Goal: Task Accomplishment & Management: Manage account settings

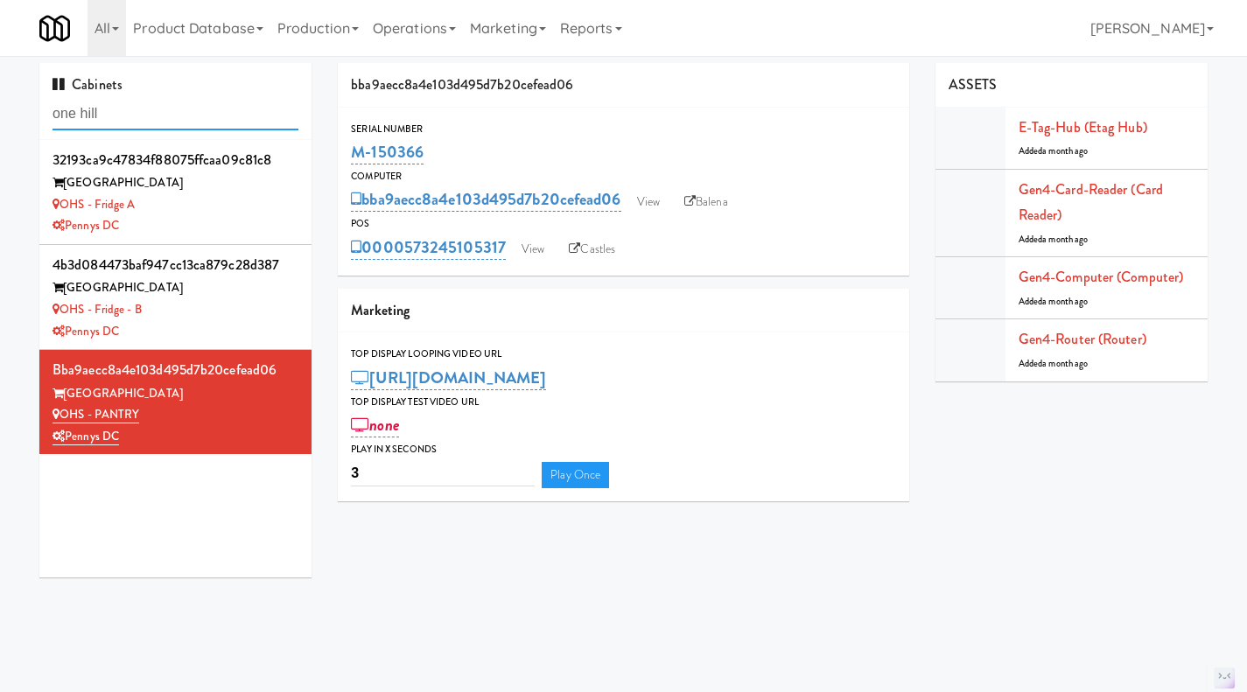
click at [155, 109] on input "one hill" at bounding box center [176, 114] width 246 height 32
paste input "M-071044"
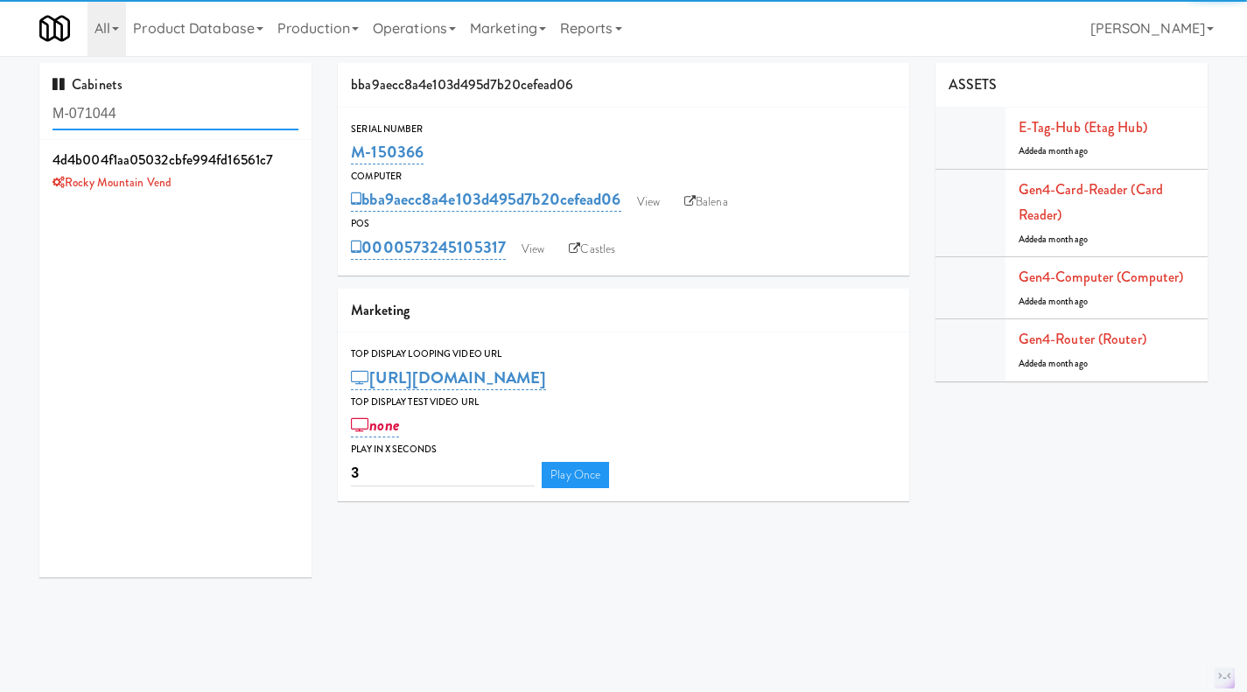
type input "M-071044"
click at [230, 185] on div "Rocky Mountain Vend" at bounding box center [176, 183] width 246 height 22
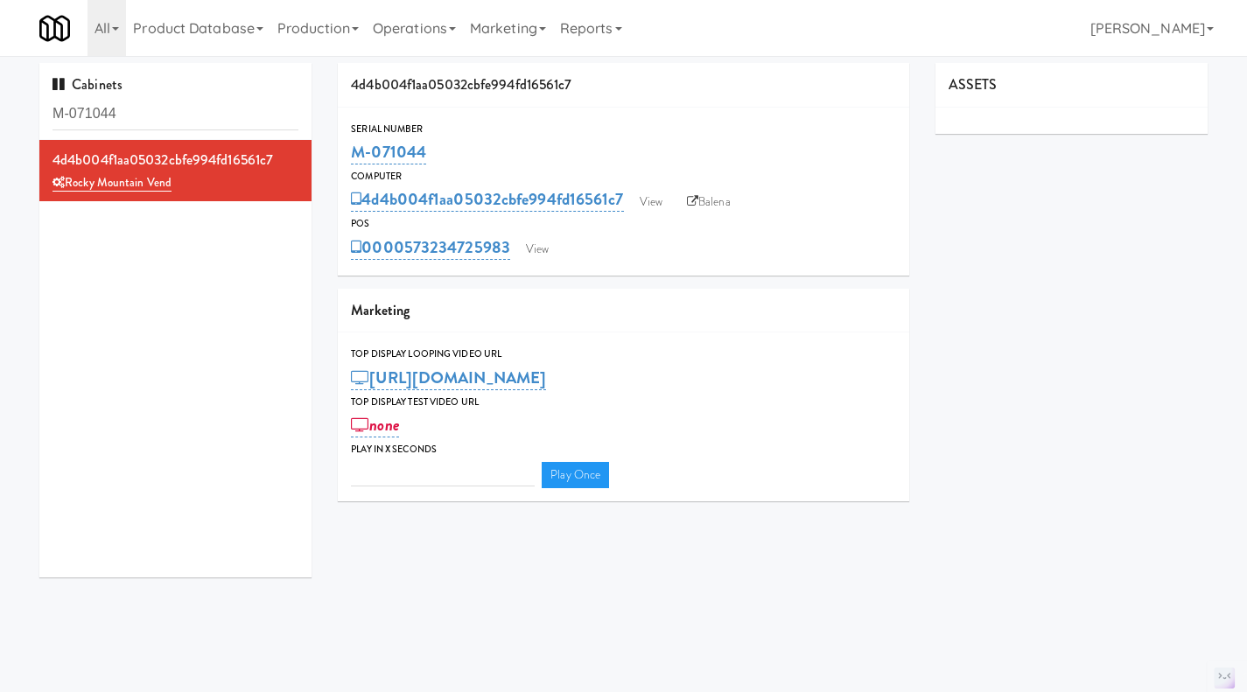
type input "3"
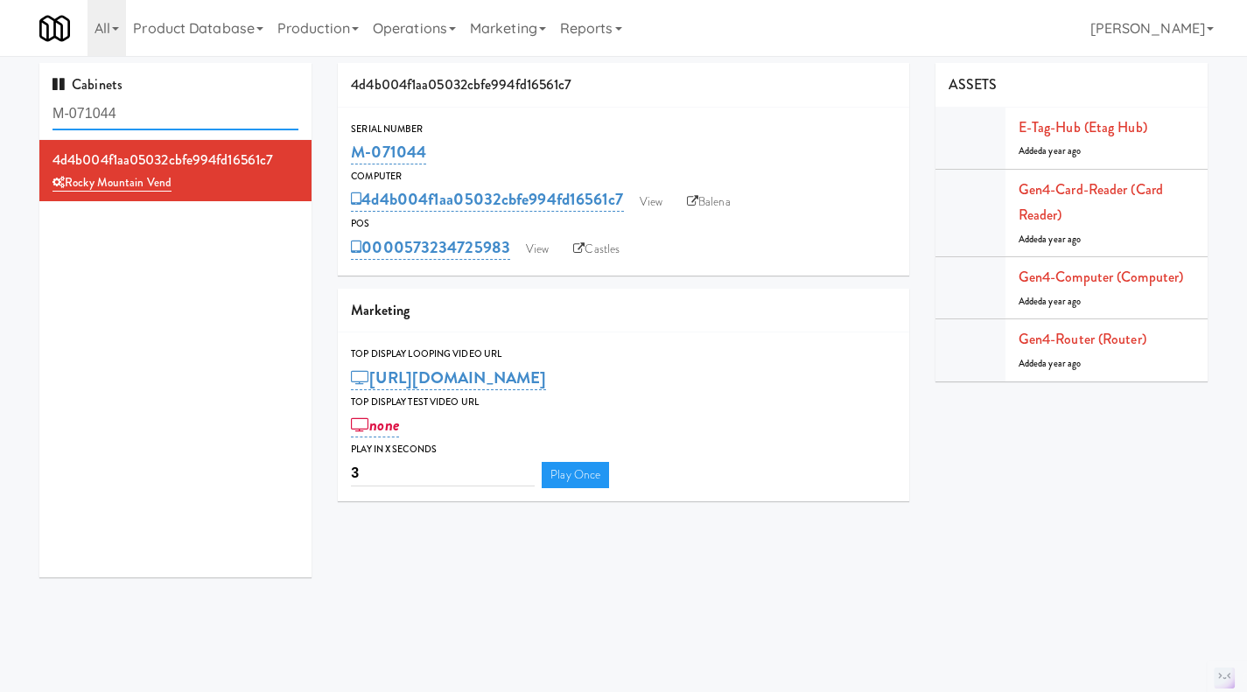
click at [150, 106] on input "M-071044" at bounding box center [176, 114] width 246 height 32
paste input "66"
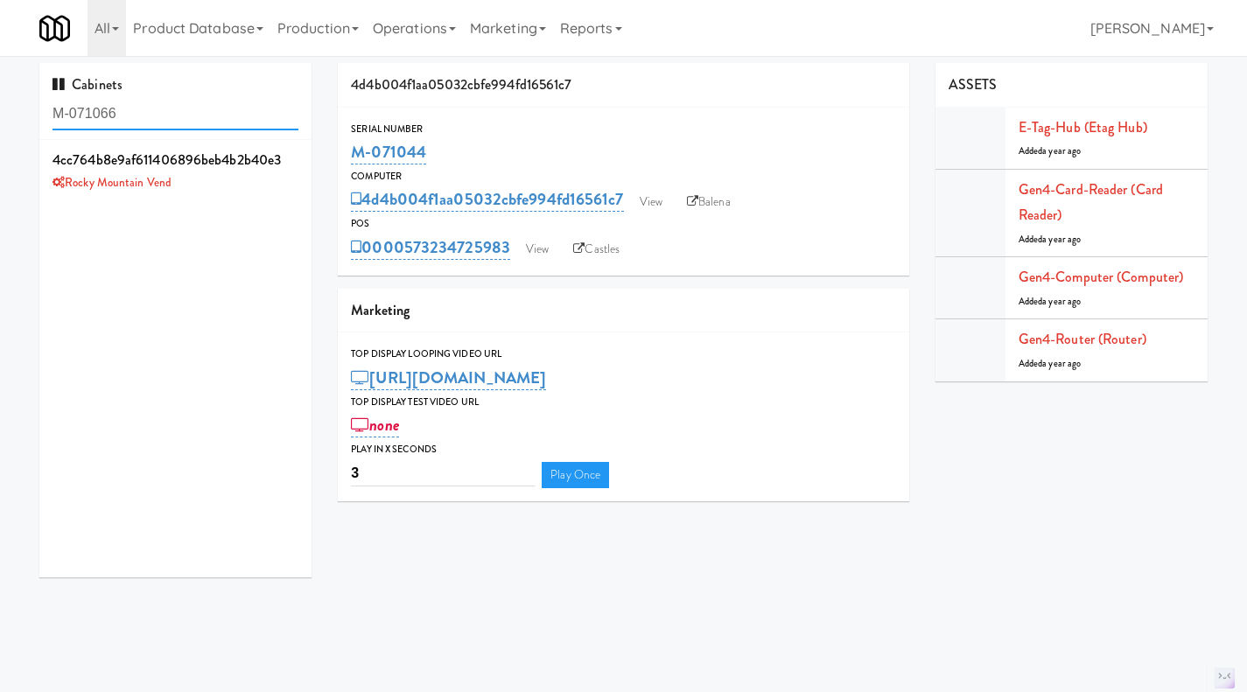
click at [188, 106] on input "M-071066" at bounding box center [176, 114] width 246 height 32
paste input "Velaris Gym Fridge - 5th Floor"
type input "Velaris Gym Fridge - 5th Floor"
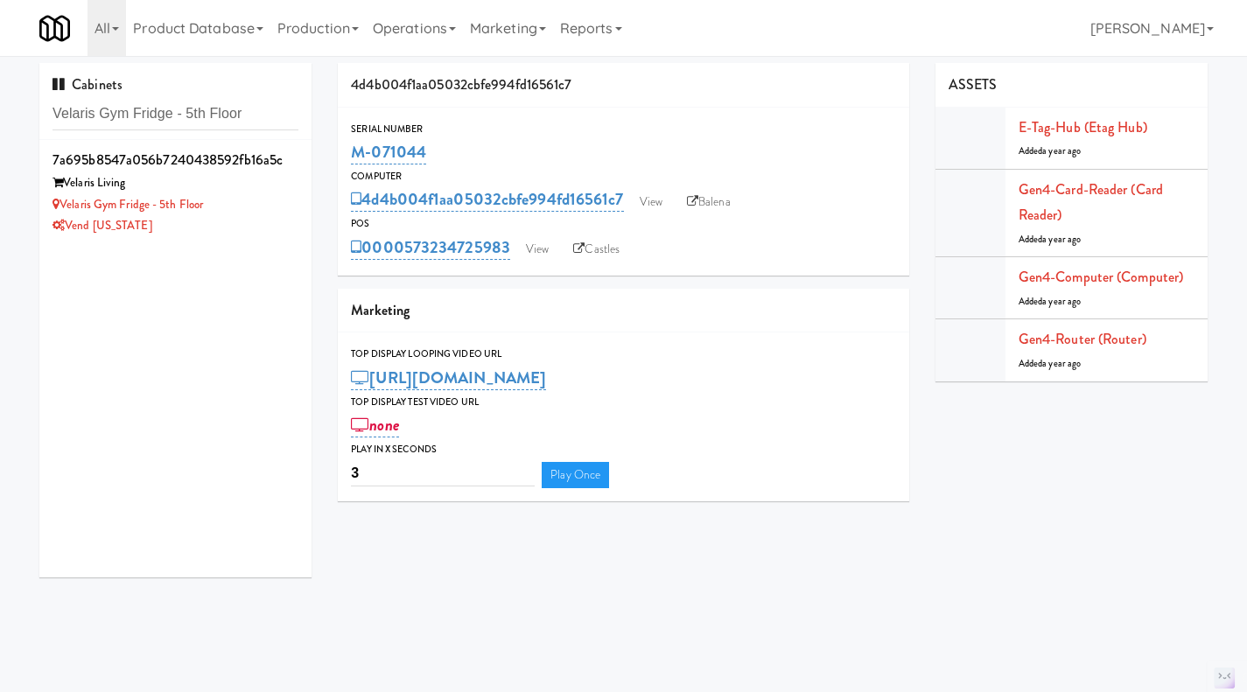
drag, startPoint x: 260, startPoint y: 224, endPoint x: 321, endPoint y: 216, distance: 61.8
click at [260, 225] on div "Vend [US_STATE]" at bounding box center [176, 226] width 246 height 22
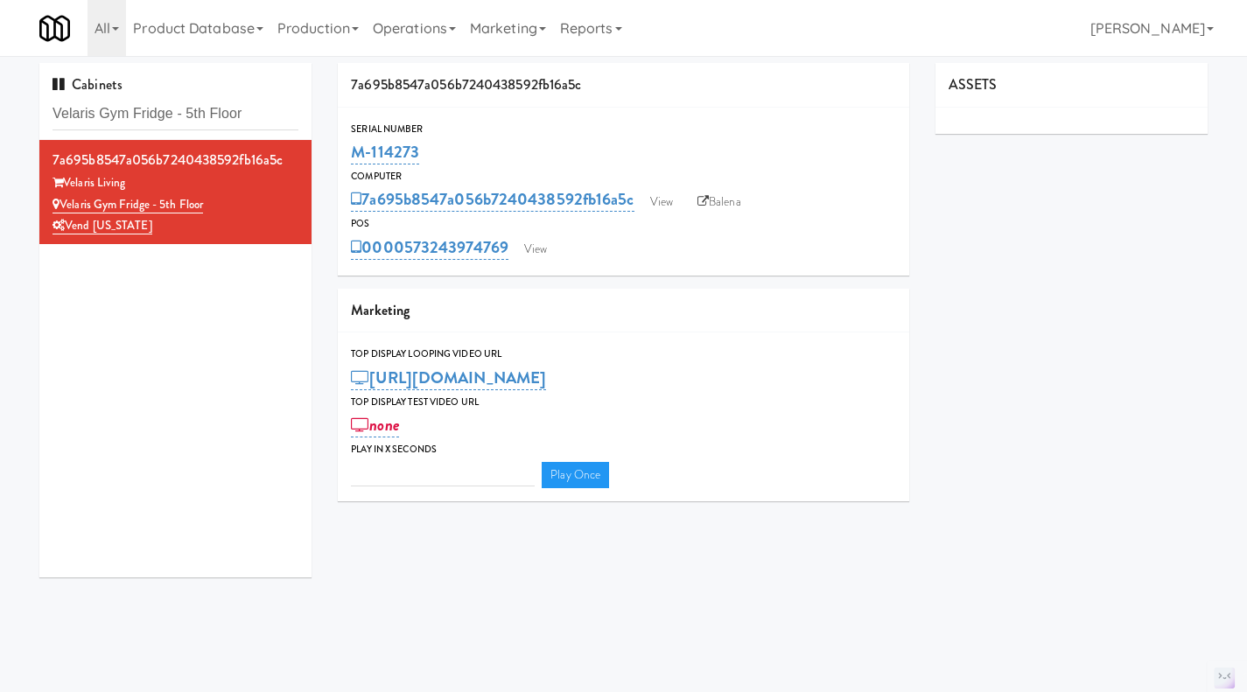
type input "3"
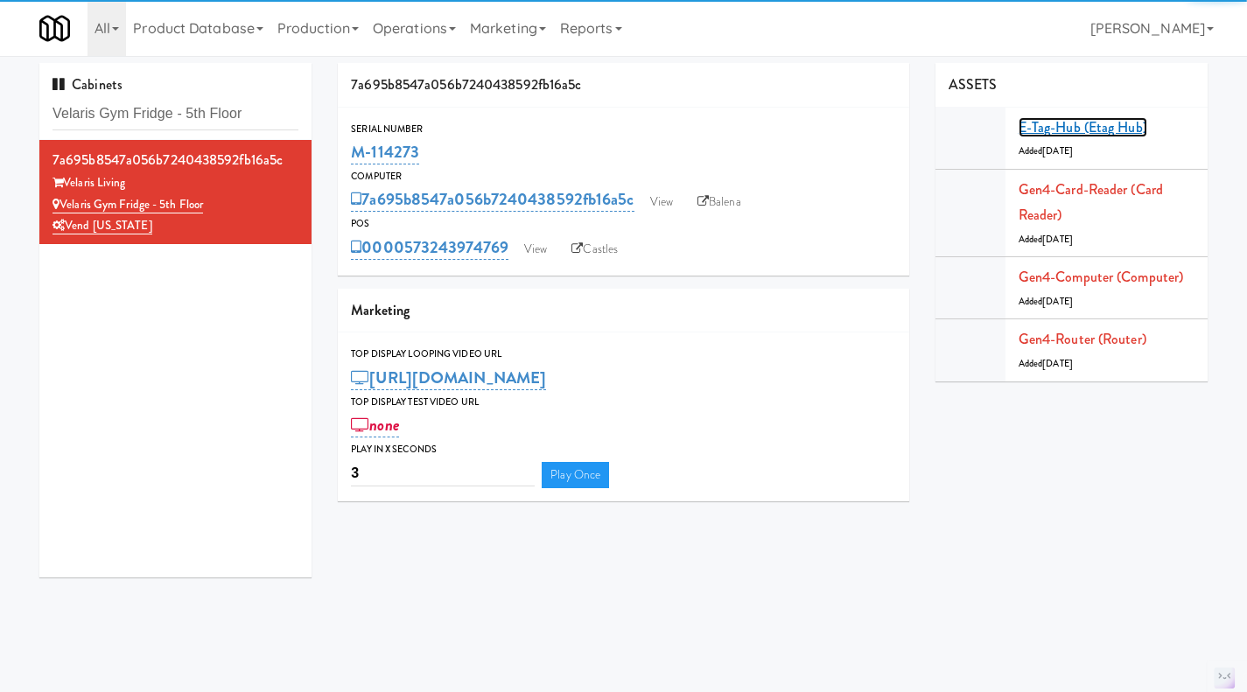
click at [1058, 130] on link "E-tag-hub (Etag Hub)" at bounding box center [1083, 127] width 129 height 20
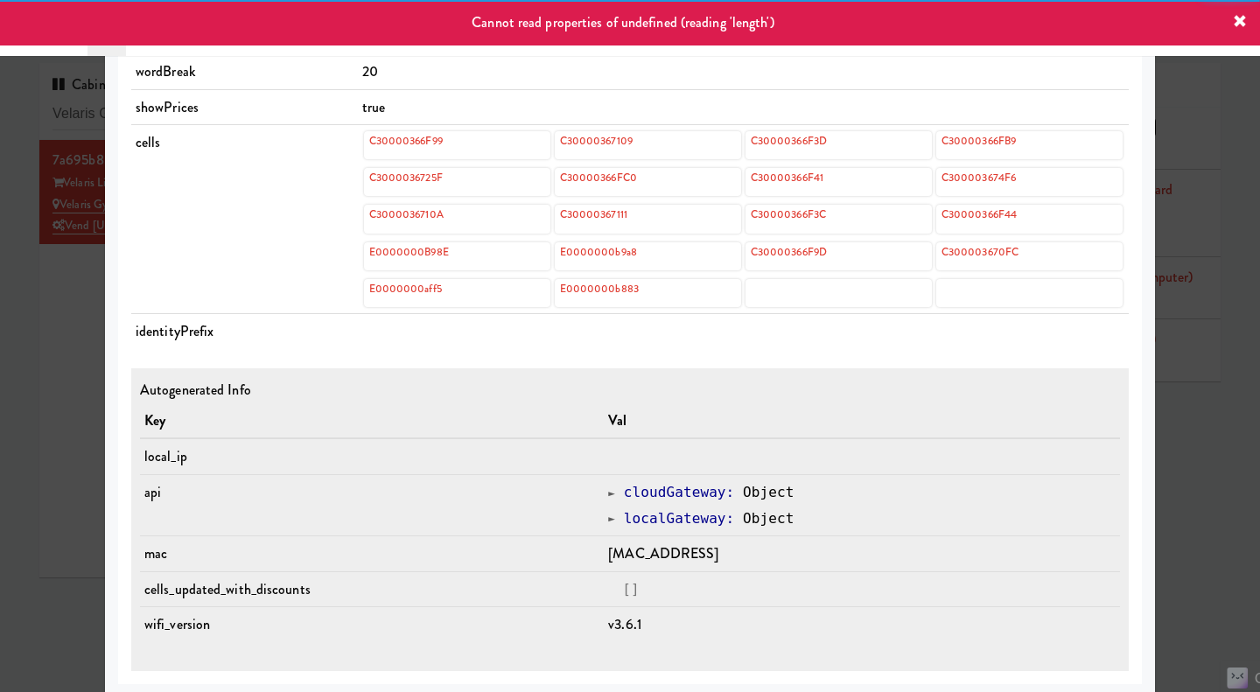
scroll to position [745, 0]
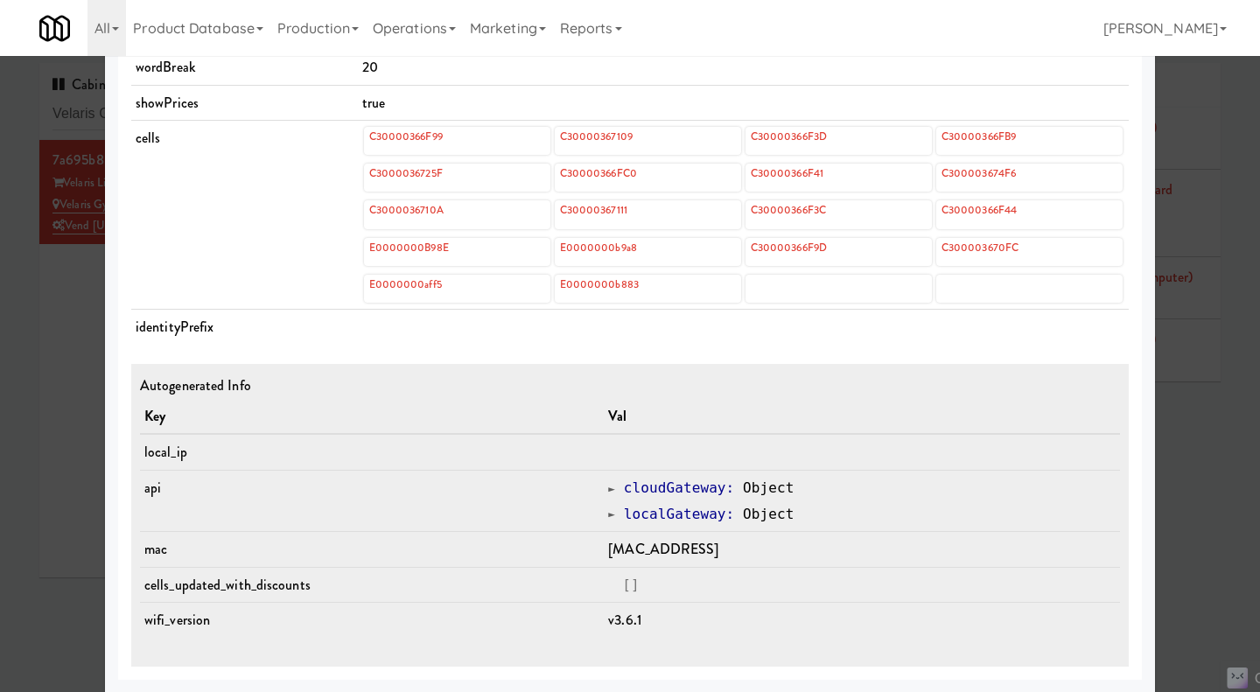
click at [86, 304] on div at bounding box center [630, 346] width 1260 height 692
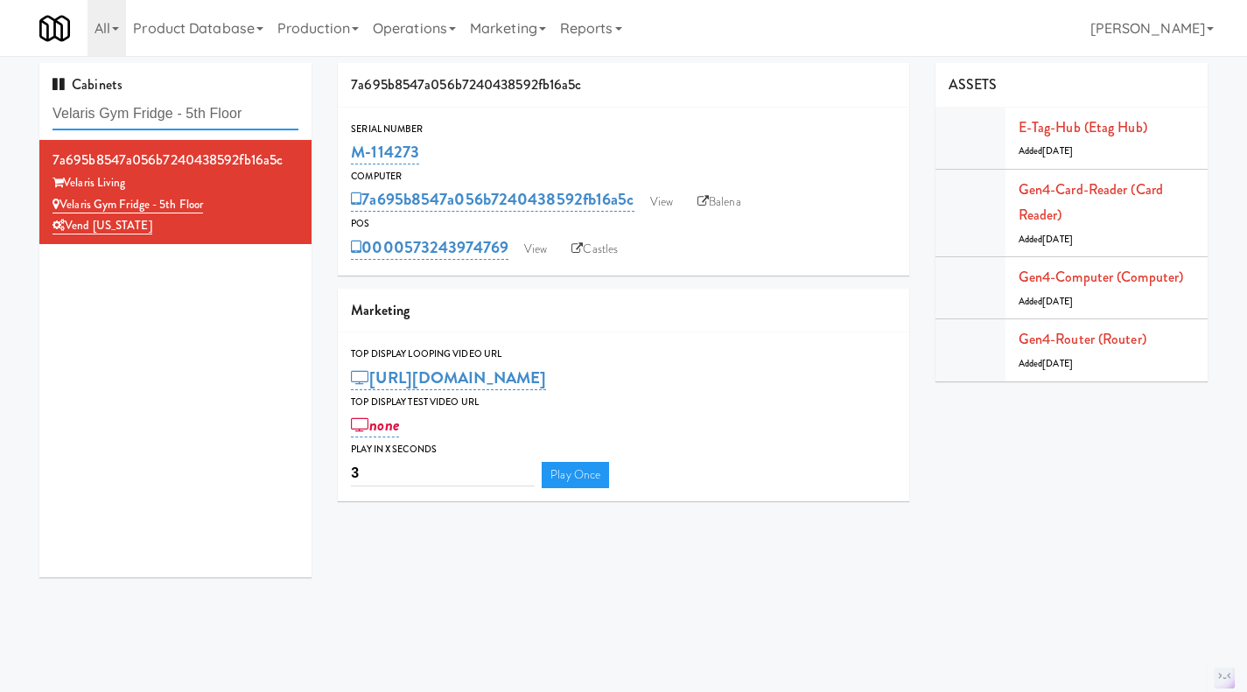
click at [133, 116] on input "Velaris Gym Fridge - 5th Floor" at bounding box center [176, 114] width 246 height 32
drag, startPoint x: 269, startPoint y: 106, endPoint x: 108, endPoint y: 111, distance: 161.1
click at [95, 105] on input "Velaris Gym Fridge - 5th Floor" at bounding box center [176, 114] width 246 height 32
type input "Velaris"
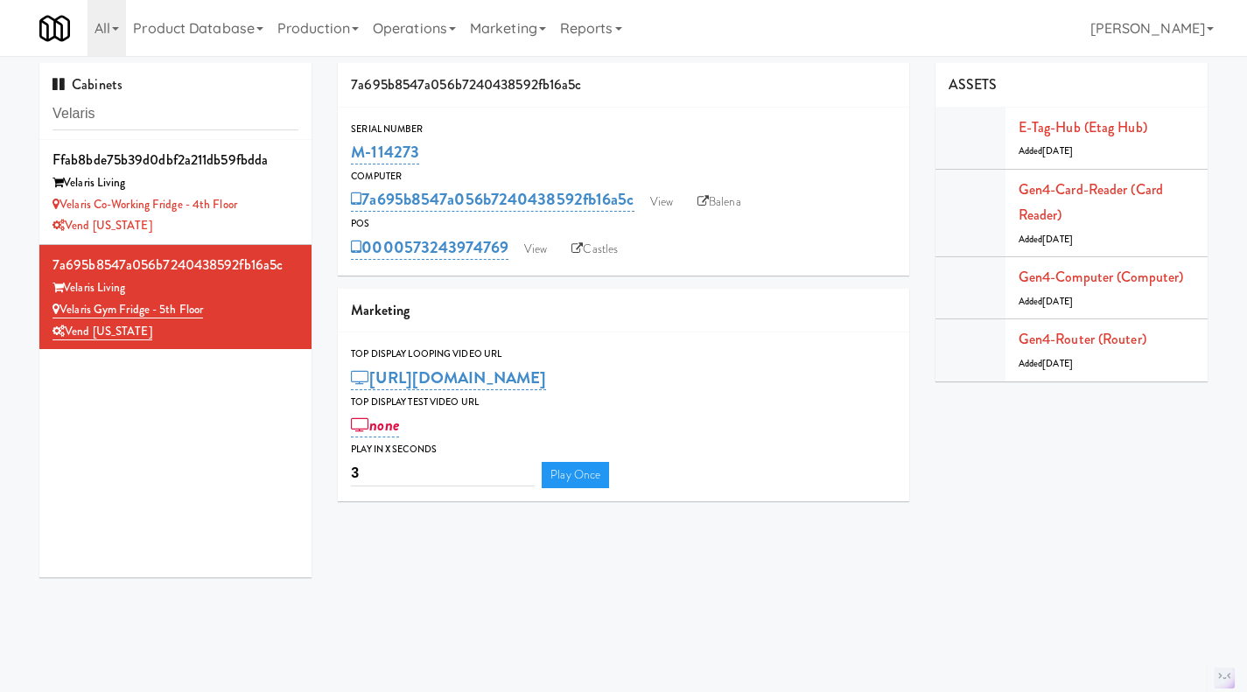
click at [281, 221] on div "Vend [US_STATE]" at bounding box center [176, 226] width 246 height 22
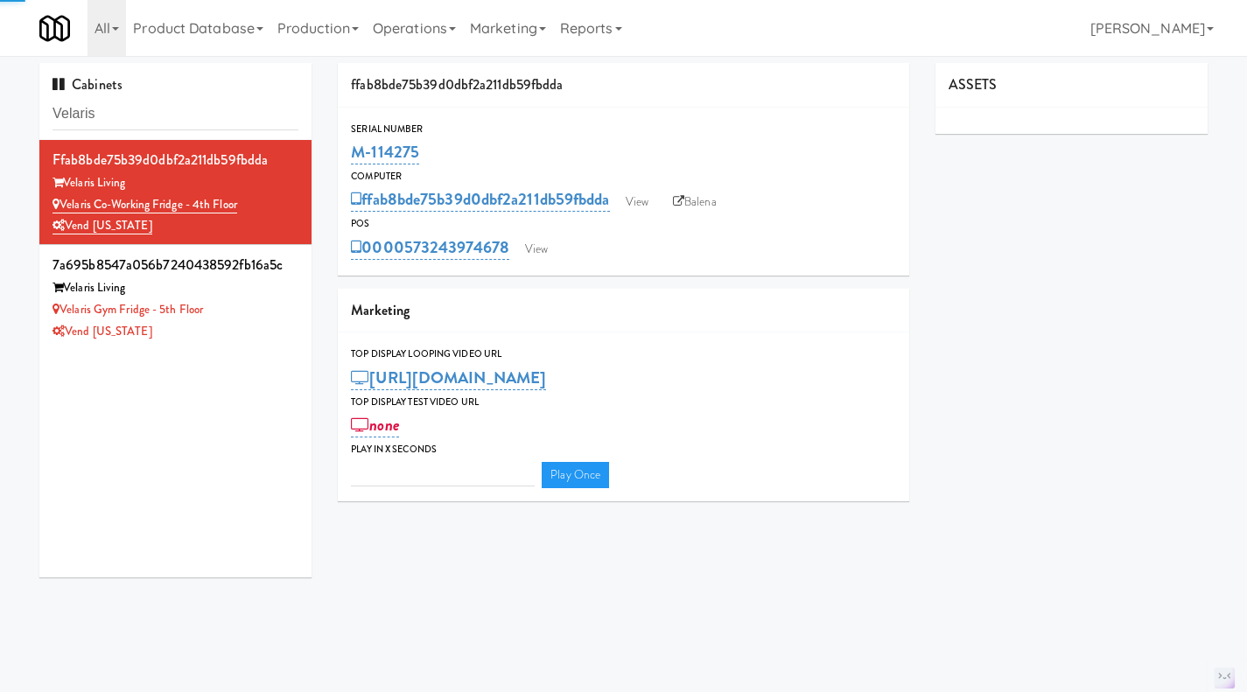
type input "3"
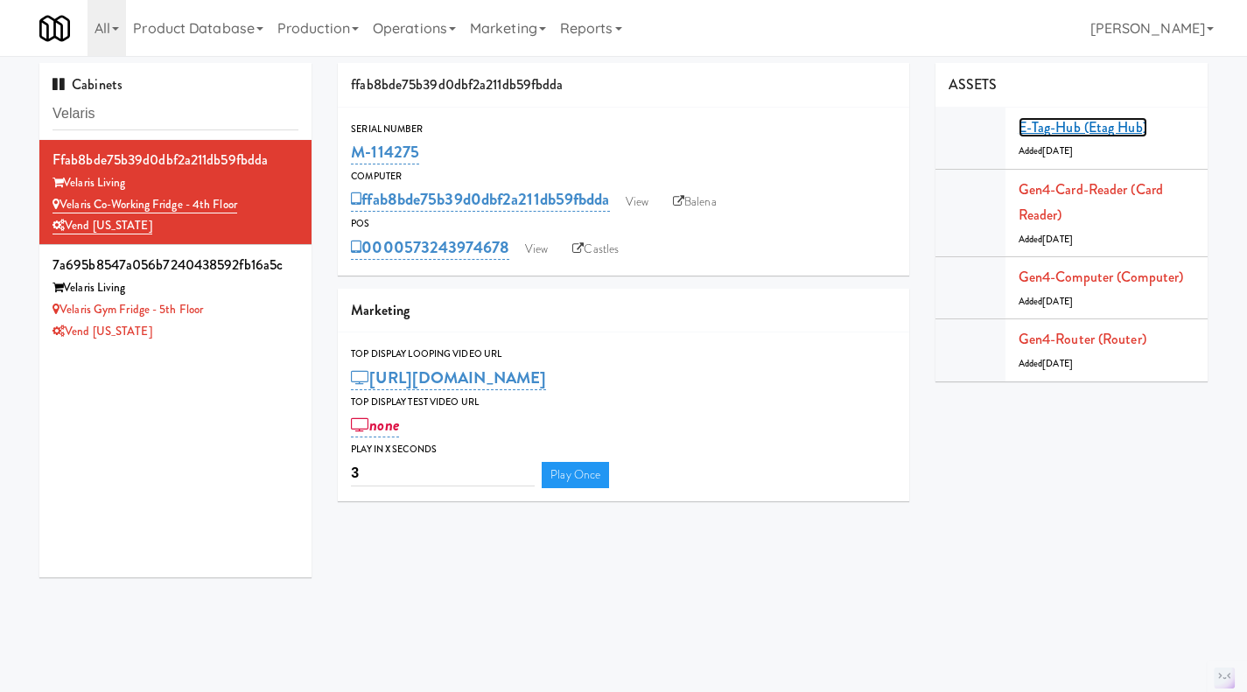
click at [1076, 132] on link "E-tag-hub (Etag Hub)" at bounding box center [1083, 127] width 129 height 20
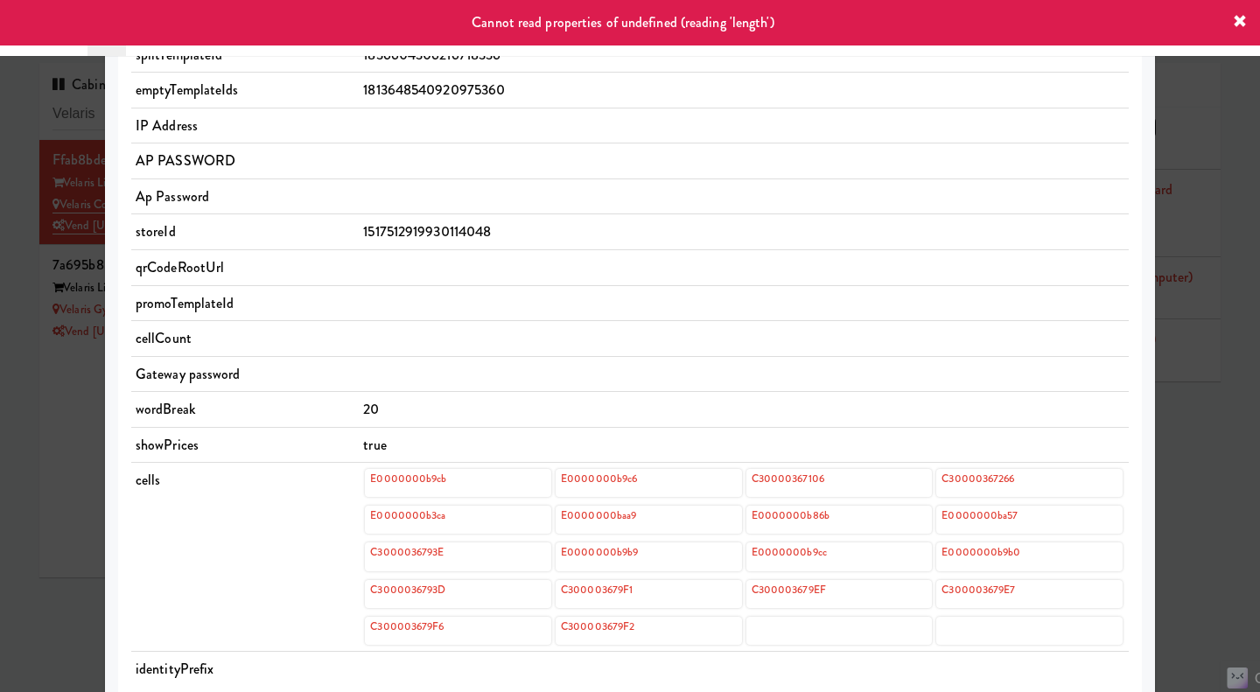
scroll to position [525, 0]
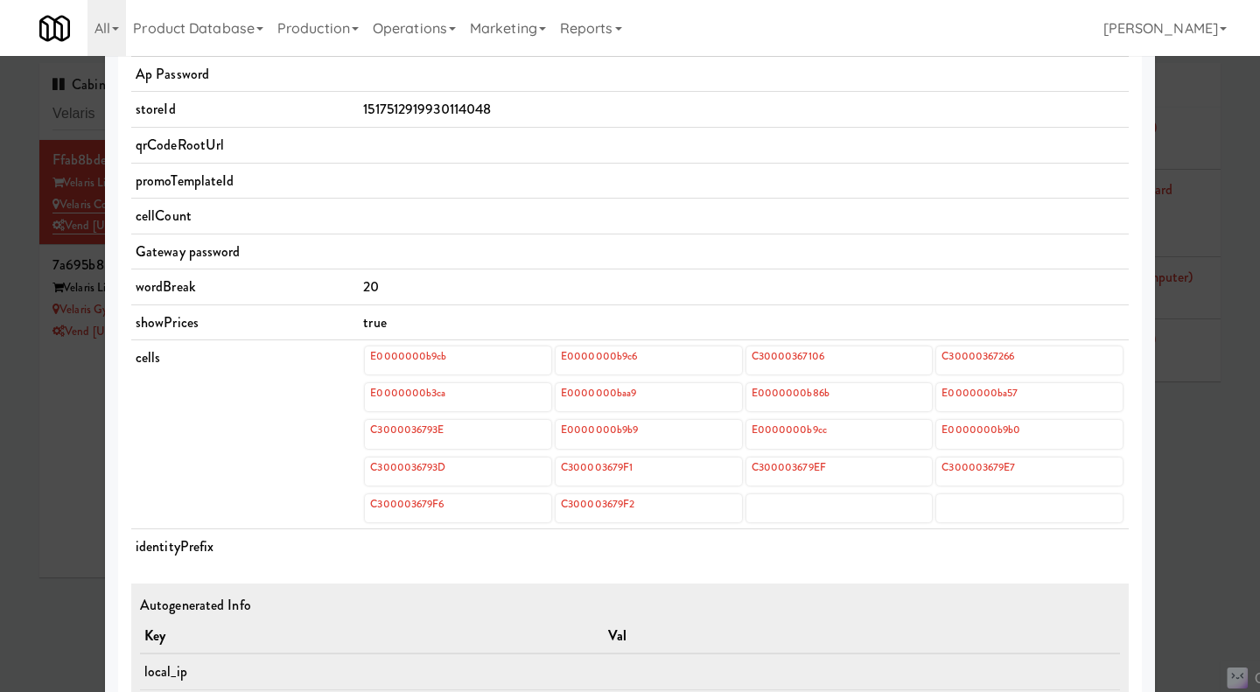
click at [31, 502] on div at bounding box center [630, 346] width 1260 height 692
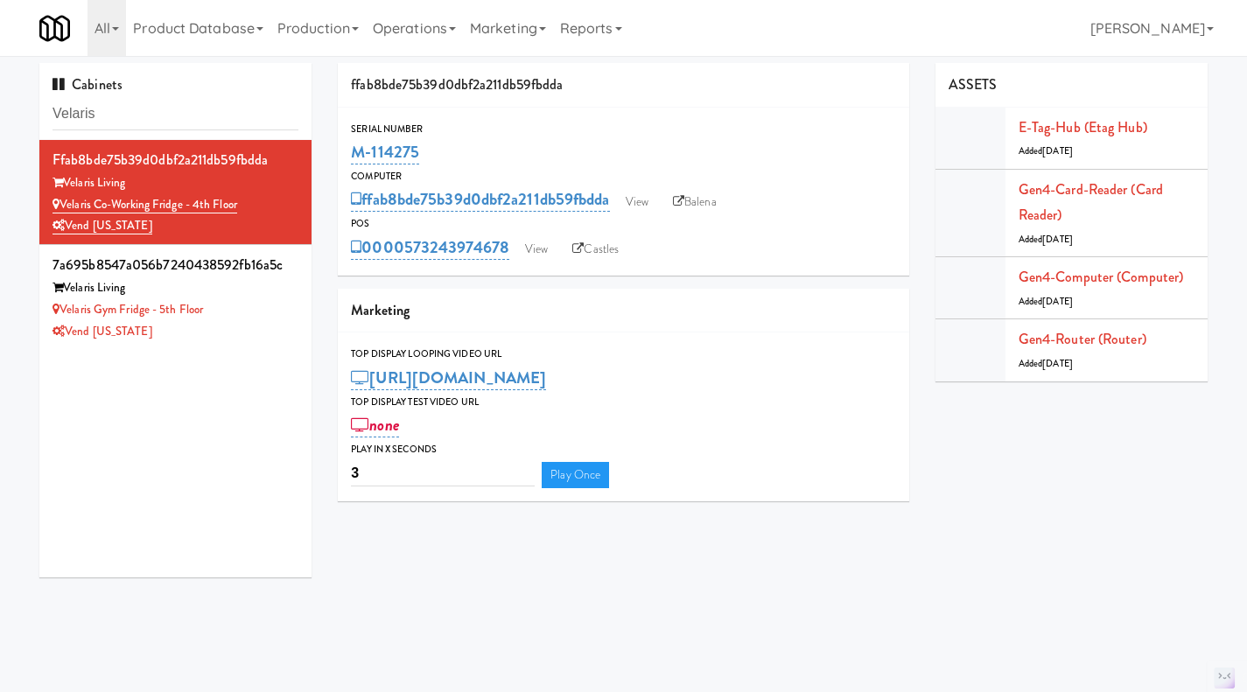
click at [276, 332] on div "Vend [US_STATE]" at bounding box center [176, 332] width 246 height 22
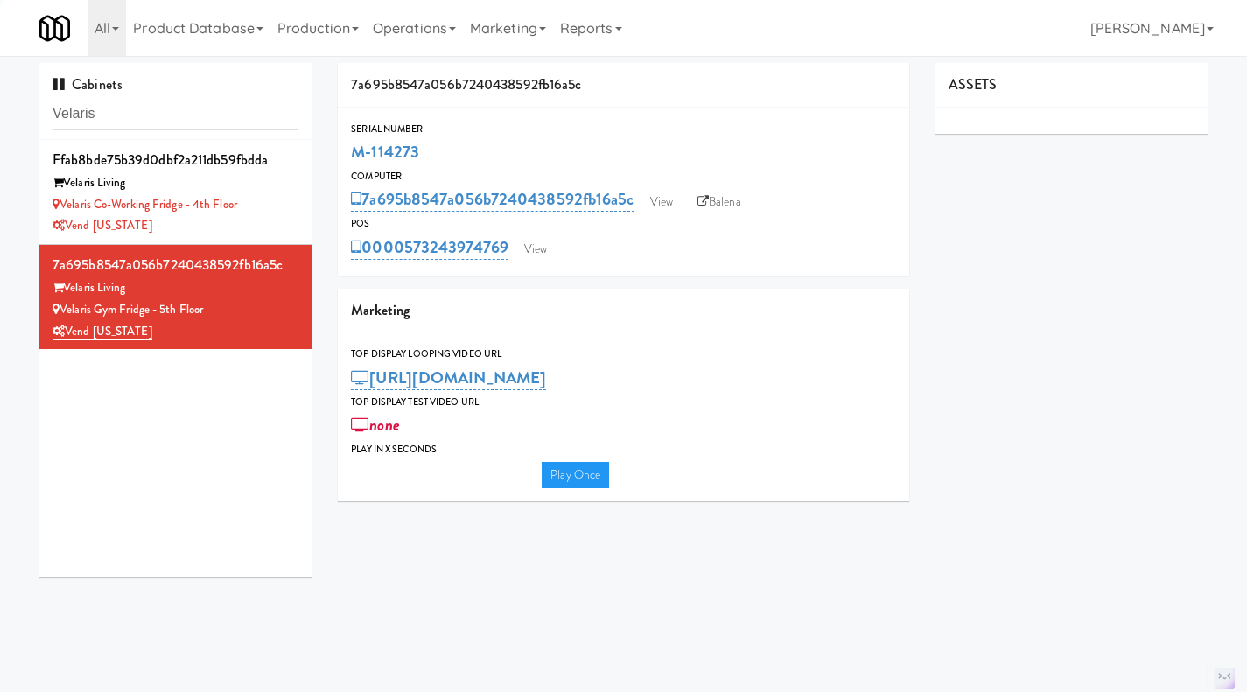
type input "3"
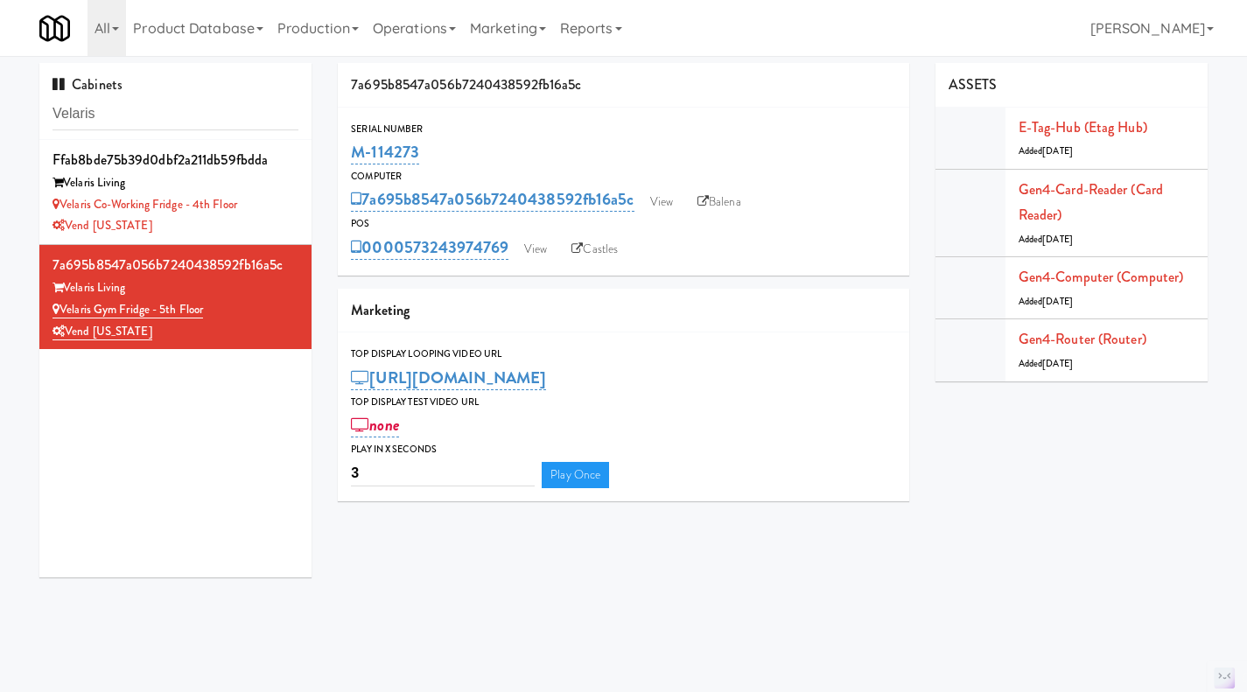
click at [1040, 116] on div "E-tag-hub (Etag Hub) Added 6 months ago" at bounding box center [1107, 138] width 176 height 47
click at [1070, 123] on link "E-tag-hub (Etag Hub)" at bounding box center [1083, 127] width 129 height 20
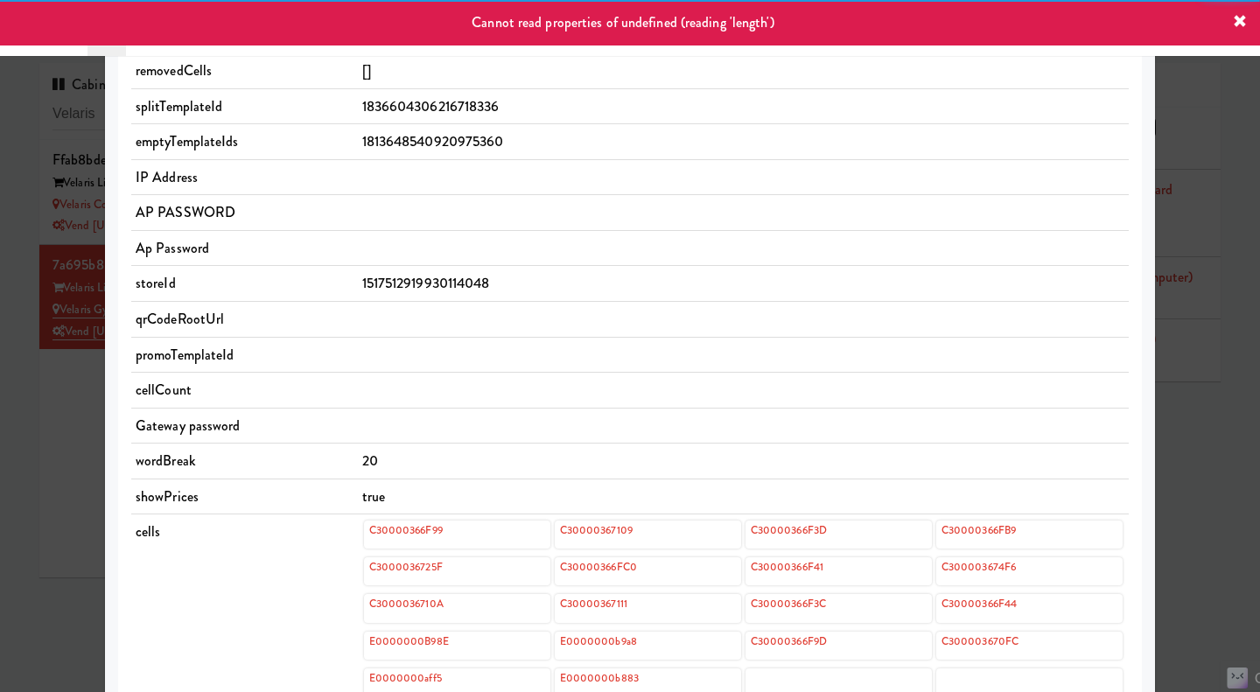
scroll to position [525, 0]
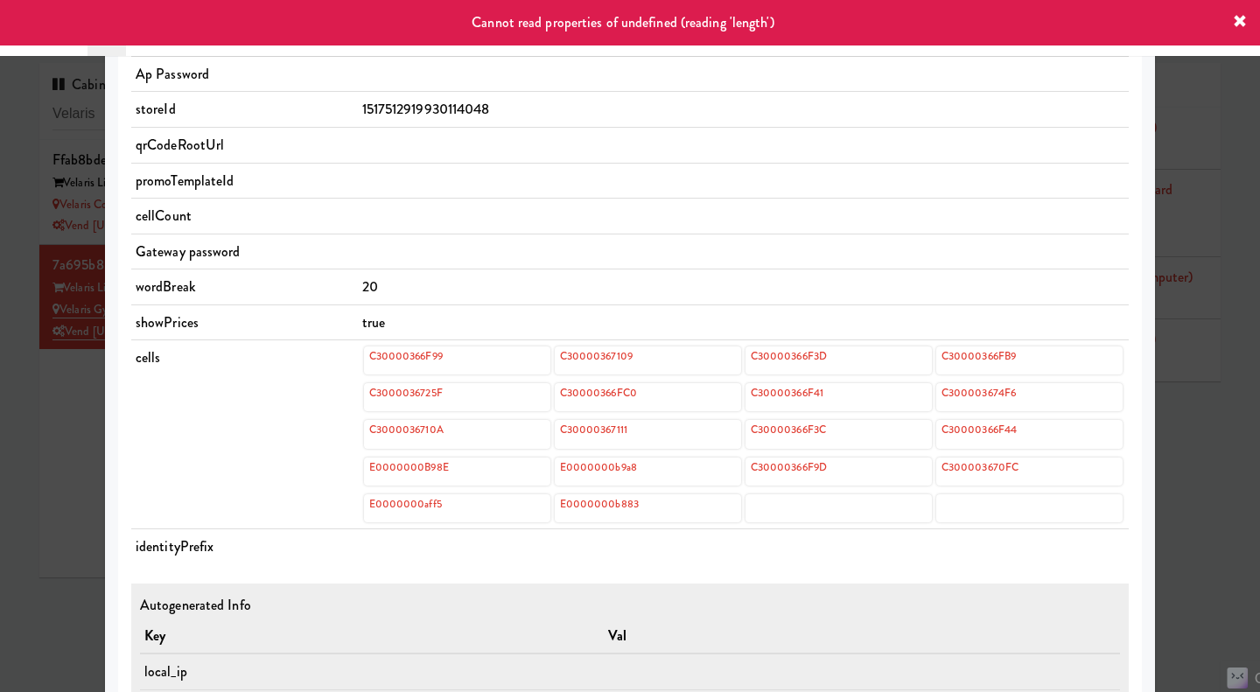
click at [42, 443] on div at bounding box center [630, 346] width 1260 height 692
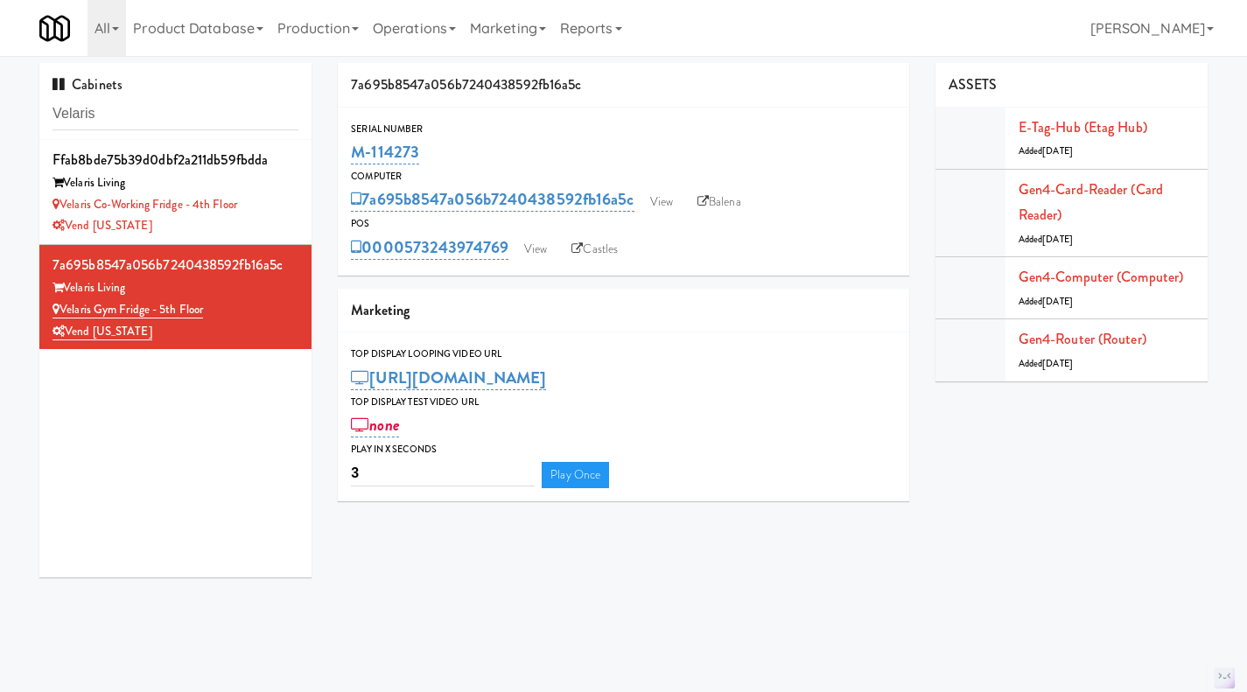
click at [742, 199] on link "Balena" at bounding box center [719, 202] width 61 height 26
click at [294, 188] on li "ffab8bde75b39d0dbf2a211db59fbdda Velaris Living Velaris Co-Working Fridge - 4th…" at bounding box center [175, 192] width 272 height 105
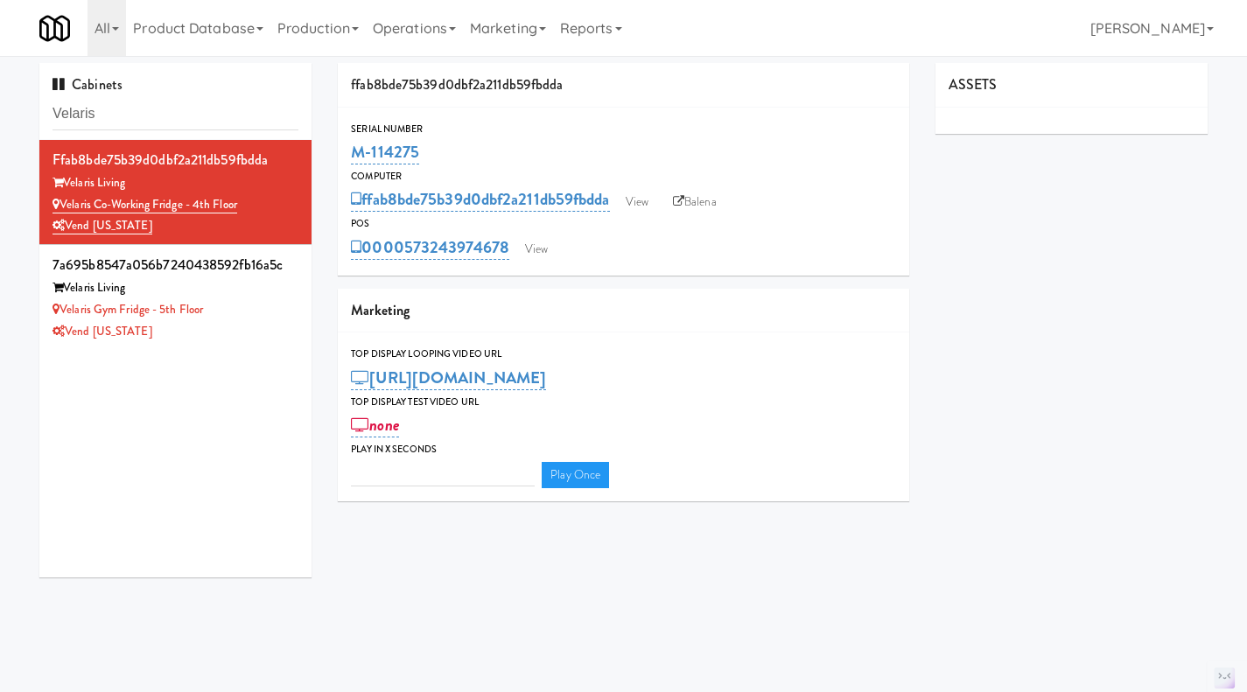
type input "3"
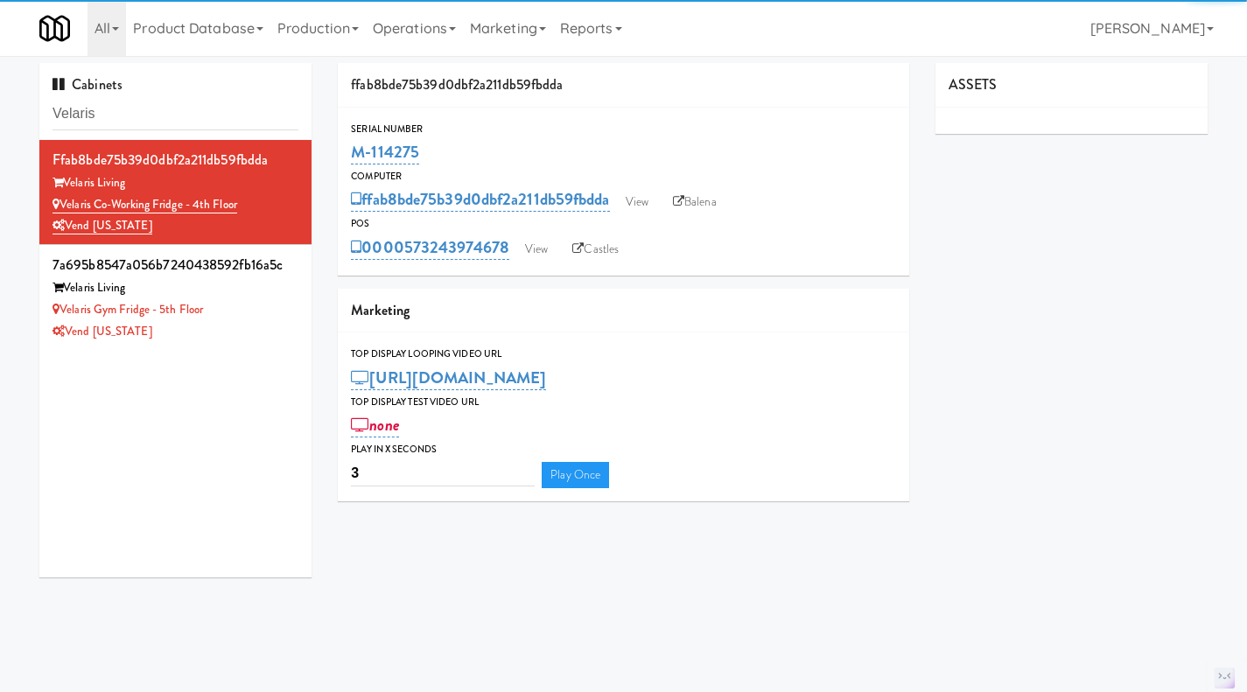
click at [719, 209] on link "Balena" at bounding box center [694, 202] width 61 height 26
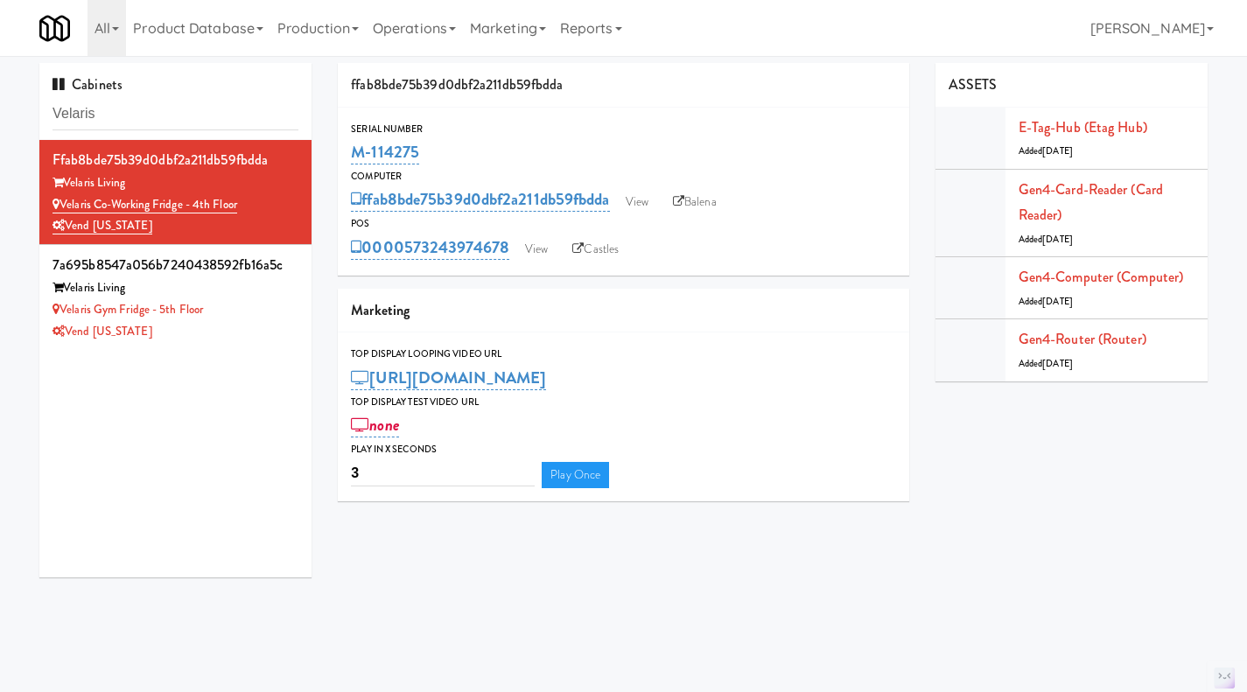
click at [280, 309] on div "Velaris Gym Fridge - 5th Floor" at bounding box center [176, 310] width 246 height 22
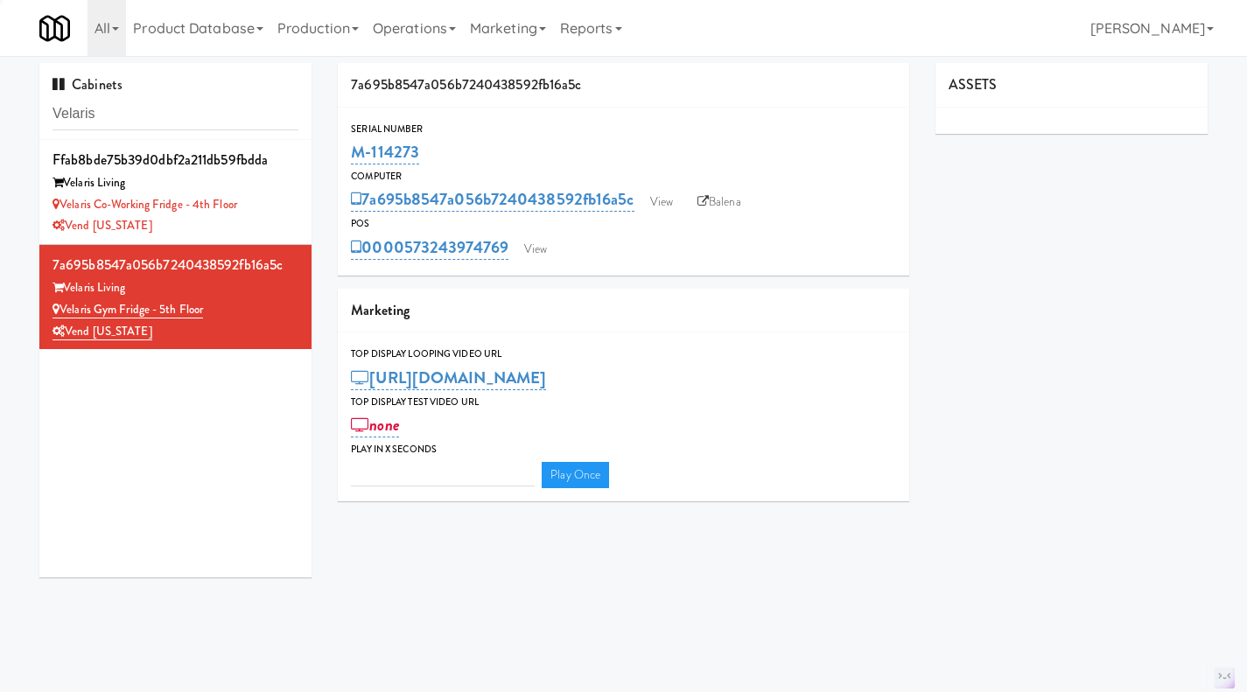
type input "3"
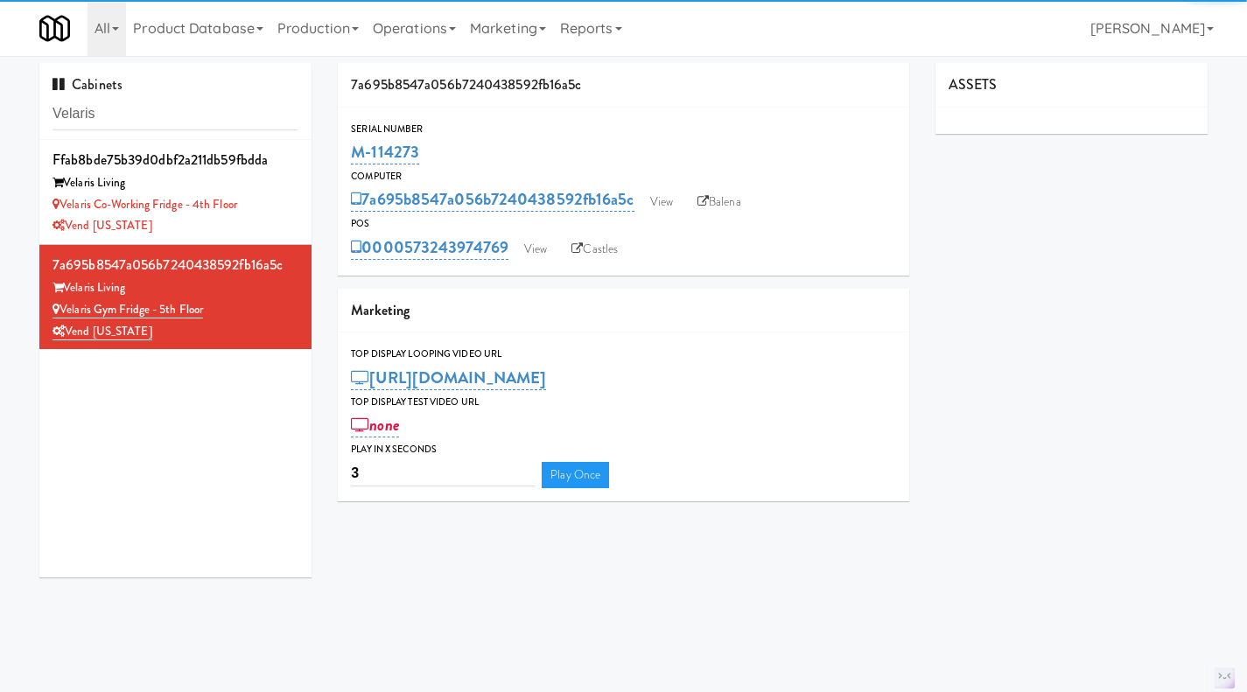
click at [724, 209] on link "Balena" at bounding box center [719, 202] width 61 height 26
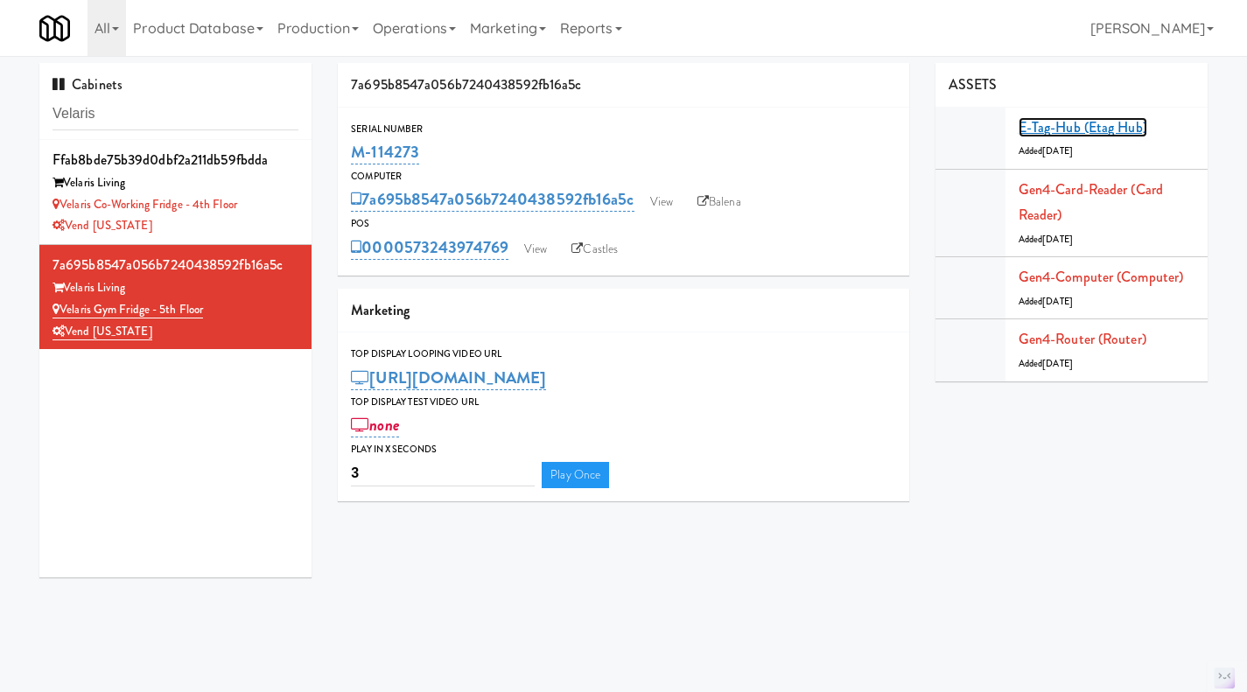
click at [1078, 131] on link "E-tag-hub (Etag Hub)" at bounding box center [1083, 127] width 129 height 20
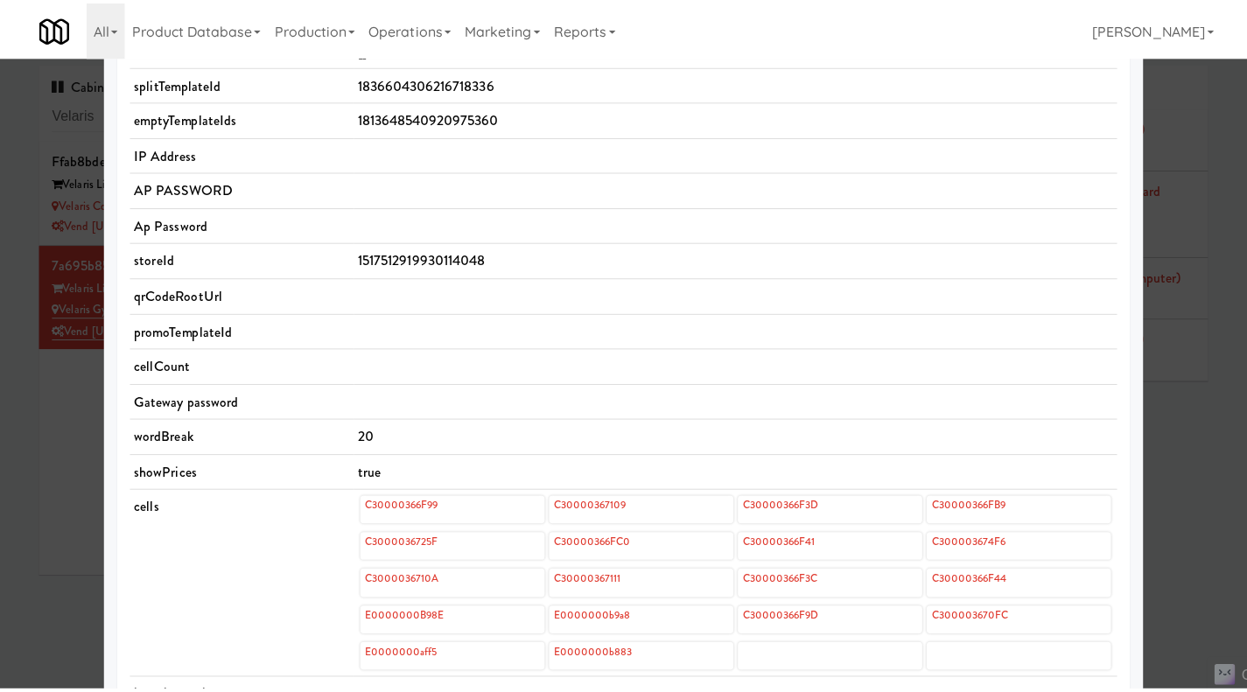
scroll to position [263, 0]
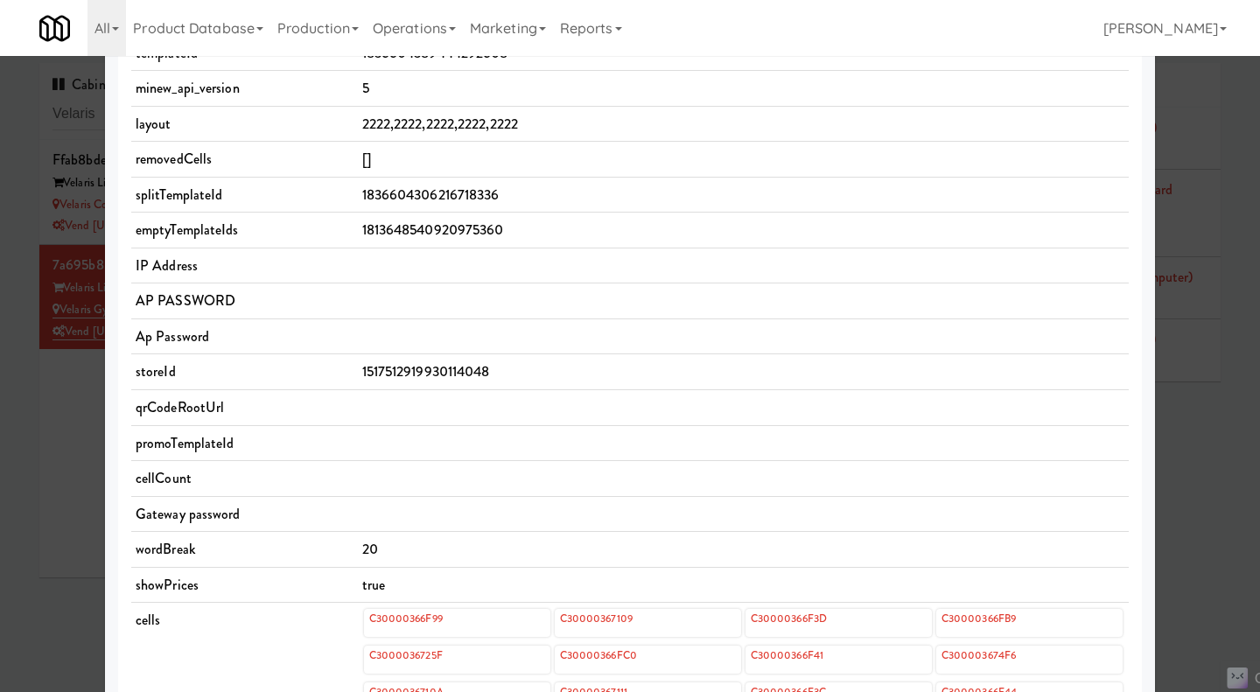
click at [1182, 521] on div at bounding box center [630, 346] width 1260 height 692
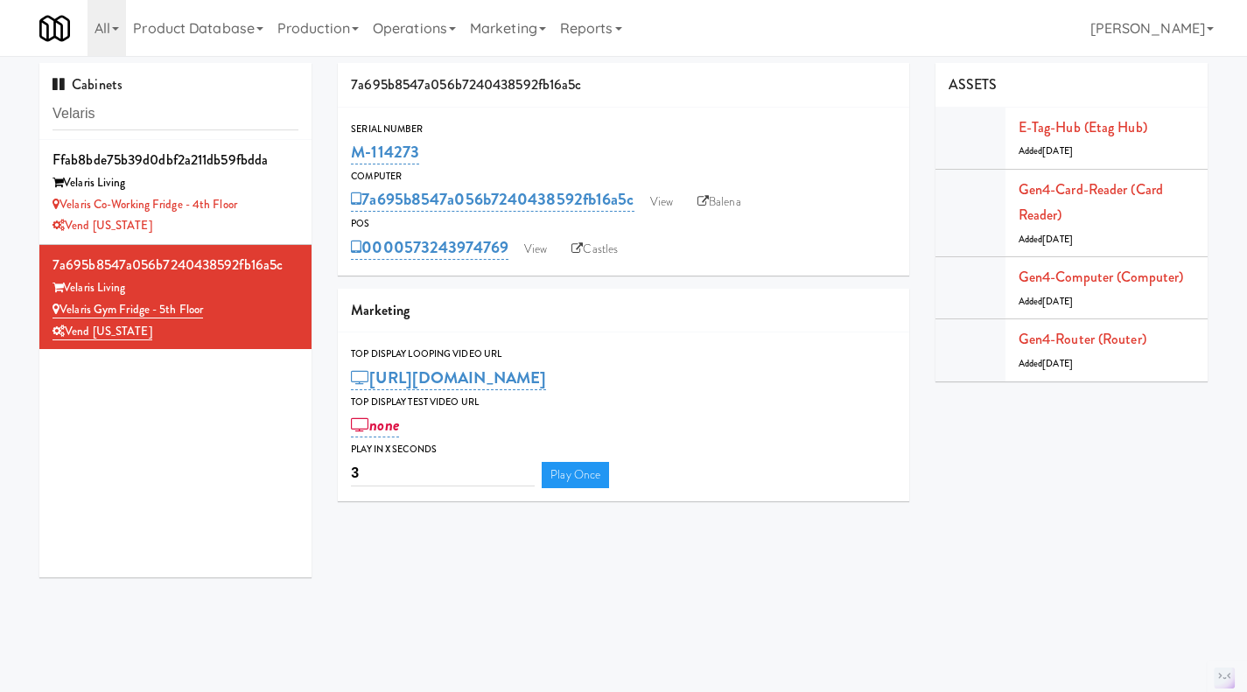
click at [427, 166] on div "Serial Number M-114273 Computer 7a695b8547a056b7240438592fb16a5c View Balena PO…" at bounding box center [623, 192] width 571 height 142
click at [471, 144] on div "M-114273" at bounding box center [623, 152] width 545 height 30
drag, startPoint x: 419, startPoint y: 153, endPoint x: 353, endPoint y: 153, distance: 66.5
click at [353, 153] on div "M-114273" at bounding box center [623, 152] width 545 height 30
copy link "M-114273"
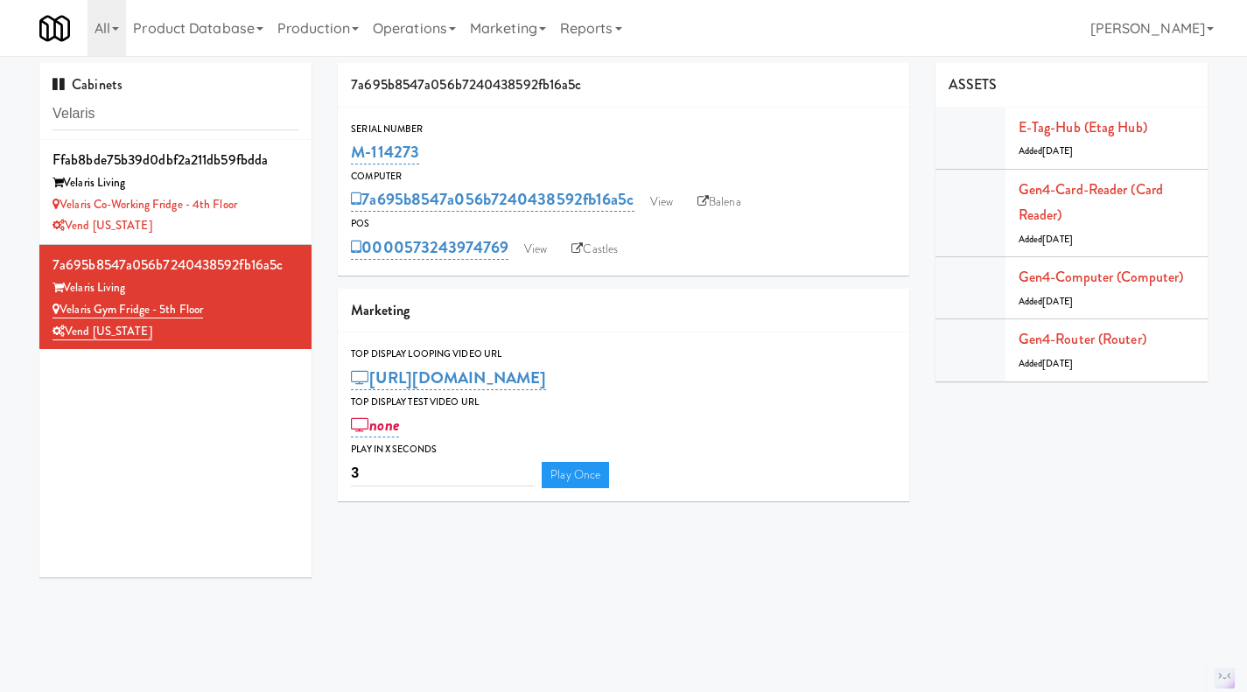
click at [274, 199] on div "Velaris Co-Working Fridge - 4th Floor" at bounding box center [176, 205] width 246 height 22
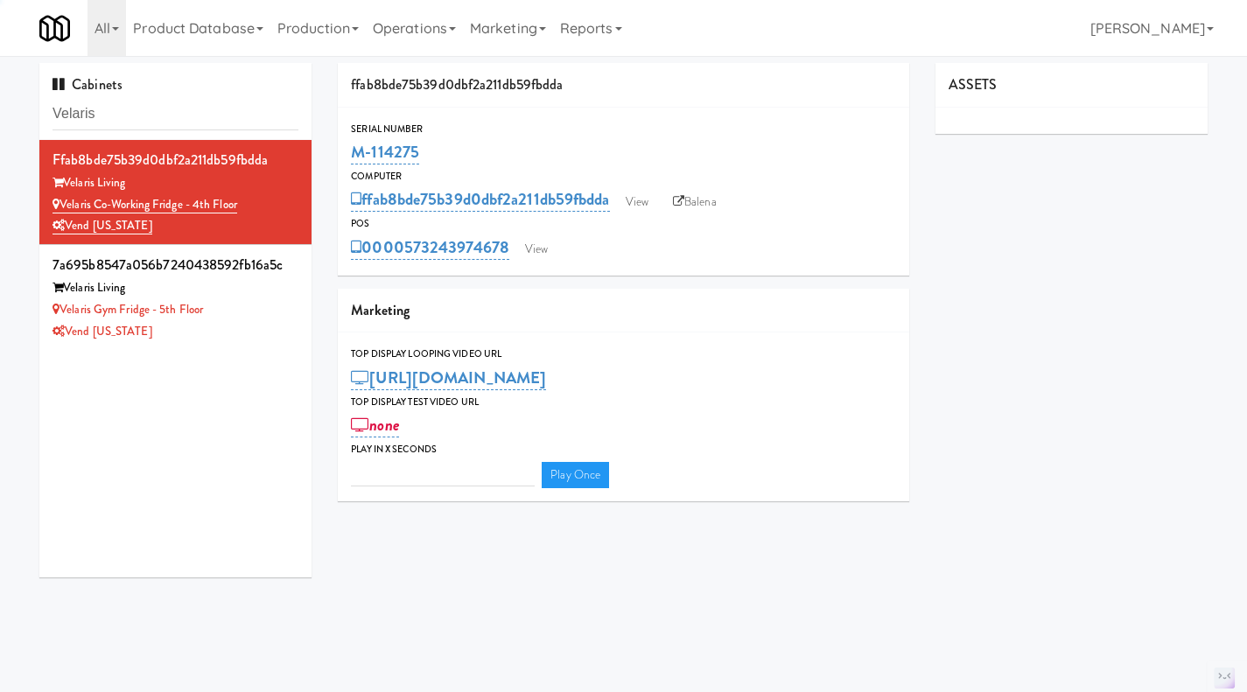
type input "3"
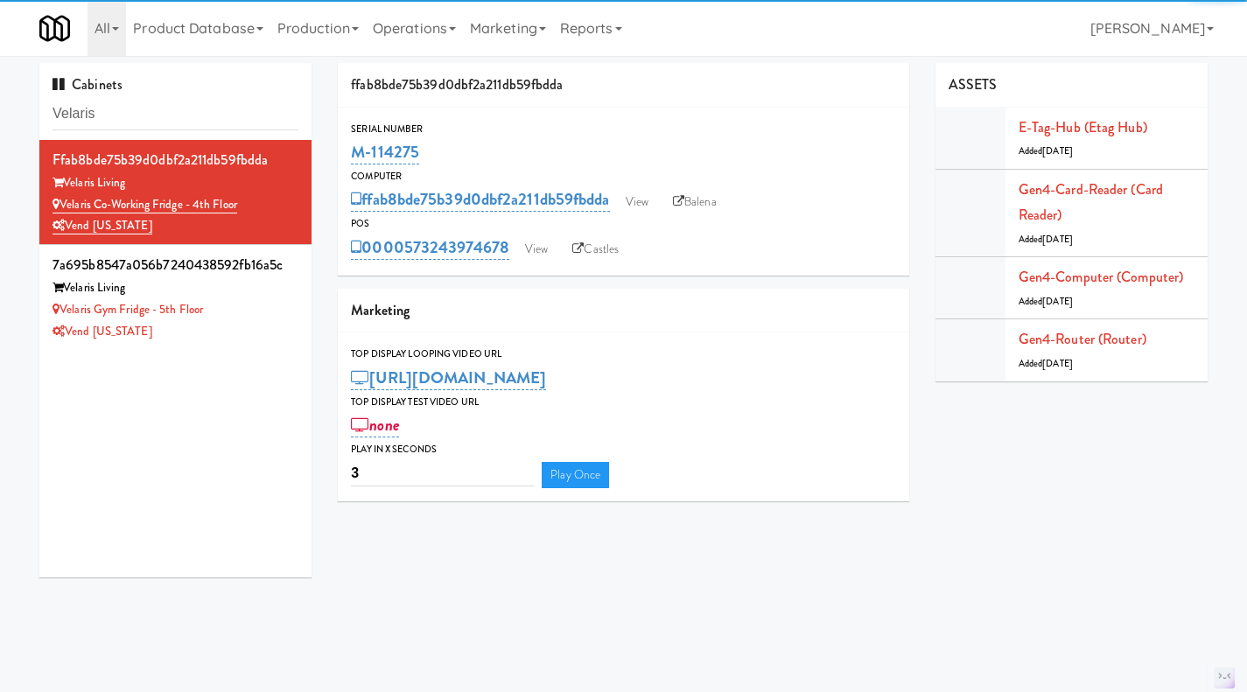
drag, startPoint x: 458, startPoint y: 155, endPoint x: 348, endPoint y: 160, distance: 109.5
click at [348, 160] on div "Serial Number M-114275" at bounding box center [623, 144] width 571 height 47
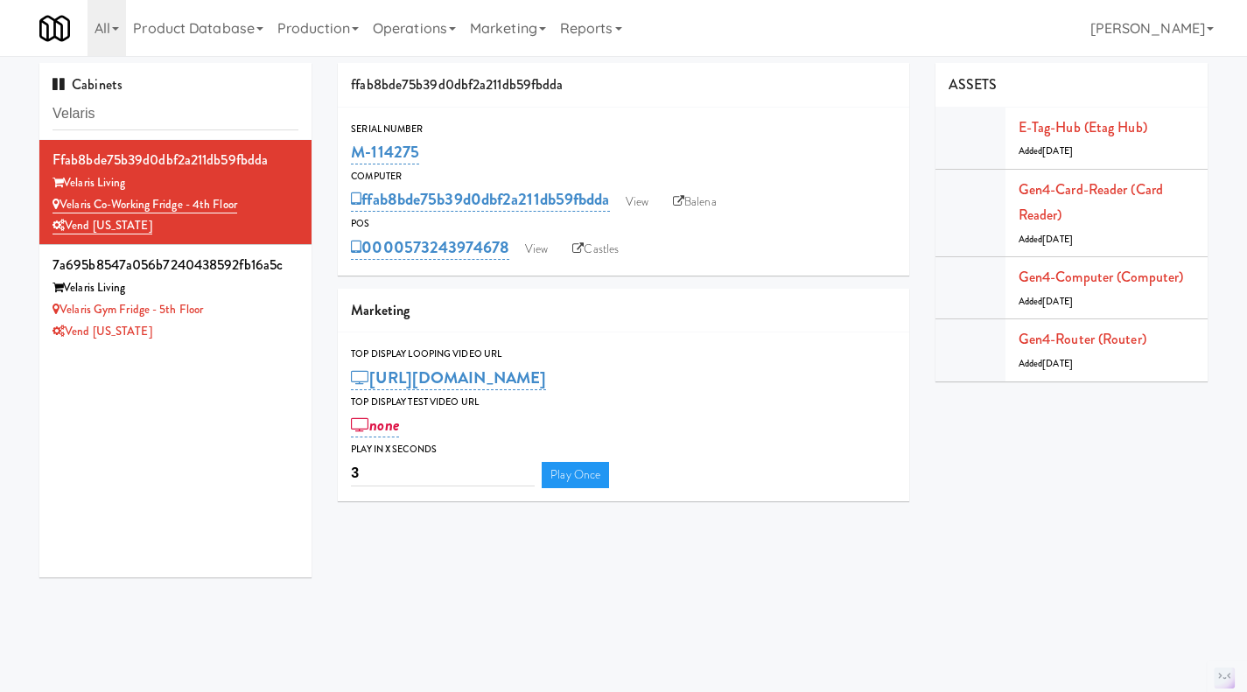
copy link "M-114275"
click at [235, 340] on div "Vend [US_STATE]" at bounding box center [176, 332] width 246 height 22
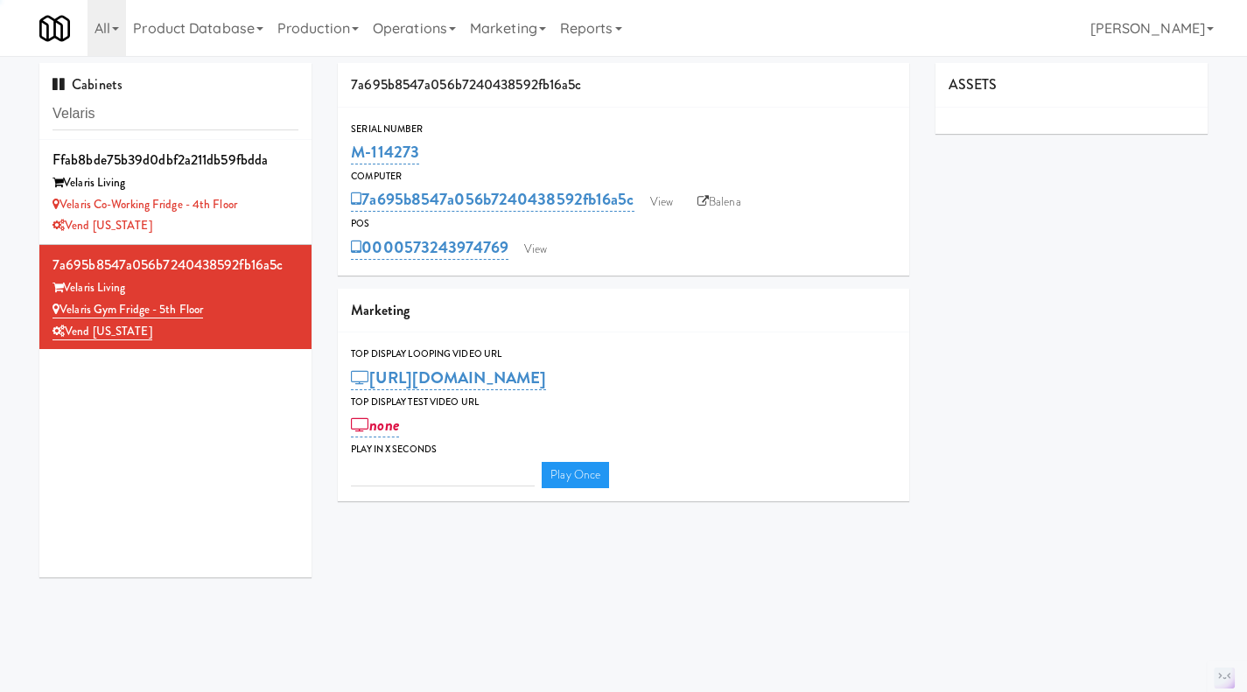
type input "3"
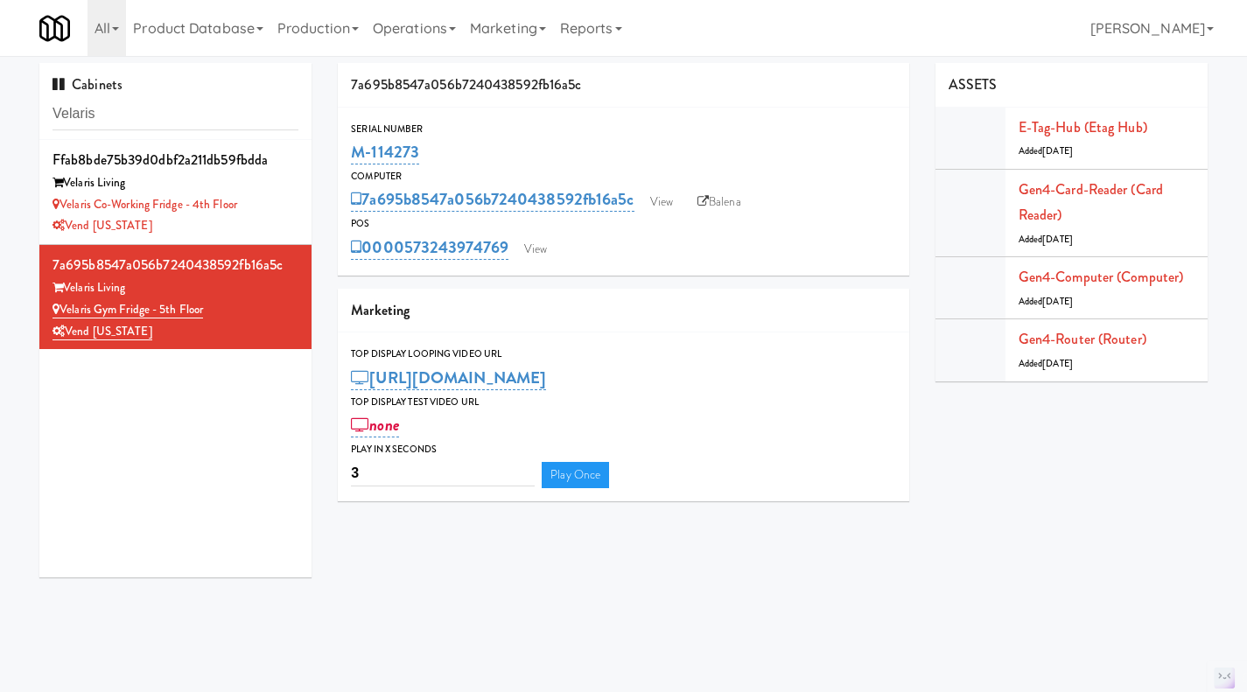
drag, startPoint x: 452, startPoint y: 156, endPoint x: 337, endPoint y: 156, distance: 114.6
click at [337, 156] on div "7a695b8547a056b7240438592fb16a5c Serial Number M-114273 Computer 7a695b8547a056…" at bounding box center [624, 289] width 598 height 452
click at [466, 135] on div "Serial Number" at bounding box center [623, 130] width 545 height 18
drag, startPoint x: 423, startPoint y: 155, endPoint x: 351, endPoint y: 151, distance: 71.9
click at [351, 151] on div "M-114273" at bounding box center [623, 152] width 545 height 30
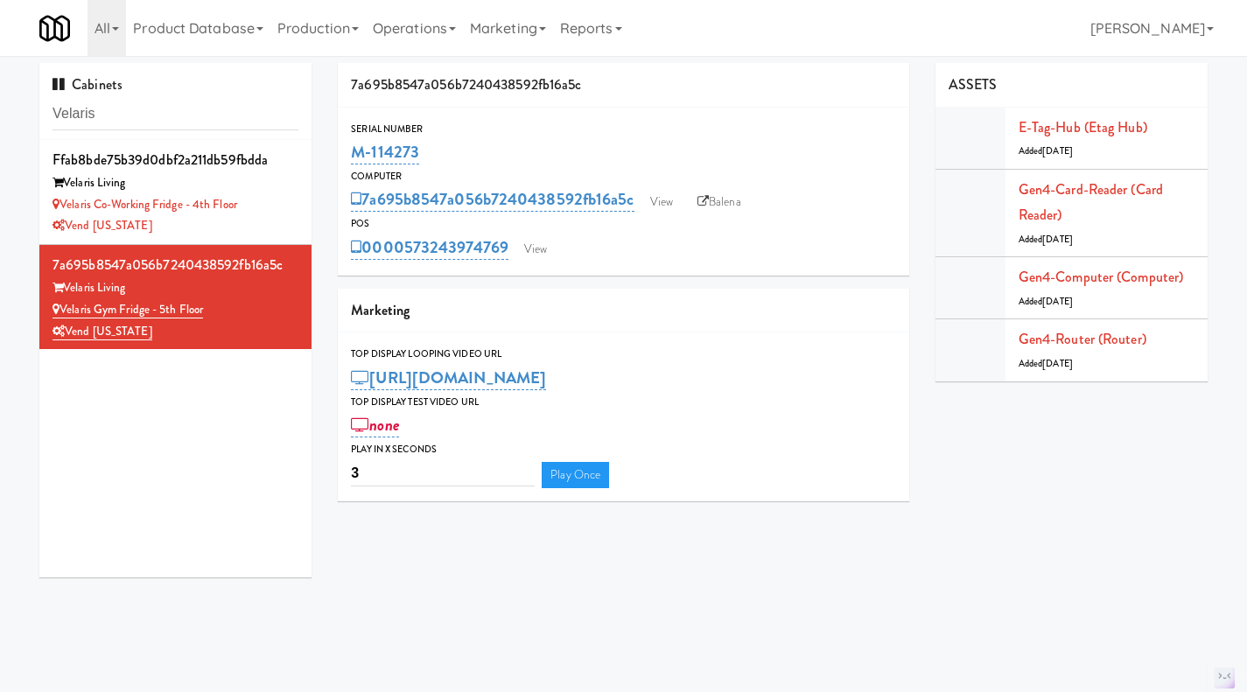
copy link "M-114273"
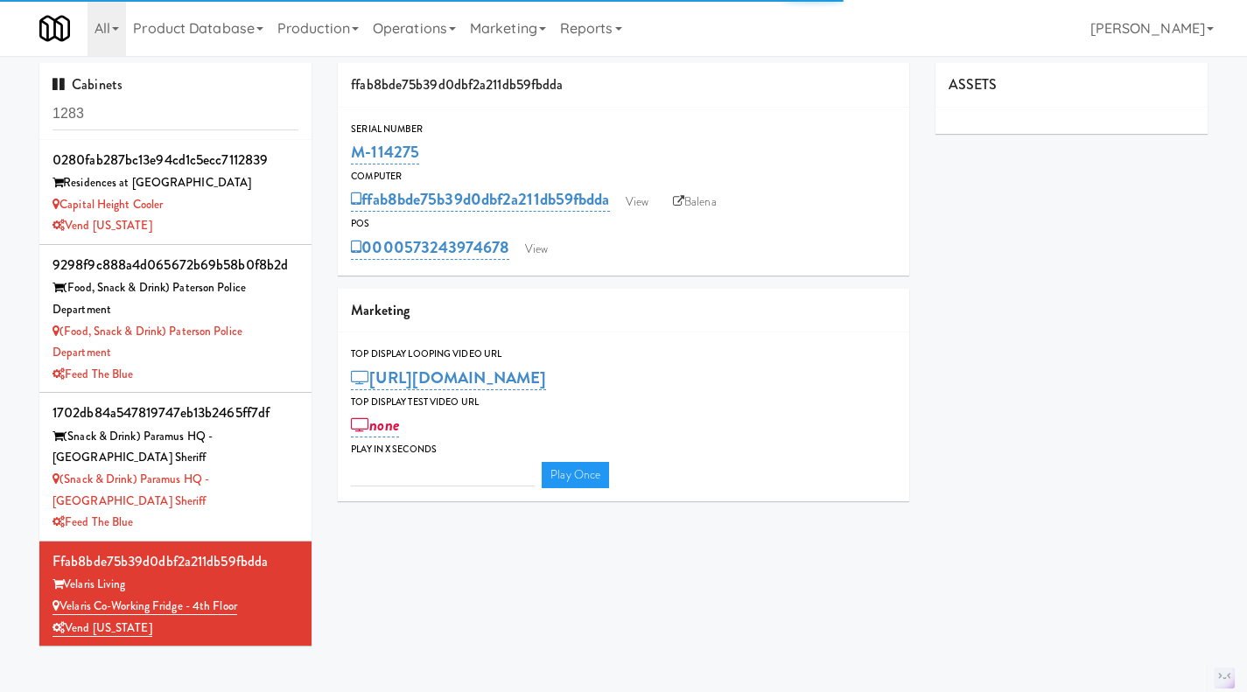
type input "3"
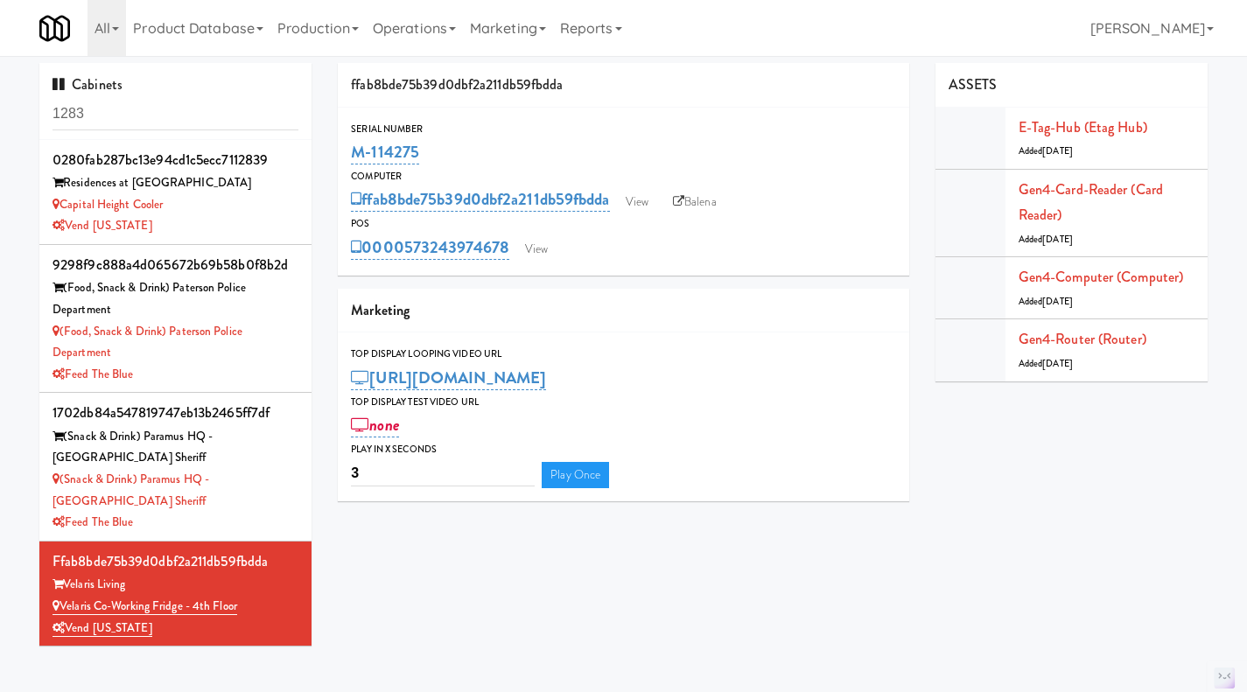
drag, startPoint x: 433, startPoint y: 148, endPoint x: 343, endPoint y: 151, distance: 90.2
click at [343, 151] on div "Serial Number M-114275" at bounding box center [623, 144] width 571 height 47
copy link "M-114275"
click at [126, 121] on input "1283" at bounding box center [176, 114] width 246 height 32
click at [126, 122] on input "1283" at bounding box center [176, 114] width 246 height 32
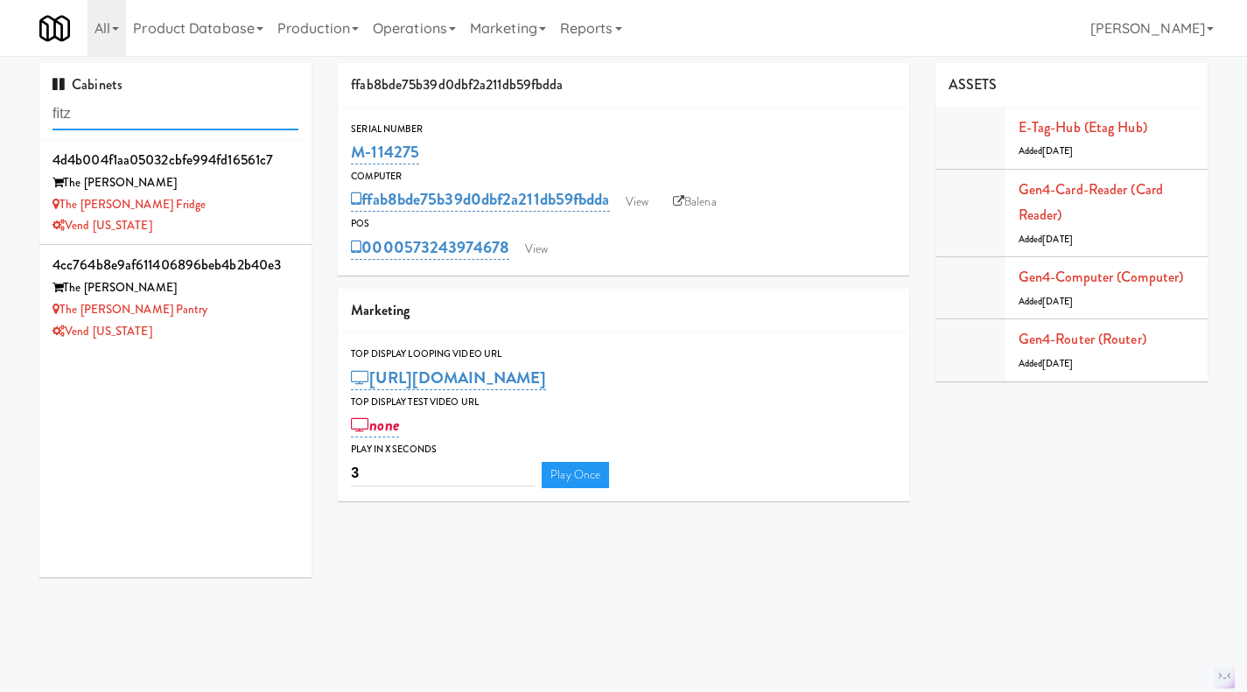
type input "fitz"
click at [245, 321] on div "Vend [US_STATE]" at bounding box center [176, 332] width 246 height 22
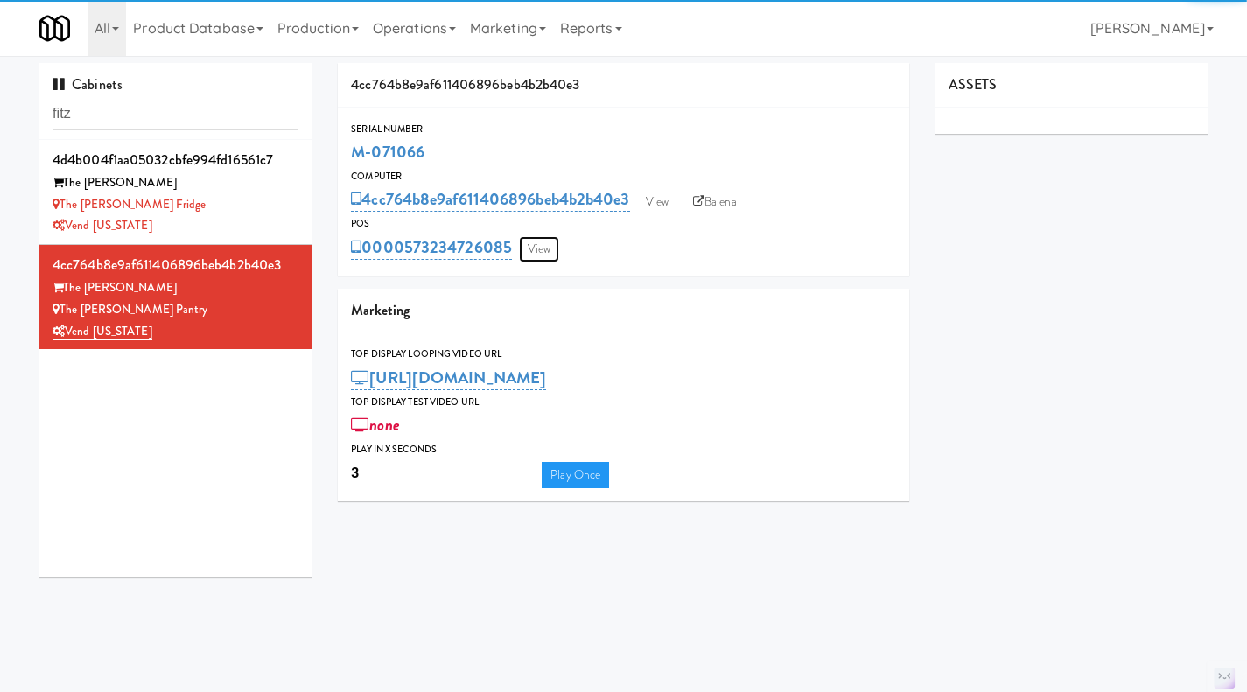
click at [529, 255] on link "View" at bounding box center [539, 249] width 40 height 26
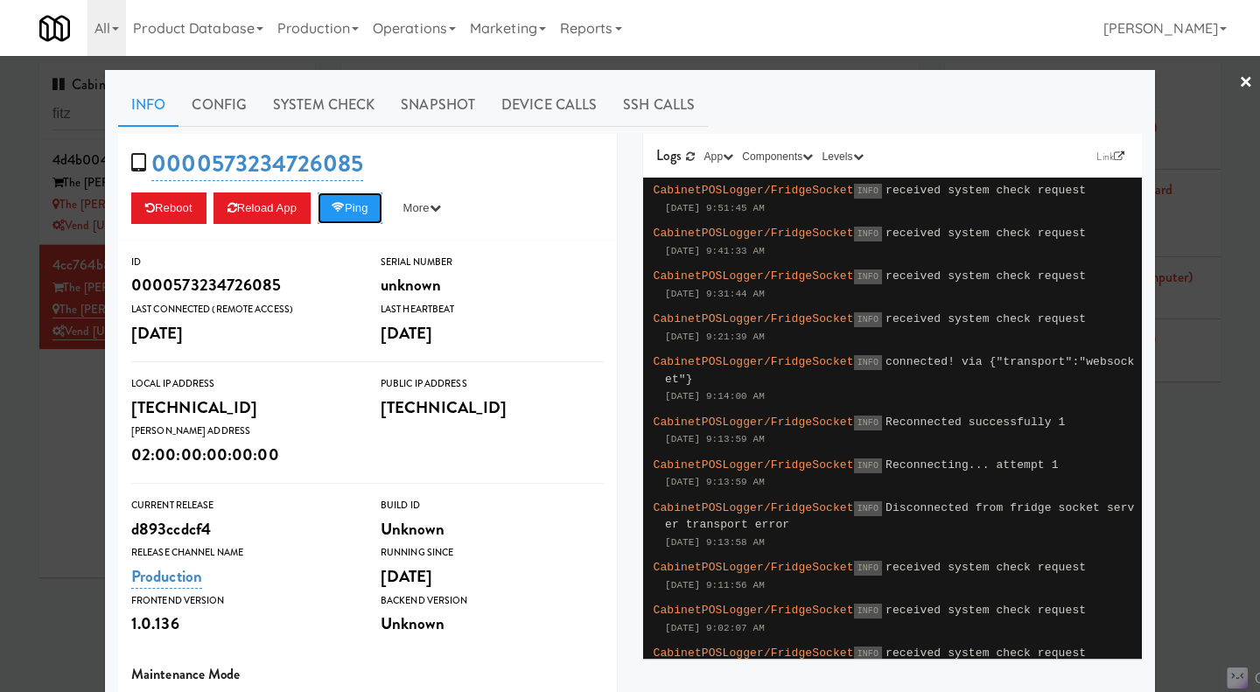
click at [337, 202] on icon at bounding box center [338, 207] width 13 height 11
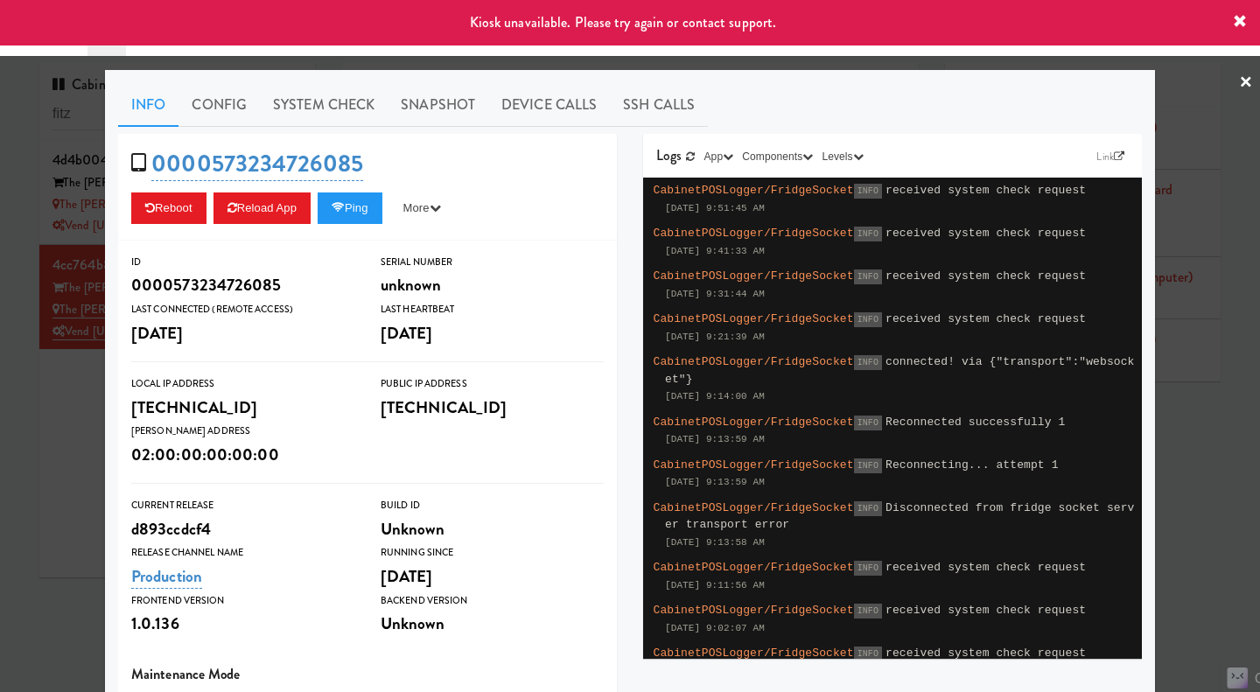
click at [60, 425] on div at bounding box center [630, 346] width 1260 height 692
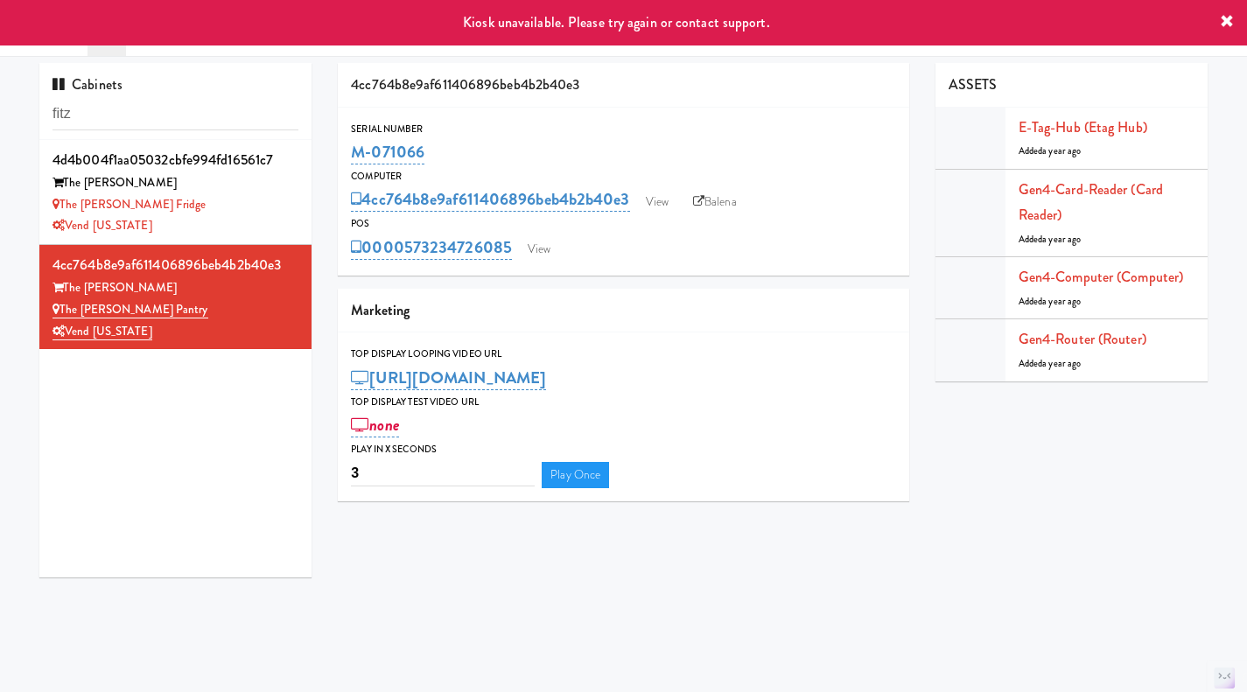
drag, startPoint x: 509, startPoint y: 264, endPoint x: 457, endPoint y: 263, distance: 52.5
click at [457, 263] on div "Serial Number M-071066 Computer 4cc764b8e9af611406896beb4b2b40e3 View Balena PO…" at bounding box center [623, 192] width 571 height 168
click at [442, 130] on div "Serial Number" at bounding box center [623, 130] width 545 height 18
click at [447, 144] on div "M-071066" at bounding box center [623, 152] width 545 height 30
drag, startPoint x: 425, startPoint y: 155, endPoint x: 354, endPoint y: 153, distance: 70.9
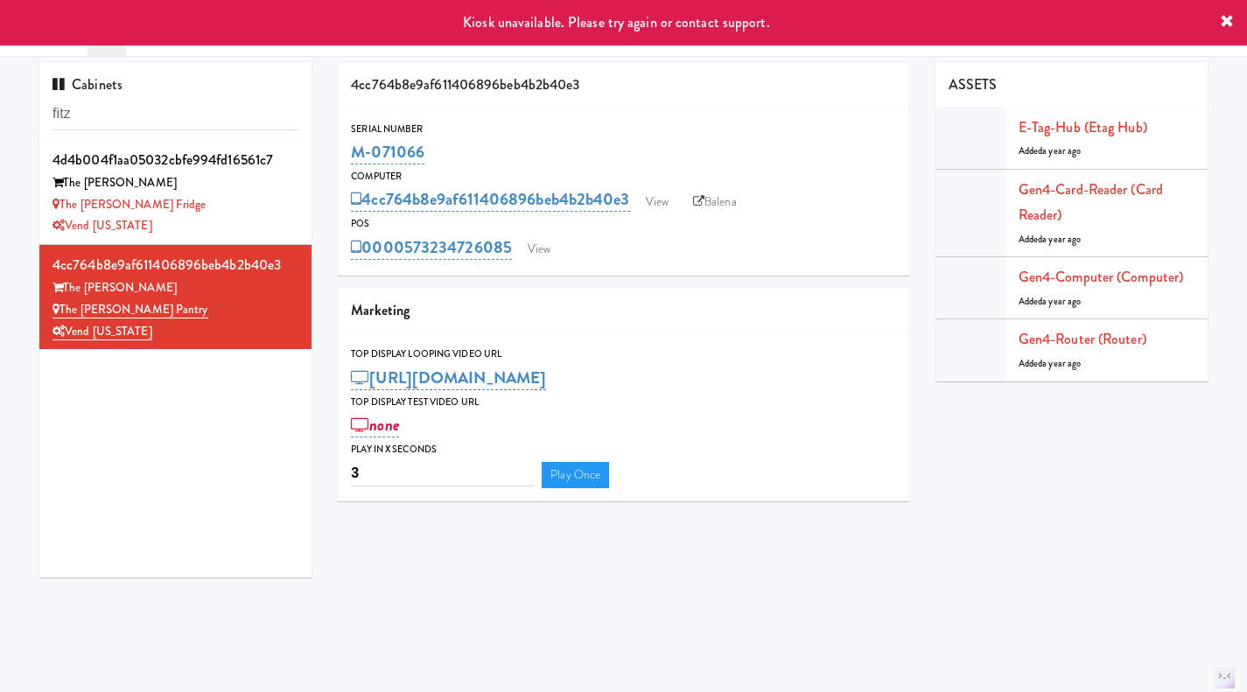
click at [354, 153] on div "M-071066" at bounding box center [623, 152] width 545 height 30
copy link "M-071066"
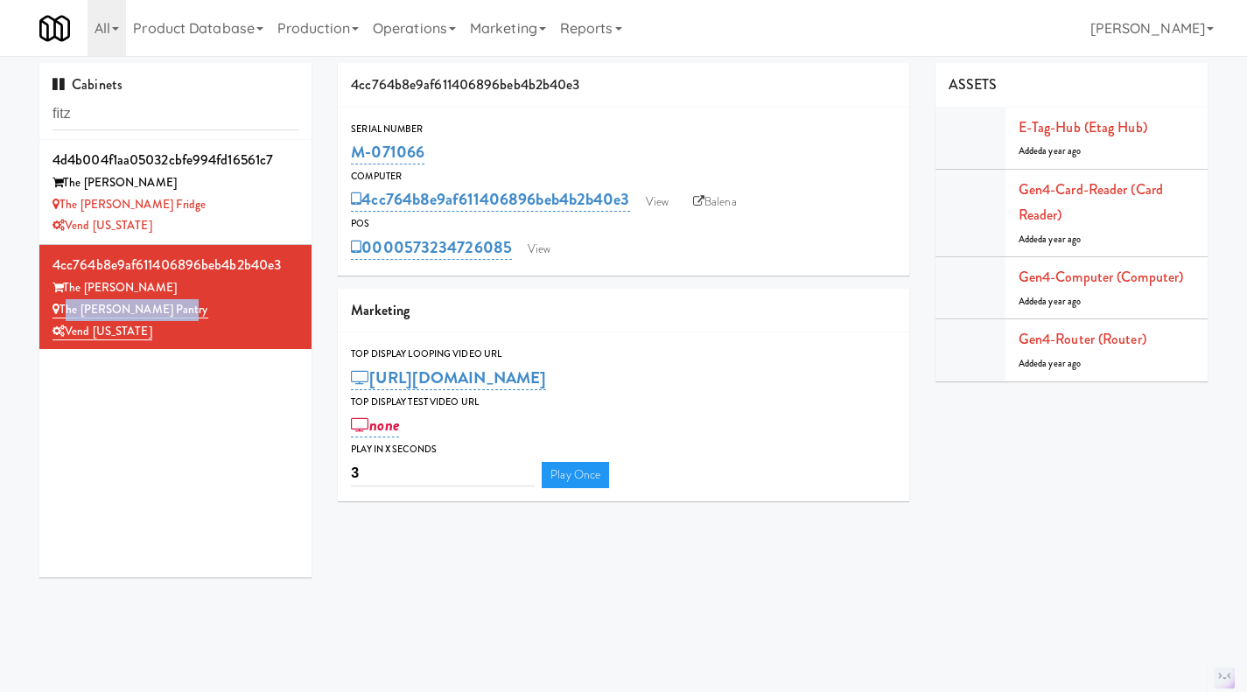
drag, startPoint x: 194, startPoint y: 309, endPoint x: 63, endPoint y: 313, distance: 131.3
click at [63, 313] on div "The Fitzgerald Pantry" at bounding box center [176, 310] width 246 height 22
copy link "The Fitzgerald Pantry"
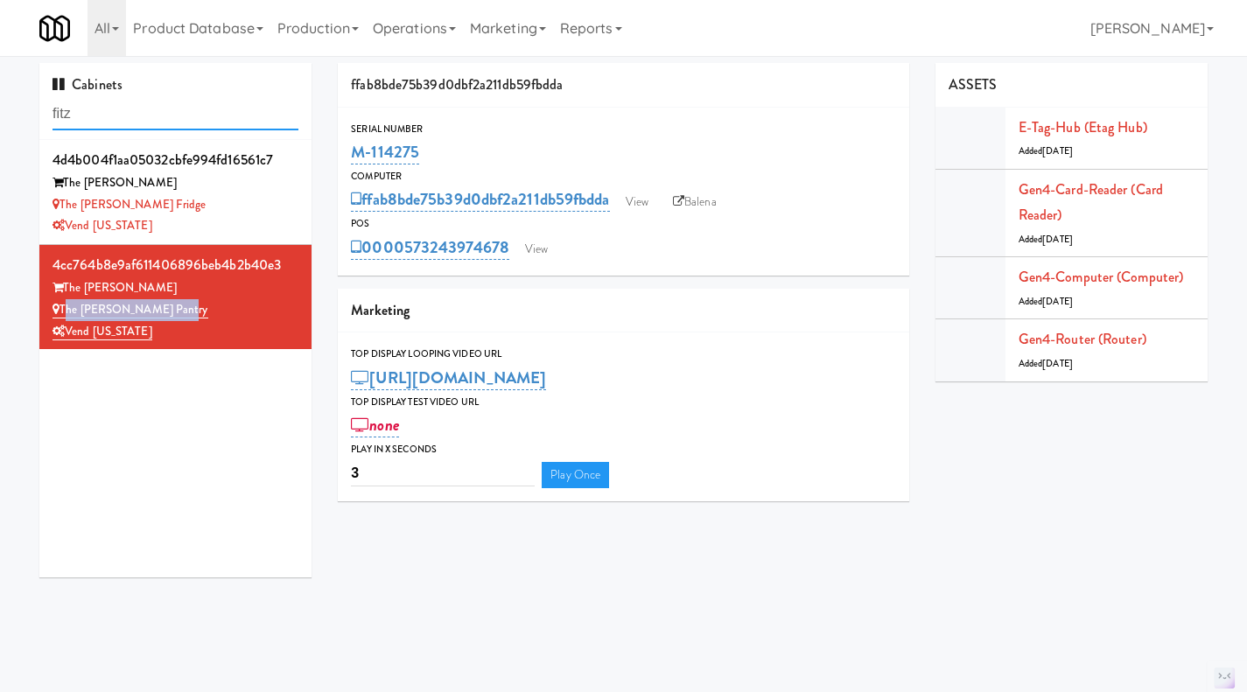
click at [151, 115] on input "fitz" at bounding box center [176, 114] width 246 height 32
click at [124, 120] on input "fitz" at bounding box center [176, 114] width 246 height 32
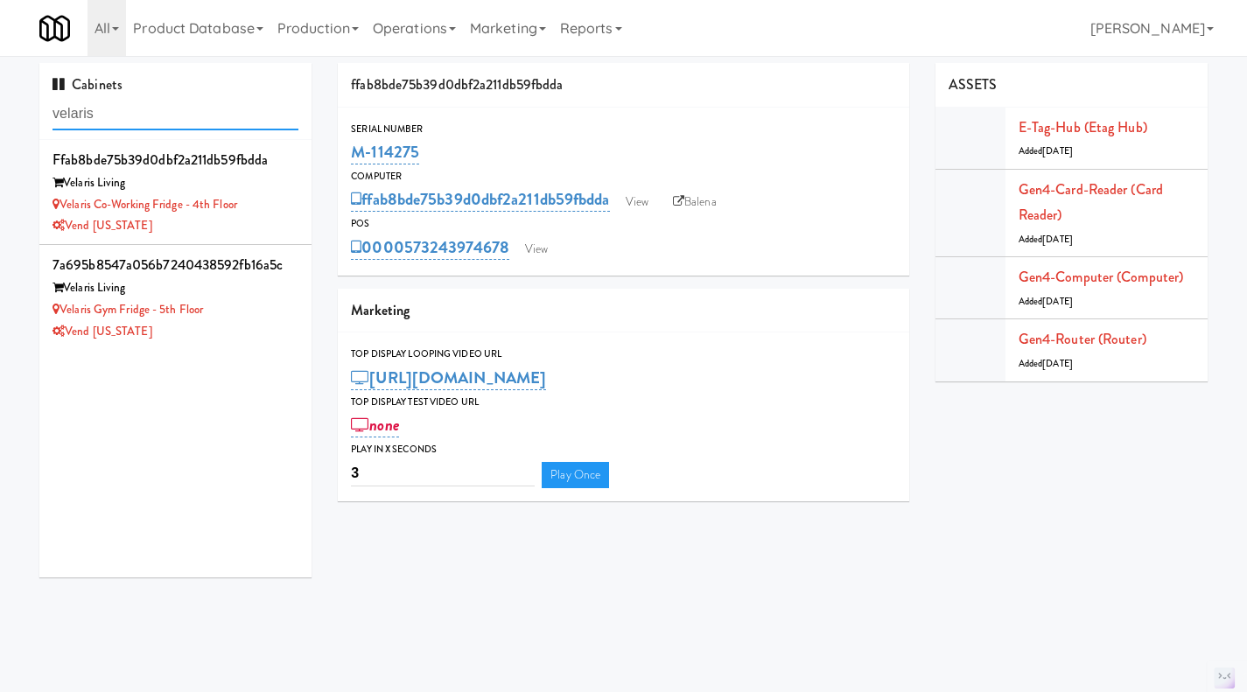
click at [160, 123] on input "velaris" at bounding box center [176, 114] width 246 height 32
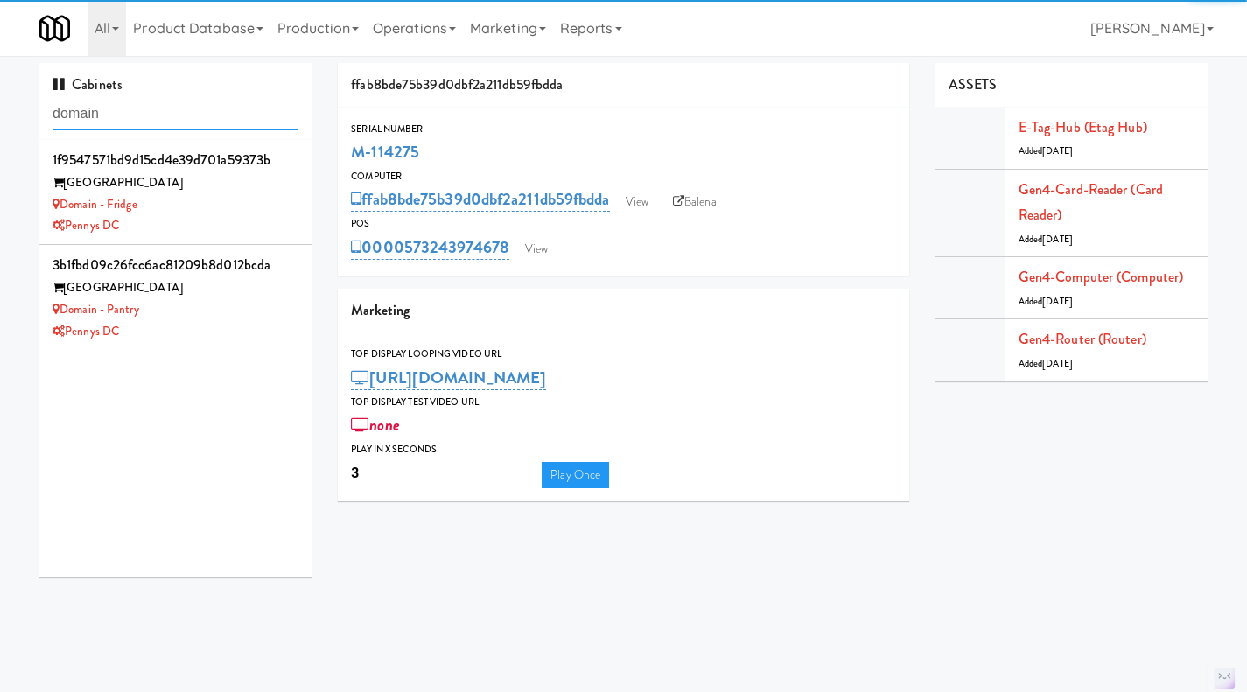
type input "domain"
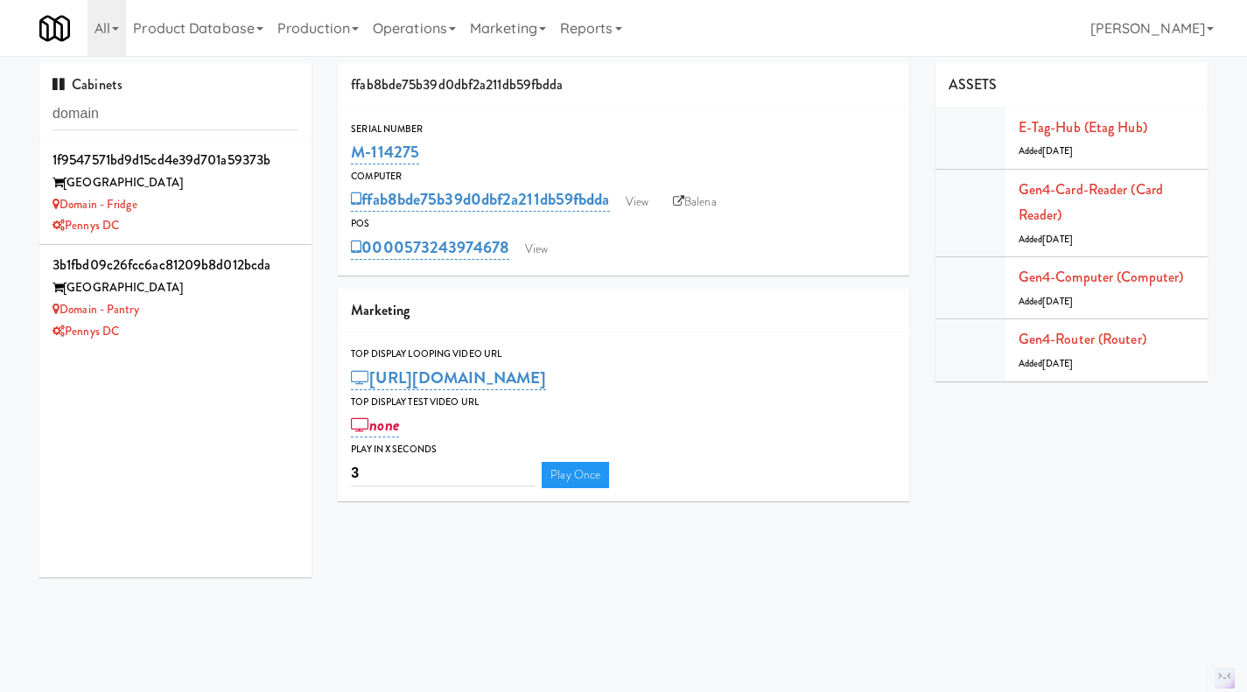
click at [249, 314] on div "Domain - Pantry" at bounding box center [176, 310] width 246 height 22
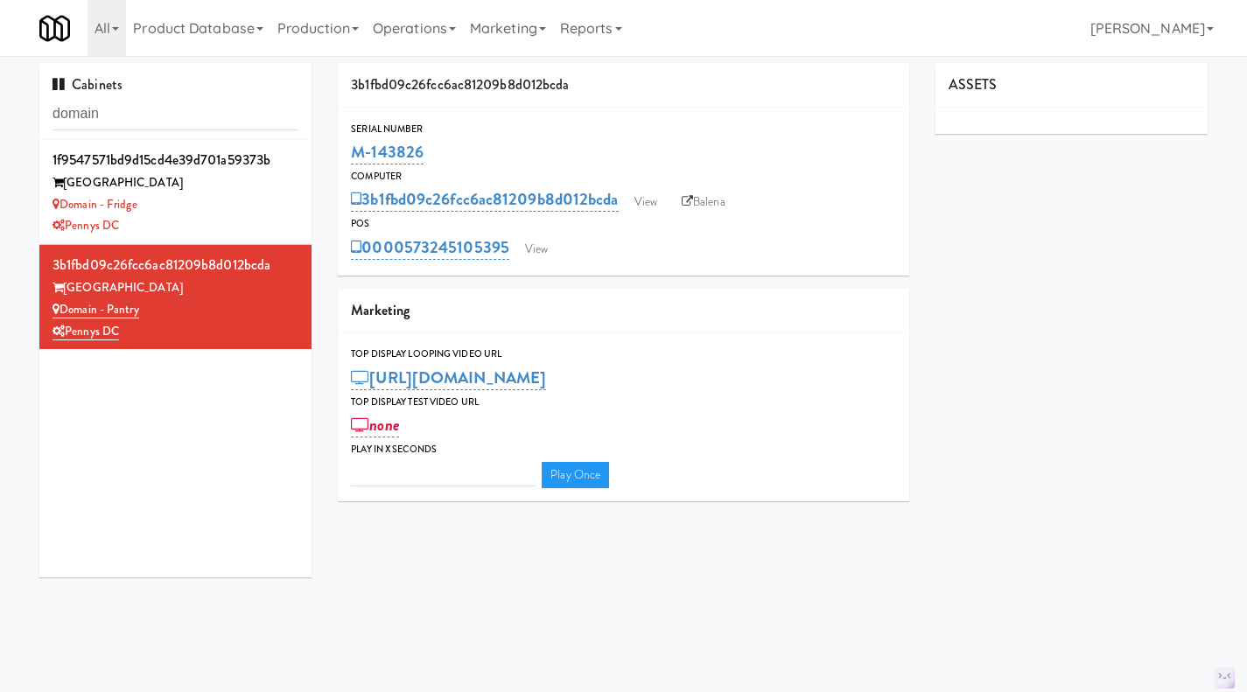
type input "3"
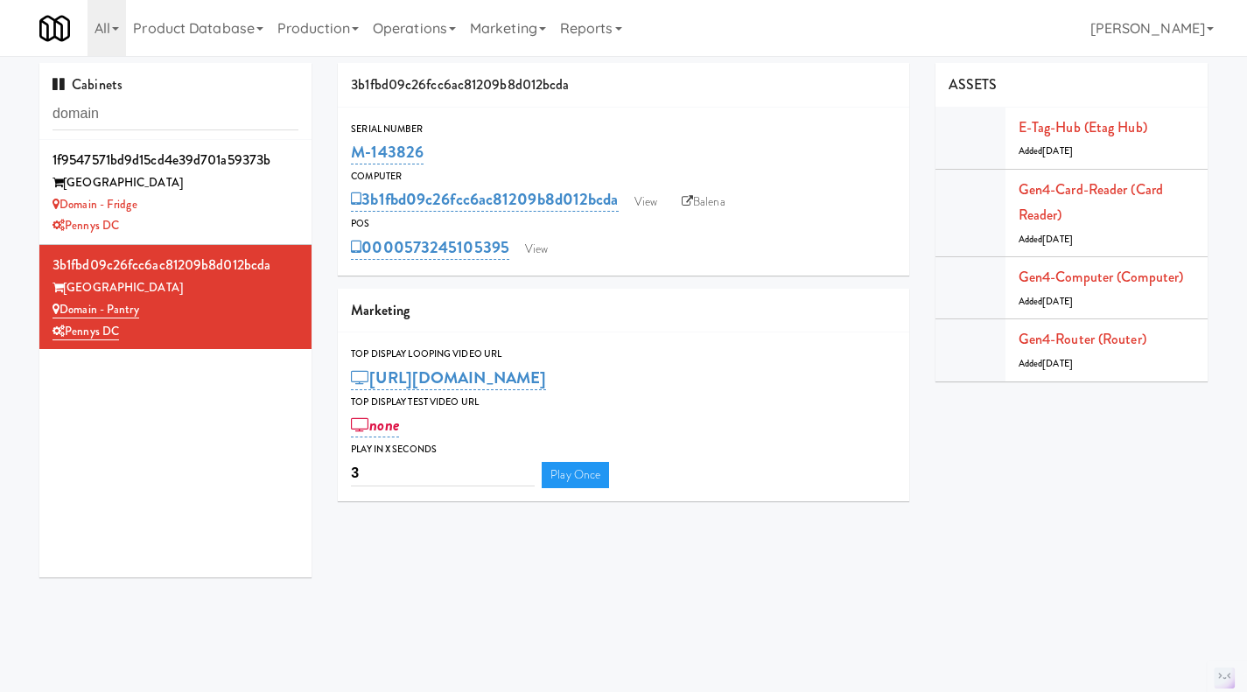
drag, startPoint x: 512, startPoint y: 264, endPoint x: 408, endPoint y: 266, distance: 104.1
click at [408, 266] on div "Serial Number M-143826 Computer 3b1fbd09c26fcc6ac81209b8d012bcda View Balena PO…" at bounding box center [623, 192] width 571 height 168
copy link "573245105395"
click at [1077, 180] on link "Gen4-card-reader (Card Reader)" at bounding box center [1091, 202] width 144 height 46
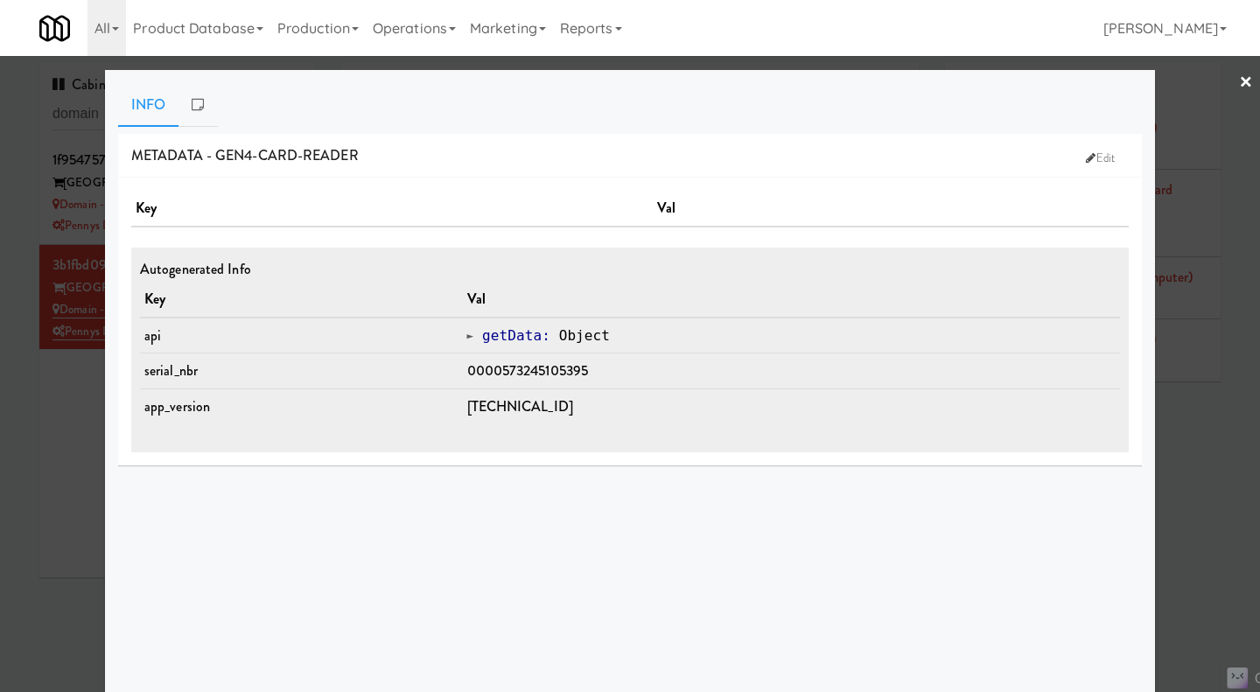
drag, startPoint x: 45, startPoint y: 445, endPoint x: 49, endPoint y: 432, distance: 13.8
click at [45, 445] on div at bounding box center [630, 346] width 1260 height 692
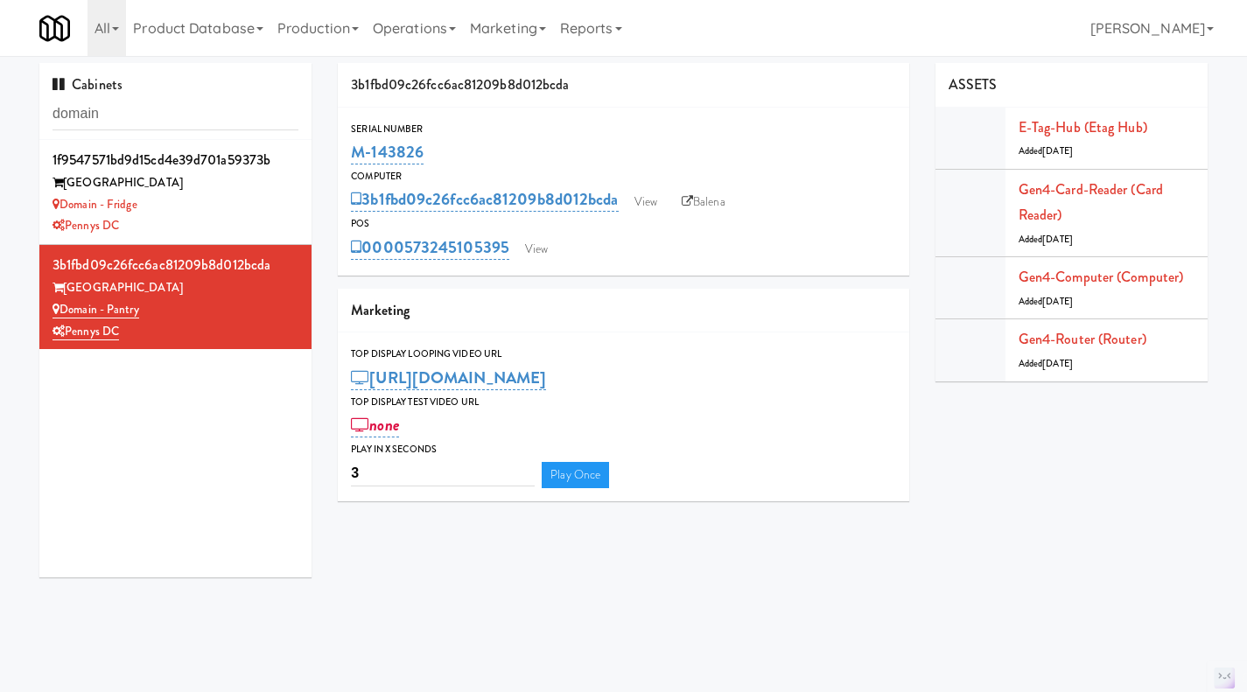
click at [414, 42] on link "Operations" at bounding box center [414, 28] width 97 height 56
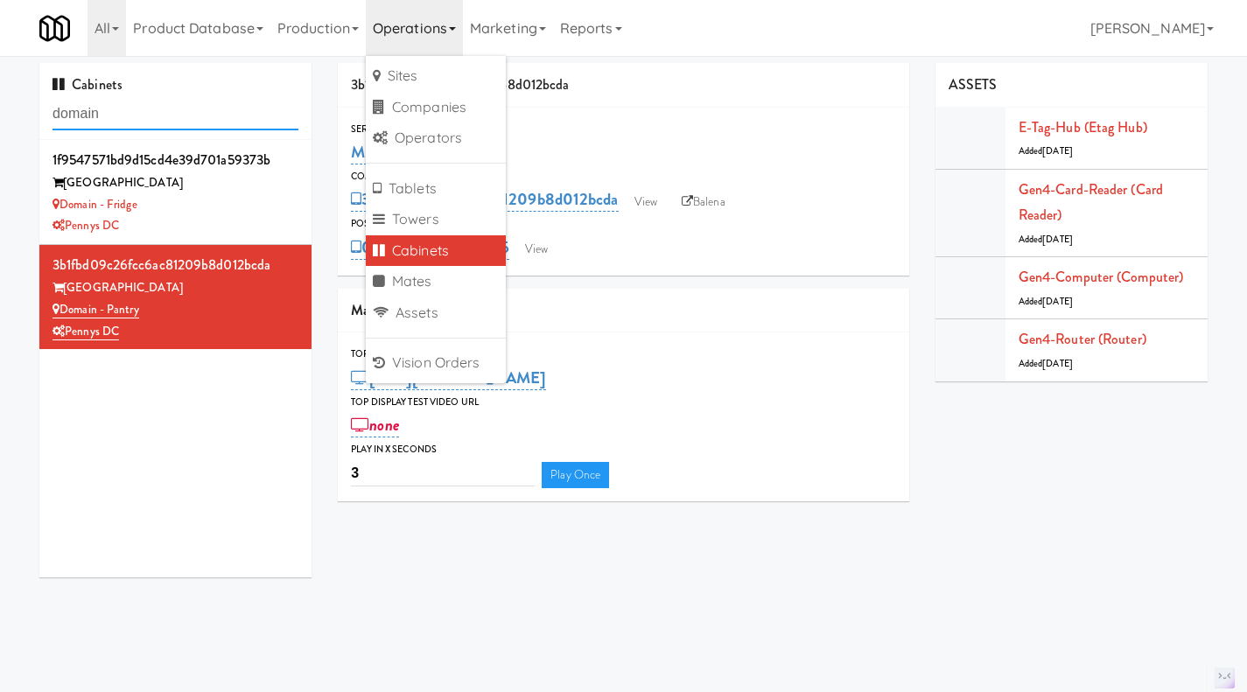
click at [138, 115] on input "domain" at bounding box center [176, 114] width 246 height 32
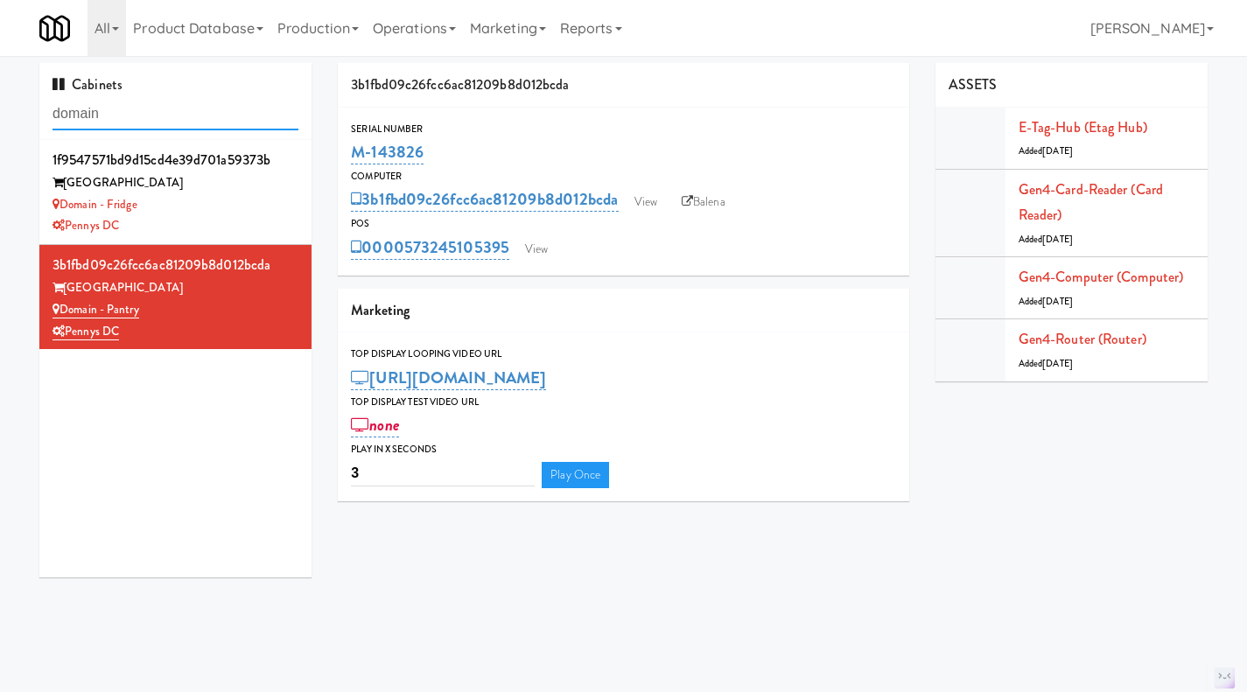
click at [138, 115] on input "domain" at bounding box center [176, 114] width 246 height 32
click at [449, 3] on link "Operations" at bounding box center [414, 28] width 97 height 56
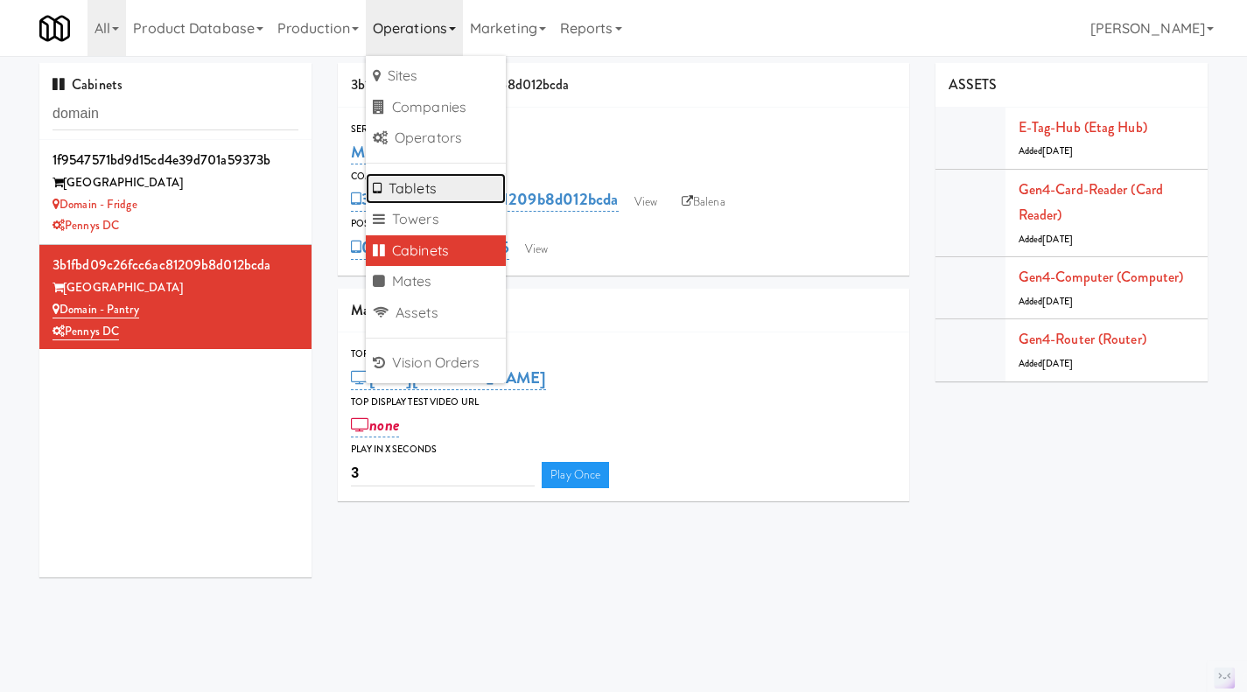
click at [440, 179] on link "Tablets" at bounding box center [436, 189] width 140 height 32
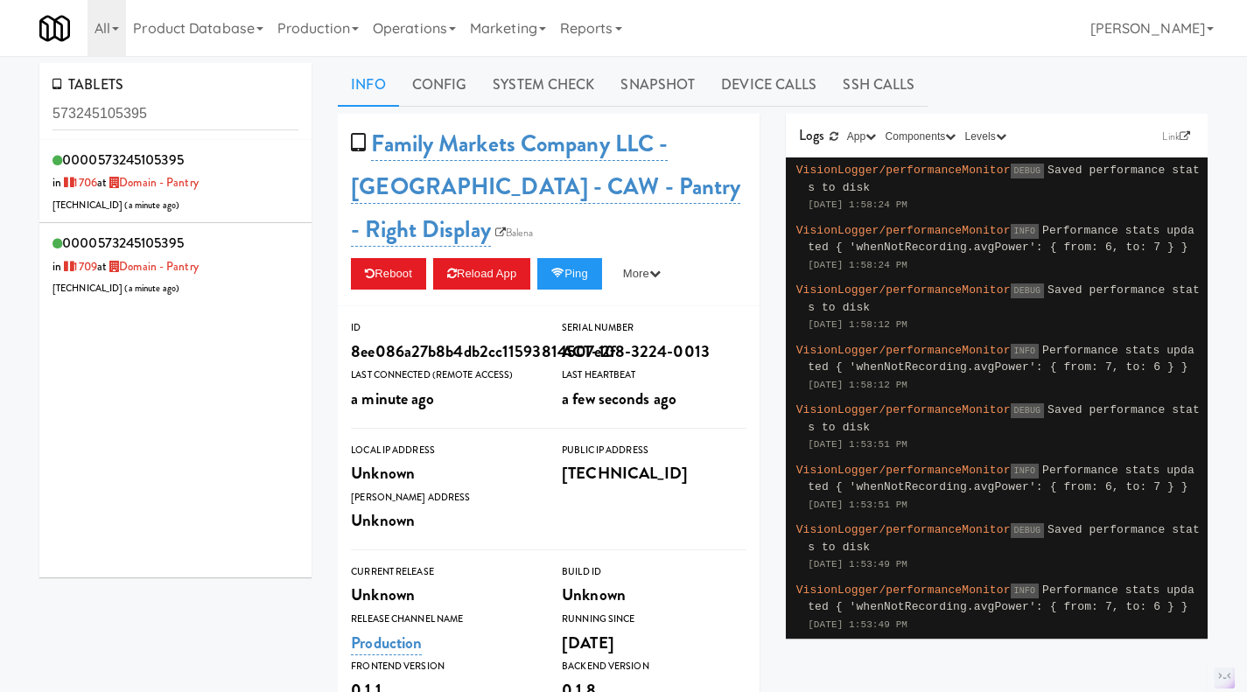
type input "573245105395"
click at [239, 204] on div "0000573245105395 in 1706 at Domain - Pantry 207.242.20.74 ( a minute ago )" at bounding box center [176, 181] width 246 height 69
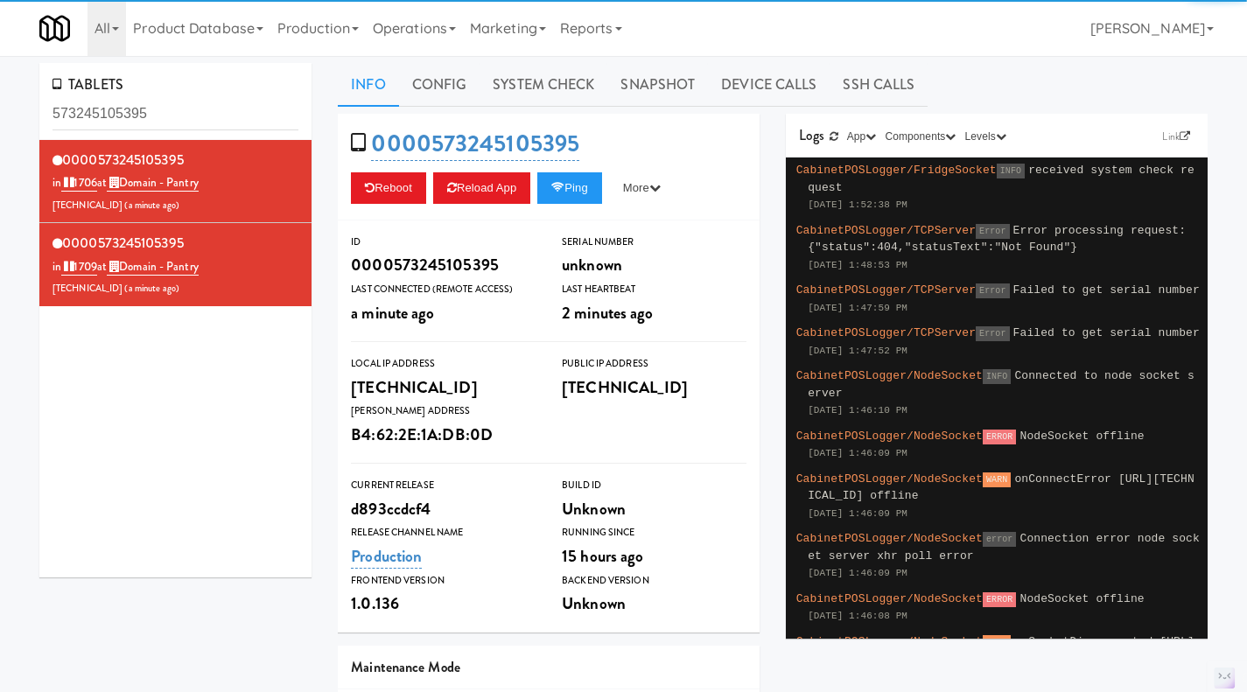
click at [256, 254] on div "0000573245105395 in 1709 at Domain - Pantry 207.242.20.74 ( a minute ago )" at bounding box center [176, 264] width 246 height 69
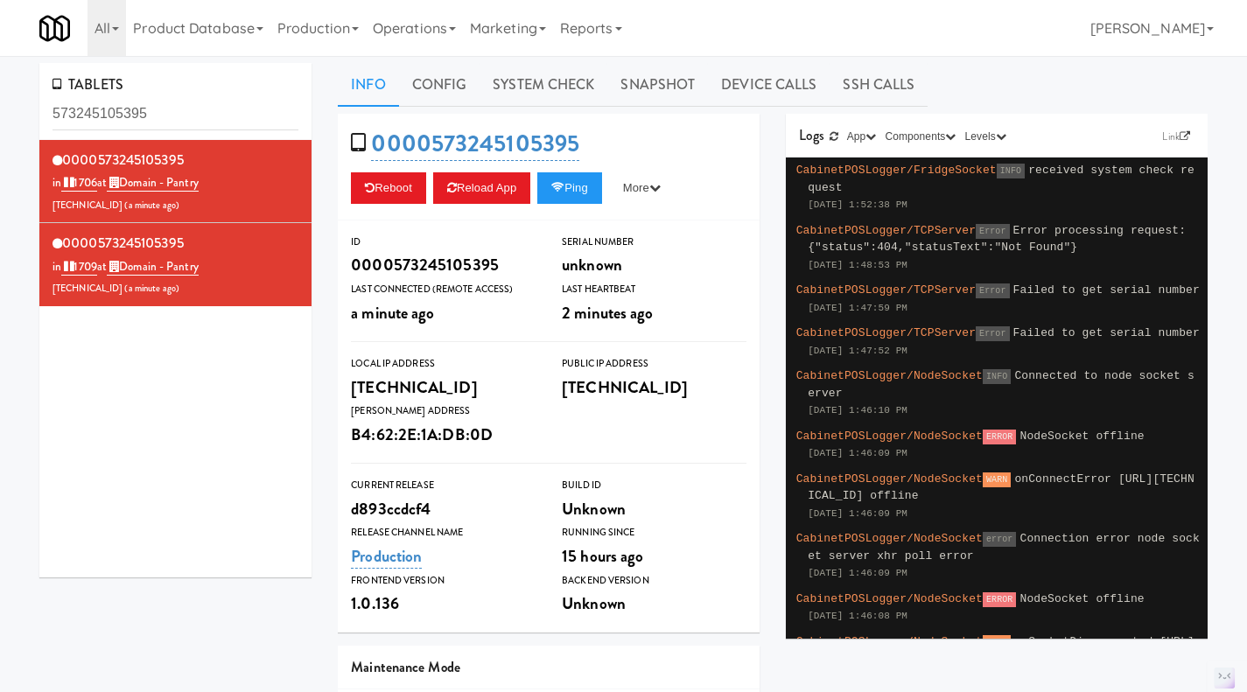
click at [256, 195] on div "0000573245105395 in 1706 at Domain - Pantry 207.242.20.74 ( a minute ago )" at bounding box center [176, 181] width 246 height 69
click at [83, 180] on link "1706" at bounding box center [79, 183] width 36 height 18
click at [88, 268] on link "1709" at bounding box center [79, 267] width 36 height 18
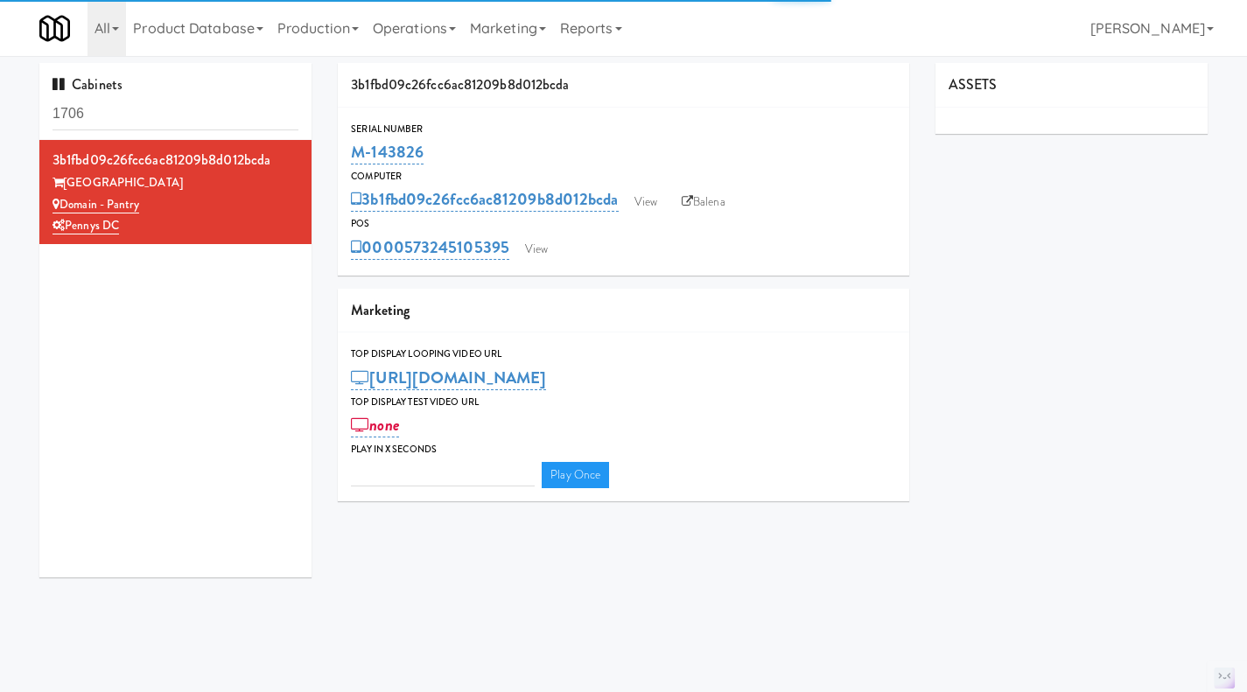
type input "3"
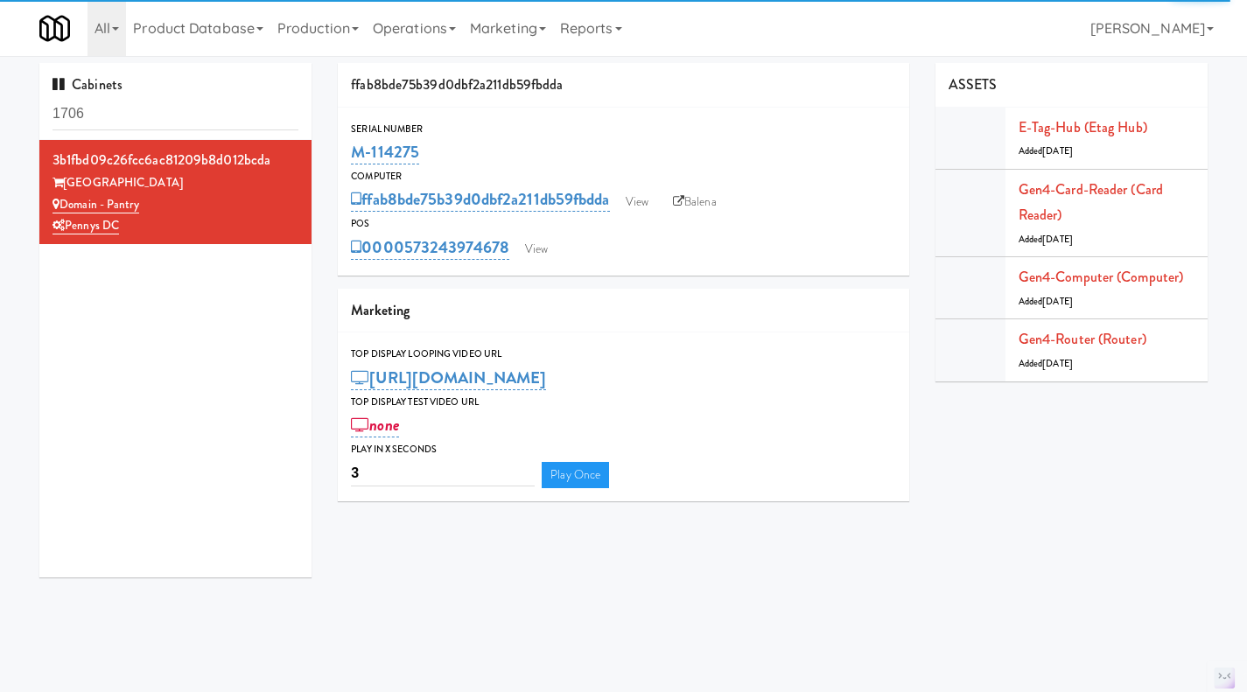
click at [442, 25] on link "Operations" at bounding box center [414, 28] width 97 height 56
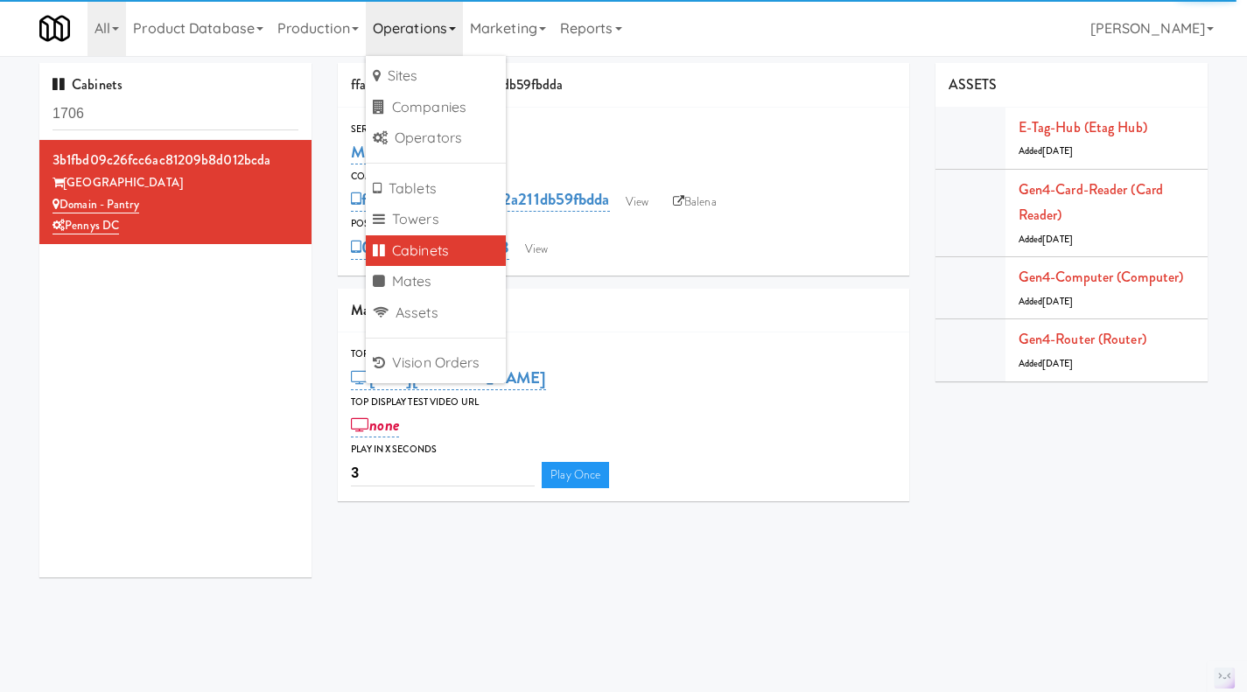
click at [431, 249] on link "Cabinets" at bounding box center [436, 251] width 140 height 32
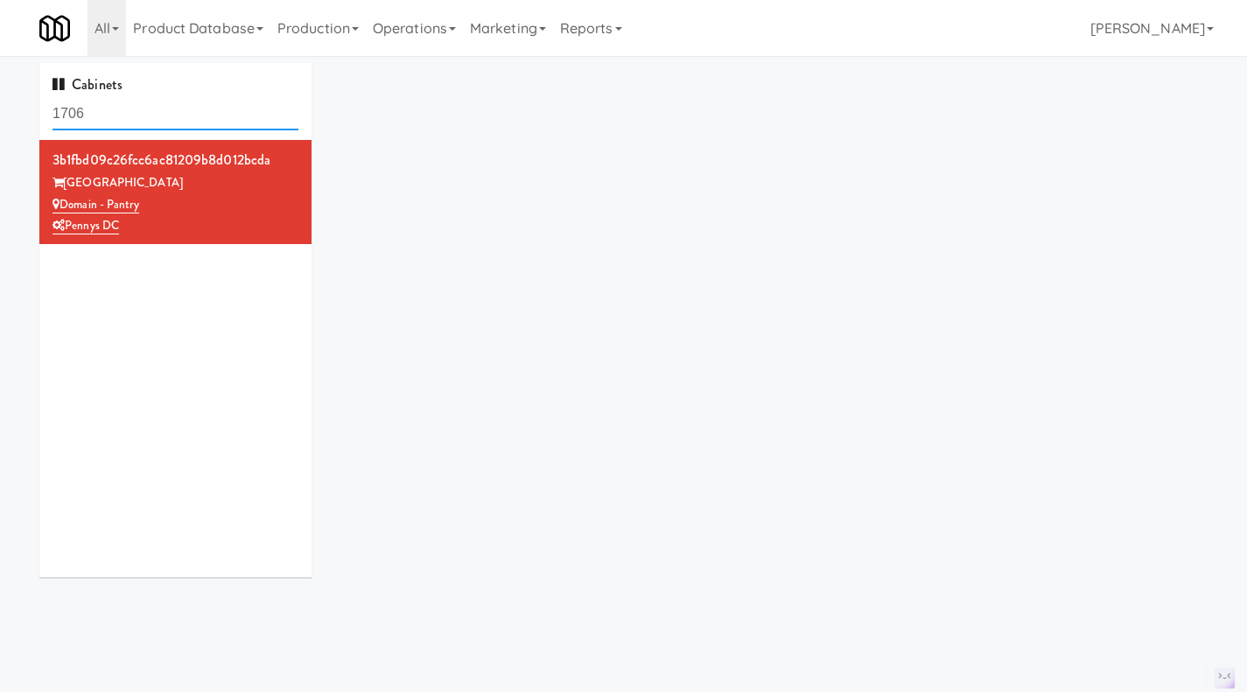
click at [124, 116] on input "1706" at bounding box center [176, 114] width 246 height 32
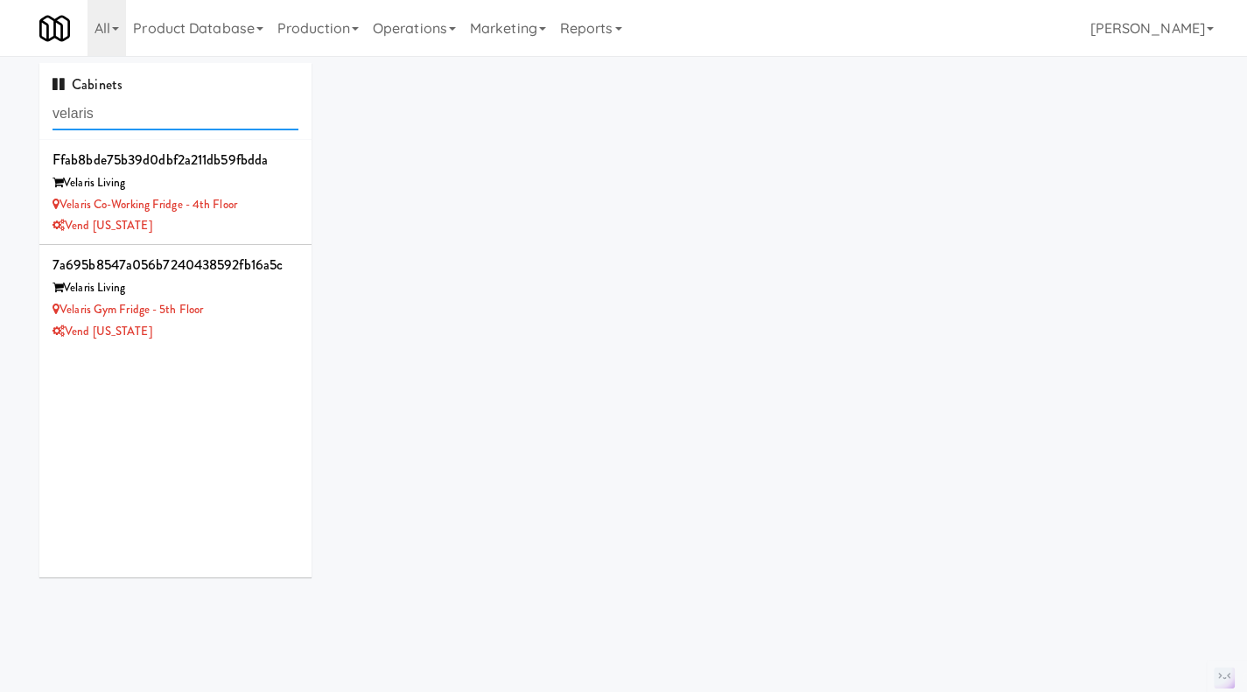
type input "velaris"
click at [266, 215] on div "Vend [US_STATE]" at bounding box center [176, 226] width 246 height 22
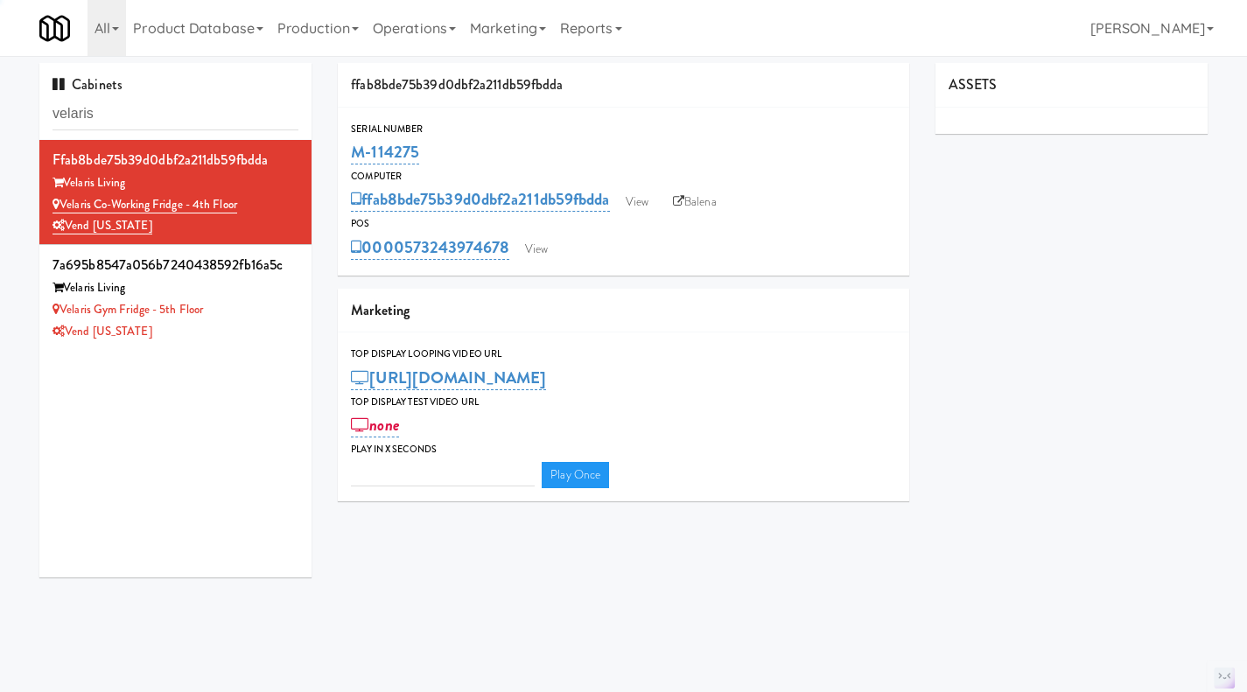
type input "3"
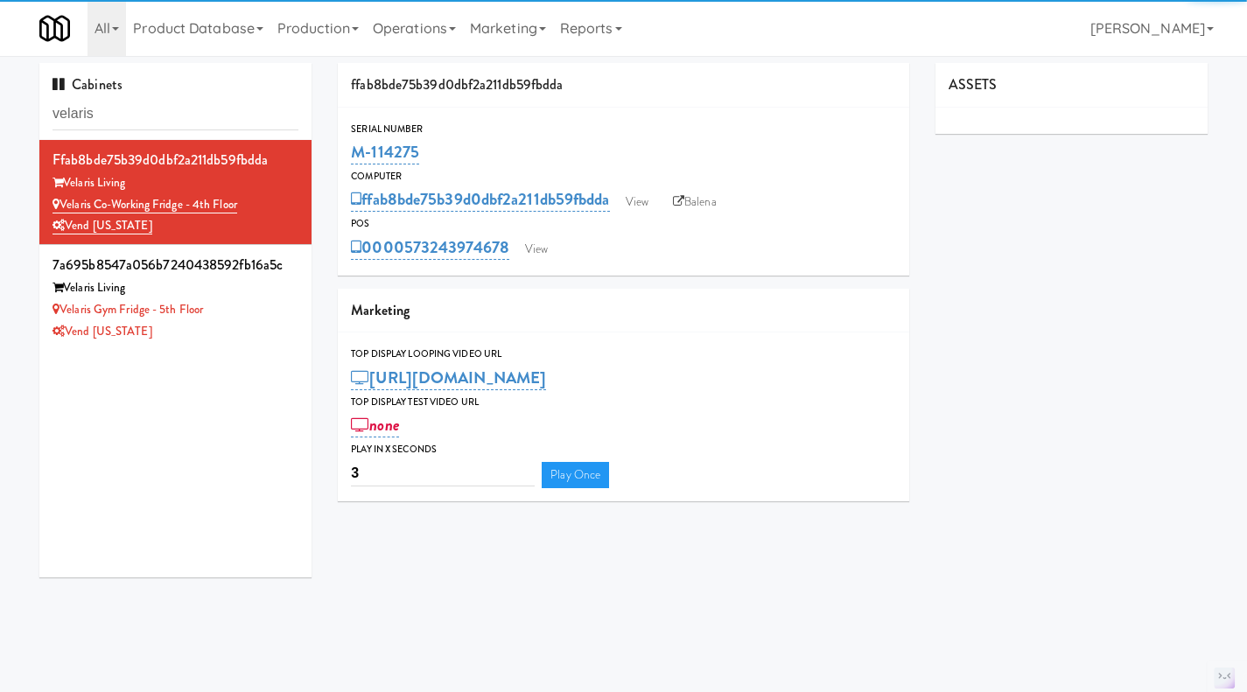
click at [245, 317] on div "Velaris Gym Fridge - 5th Floor" at bounding box center [176, 310] width 246 height 22
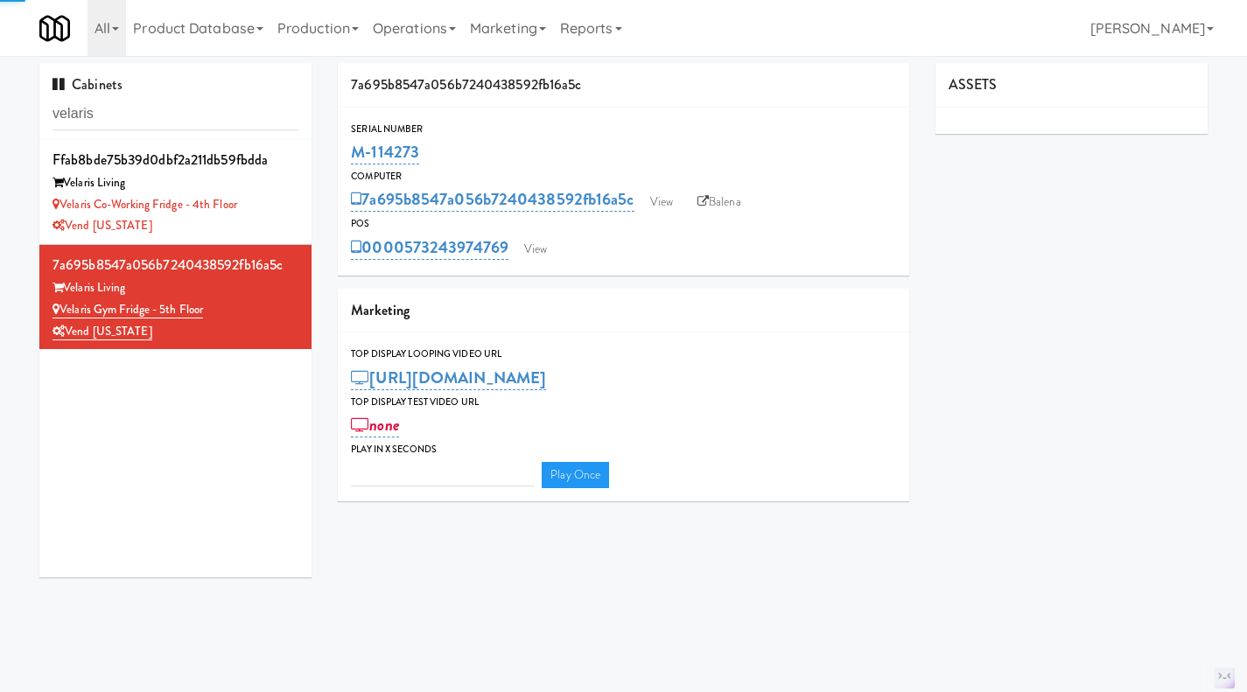
type input "3"
click at [261, 204] on div "Velaris Co-Working Fridge - 4th Floor" at bounding box center [176, 205] width 246 height 22
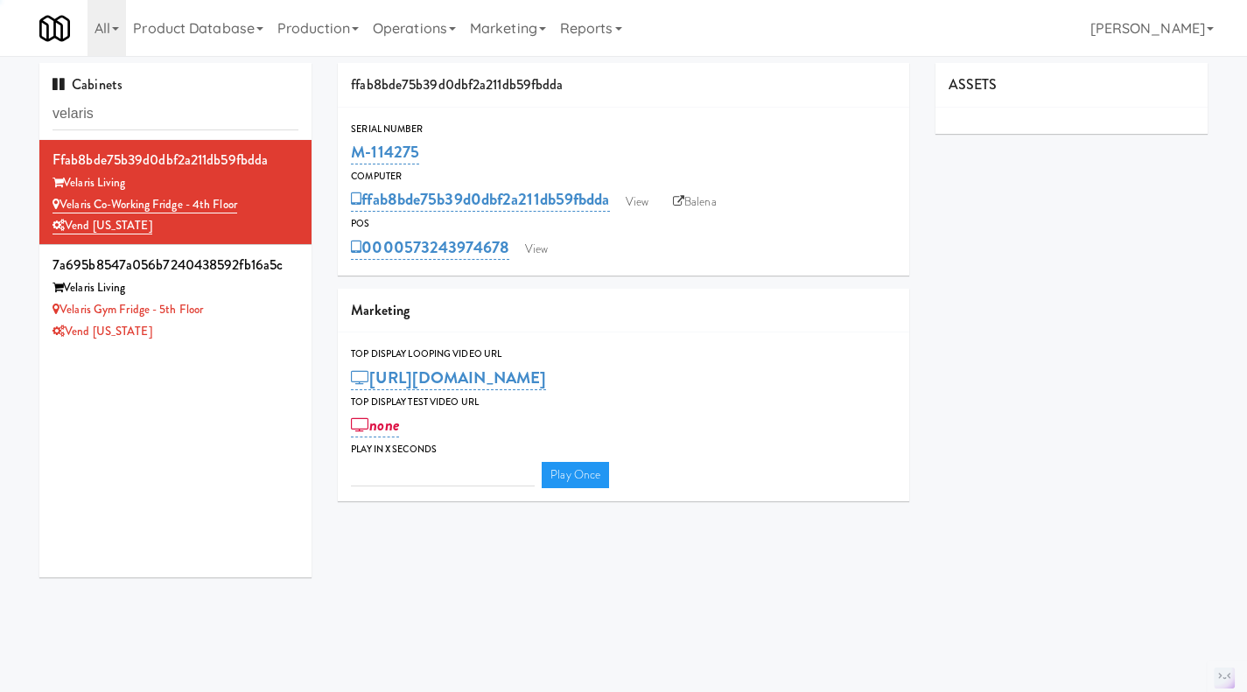
type input "3"
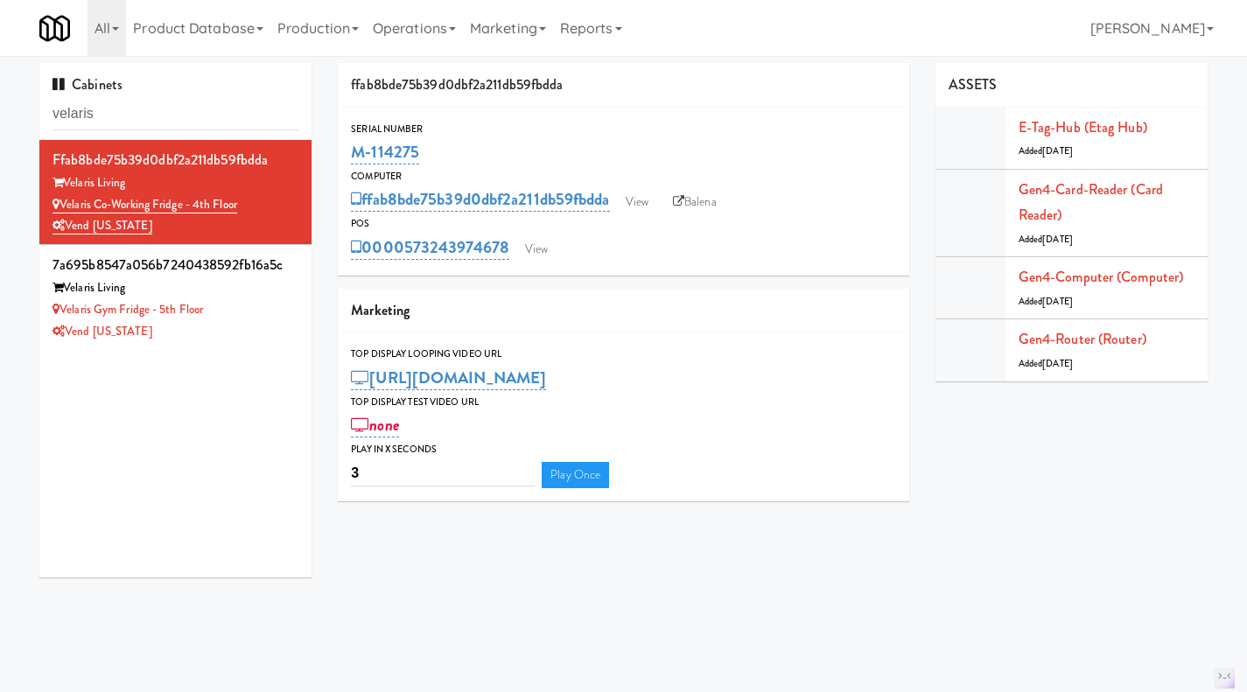
drag, startPoint x: 456, startPoint y: 144, endPoint x: 370, endPoint y: 141, distance: 85.8
click at [347, 144] on div "Serial Number M-114275" at bounding box center [623, 144] width 571 height 47
copy link "M-114275"
click at [102, 117] on input "velaris" at bounding box center [176, 114] width 246 height 32
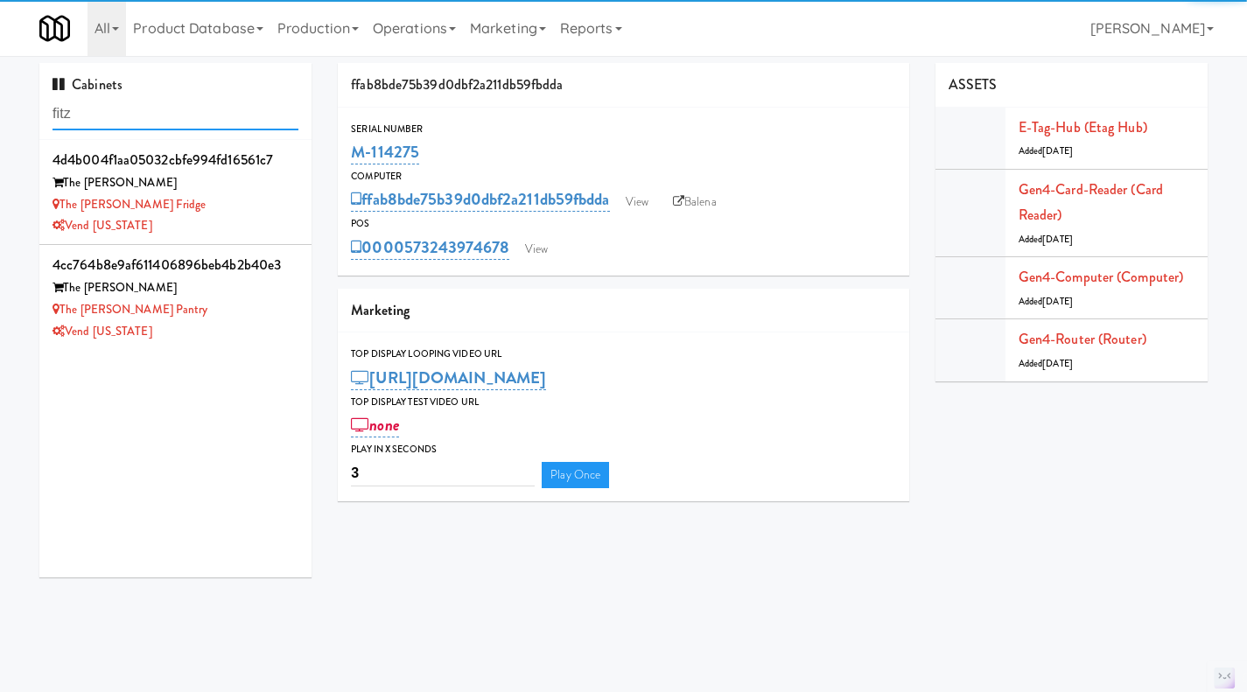
type input "fitz"
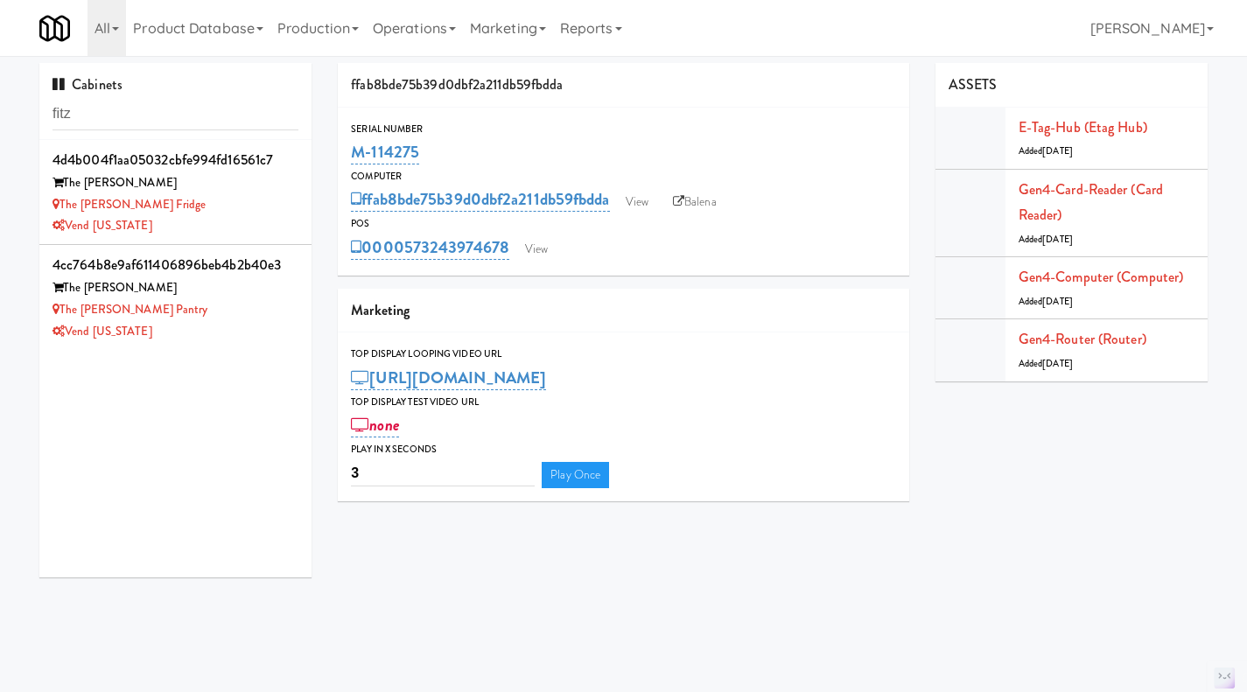
click at [237, 227] on div "Vend [US_STATE]" at bounding box center [176, 226] width 246 height 22
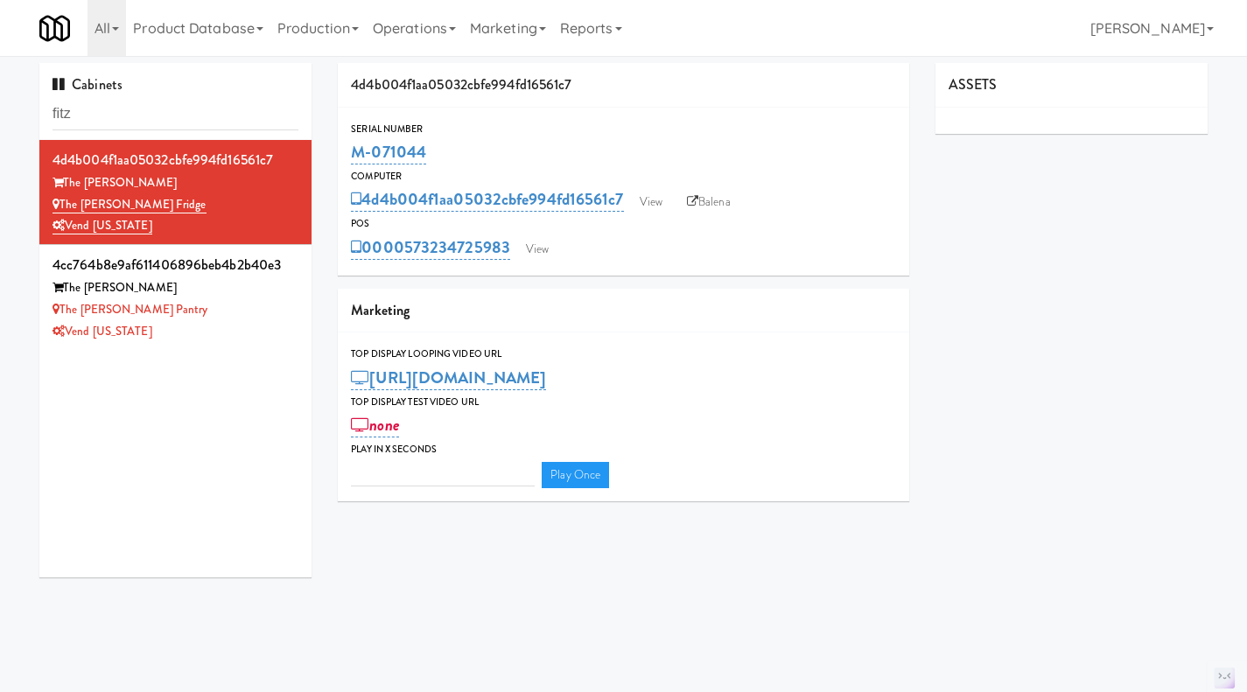
type input "3"
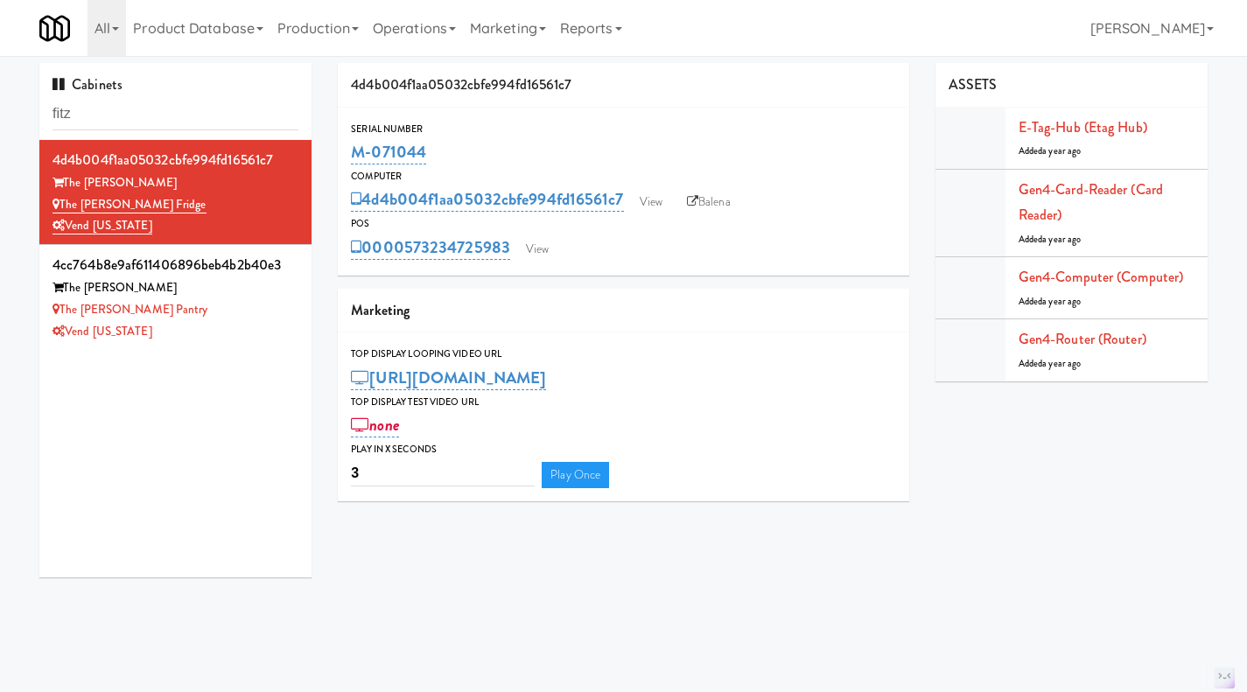
drag, startPoint x: 434, startPoint y: 144, endPoint x: 350, endPoint y: 158, distance: 85.2
click at [350, 158] on div "Serial Number M-071044" at bounding box center [623, 144] width 571 height 47
copy link "M-071044"
click at [235, 349] on div "4d4b004f1aa05032cbfe994fd16561c7 The Fitzgerald The Fitzgerald Fridge Vend Colo…" at bounding box center [175, 359] width 272 height 438
click at [202, 324] on div "Vend [US_STATE]" at bounding box center [176, 332] width 246 height 22
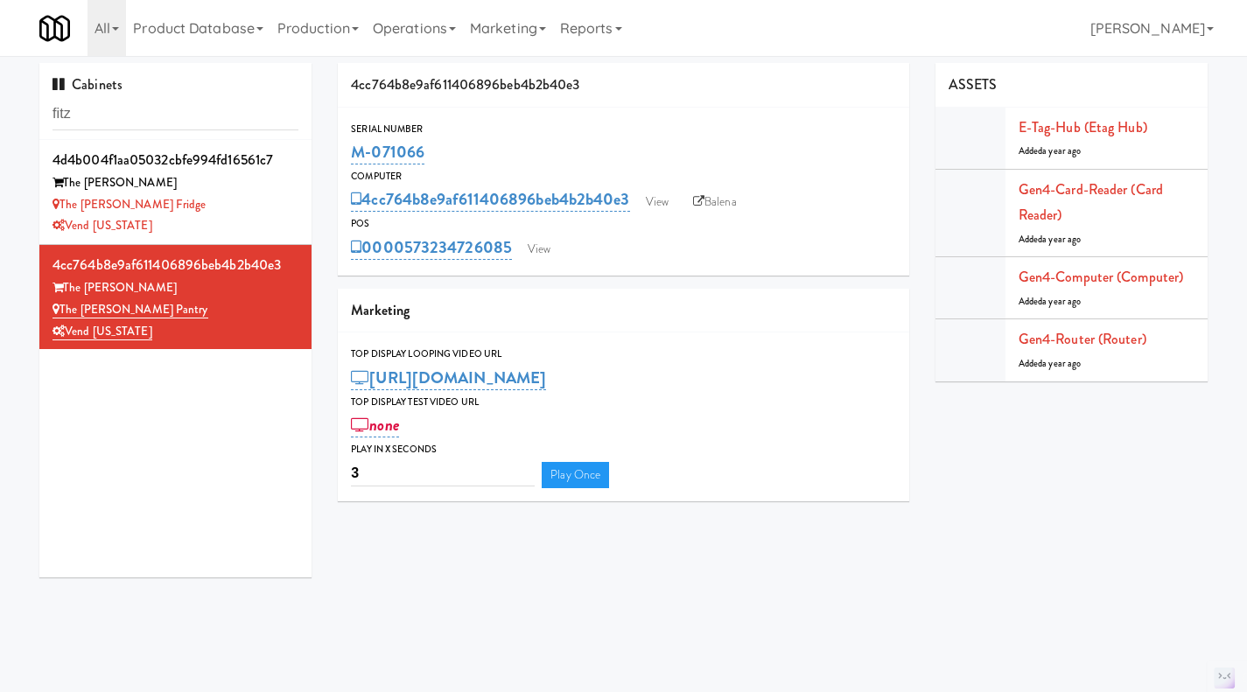
drag, startPoint x: 466, startPoint y: 155, endPoint x: 340, endPoint y: 157, distance: 125.1
click at [340, 157] on div "Serial Number M-071066" at bounding box center [623, 144] width 571 height 47
copy link "M-071066"
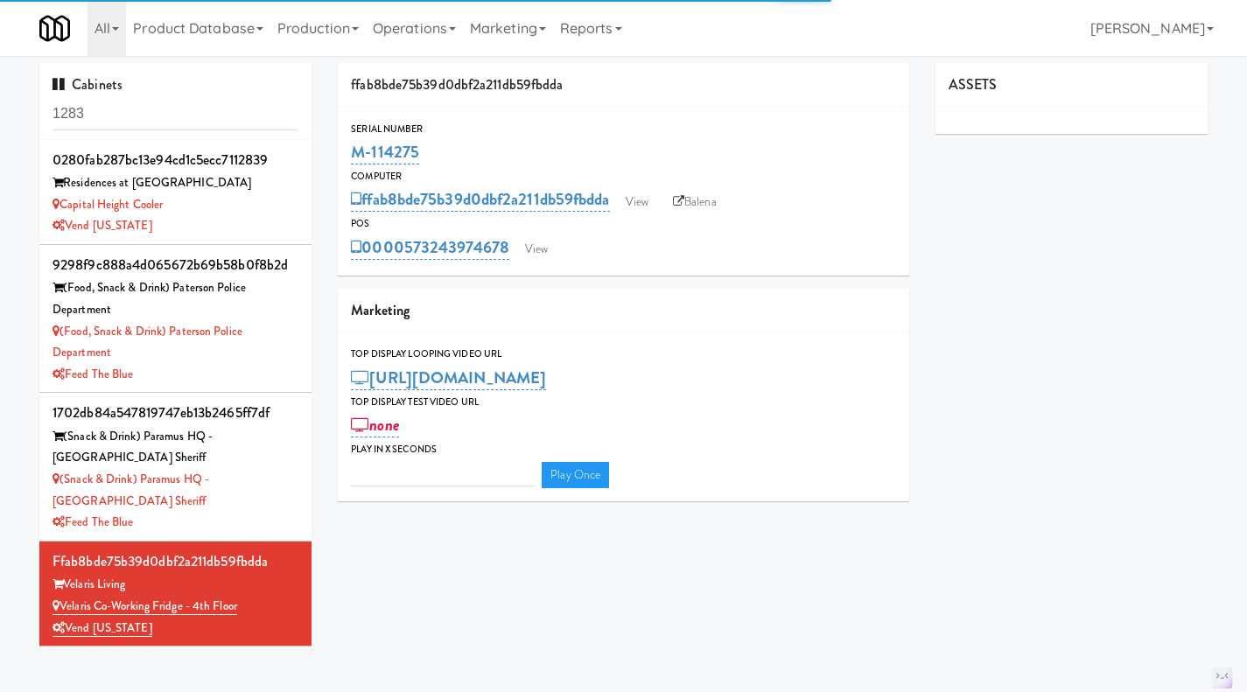
type input "3"
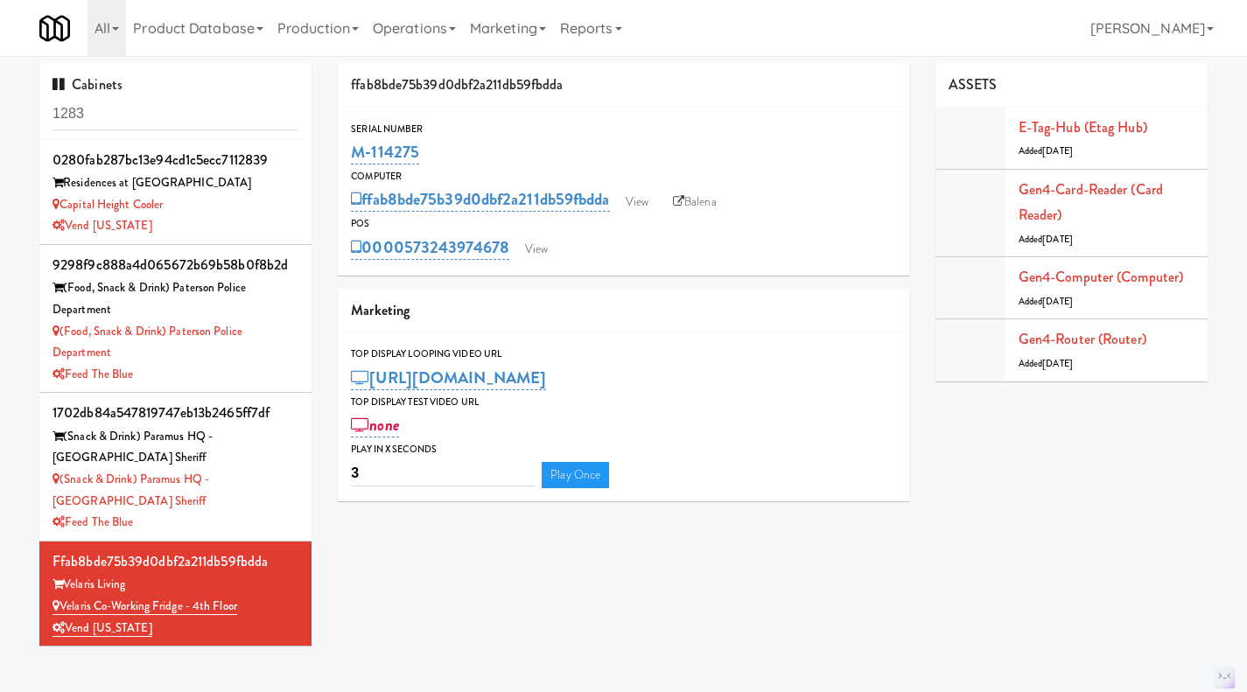
click at [119, 109] on input "1283" at bounding box center [176, 114] width 246 height 32
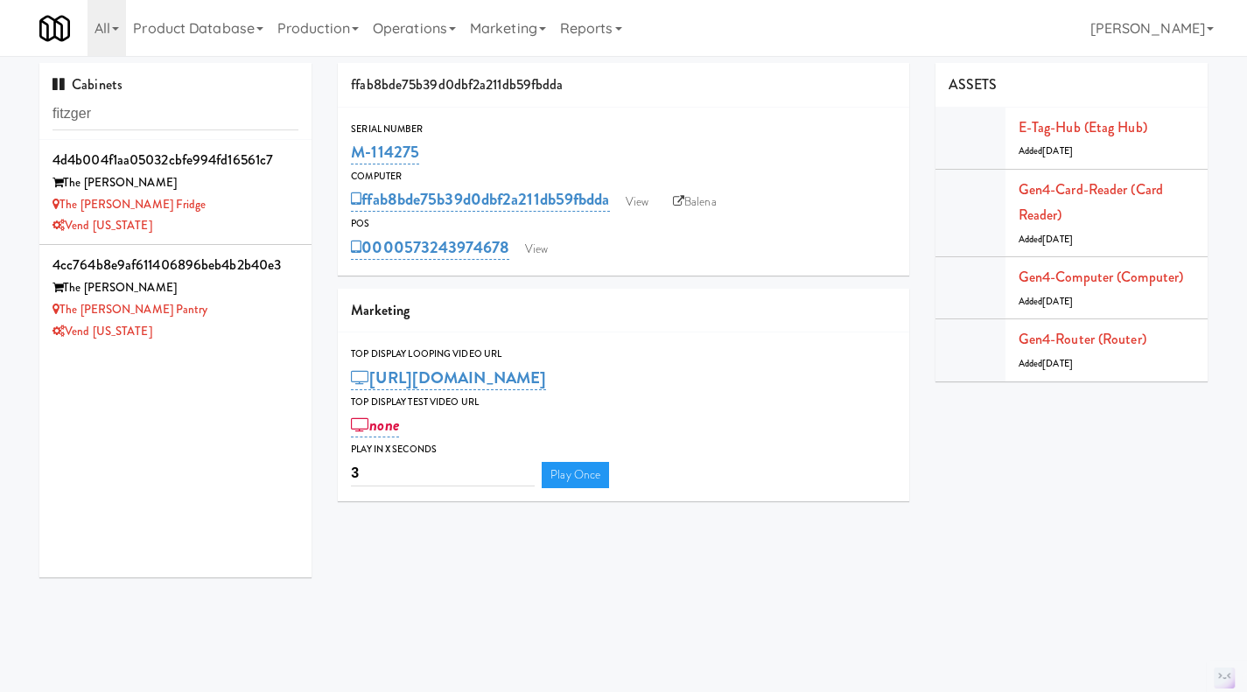
type input "fitzger"
click at [221, 207] on div "The Fitzgerald Fridge" at bounding box center [176, 205] width 246 height 22
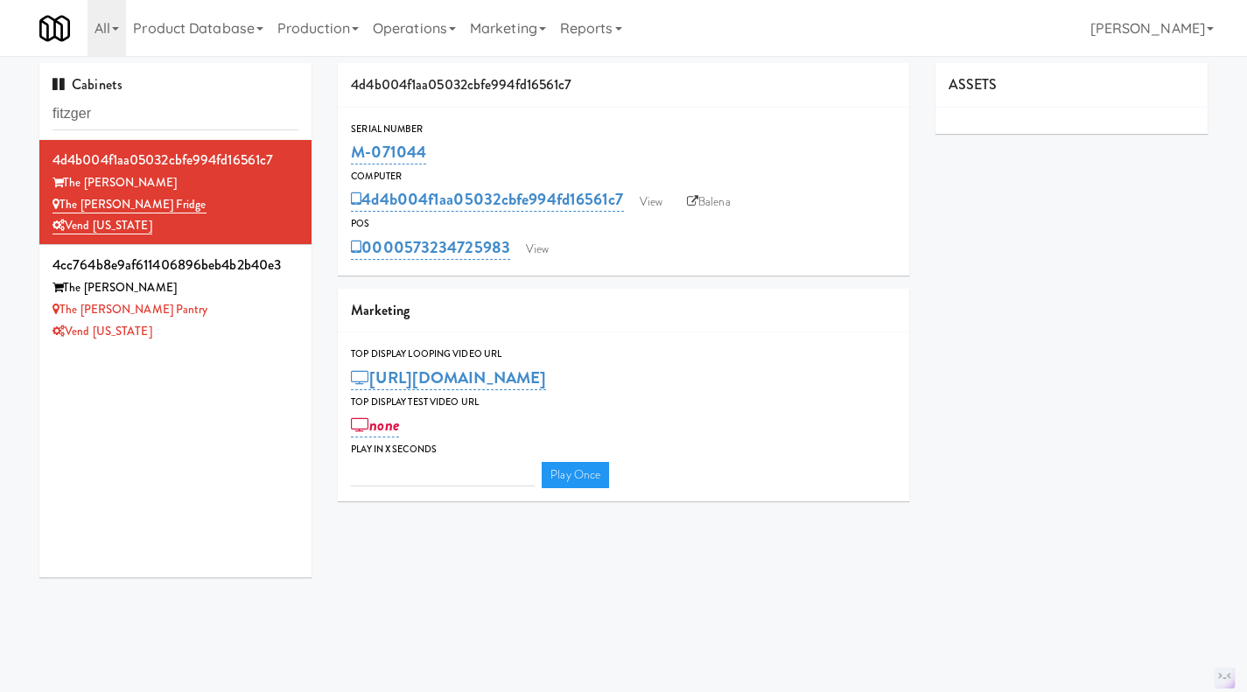
type input "3"
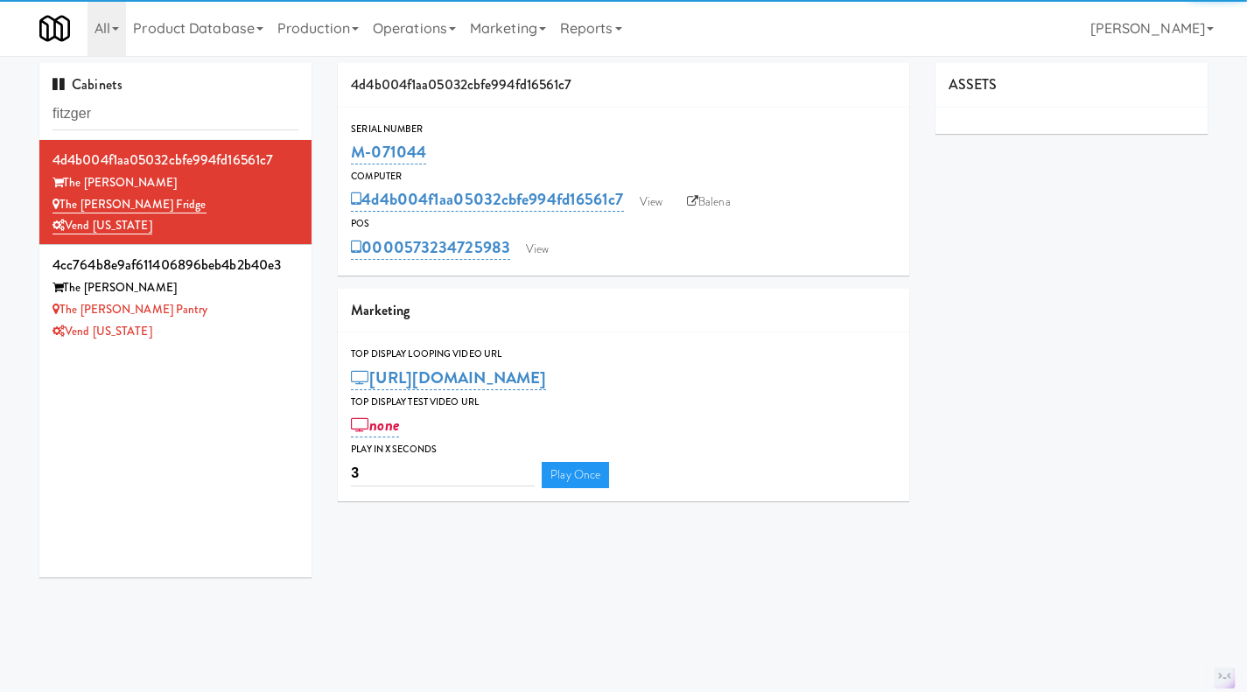
click at [219, 295] on div "The [PERSON_NAME]" at bounding box center [176, 288] width 246 height 22
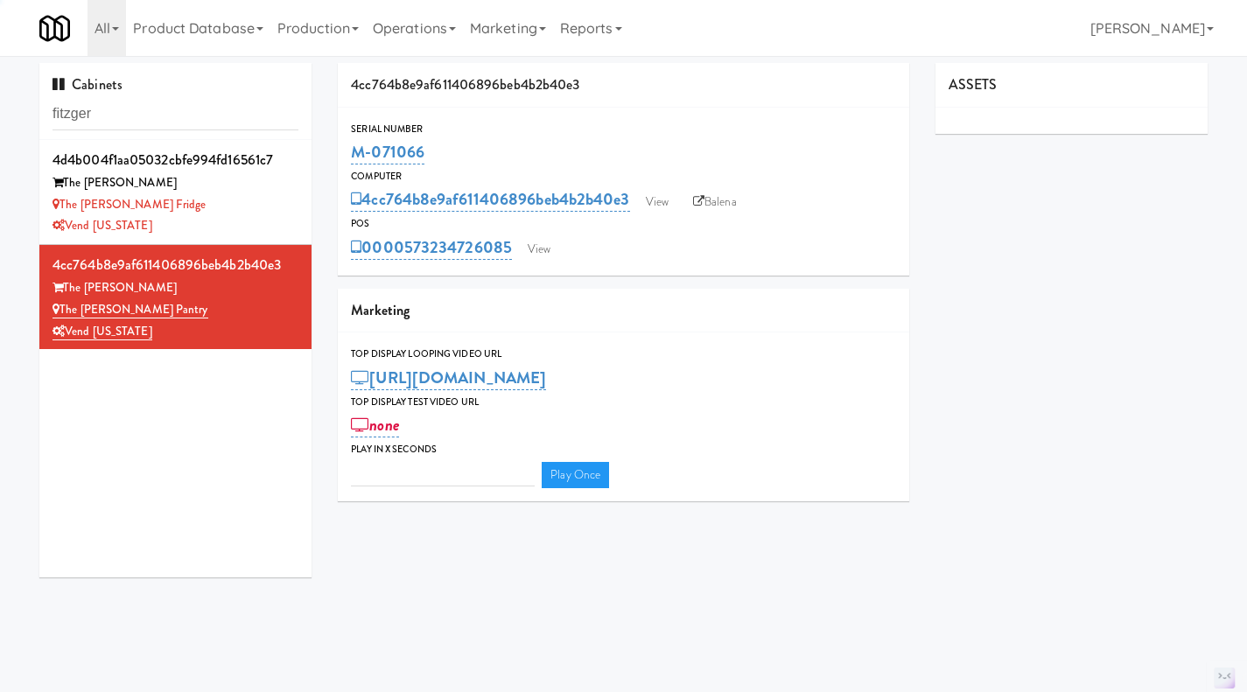
type input "3"
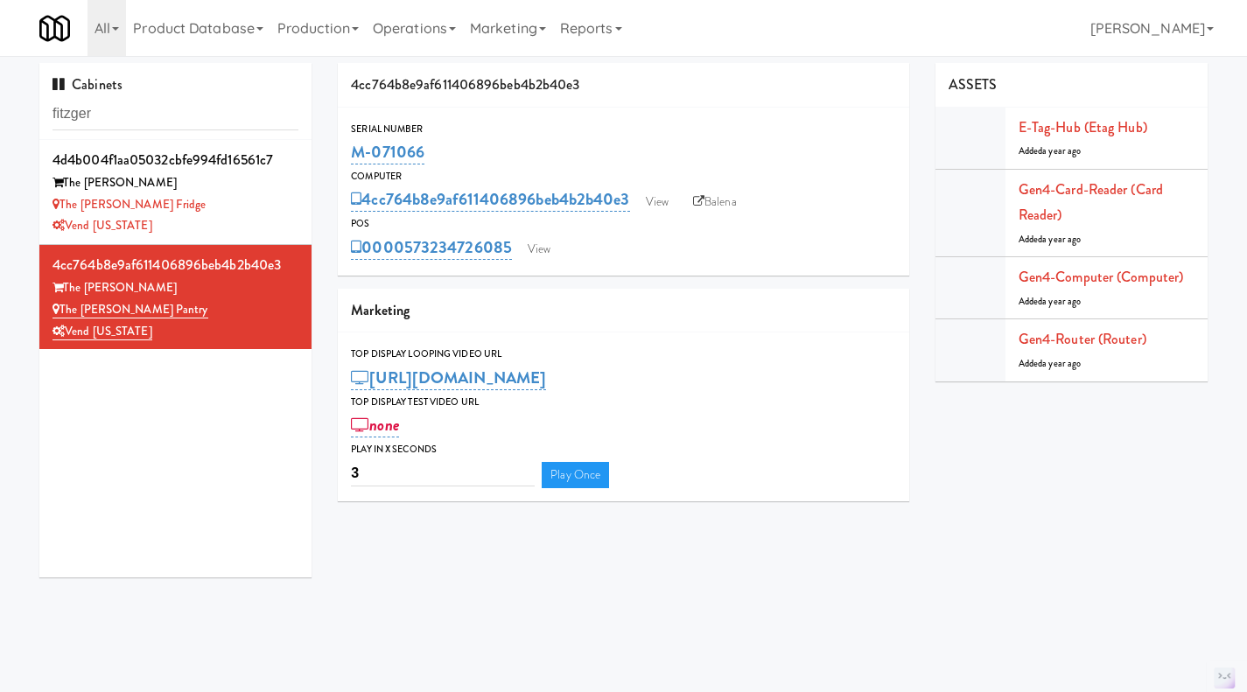
click at [247, 199] on div "The [PERSON_NAME] Fridge" at bounding box center [176, 205] width 246 height 22
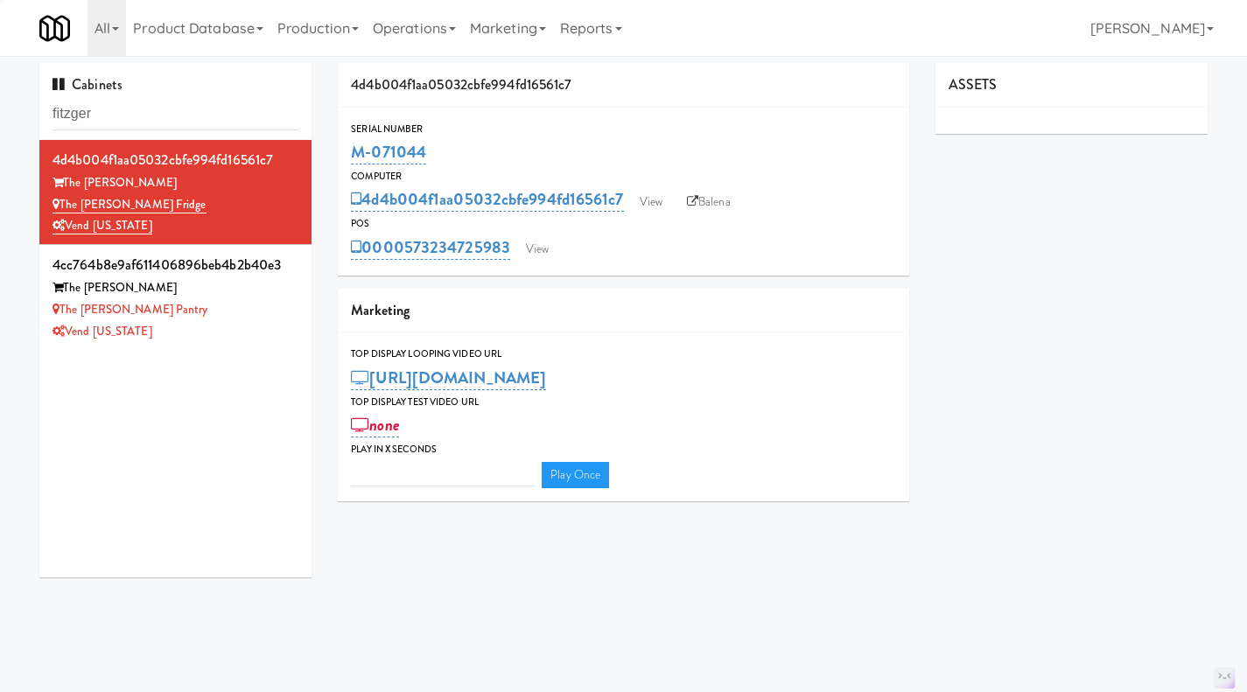
type input "3"
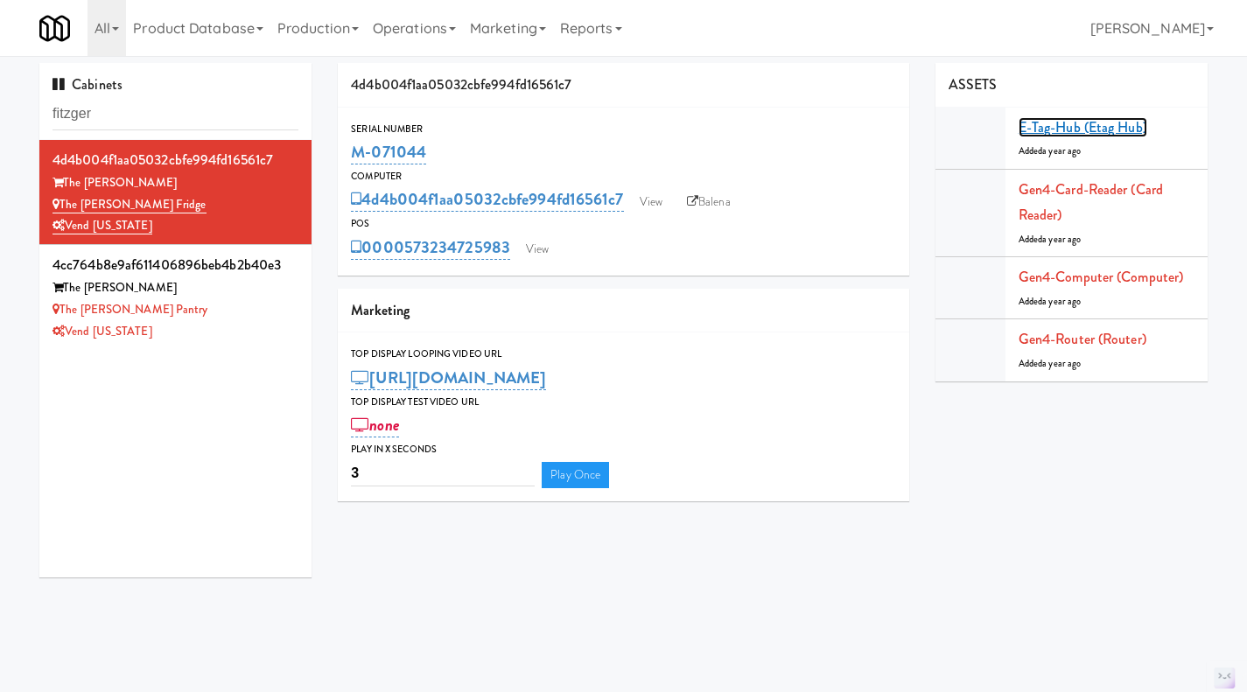
click at [1082, 135] on link "E-tag-hub (Etag Hub)" at bounding box center [1083, 127] width 129 height 20
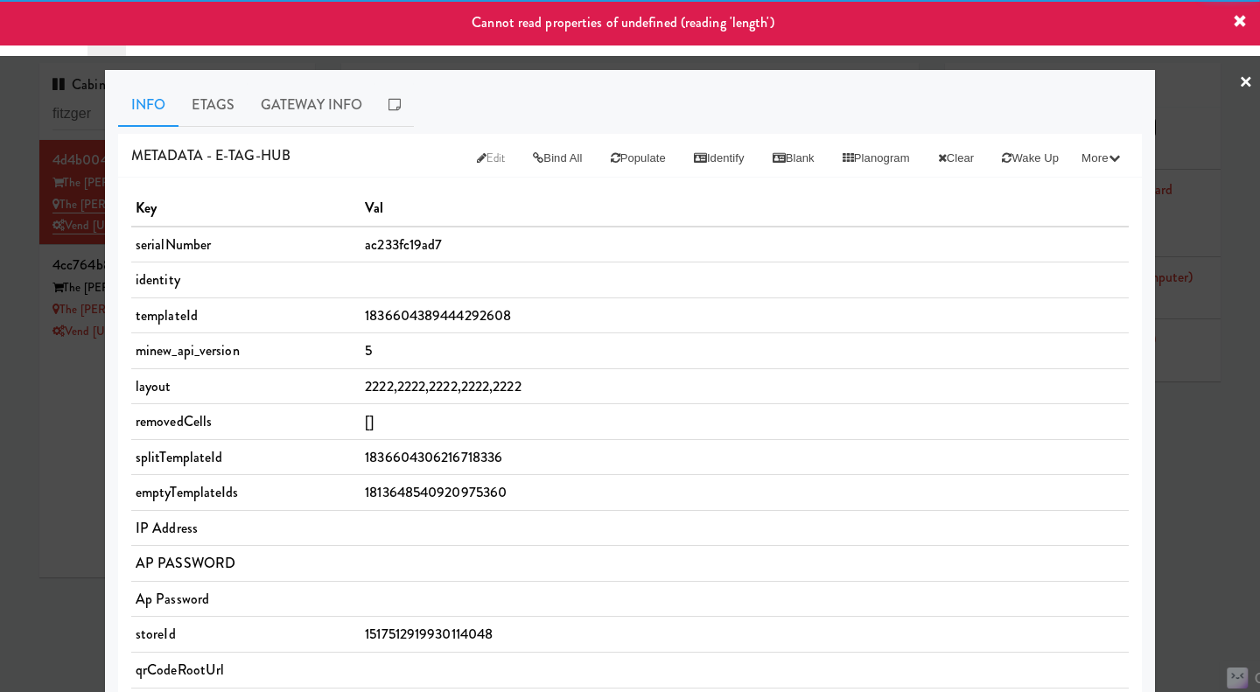
scroll to position [525, 0]
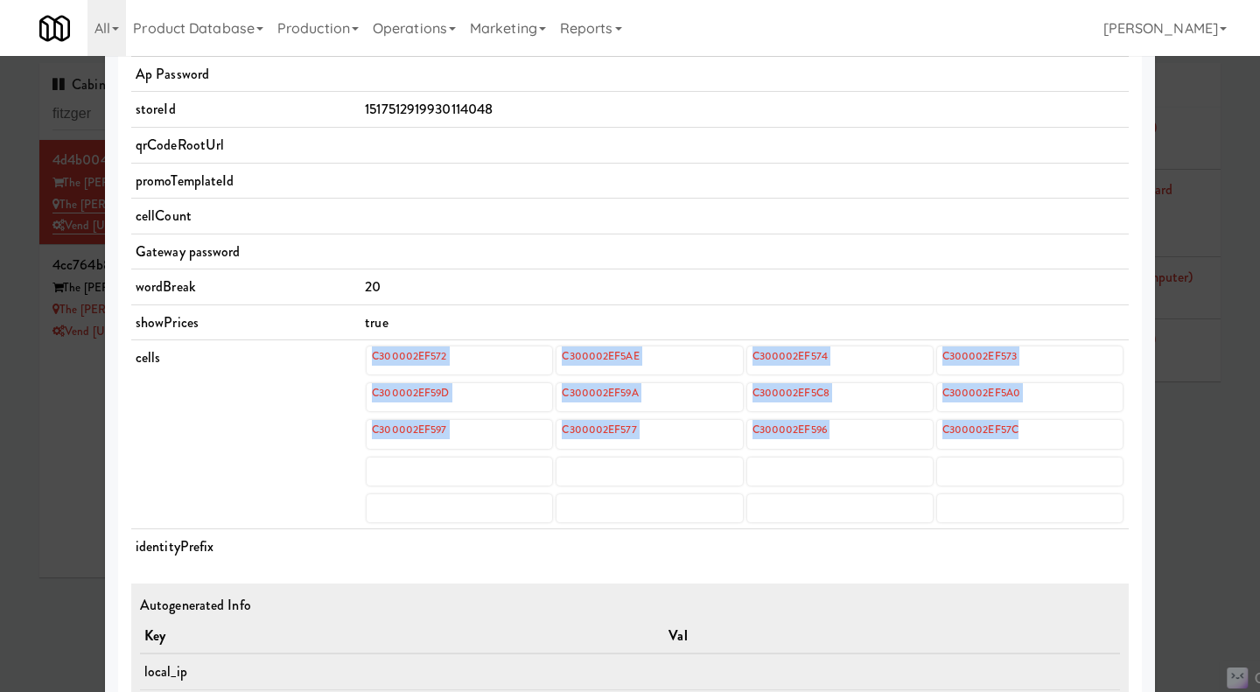
drag, startPoint x: 343, startPoint y: 348, endPoint x: 1024, endPoint y: 433, distance: 686.1
click at [1024, 433] on tr "cells C300002EF572 C300002EF5AE C300002EF574 C300002EF573 C300002EF59D C300002E…" at bounding box center [630, 434] width 998 height 189
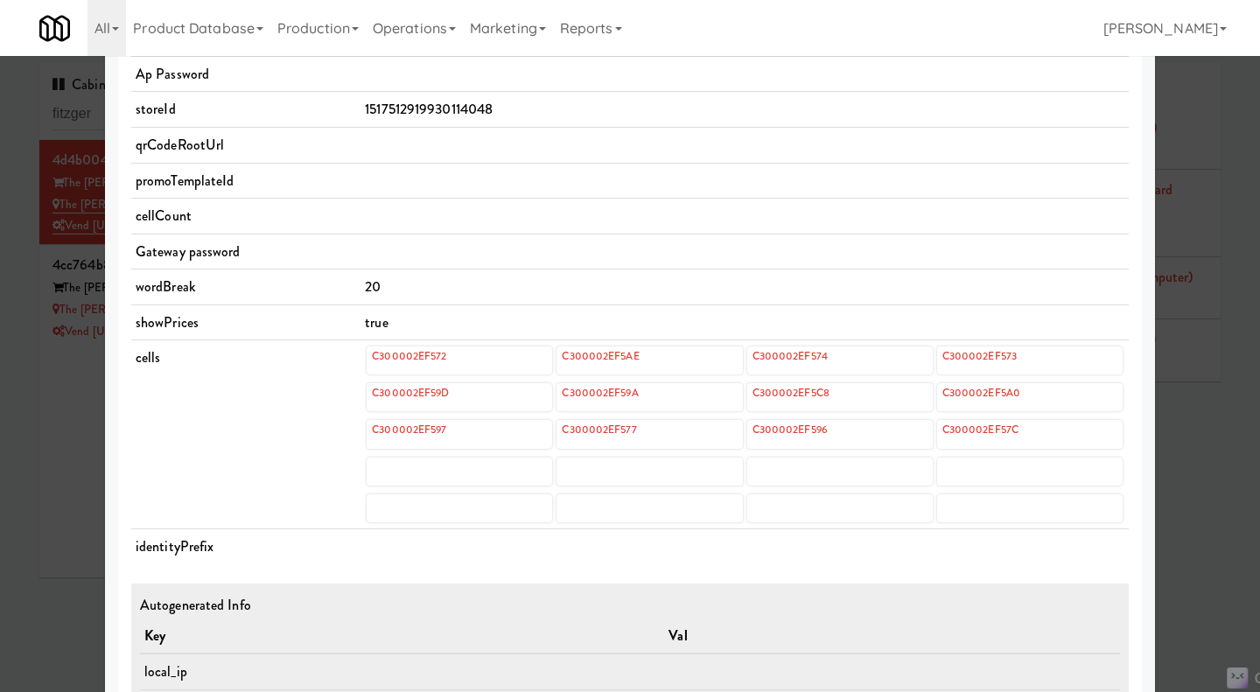
click at [839, 225] on td at bounding box center [745, 217] width 768 height 36
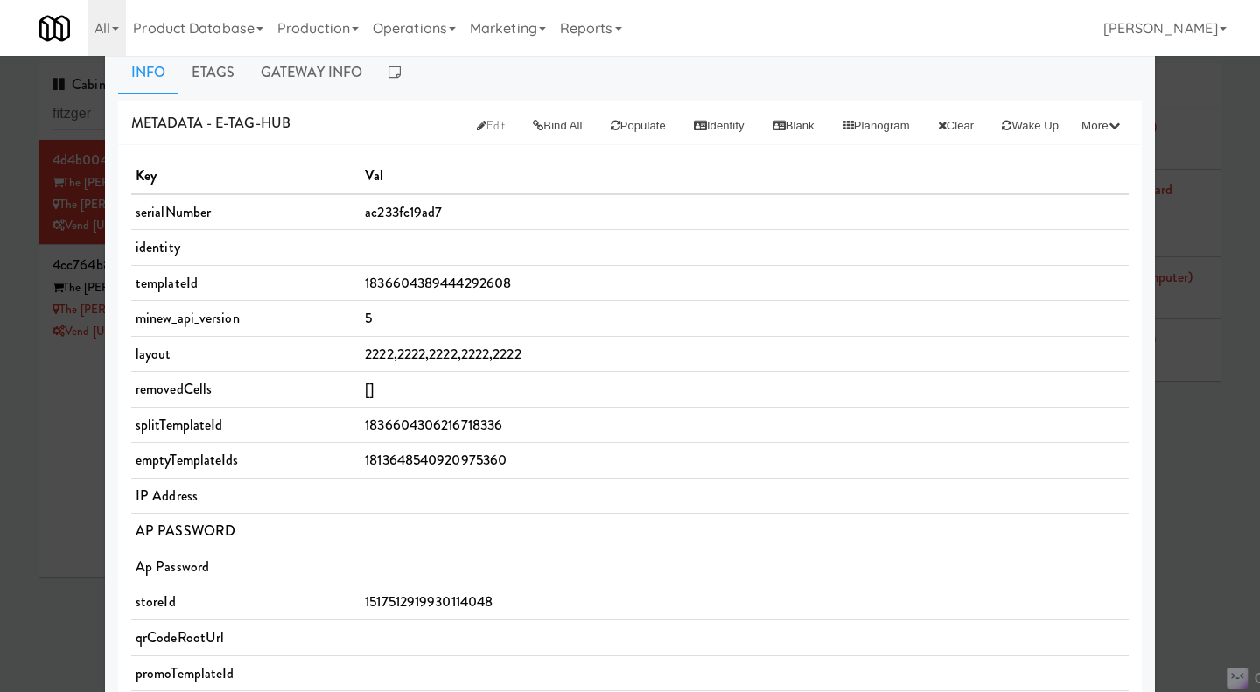
scroll to position [0, 0]
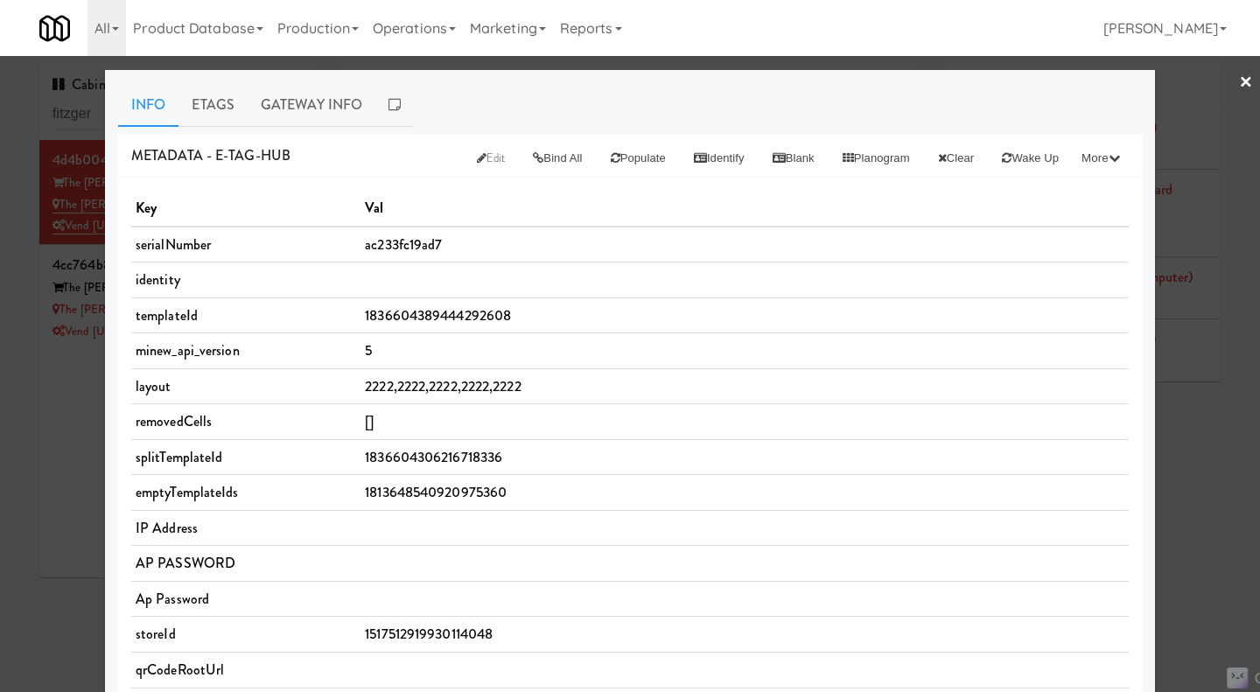
click at [225, 107] on link "Etags" at bounding box center [213, 105] width 69 height 44
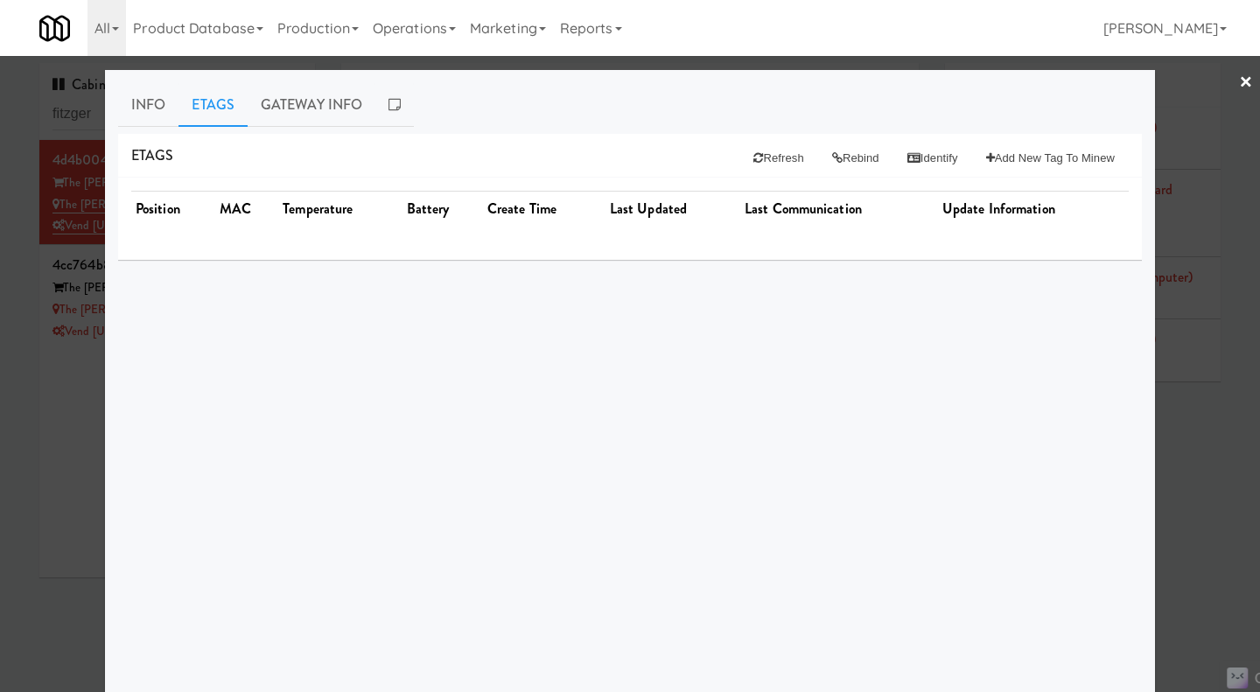
click at [139, 102] on link "Info" at bounding box center [148, 105] width 60 height 44
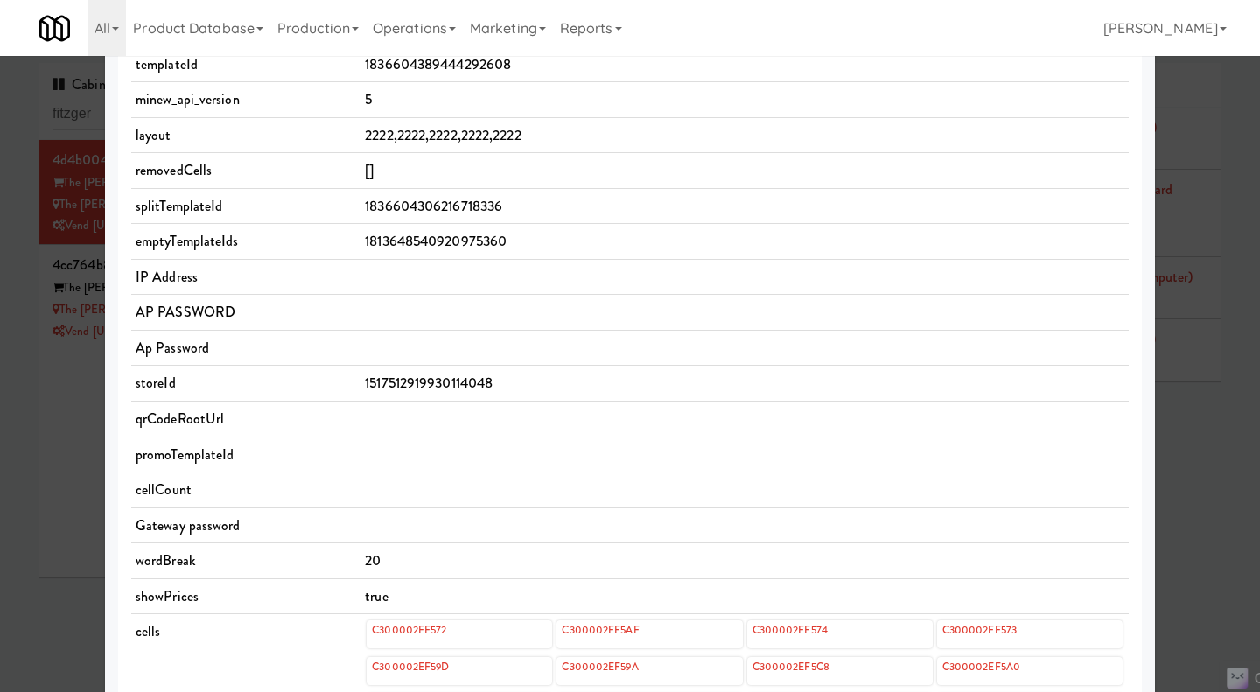
scroll to position [19, 0]
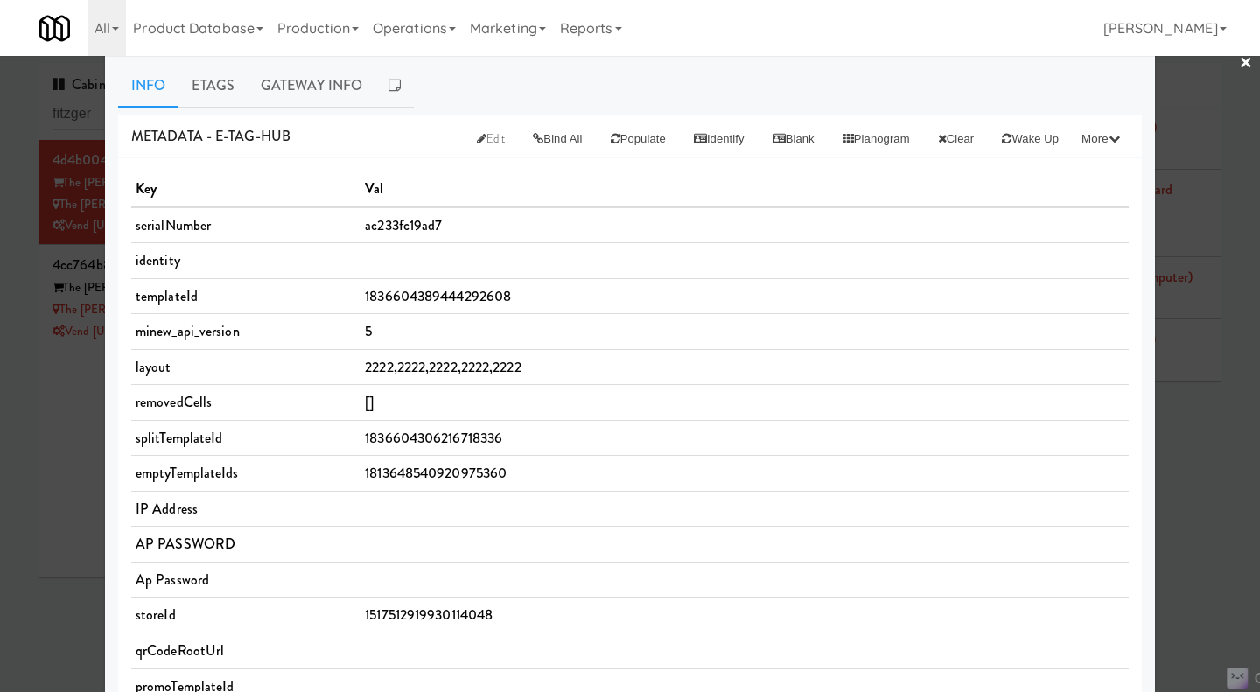
click at [207, 90] on link "Etags" at bounding box center [213, 86] width 69 height 44
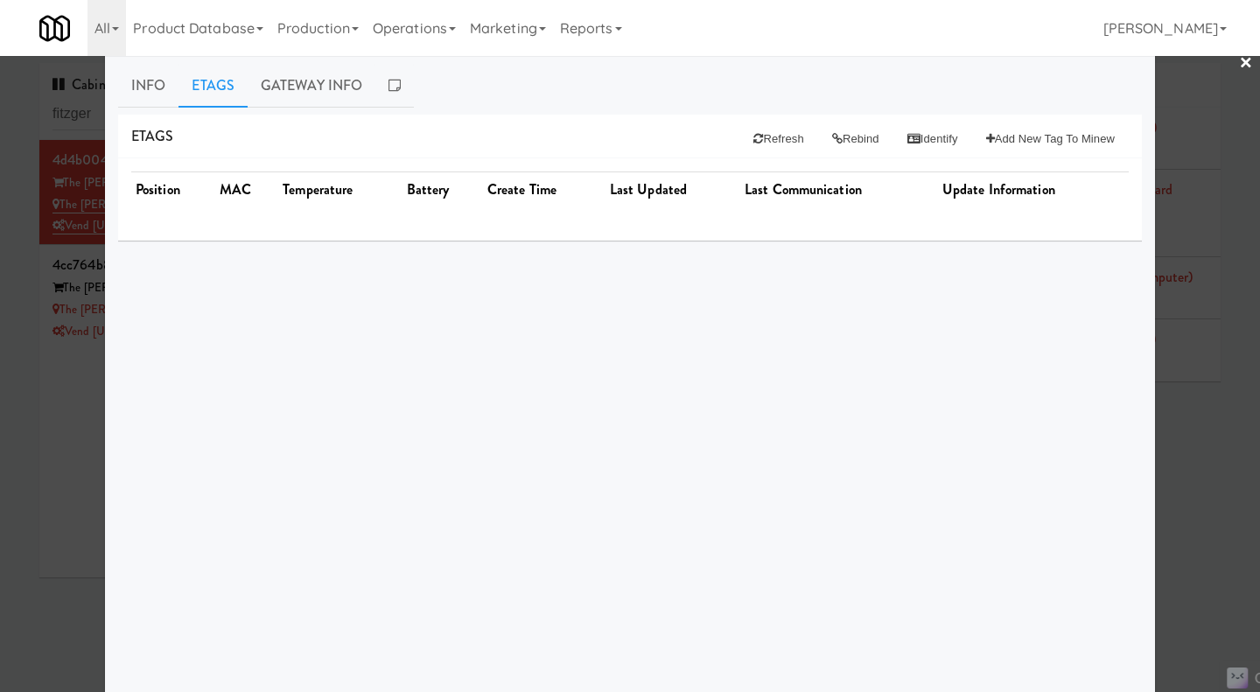
click at [151, 92] on link "Info" at bounding box center [148, 86] width 60 height 44
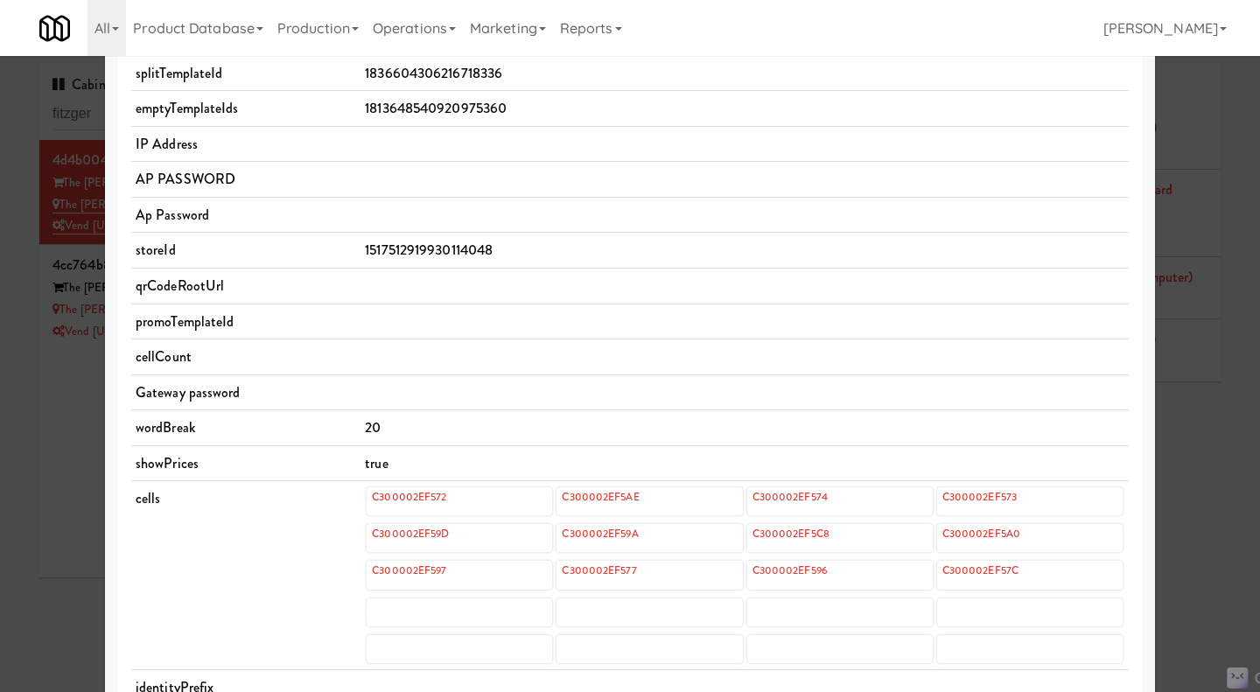
scroll to position [544, 0]
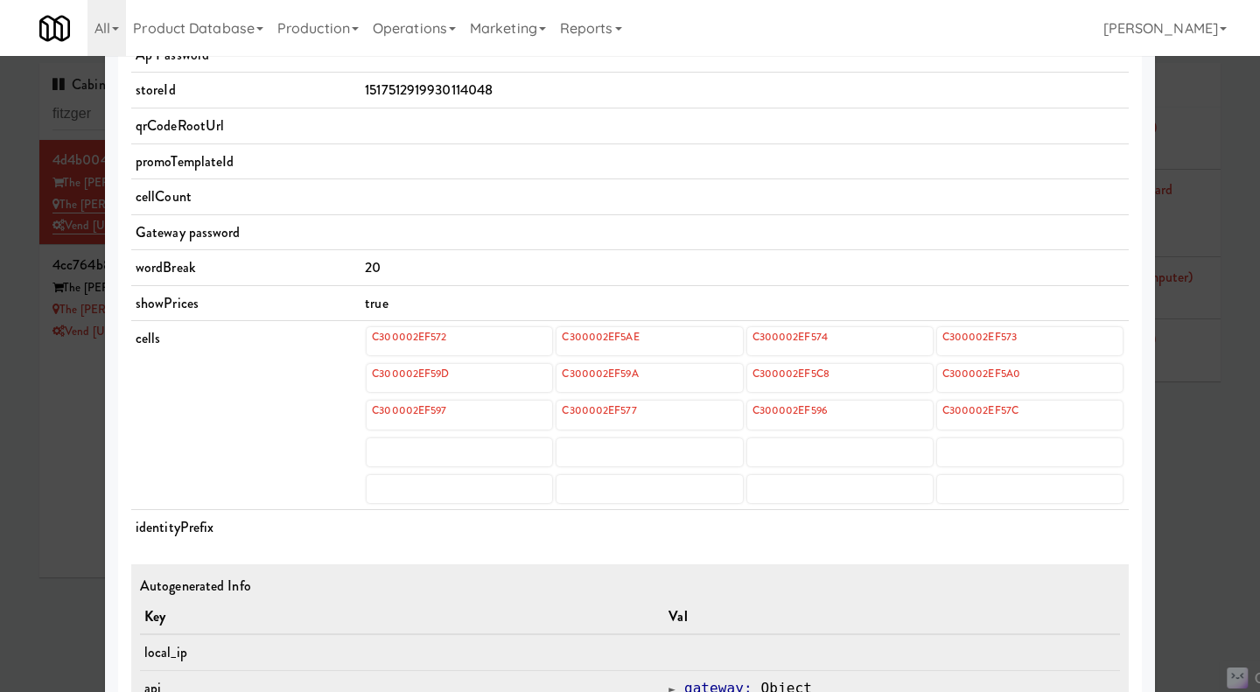
click at [59, 424] on div at bounding box center [630, 346] width 1260 height 692
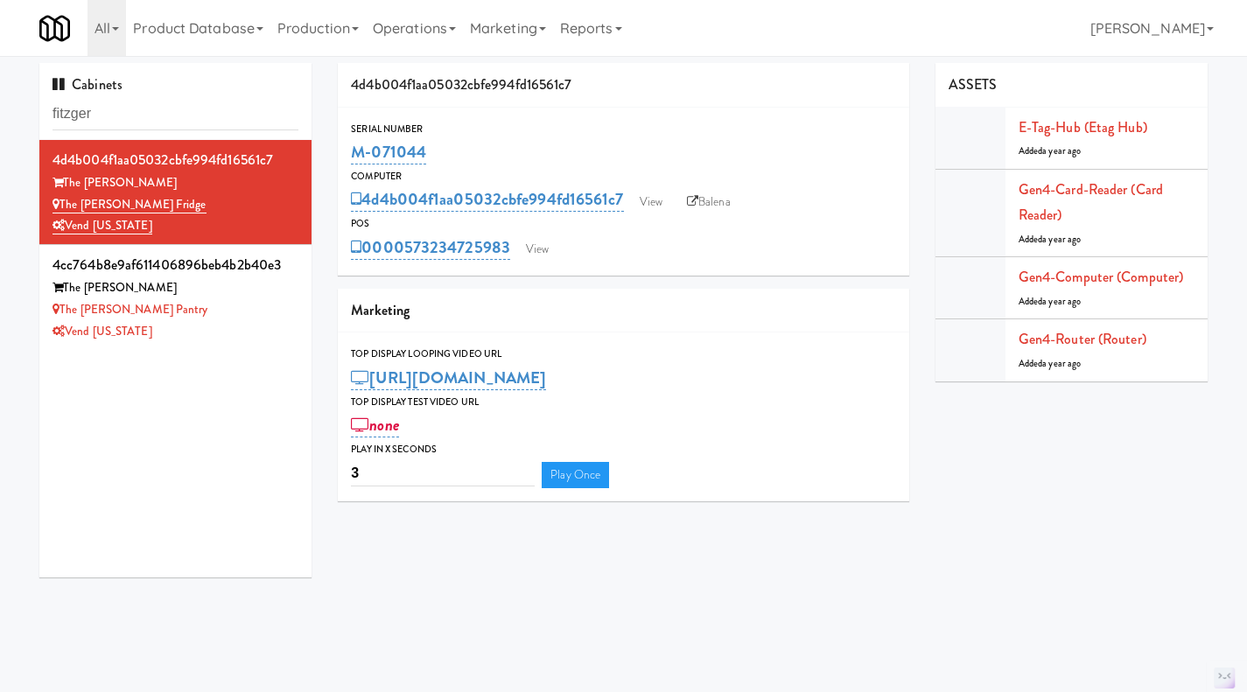
click at [254, 320] on div "The [PERSON_NAME] Pantry" at bounding box center [176, 310] width 246 height 22
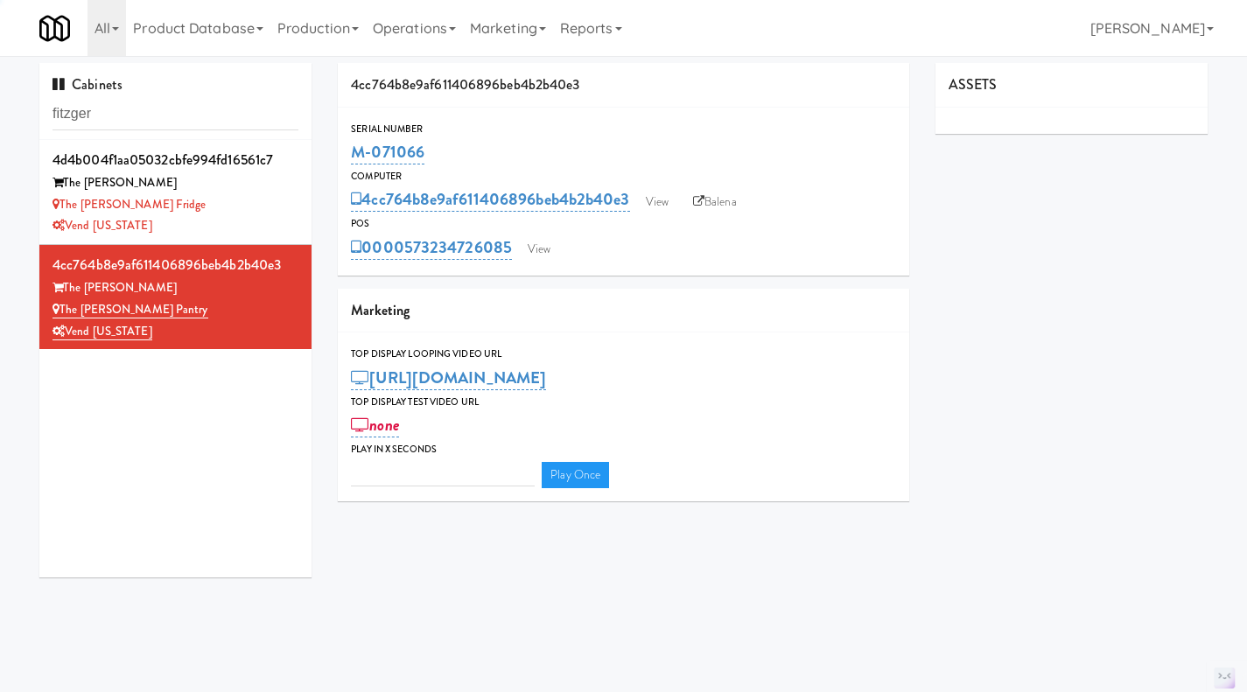
type input "3"
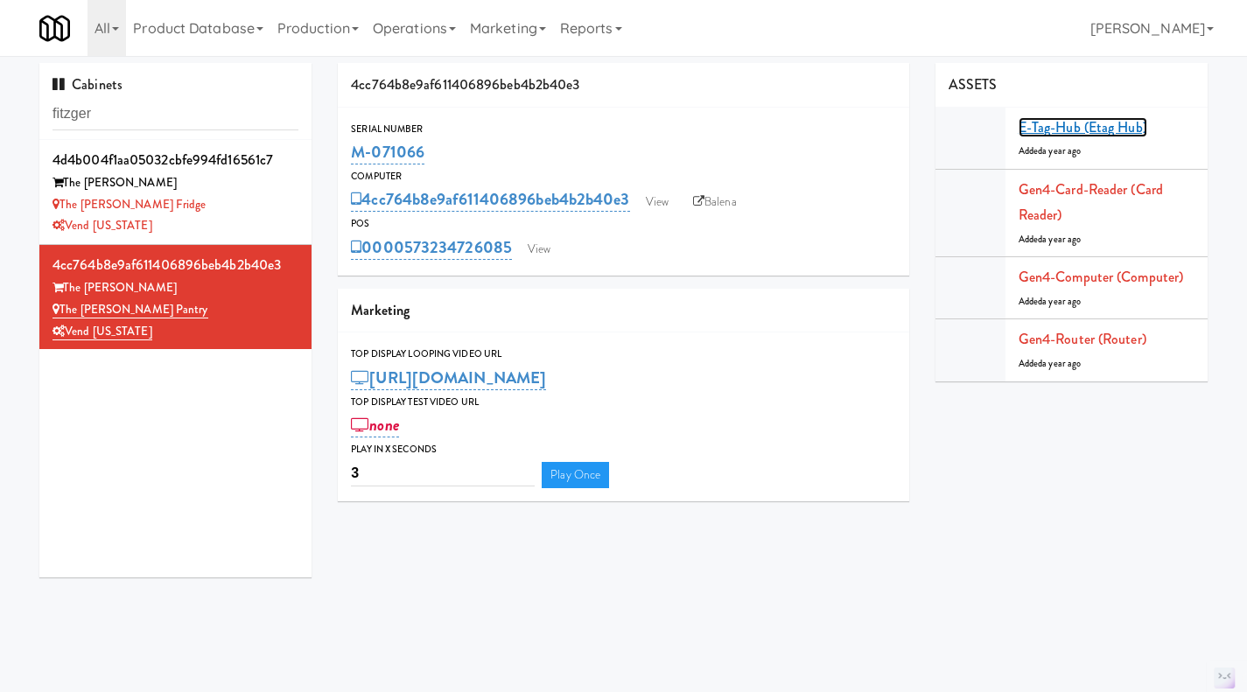
click at [1106, 126] on link "E-tag-hub (Etag Hub)" at bounding box center [1083, 127] width 129 height 20
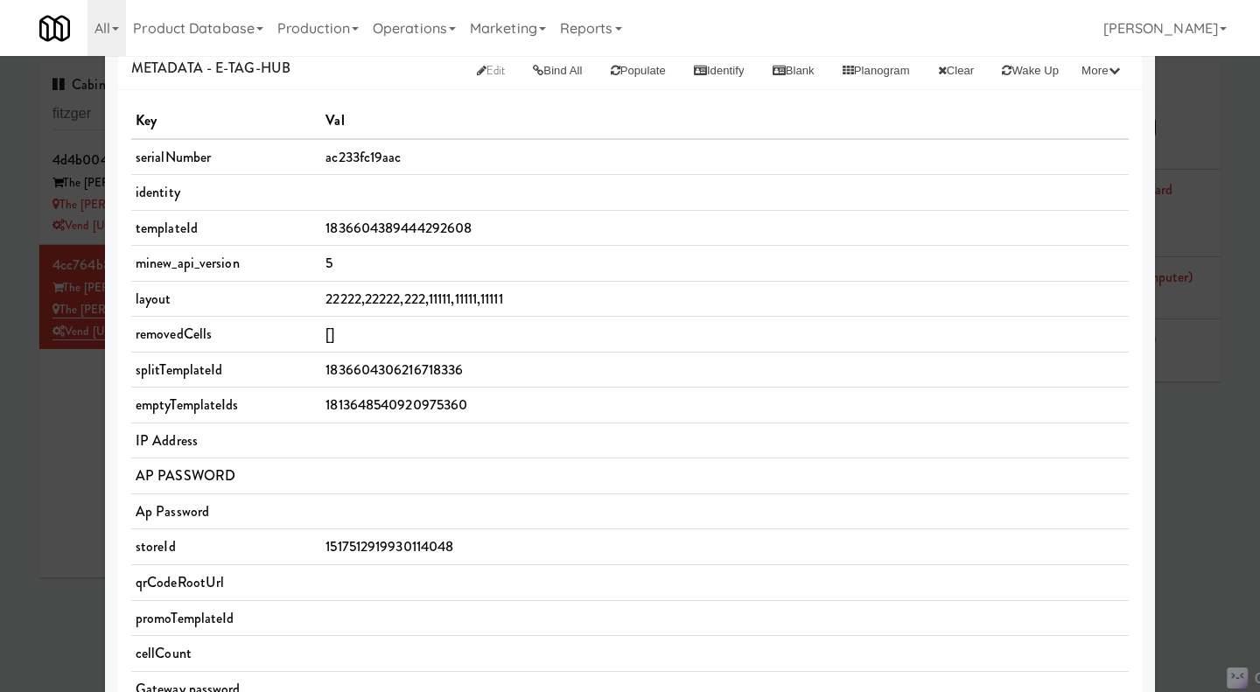
scroll to position [613, 0]
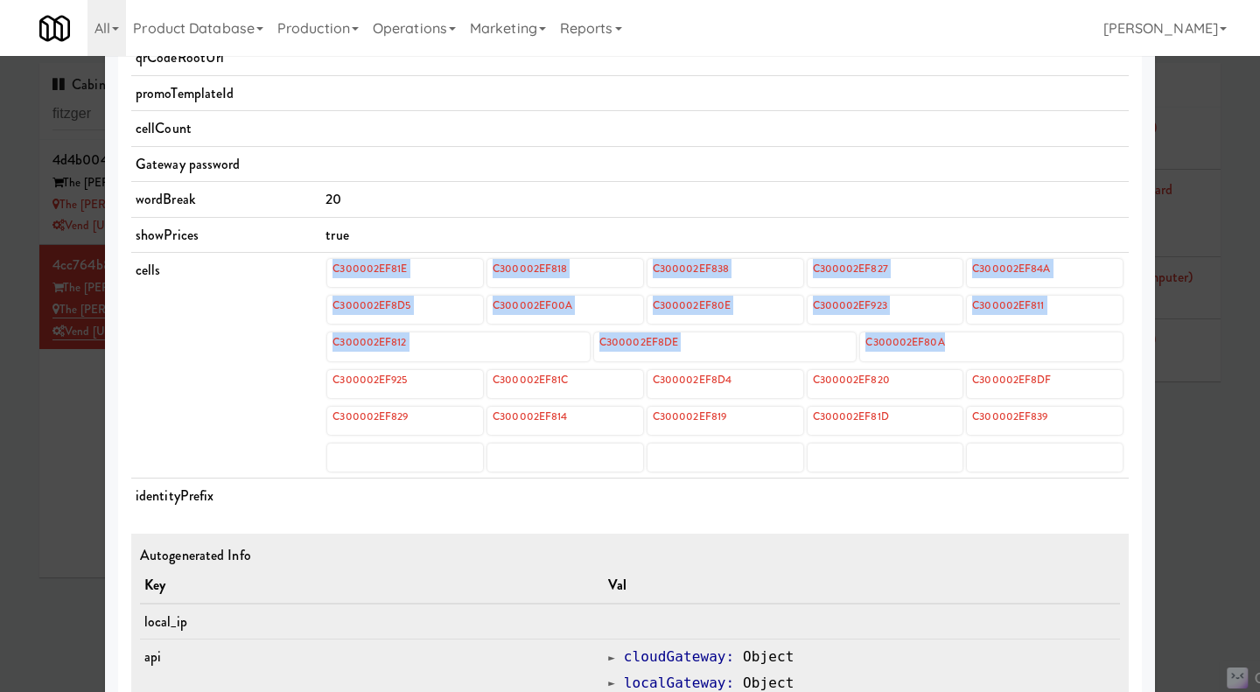
drag, startPoint x: 299, startPoint y: 346, endPoint x: 955, endPoint y: 345, distance: 655.4
click at [955, 345] on tr "cells C300002EF81E C300002EF818 C300002EF838 C300002EF827 C300002EF84A C300002E…" at bounding box center [630, 366] width 998 height 226
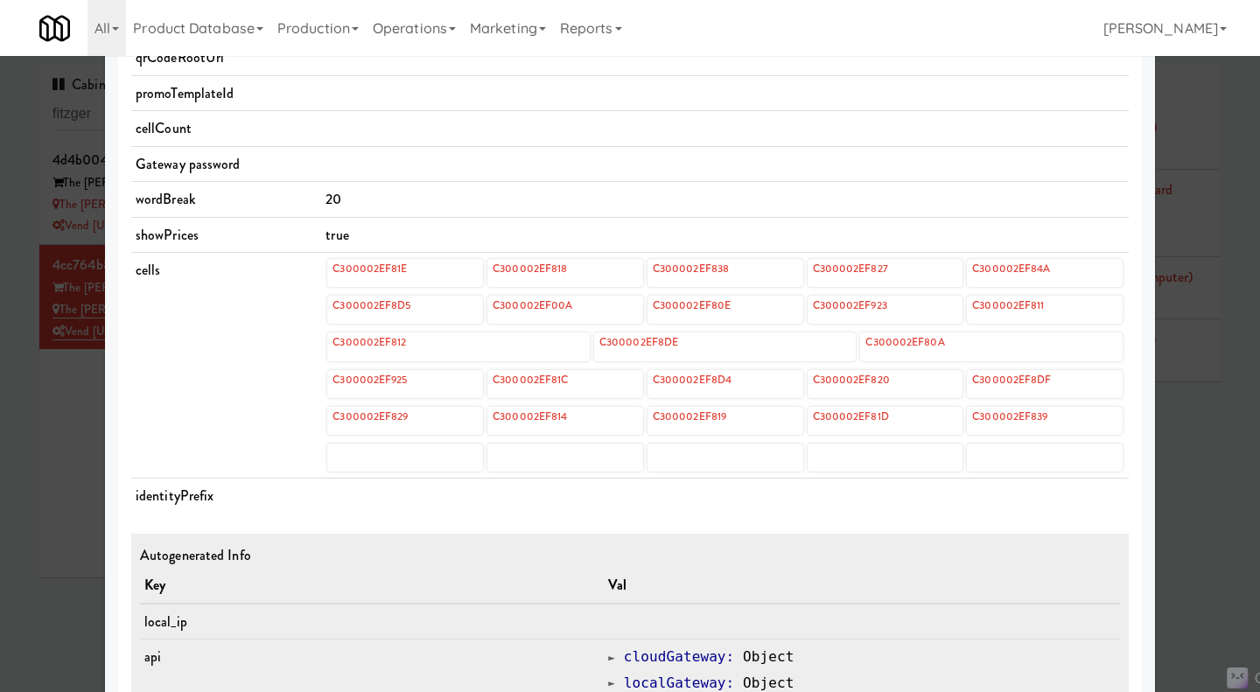
click at [1132, 340] on div "Key Val serialNumber ac233fc19aac identity templateId 1836604389444292608 minew…" at bounding box center [630, 207] width 1024 height 1284
click at [58, 437] on div at bounding box center [630, 346] width 1260 height 692
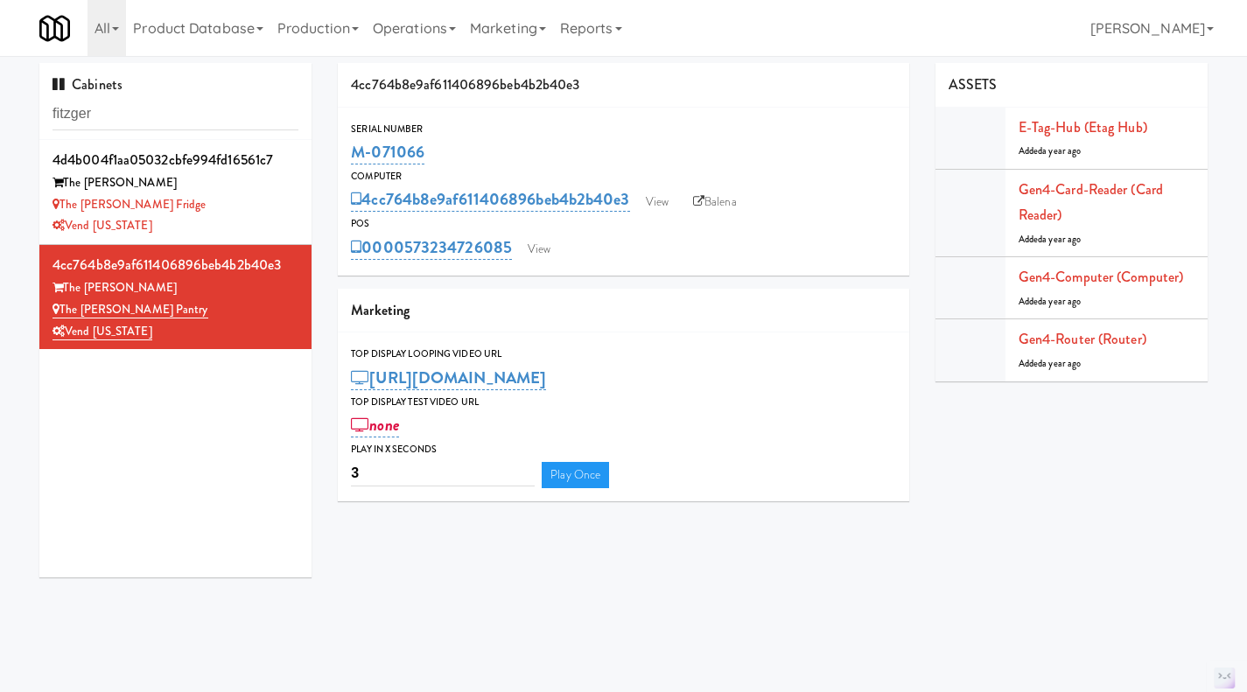
click at [260, 214] on div "The [PERSON_NAME] Fridge" at bounding box center [176, 205] width 246 height 22
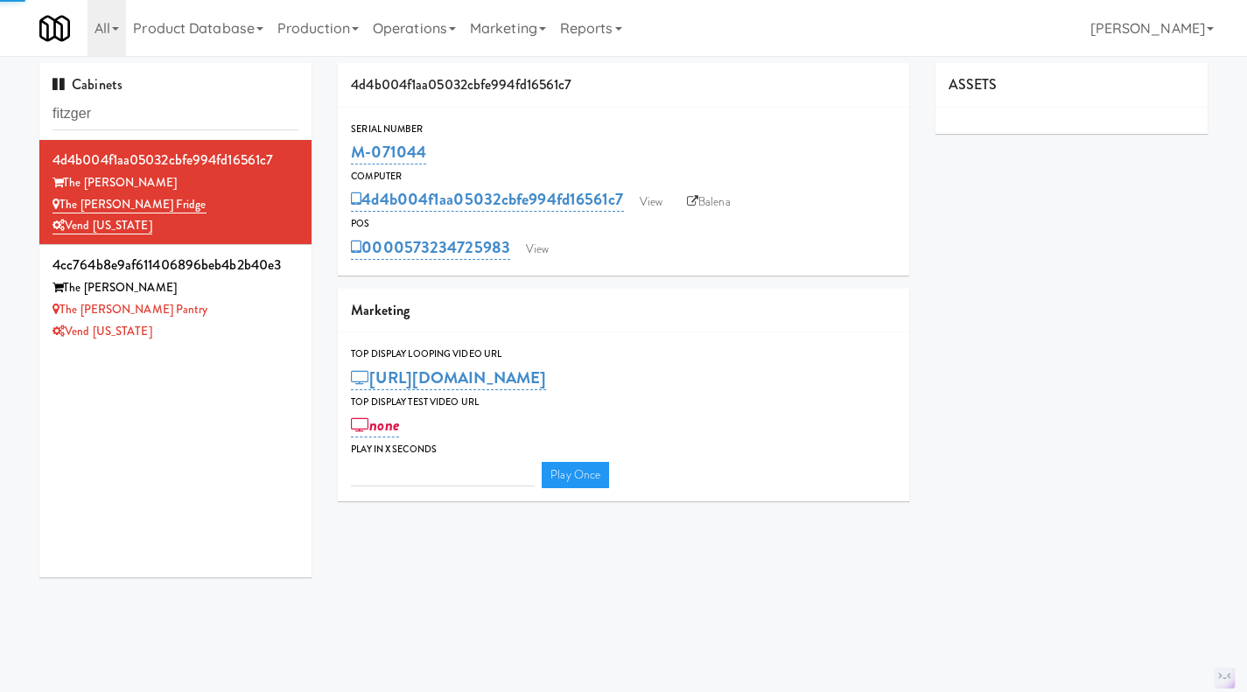
type input "3"
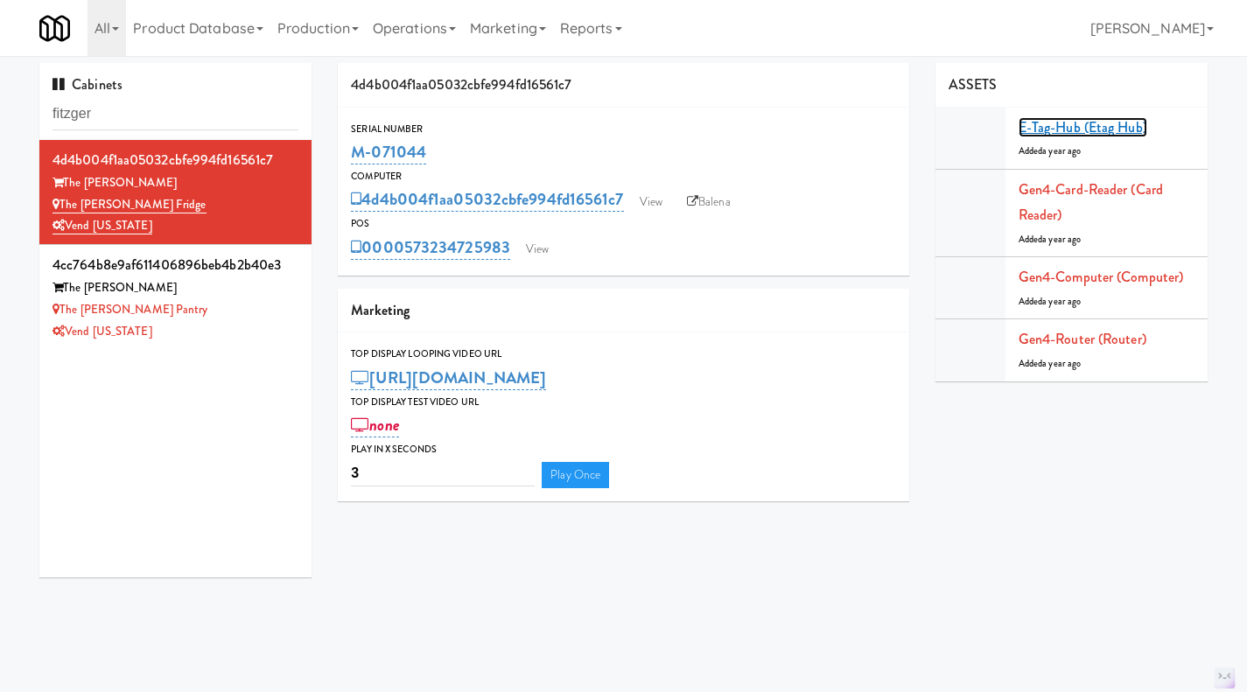
click at [1104, 129] on link "E-tag-hub (Etag Hub)" at bounding box center [1083, 127] width 129 height 20
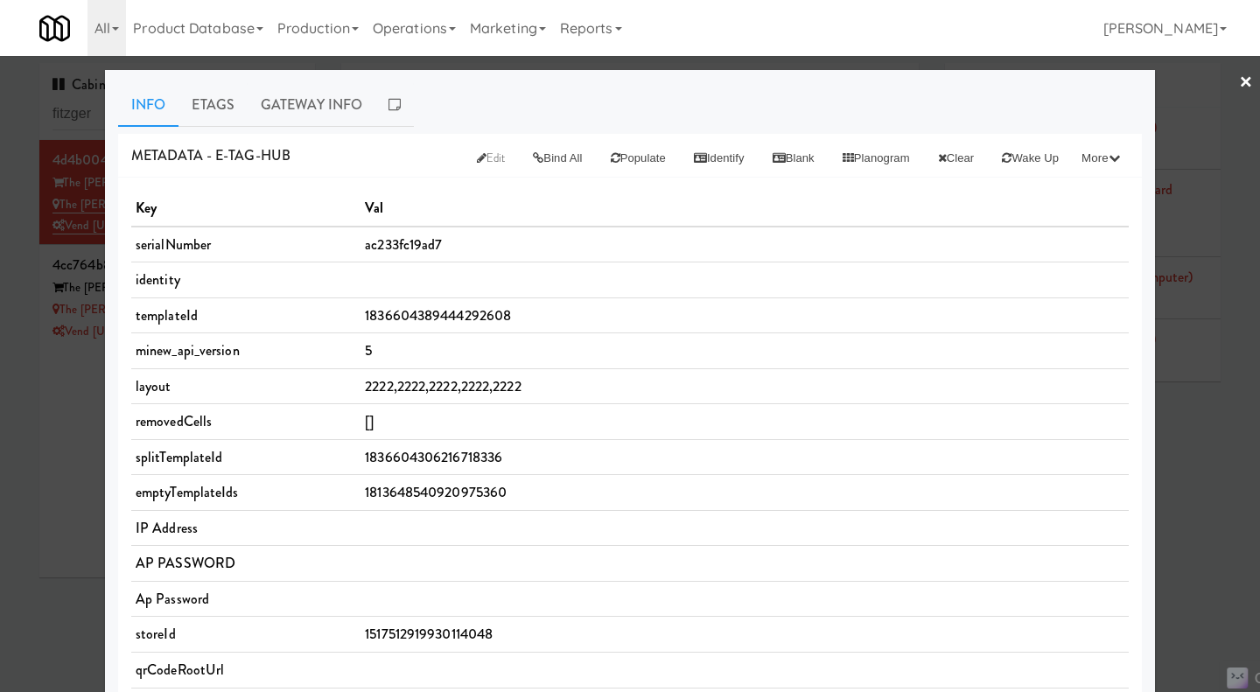
click at [196, 113] on link "Etags" at bounding box center [213, 105] width 69 height 44
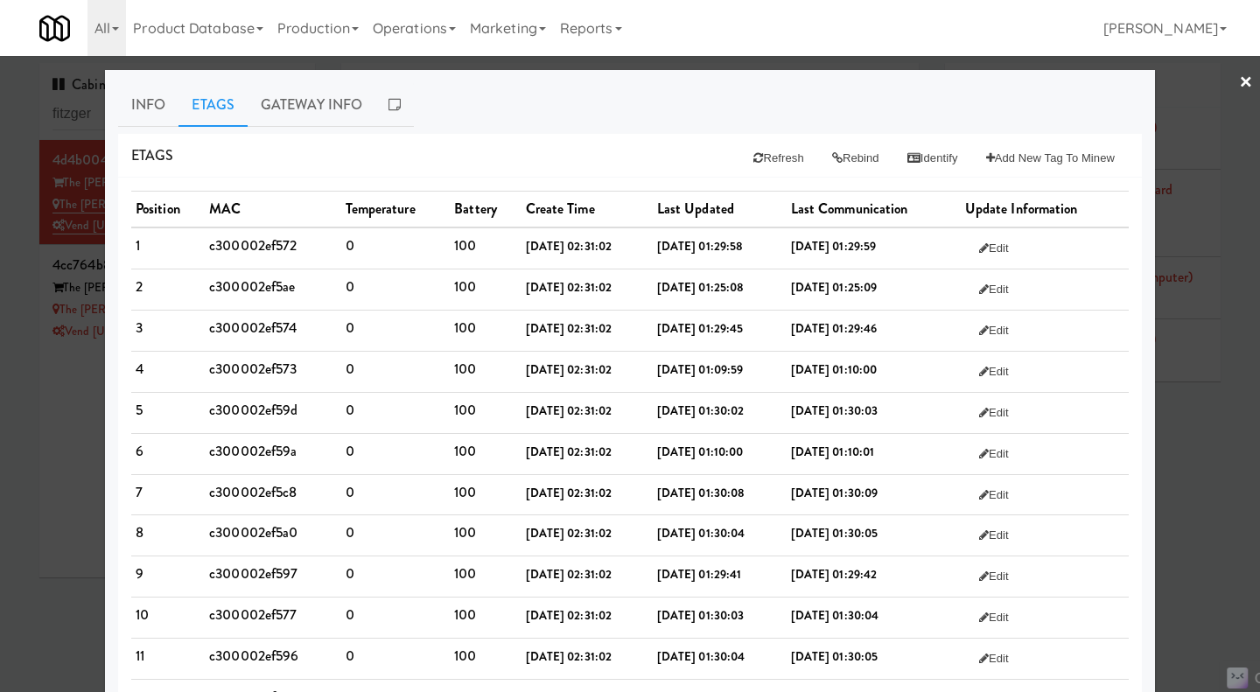
click at [140, 99] on link "Info" at bounding box center [148, 105] width 60 height 44
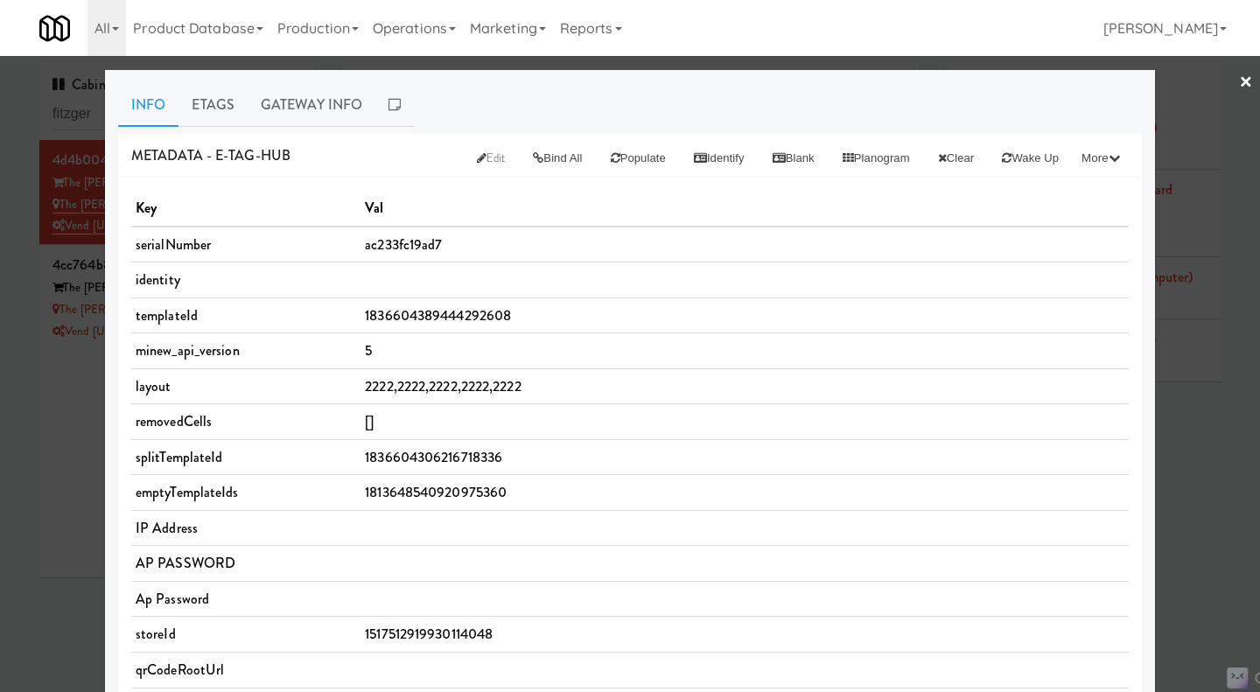
click at [215, 103] on link "Etags" at bounding box center [213, 105] width 69 height 44
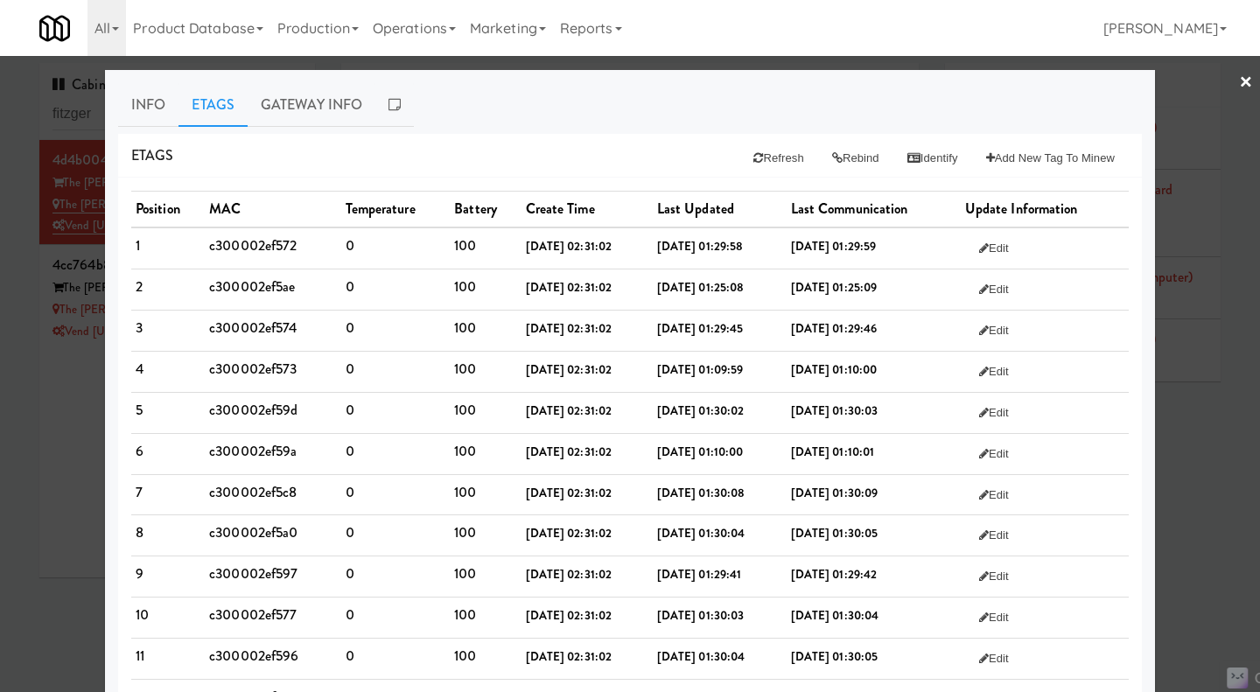
click at [144, 93] on link "Info" at bounding box center [148, 105] width 60 height 44
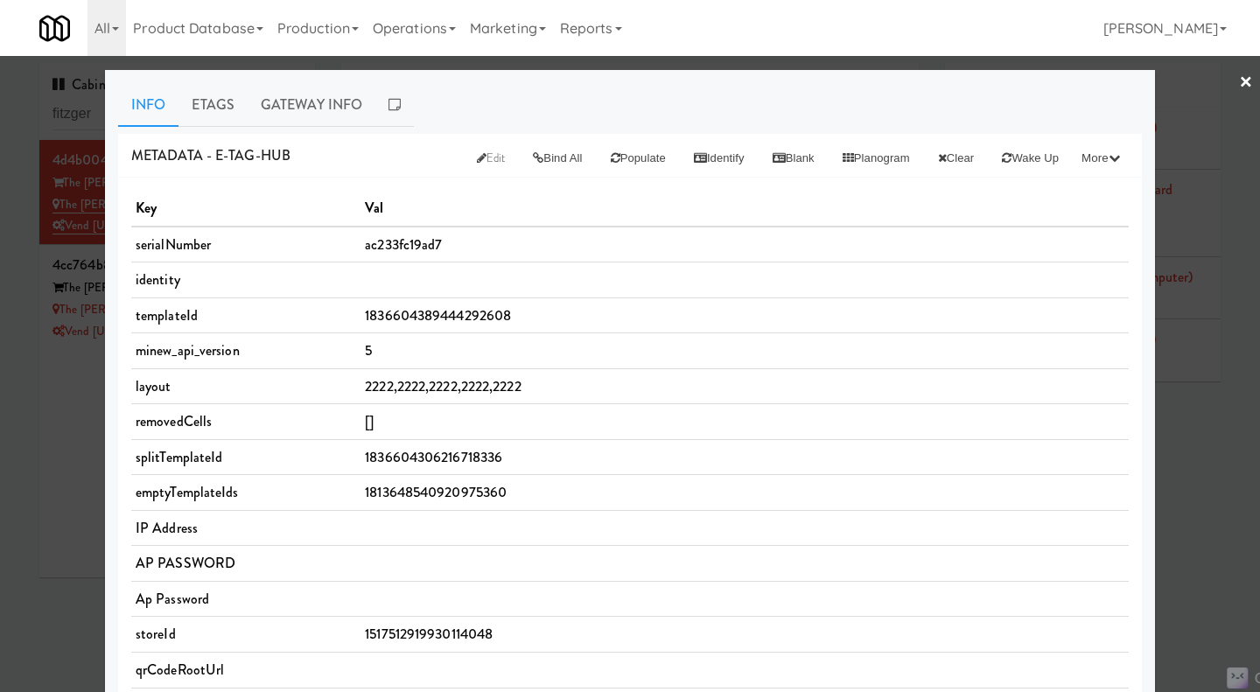
click at [477, 161] on span "Edit" at bounding box center [491, 158] width 29 height 17
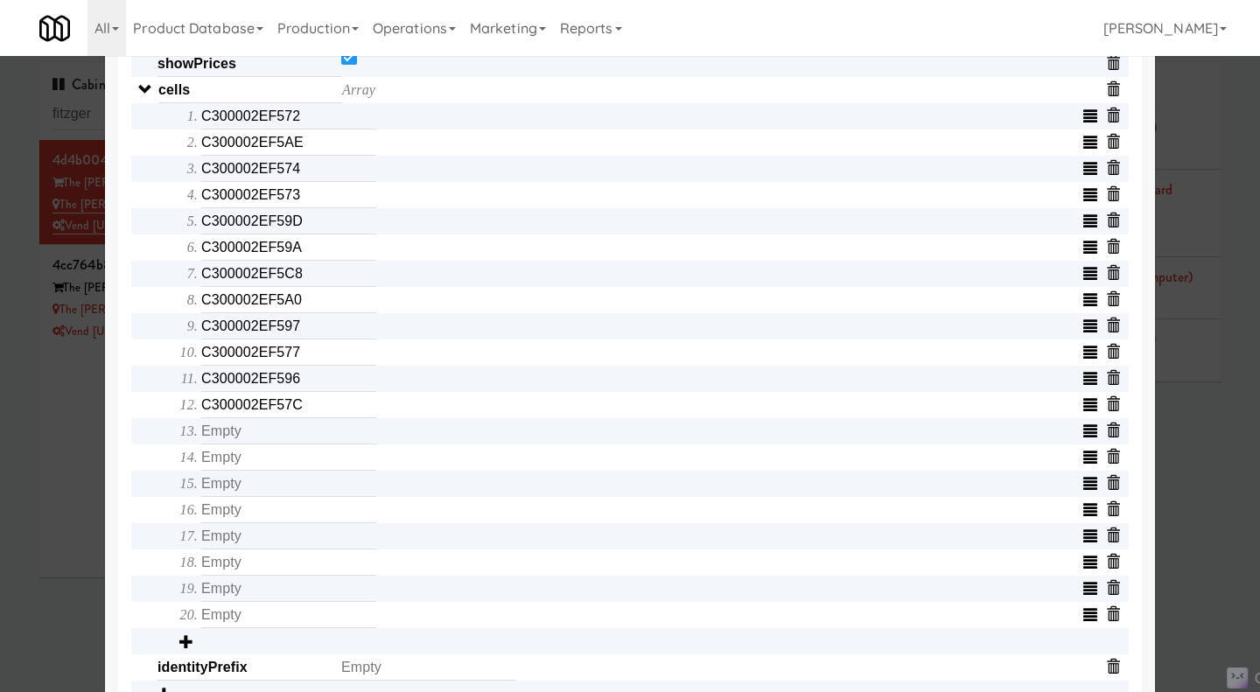
scroll to position [729, 0]
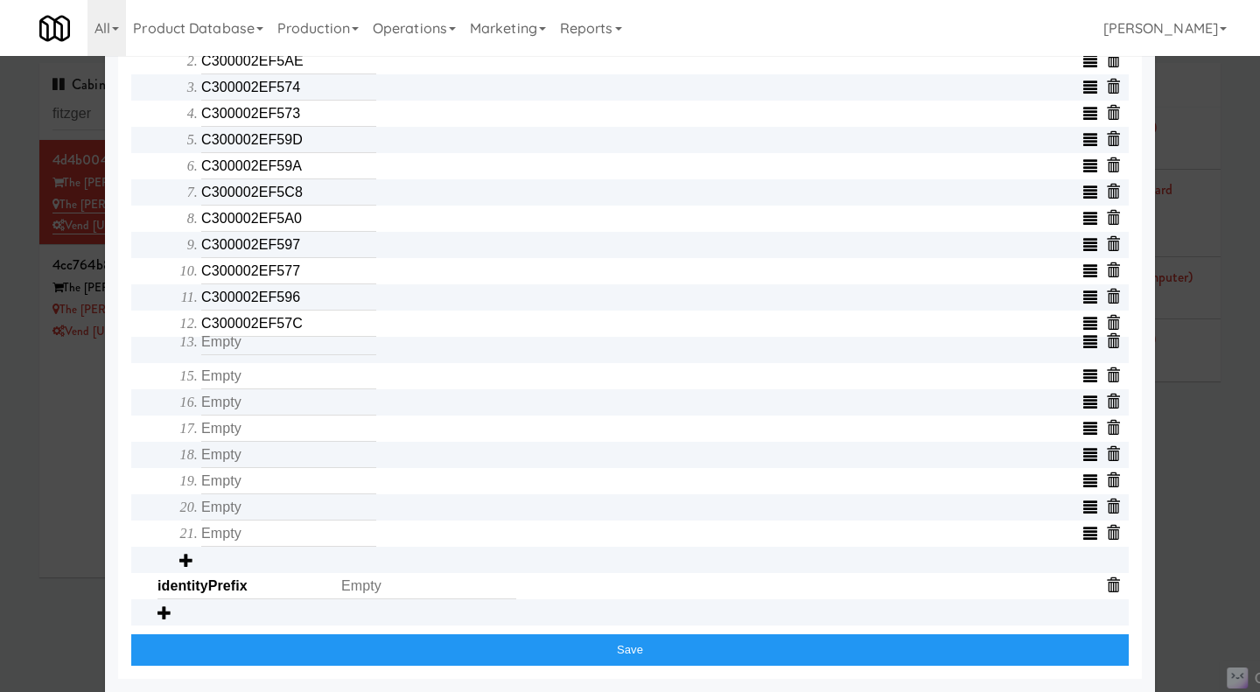
drag, startPoint x: 1083, startPoint y: 348, endPoint x: 1059, endPoint y: 340, distance: 26.0
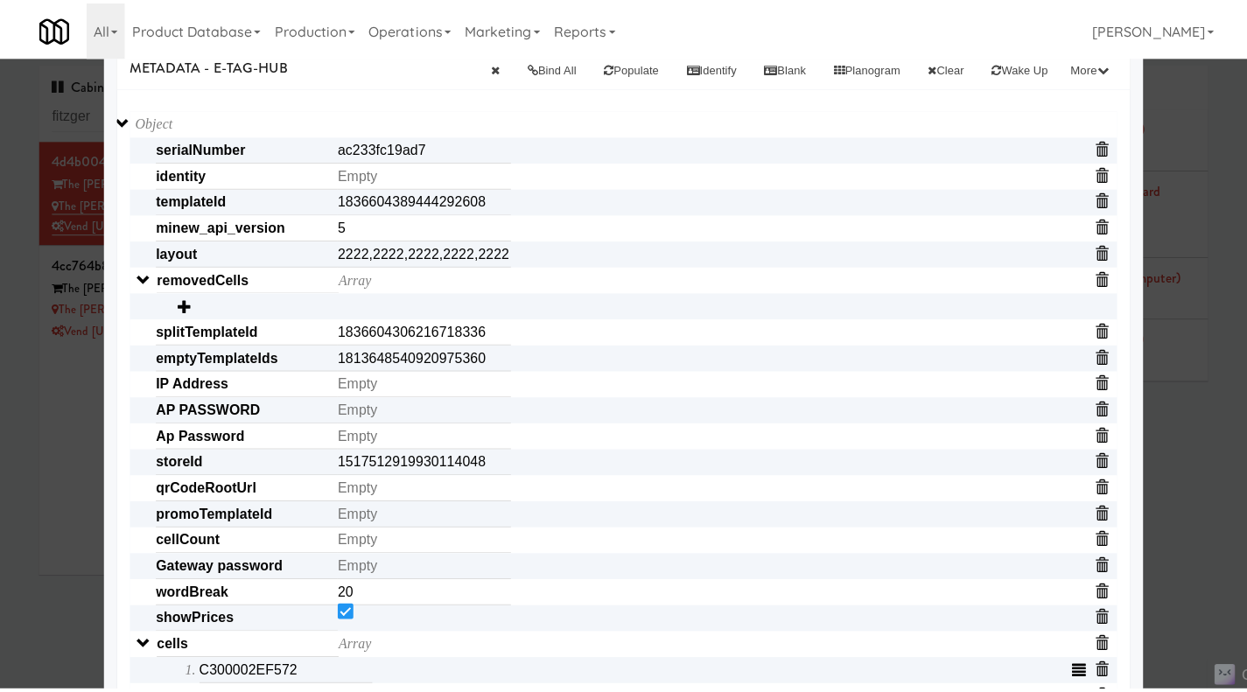
scroll to position [0, 0]
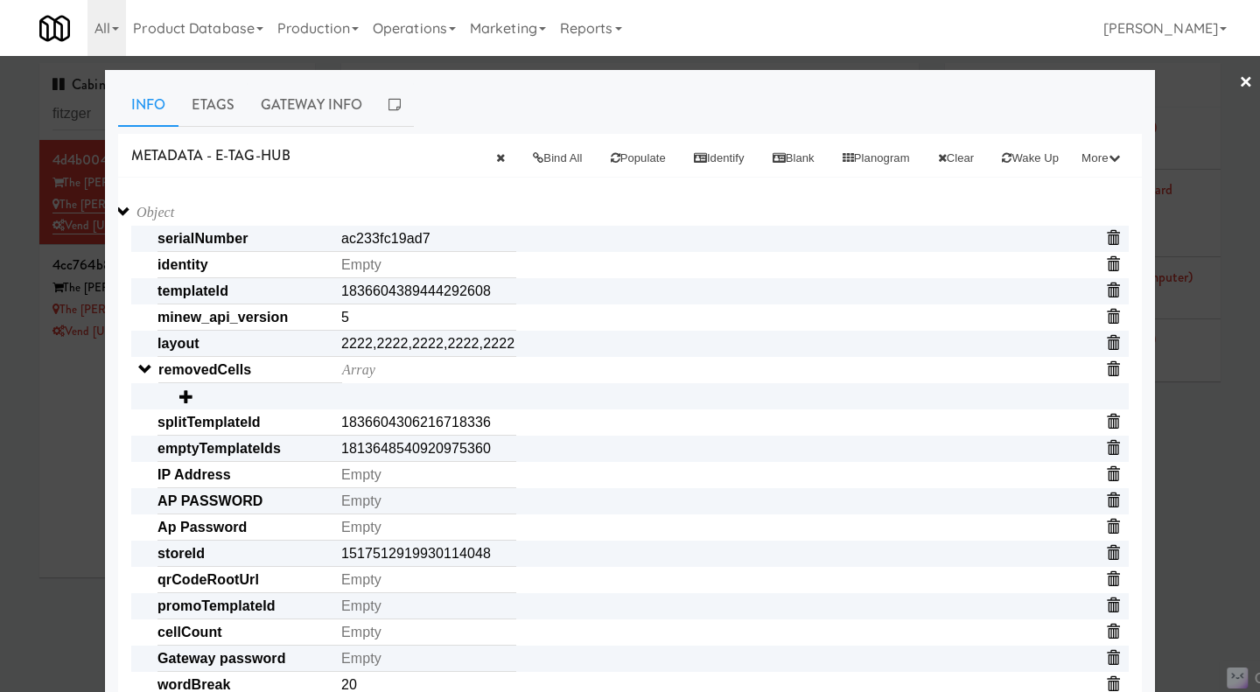
click at [1239, 76] on link "×" at bounding box center [1246, 83] width 14 height 54
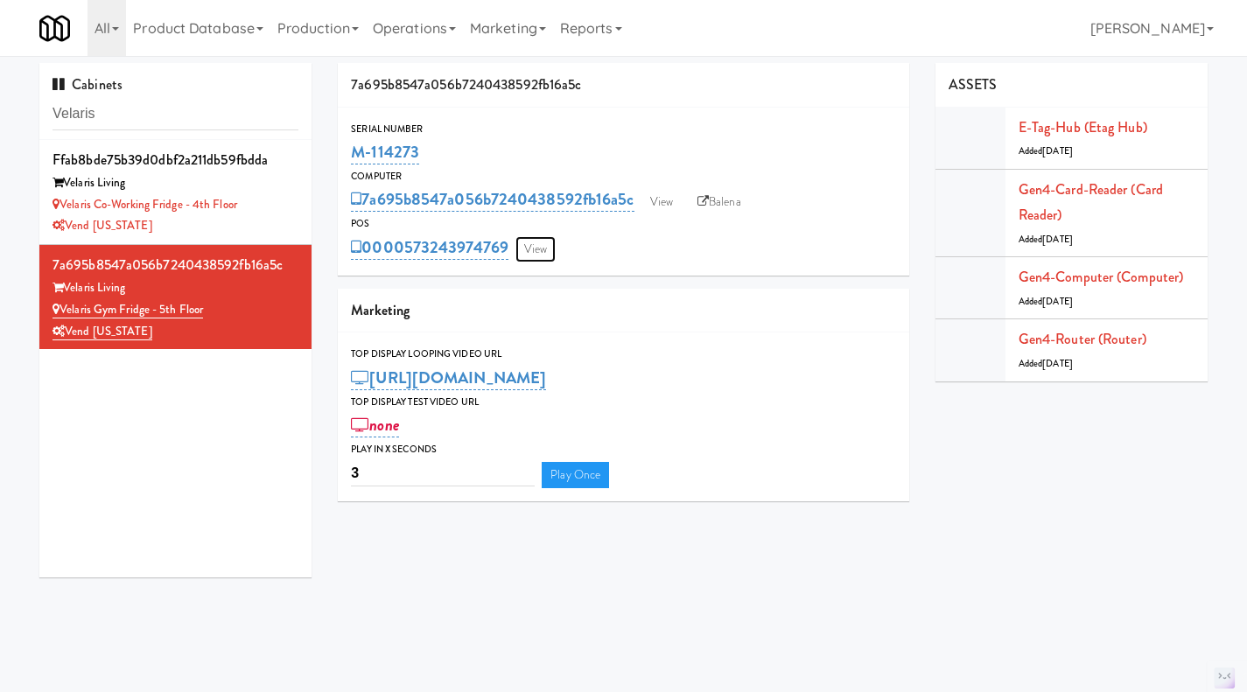
click at [542, 253] on link "View" at bounding box center [535, 249] width 40 height 26
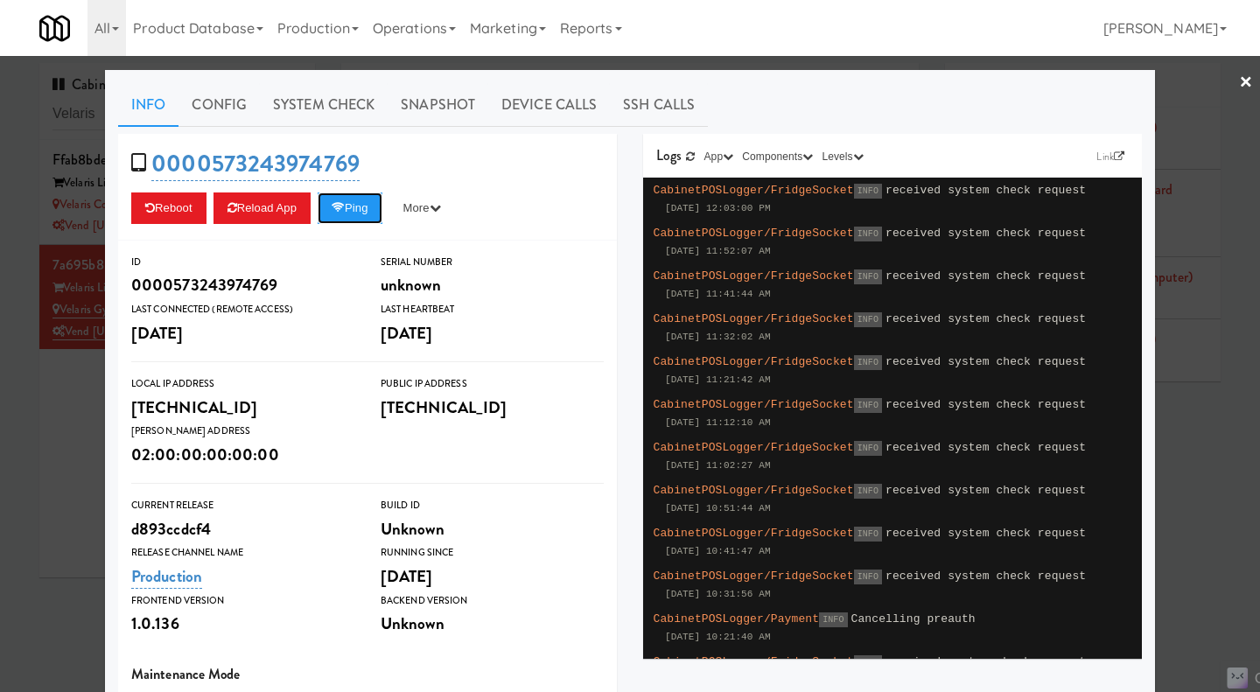
click at [355, 209] on button "Ping" at bounding box center [350, 209] width 65 height 32
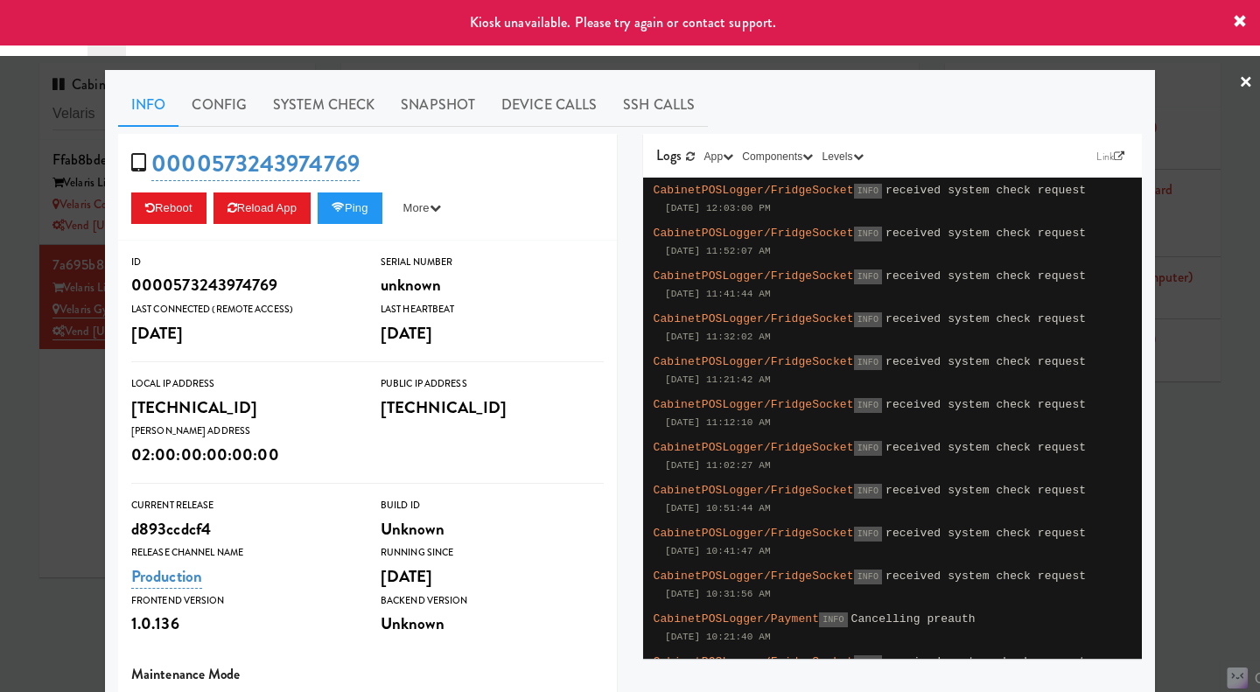
click at [64, 428] on div at bounding box center [630, 346] width 1260 height 692
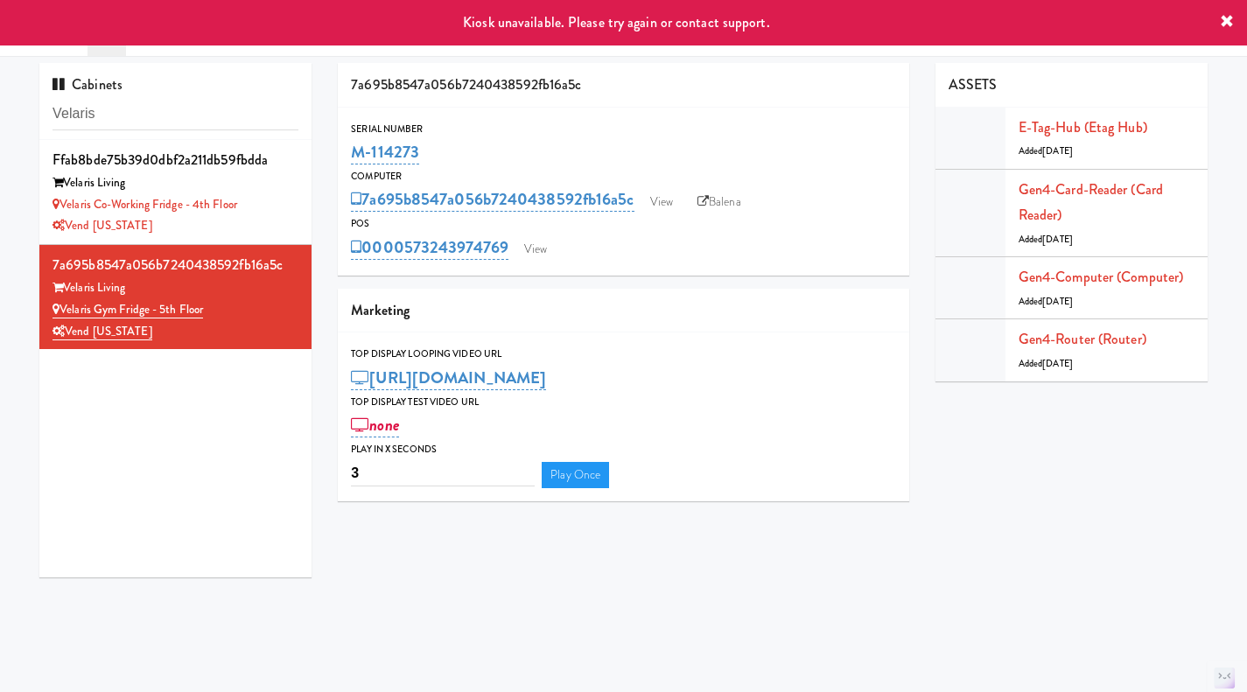
drag, startPoint x: 445, startPoint y: 150, endPoint x: 340, endPoint y: 155, distance: 105.1
click at [340, 155] on div "Serial Number M-114273" at bounding box center [623, 144] width 571 height 47
copy link "M-114273"
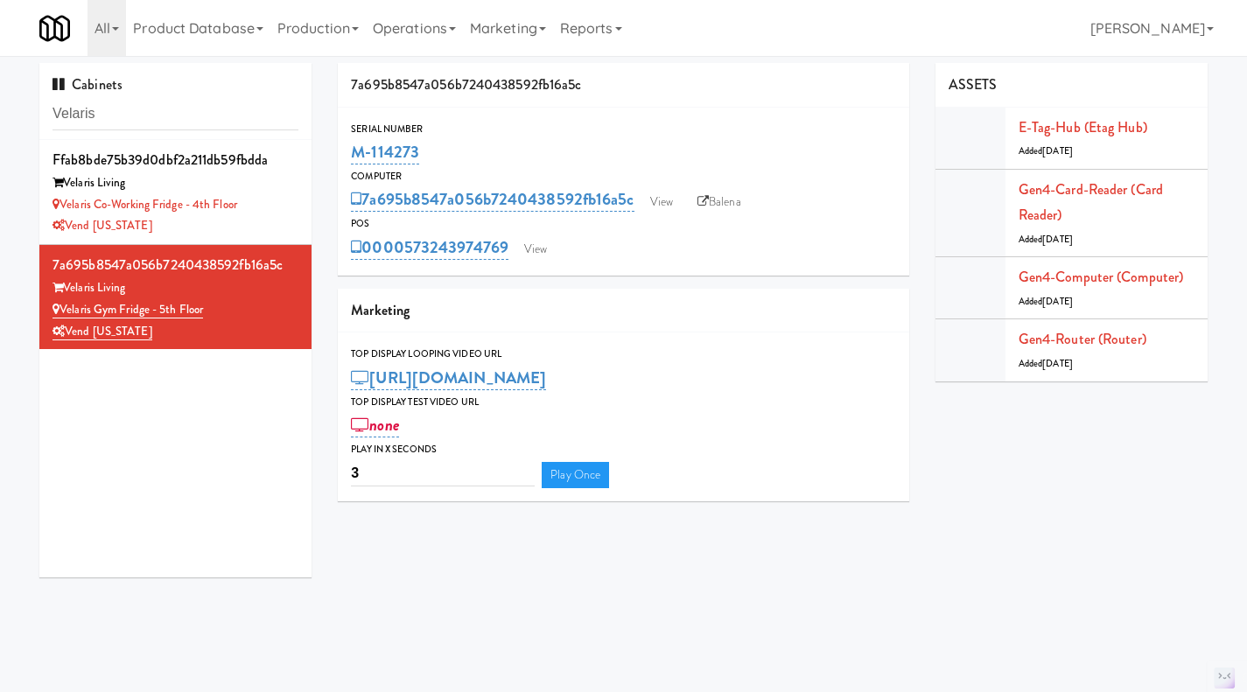
drag, startPoint x: 238, startPoint y: 309, endPoint x: 62, endPoint y: 312, distance: 175.9
click at [62, 312] on div "Velaris Gym Fridge - 5th Floor" at bounding box center [176, 310] width 246 height 22
copy link "Velaris Gym Fridge - 5th Floor"
click at [176, 310] on link "Velaris Gym Fridge - 5th Floor" at bounding box center [128, 310] width 151 height 18
click at [193, 204] on link "Velaris Co-Working Fridge - 4th Floor" at bounding box center [145, 204] width 185 height 17
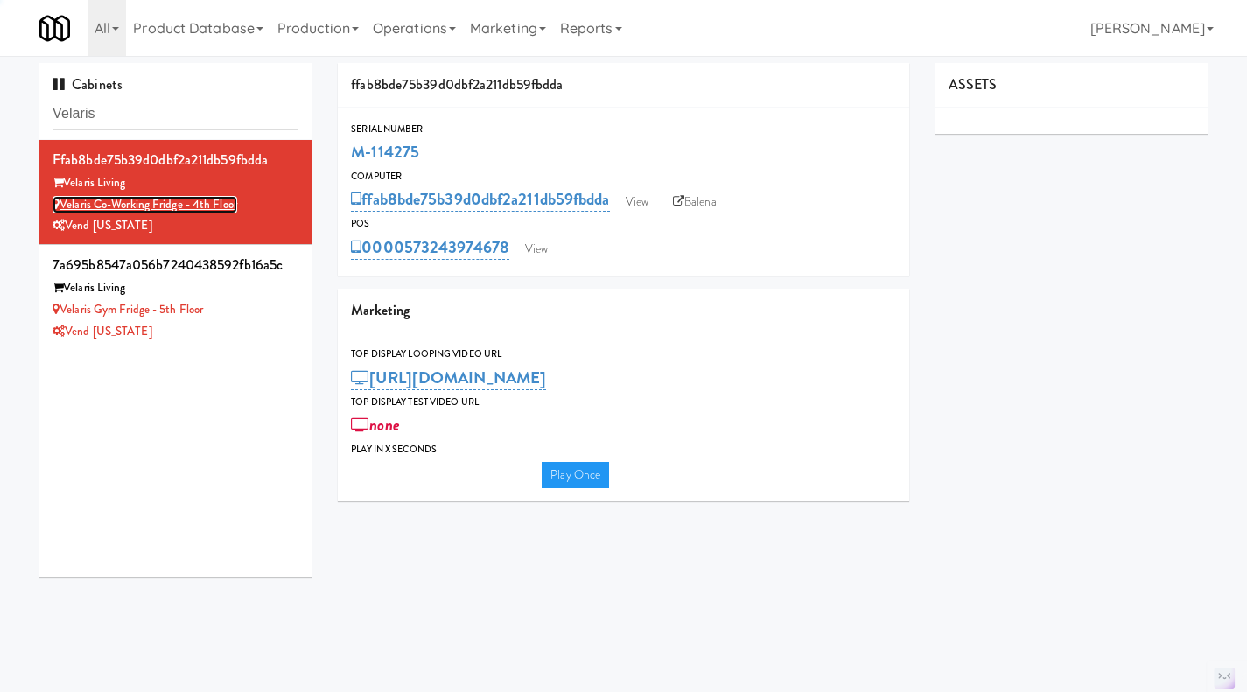
type input "3"
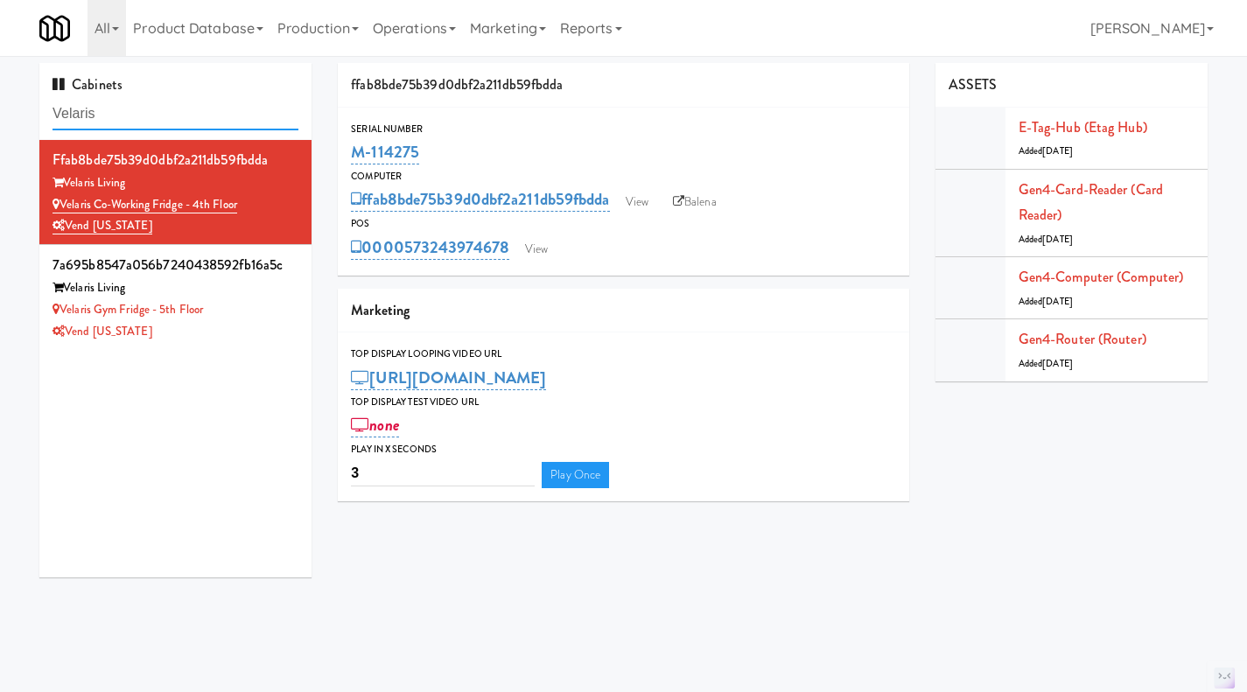
click at [147, 117] on input "Velaris" at bounding box center [176, 114] width 246 height 32
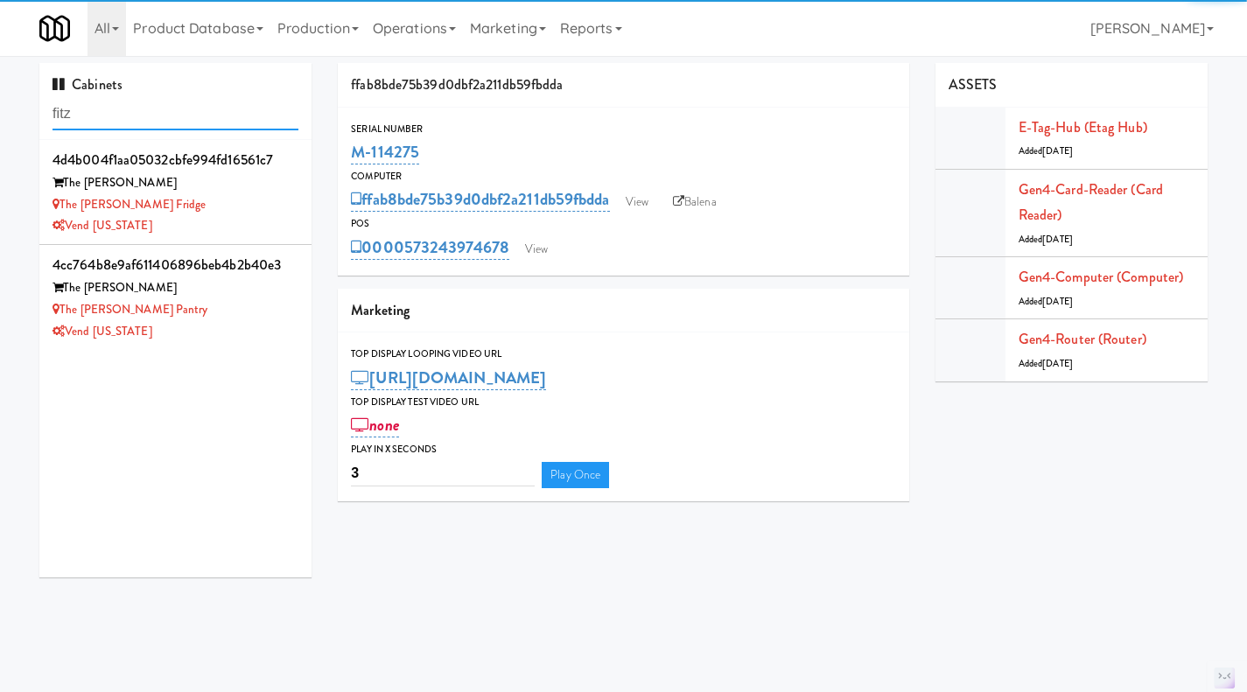
type input "fitz"
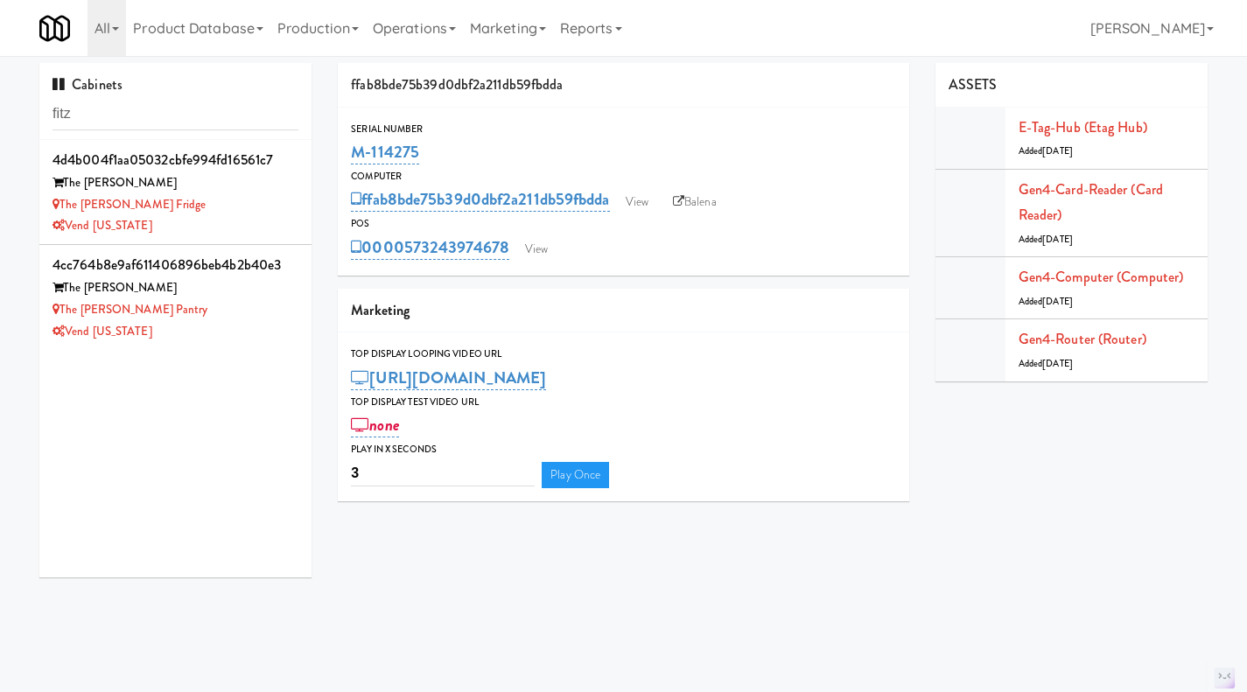
click at [280, 216] on div "Vend [US_STATE]" at bounding box center [176, 226] width 246 height 22
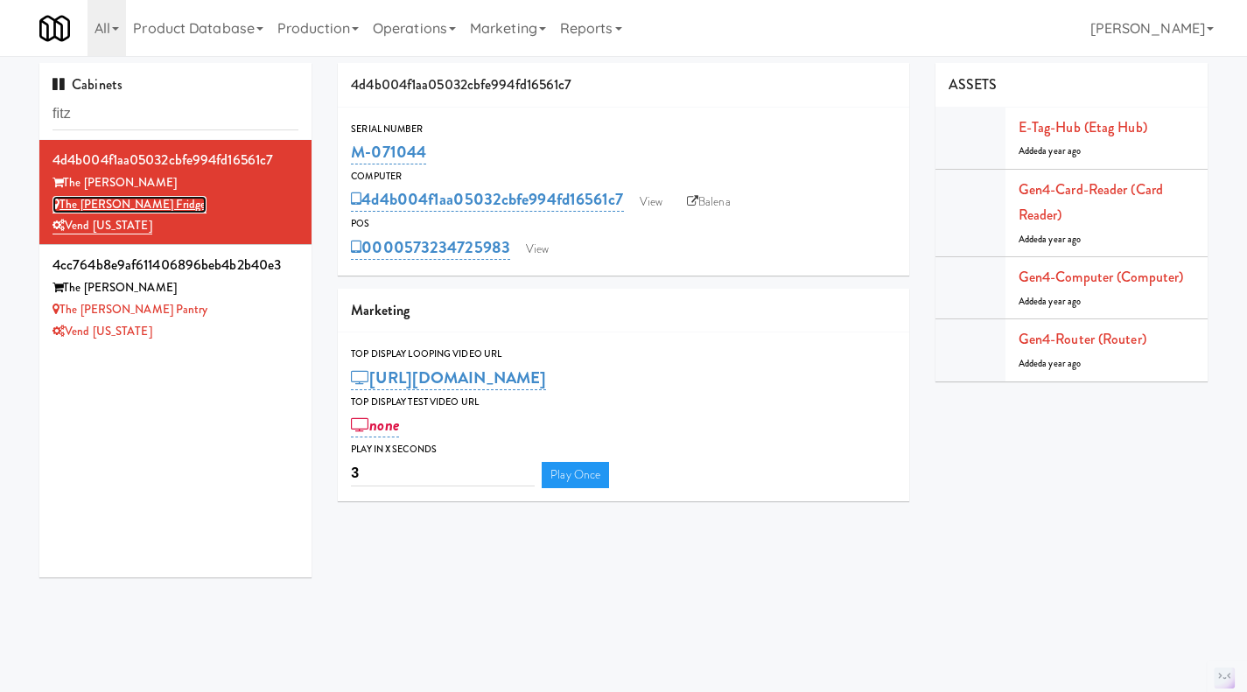
click at [134, 207] on link "The [PERSON_NAME] Fridge" at bounding box center [130, 205] width 154 height 18
click at [121, 312] on link "The [PERSON_NAME] Pantry" at bounding box center [131, 309] width 156 height 17
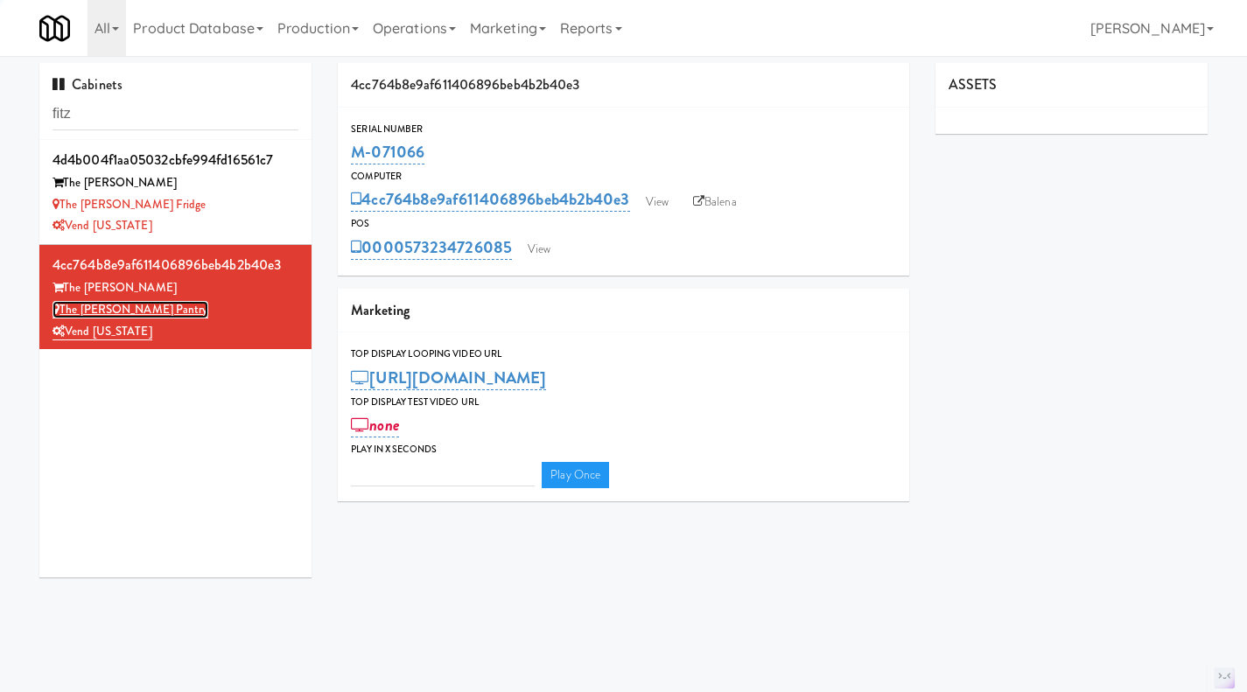
type input "3"
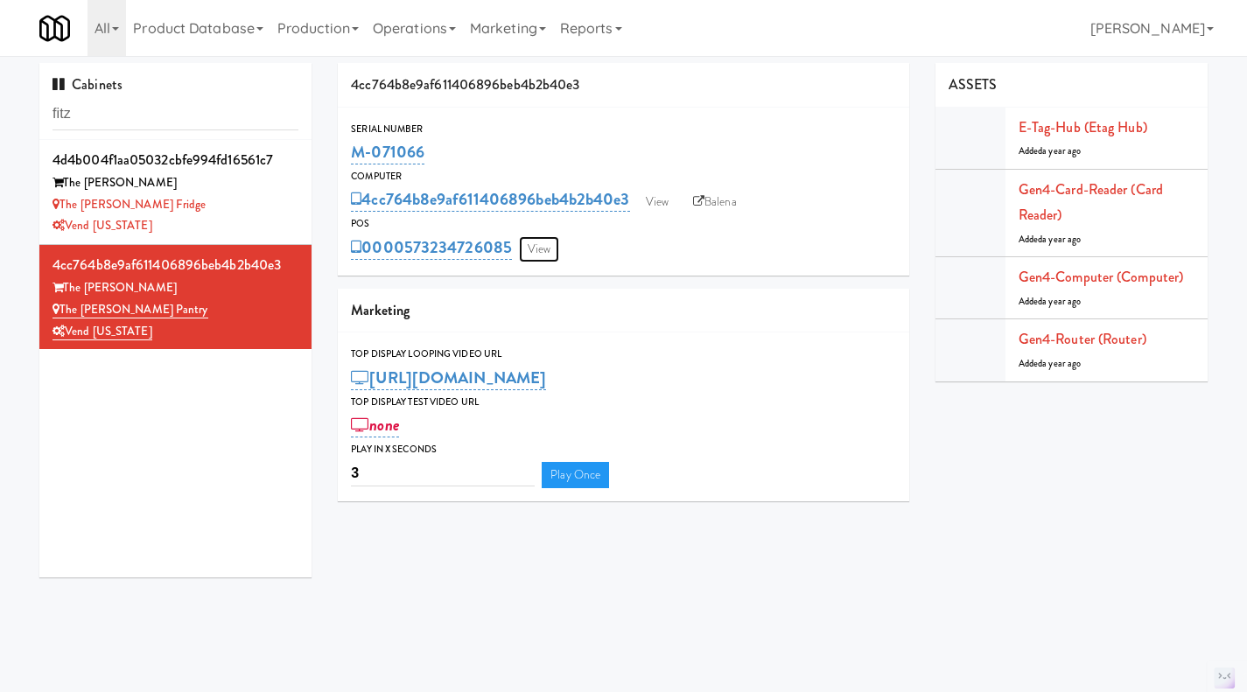
click at [544, 248] on link "View" at bounding box center [539, 249] width 40 height 26
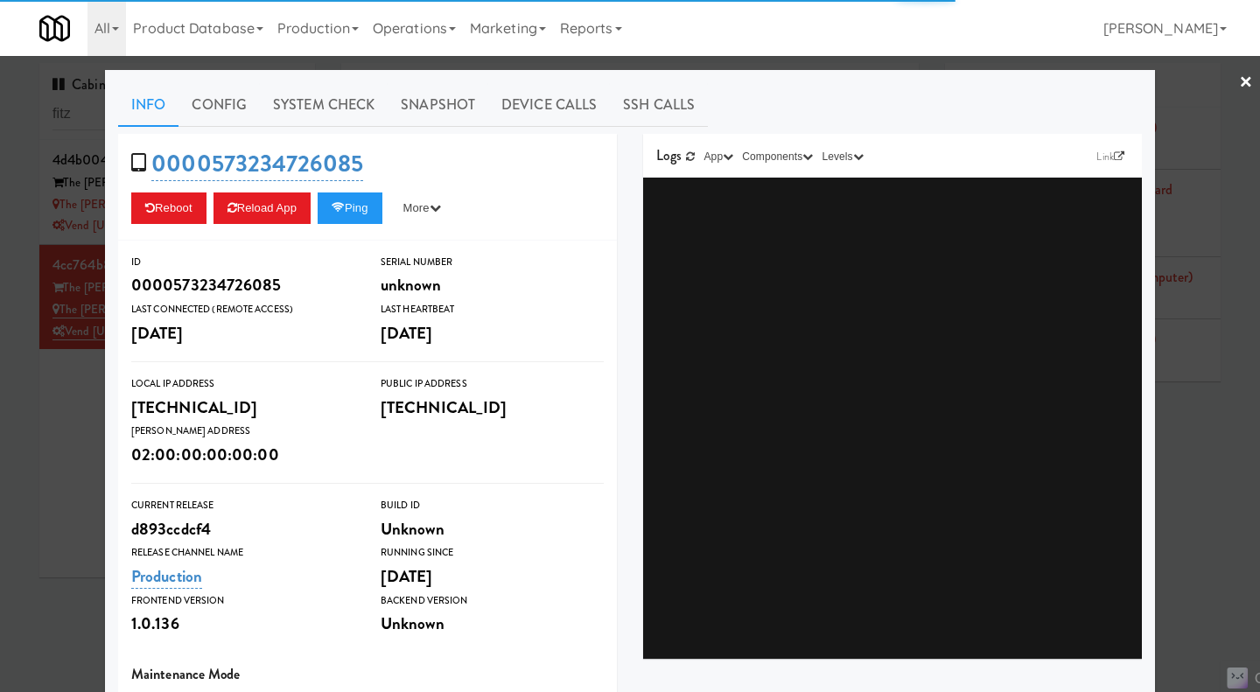
click at [50, 473] on div at bounding box center [630, 346] width 1260 height 692
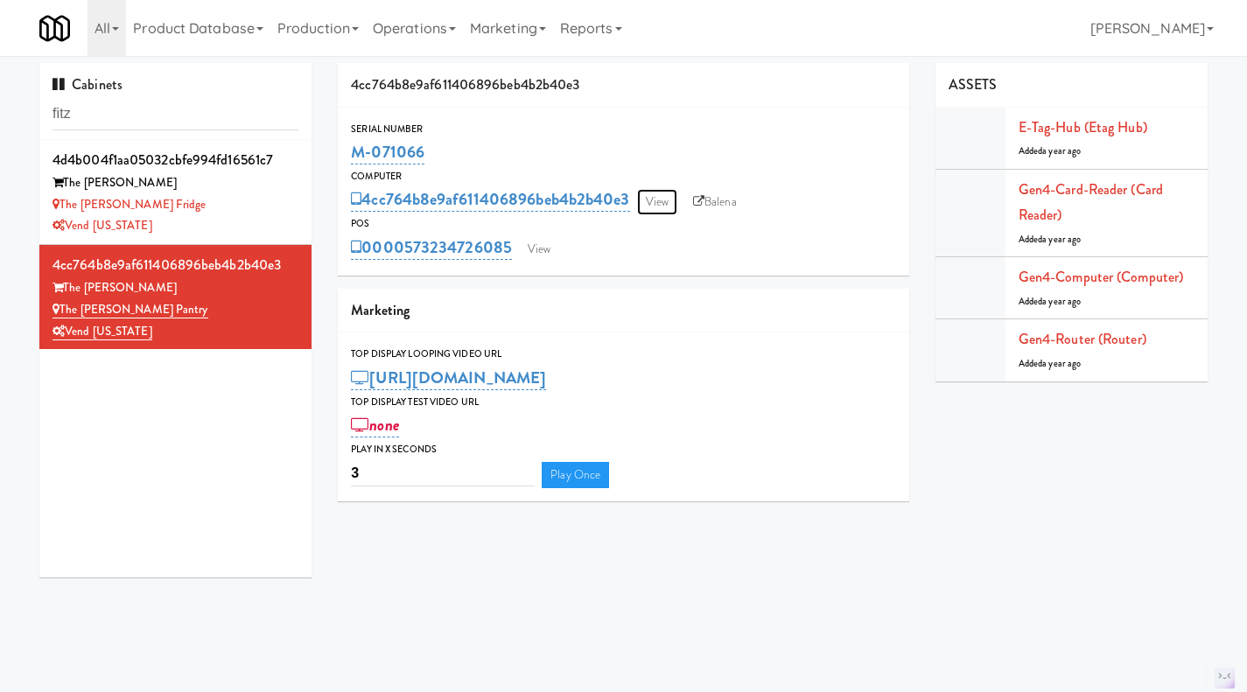
click at [667, 199] on link "View" at bounding box center [657, 202] width 40 height 26
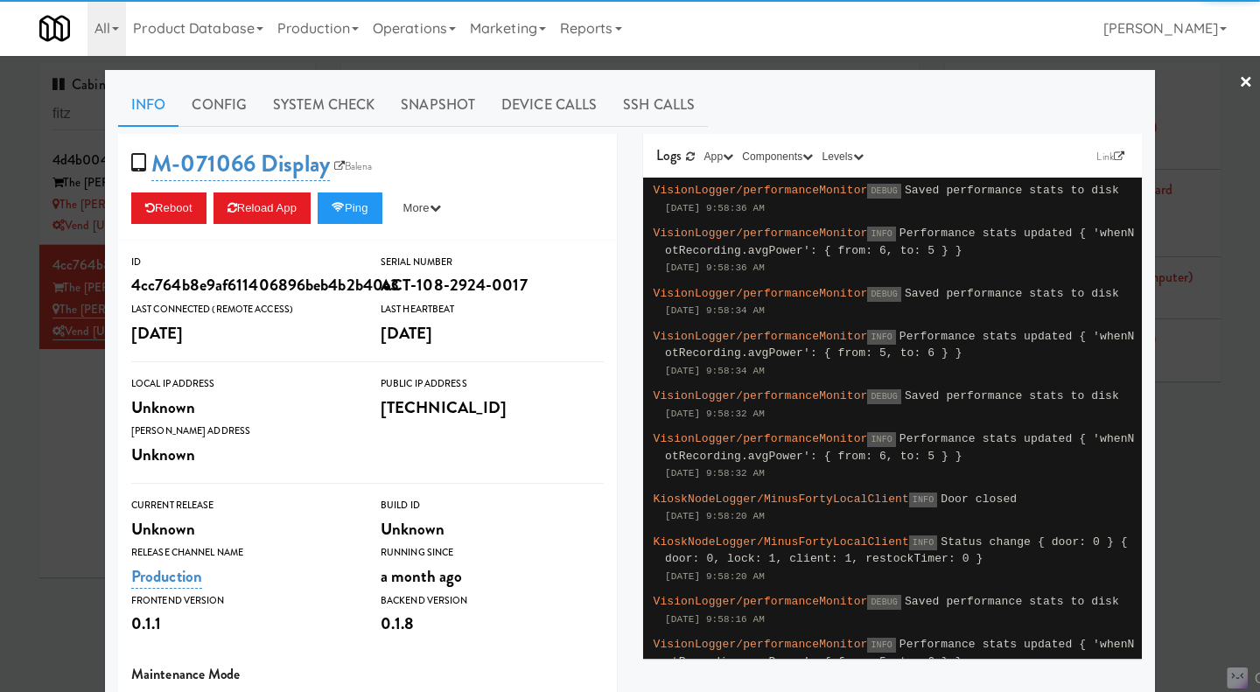
click at [67, 518] on div at bounding box center [630, 346] width 1260 height 692
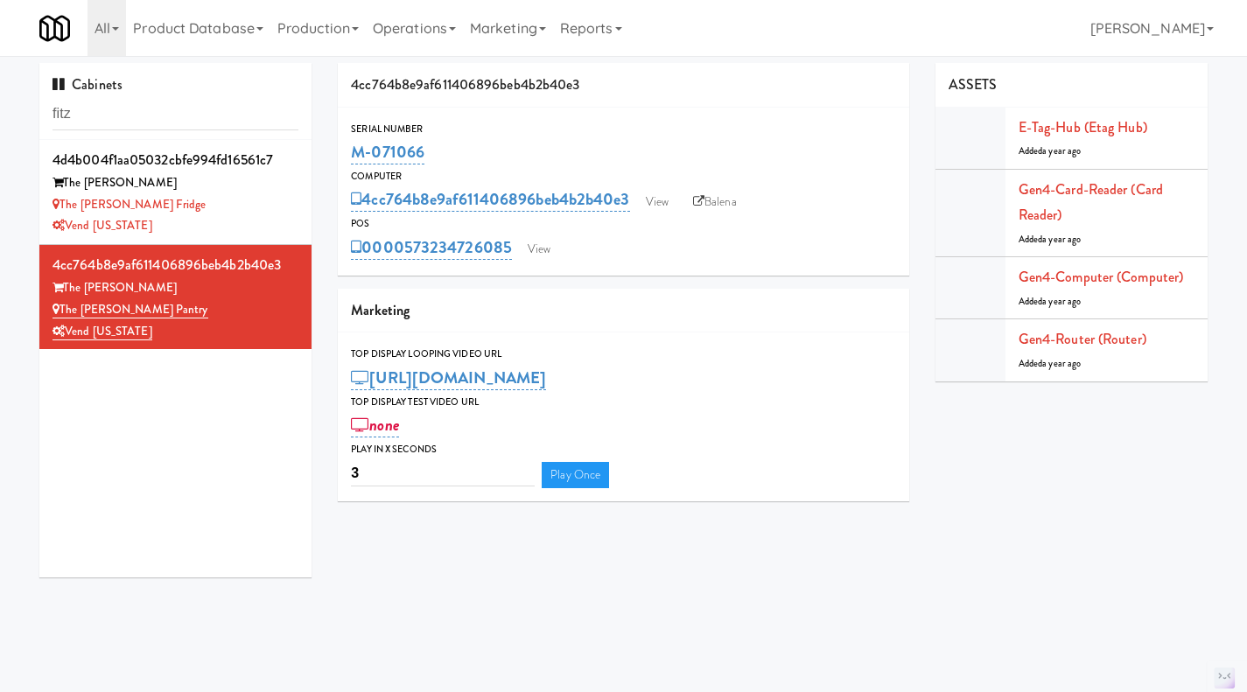
click at [250, 214] on div "The [PERSON_NAME] Fridge" at bounding box center [176, 205] width 246 height 22
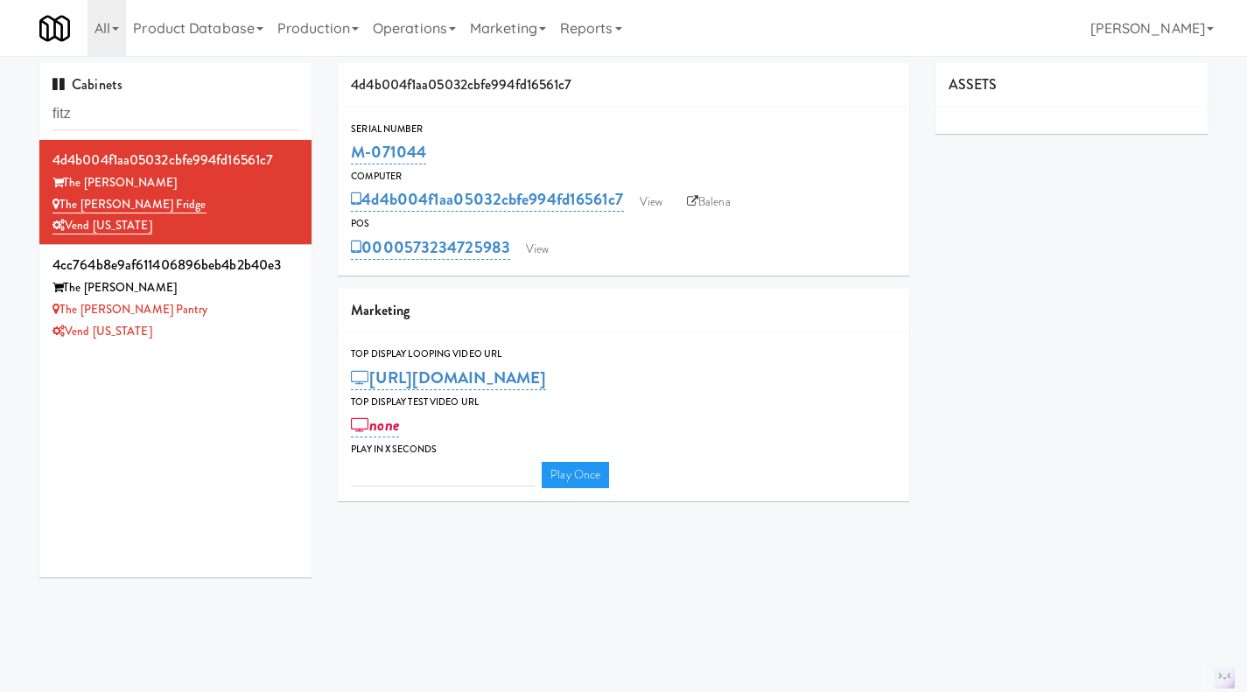
type input "3"
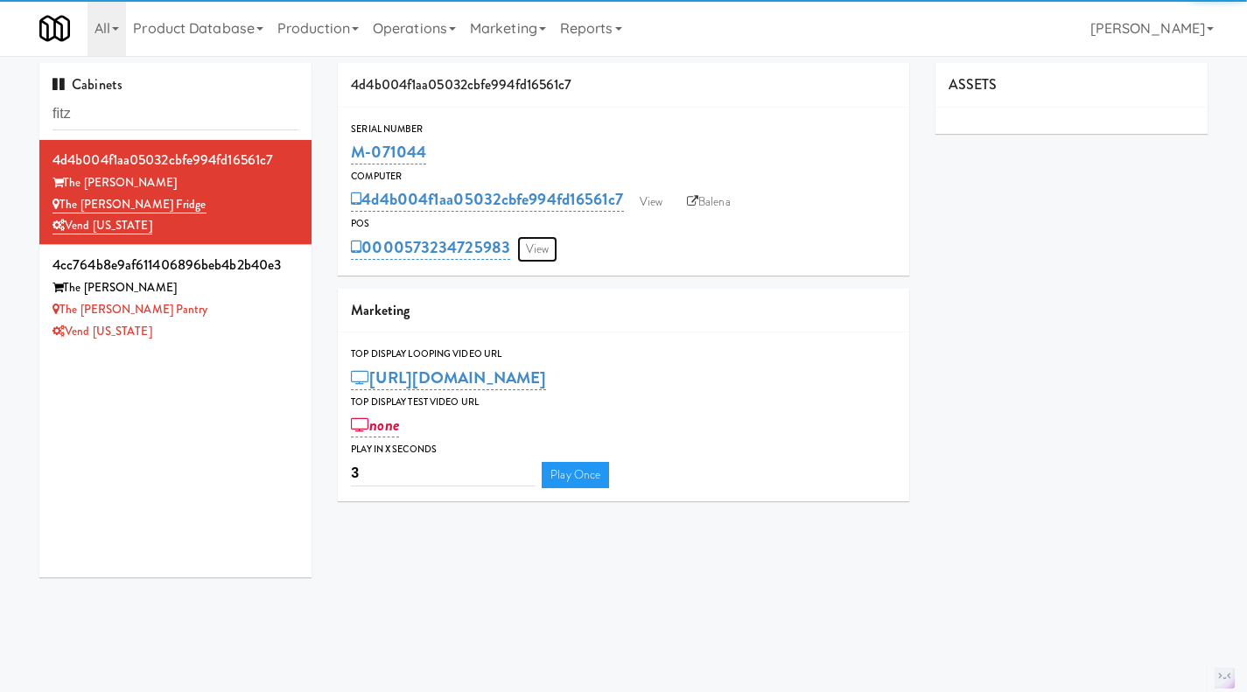
click at [538, 259] on link "View" at bounding box center [537, 249] width 40 height 26
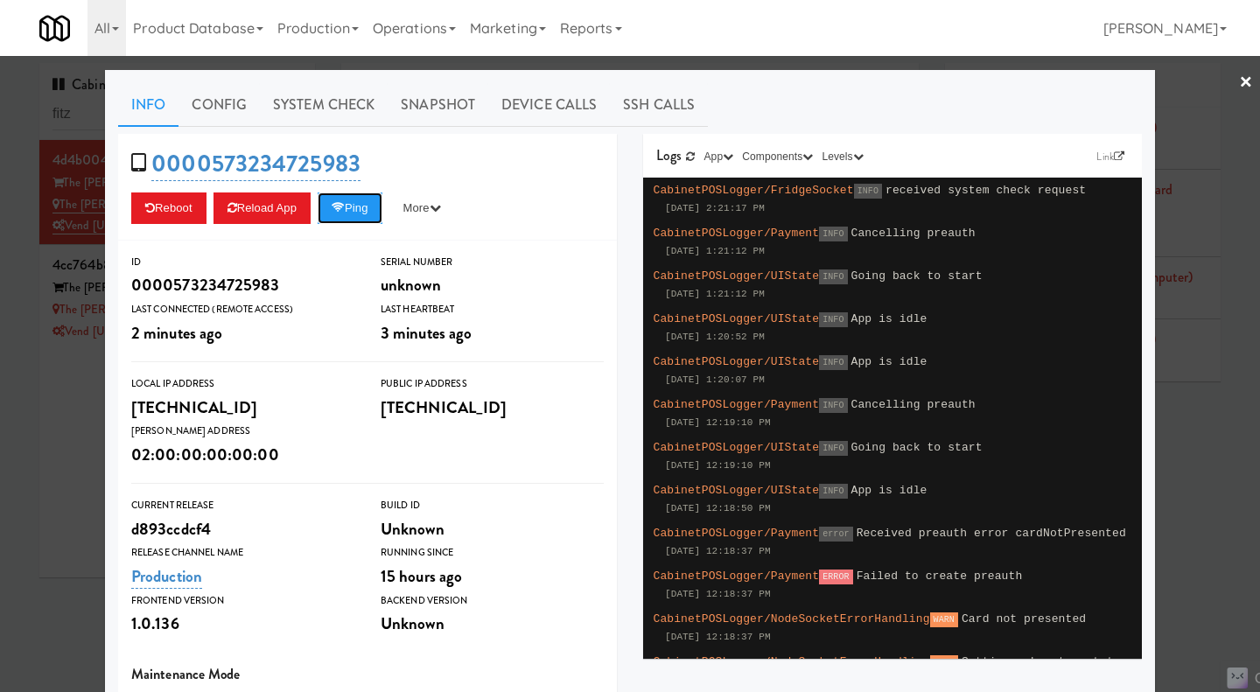
click at [344, 203] on icon at bounding box center [338, 207] width 13 height 11
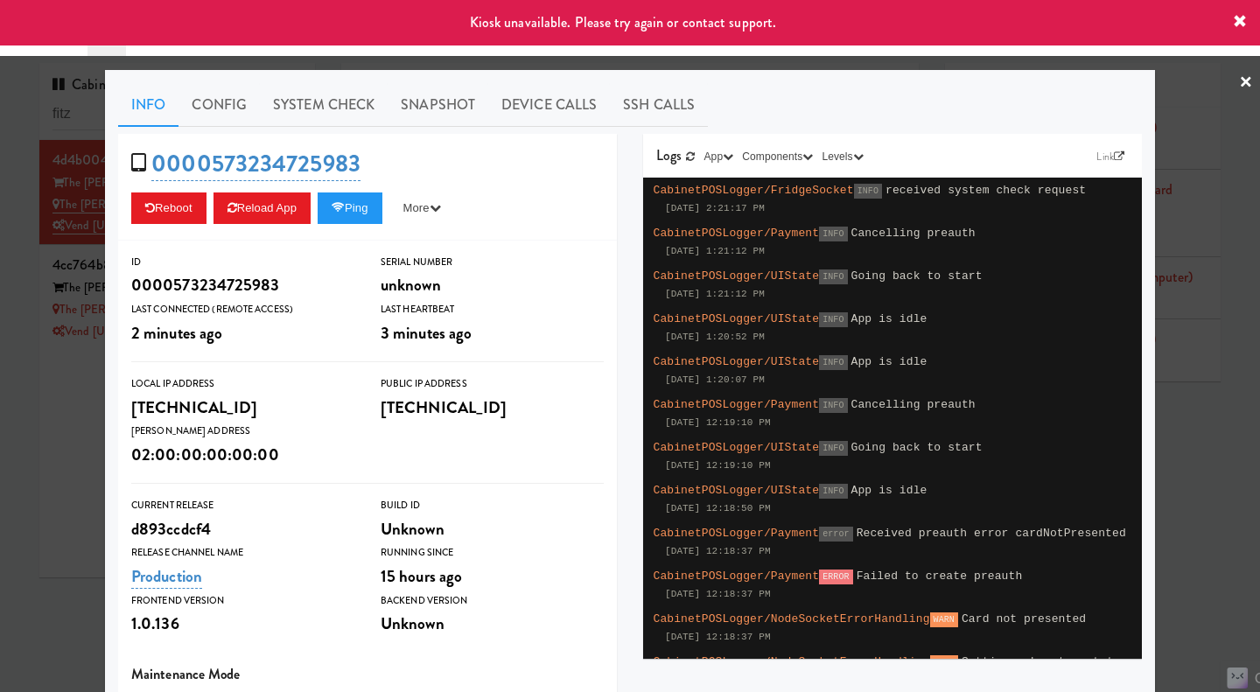
click at [58, 435] on div at bounding box center [630, 346] width 1260 height 692
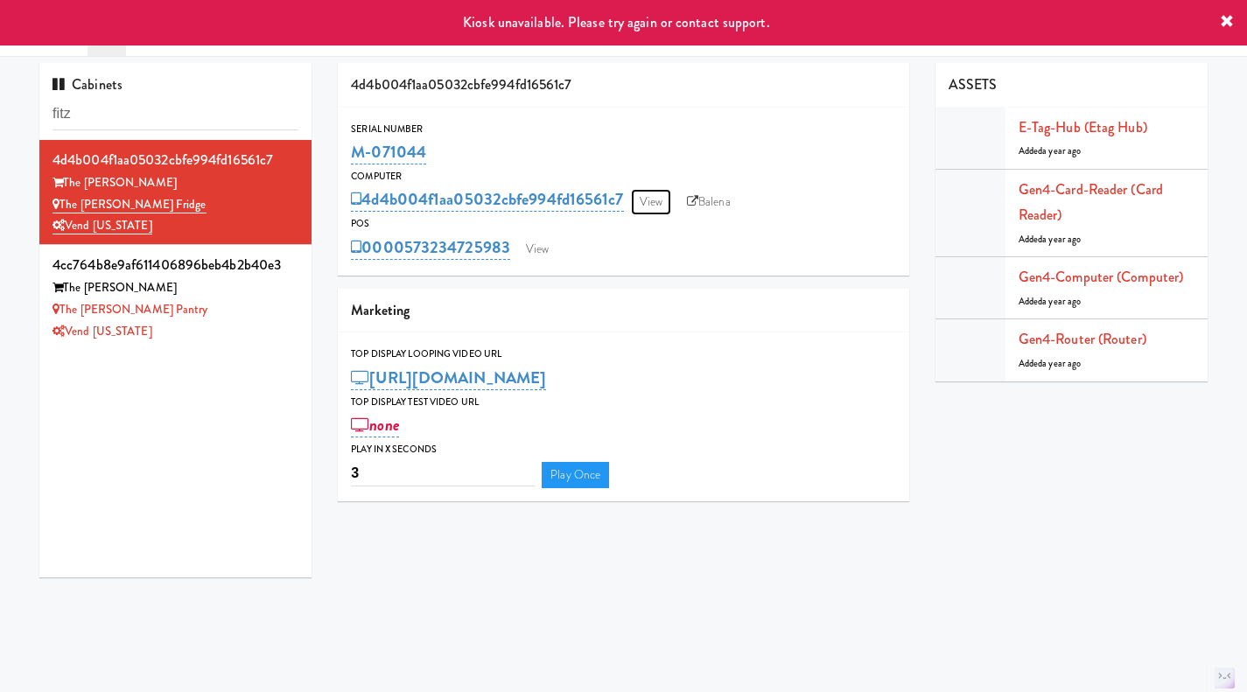
click at [661, 202] on link "View" at bounding box center [651, 202] width 40 height 26
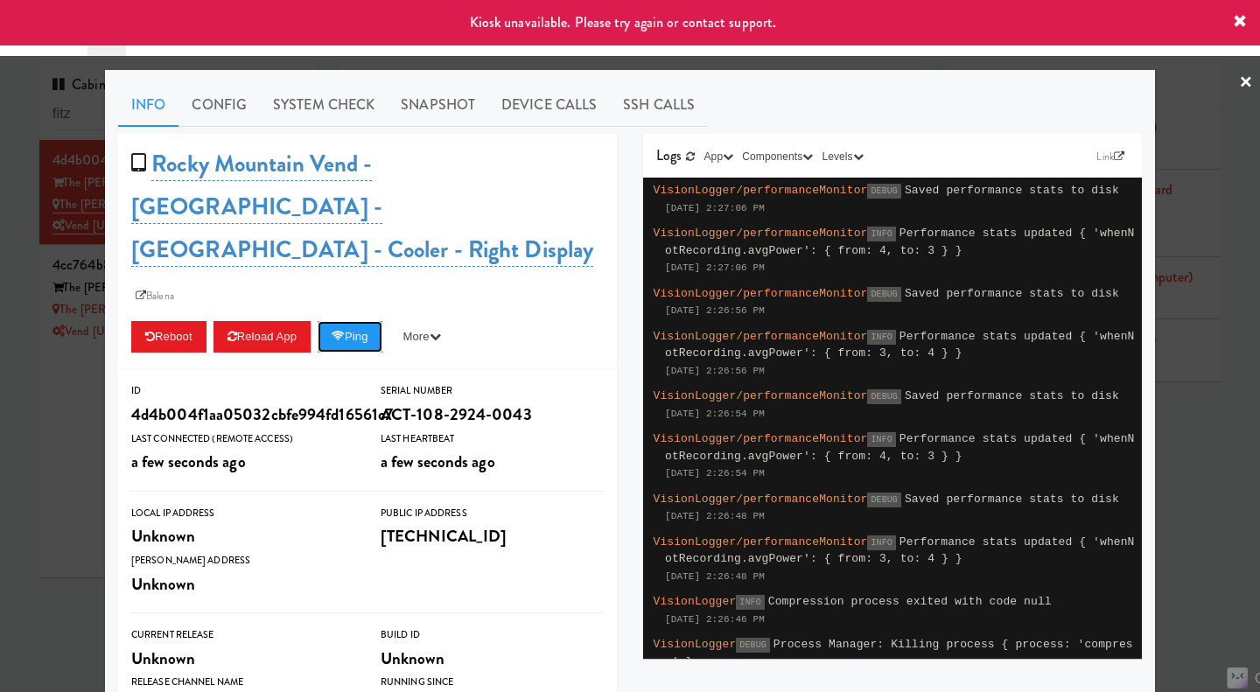
click at [352, 321] on button "Ping" at bounding box center [350, 337] width 65 height 32
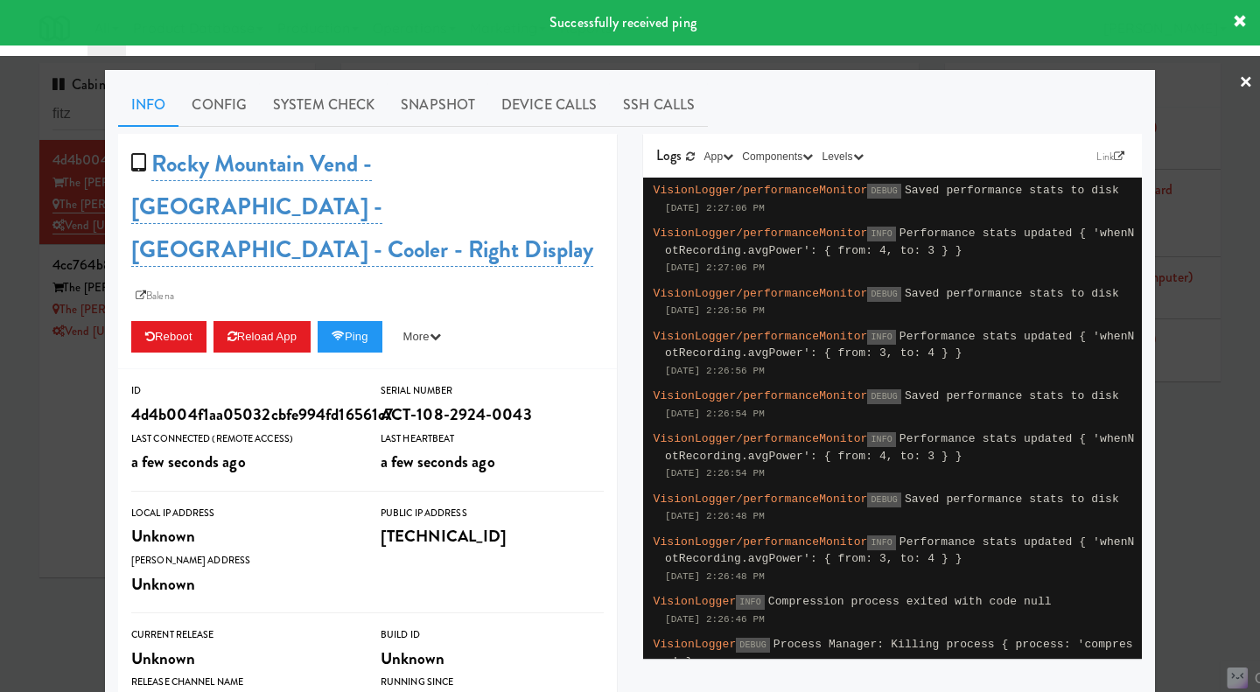
click at [324, 91] on link "System Check" at bounding box center [324, 105] width 128 height 44
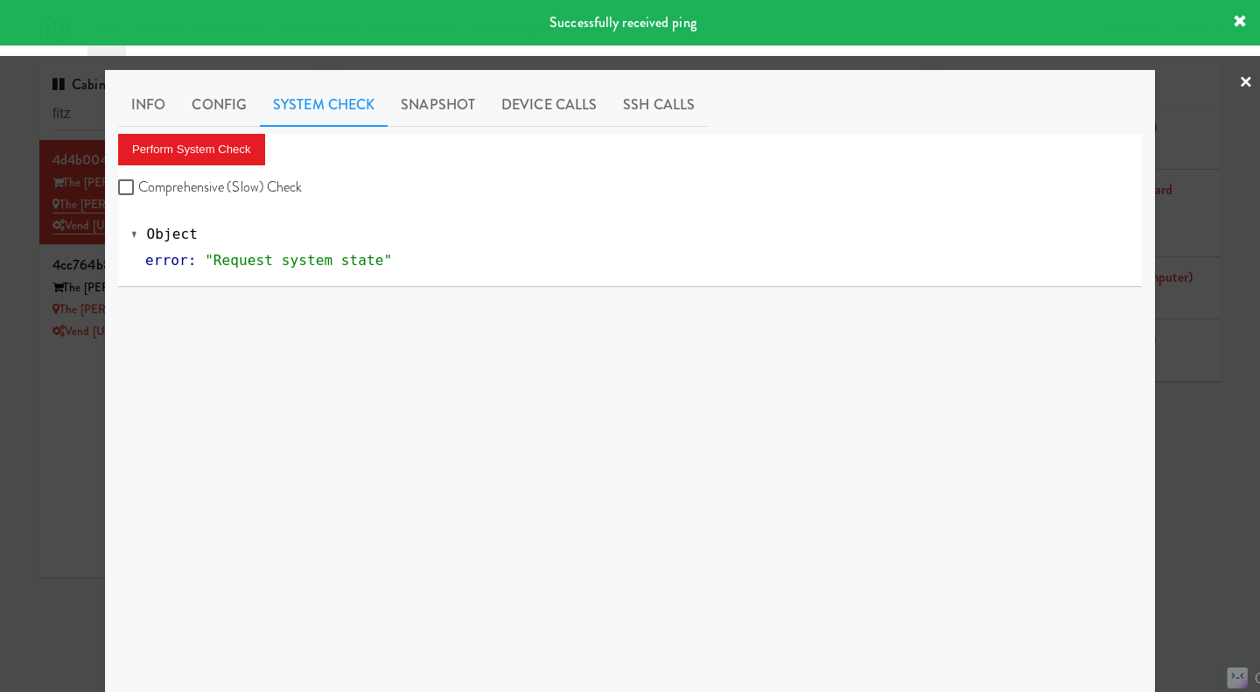
click at [273, 185] on label "Comprehensive (Slow) Check" at bounding box center [210, 187] width 185 height 26
click at [138, 185] on input "Comprehensive (Slow) Check" at bounding box center [128, 188] width 20 height 14
checkbox input "true"
click at [222, 150] on button "Perform System Check" at bounding box center [191, 150] width 147 height 32
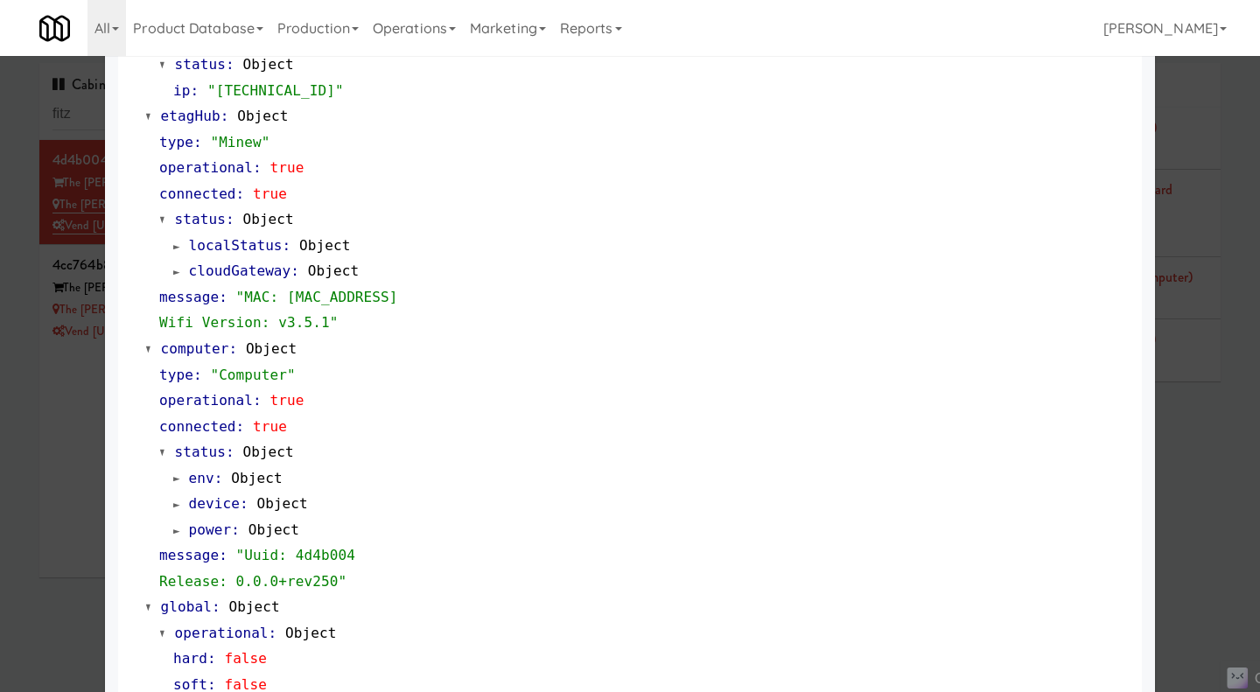
scroll to position [1726, 0]
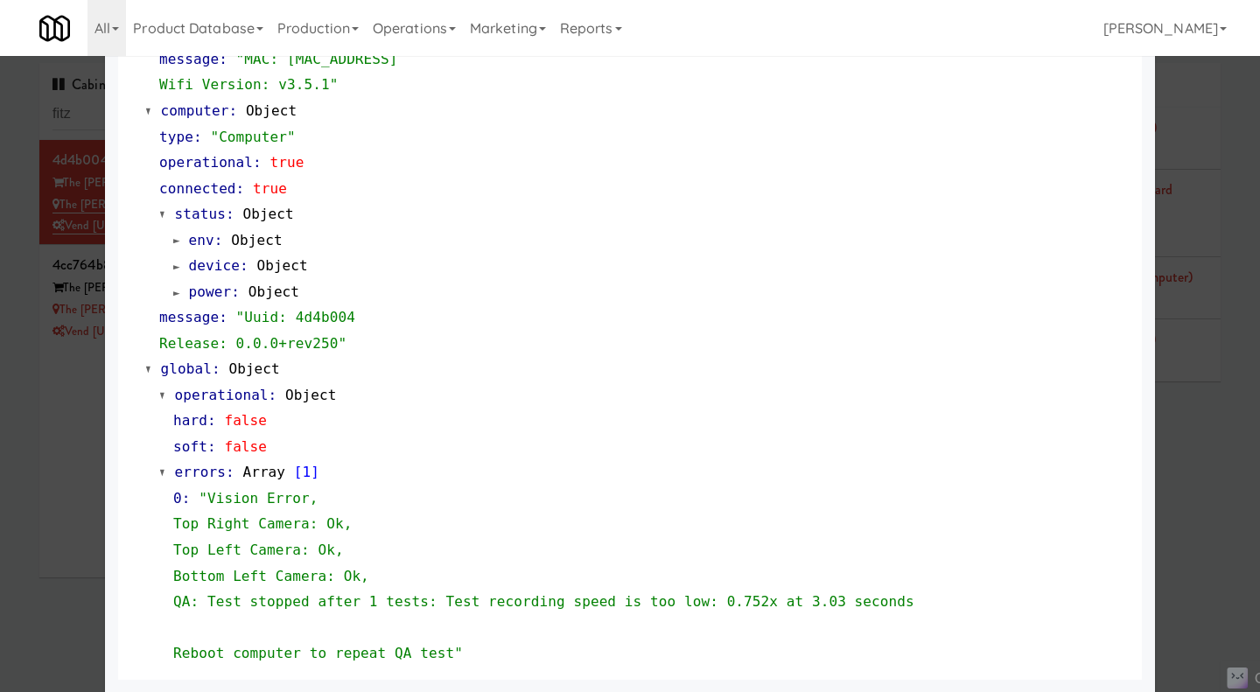
click at [59, 442] on div at bounding box center [630, 346] width 1260 height 692
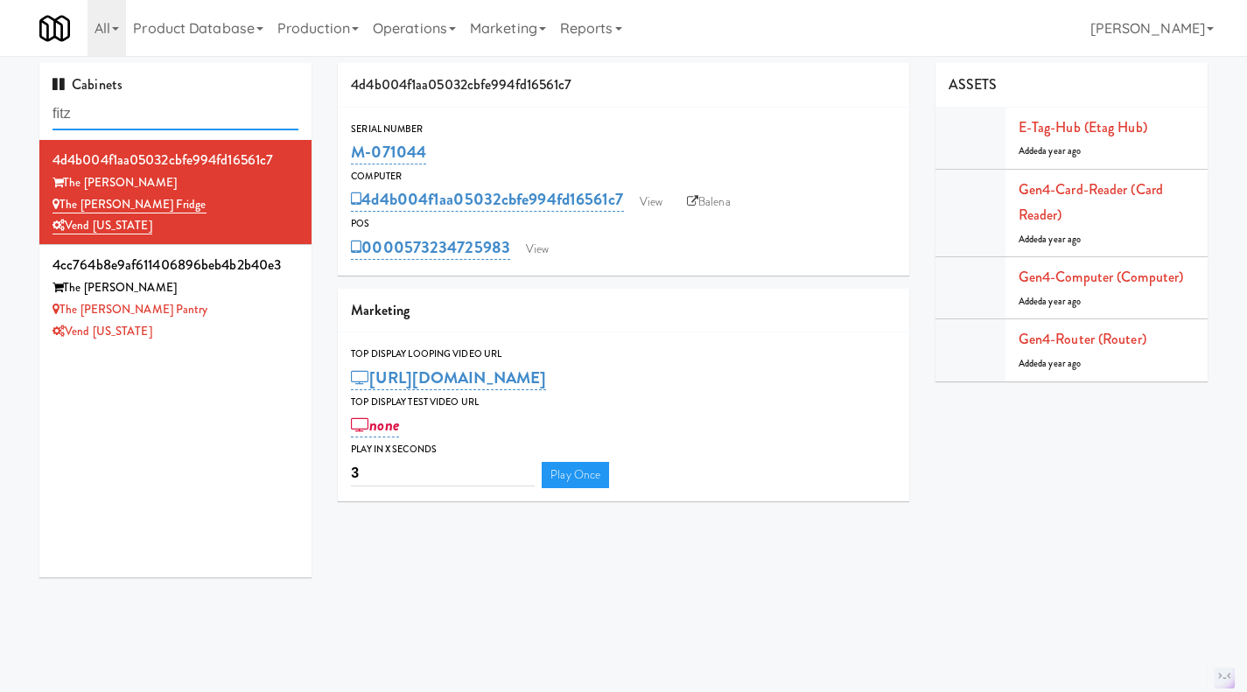
click at [85, 109] on input "fitz" at bounding box center [176, 114] width 246 height 32
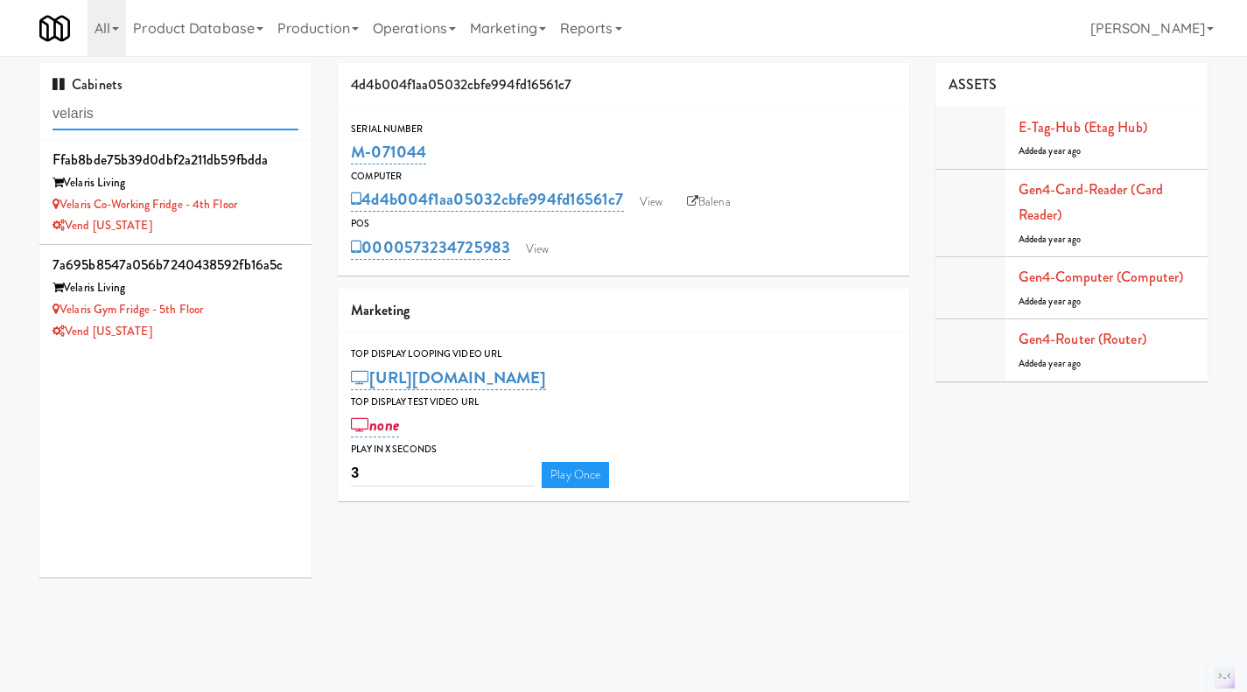
type input "velaris"
click at [282, 234] on div "Vend [US_STATE]" at bounding box center [176, 226] width 246 height 22
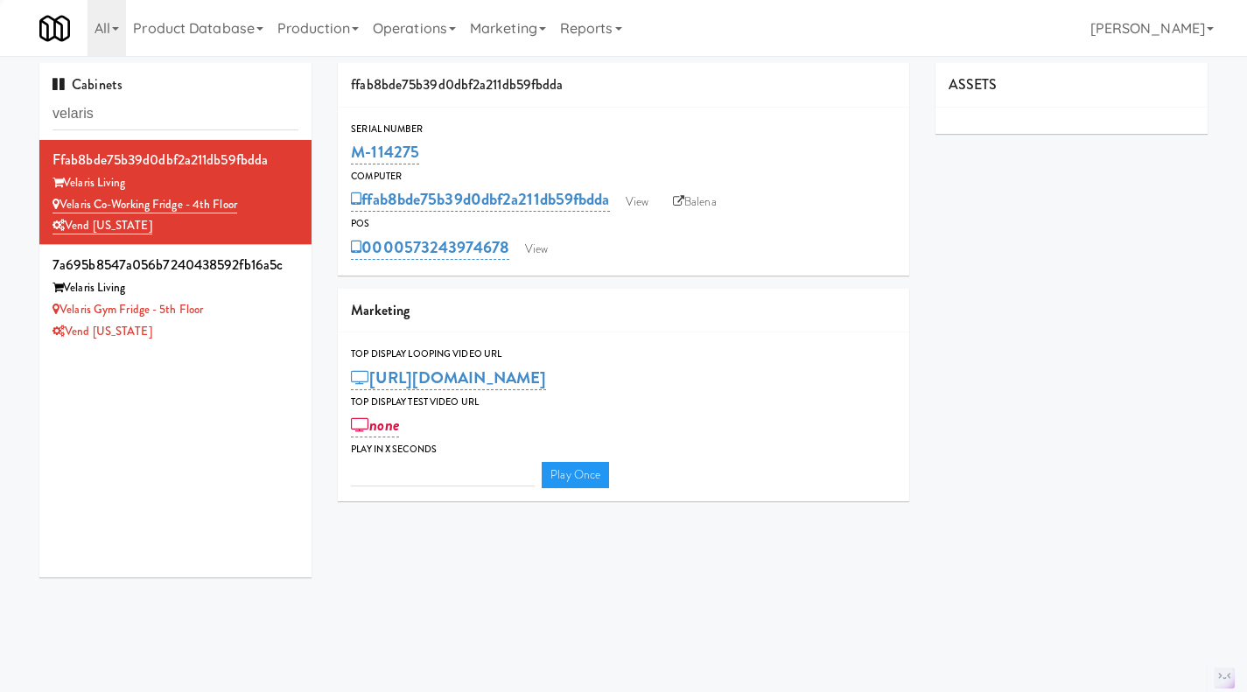
type input "3"
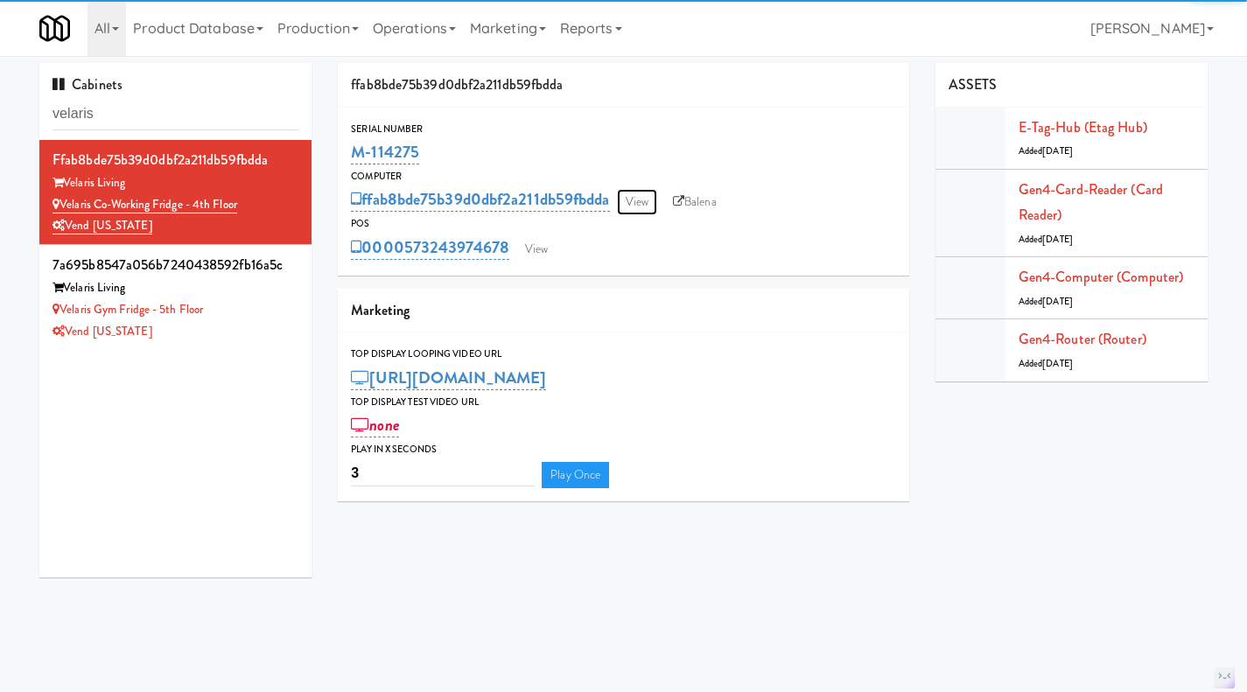
click at [656, 207] on link "View" at bounding box center [637, 202] width 40 height 26
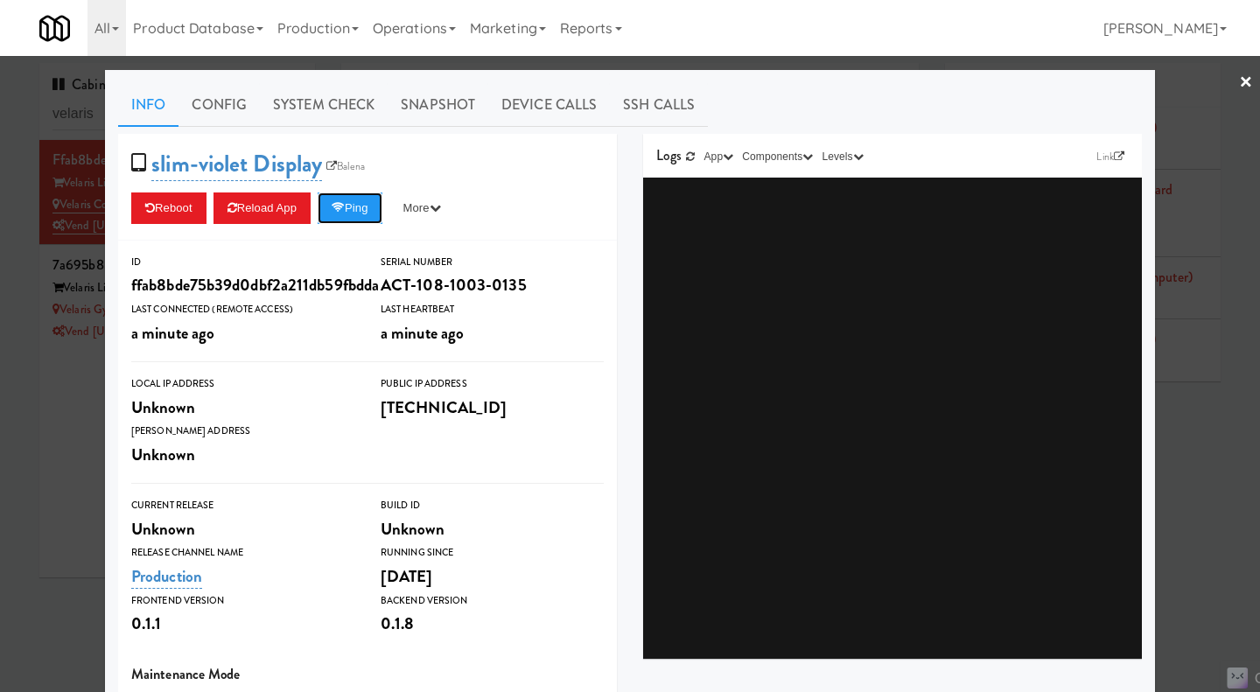
click at [367, 210] on button "Ping" at bounding box center [350, 209] width 65 height 32
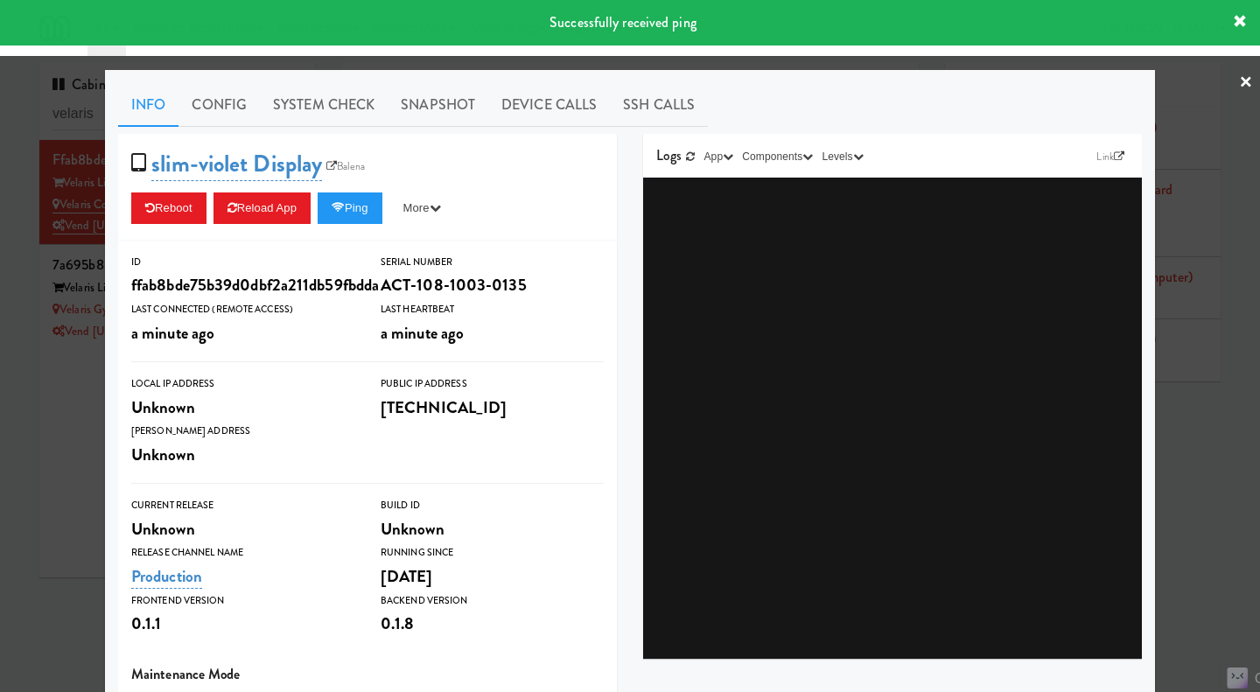
click at [291, 114] on link "System Check" at bounding box center [324, 105] width 128 height 44
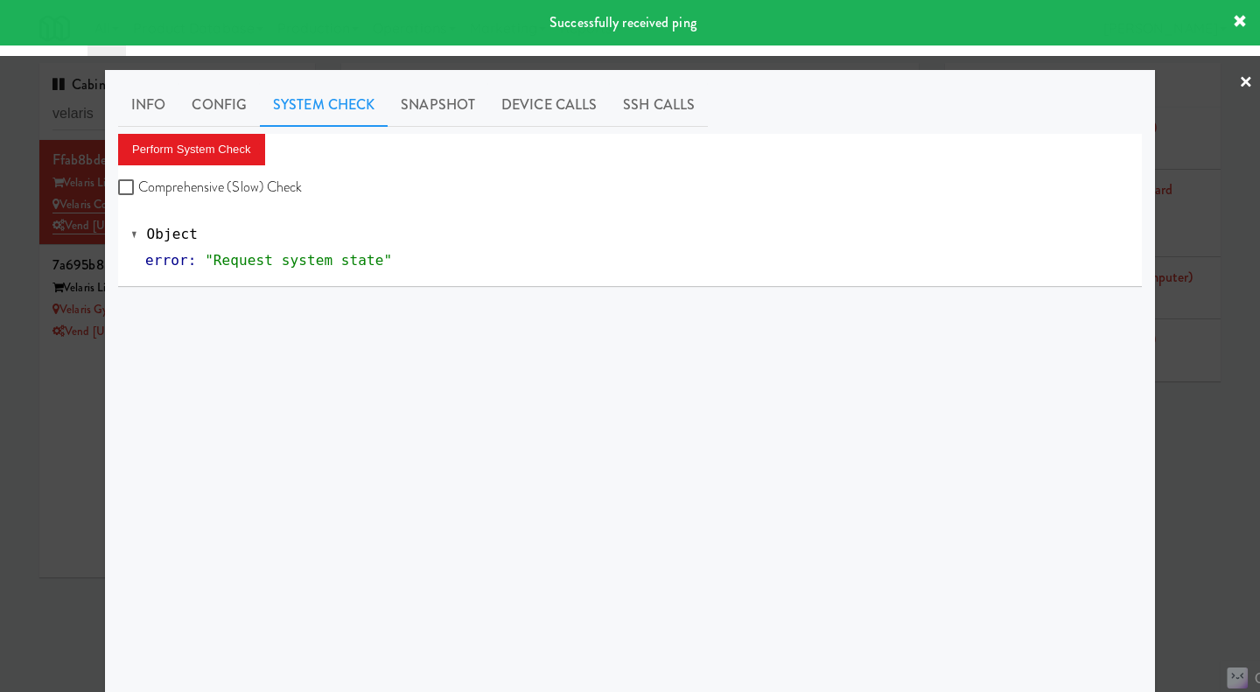
click at [214, 184] on label "Comprehensive (Slow) Check" at bounding box center [210, 187] width 185 height 26
click at [138, 184] on input "Comprehensive (Slow) Check" at bounding box center [128, 188] width 20 height 14
checkbox input "true"
click at [212, 156] on button "Perform System Check" at bounding box center [191, 150] width 147 height 32
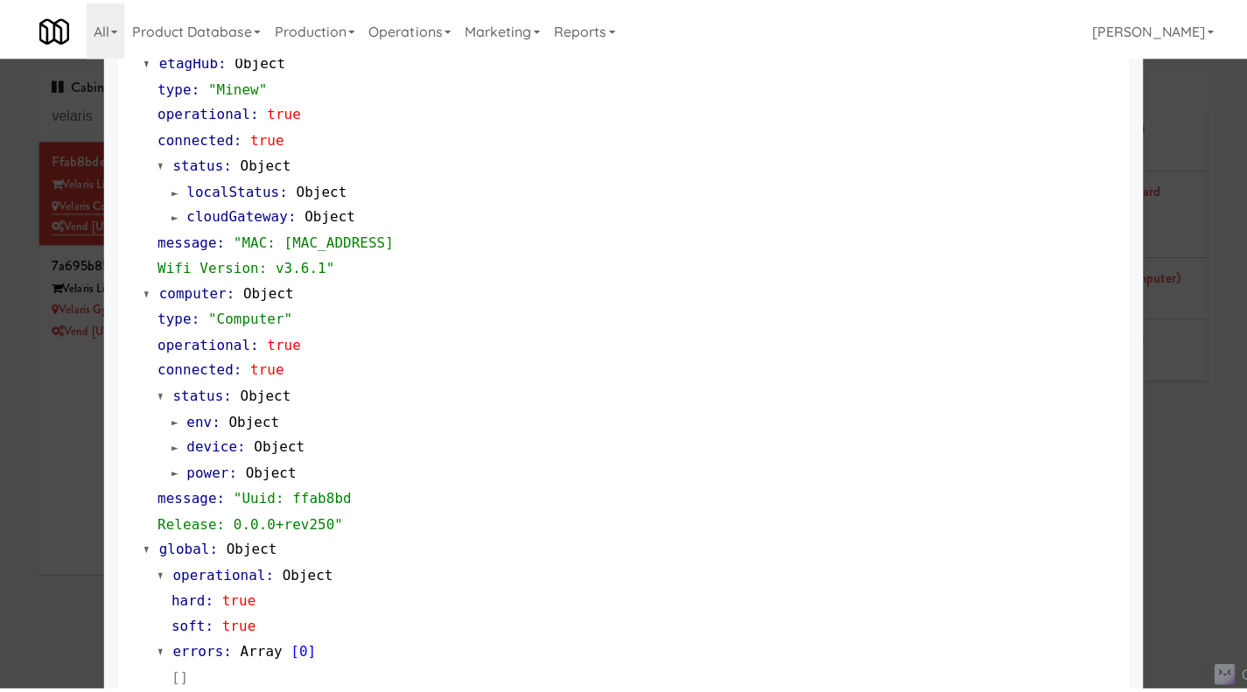
scroll to position [1468, 0]
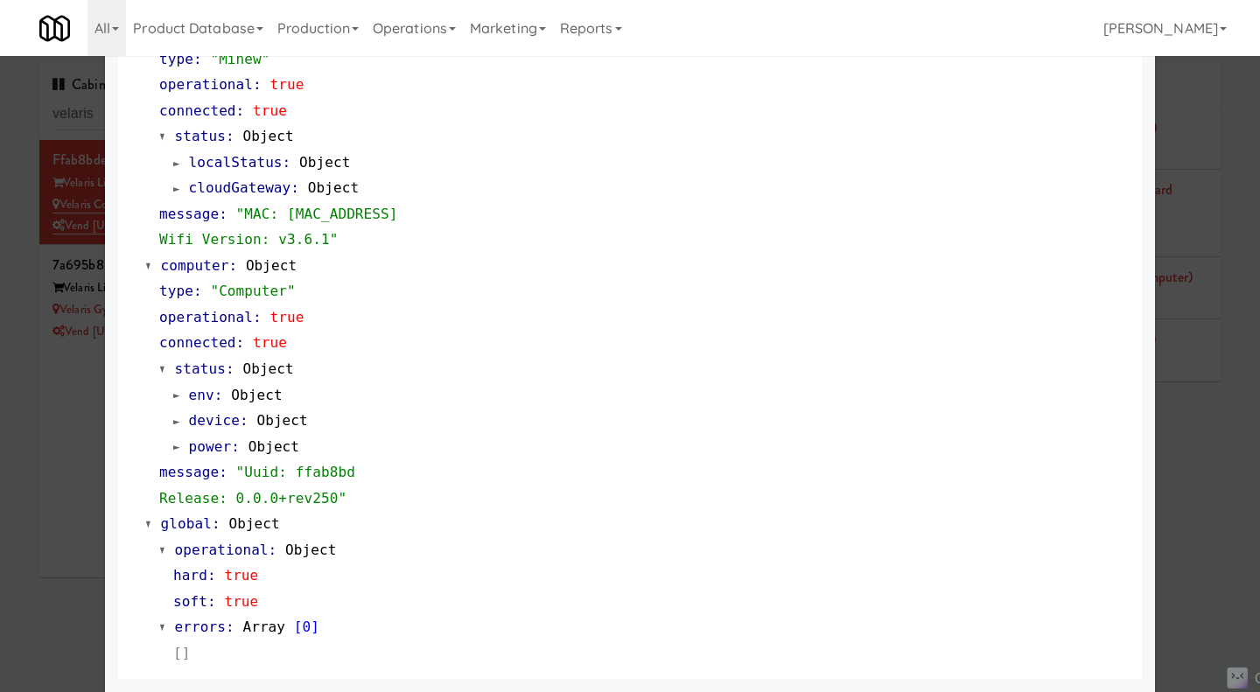
click at [50, 483] on div at bounding box center [630, 346] width 1260 height 692
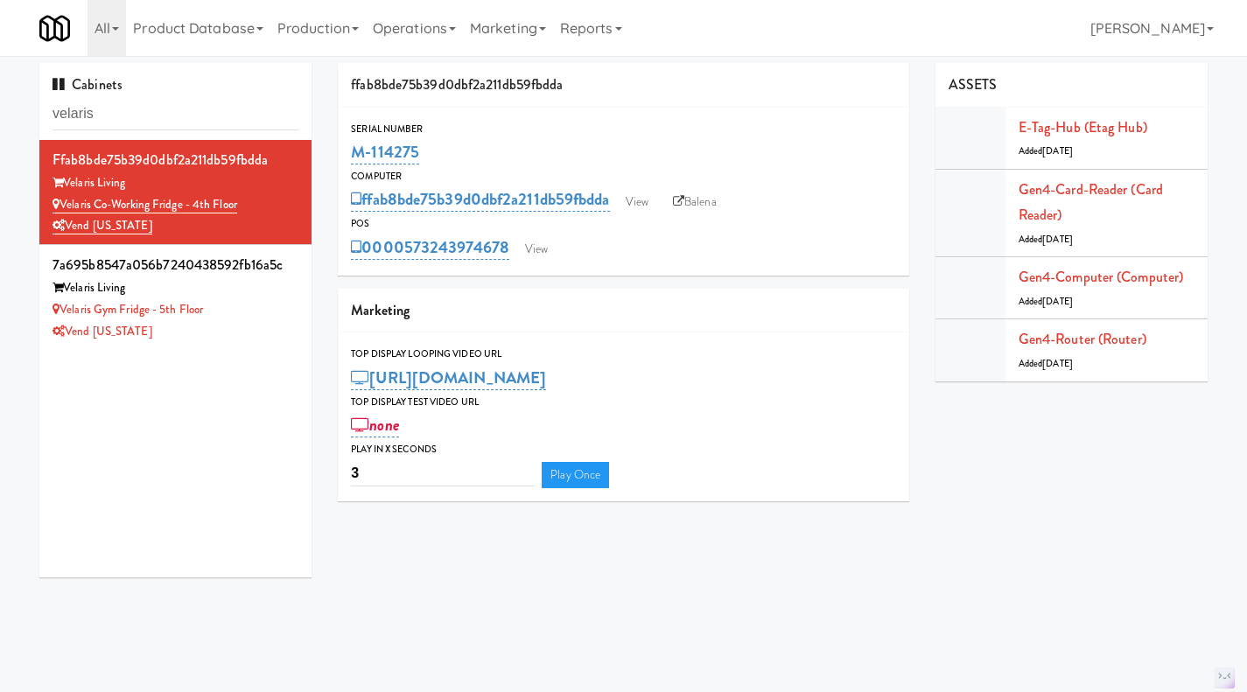
drag, startPoint x: 265, startPoint y: 322, endPoint x: 277, endPoint y: 319, distance: 12.5
click at [266, 322] on div "Vend [US_STATE]" at bounding box center [176, 332] width 246 height 22
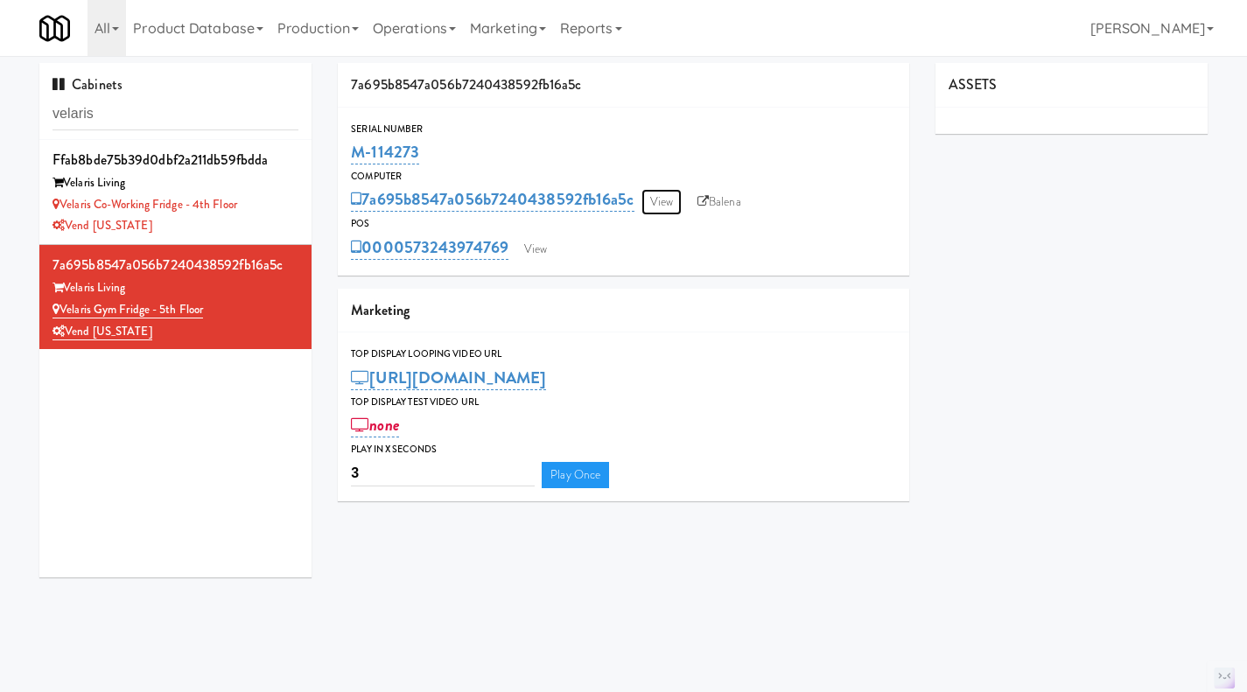
click at [662, 203] on link "View" at bounding box center [661, 202] width 40 height 26
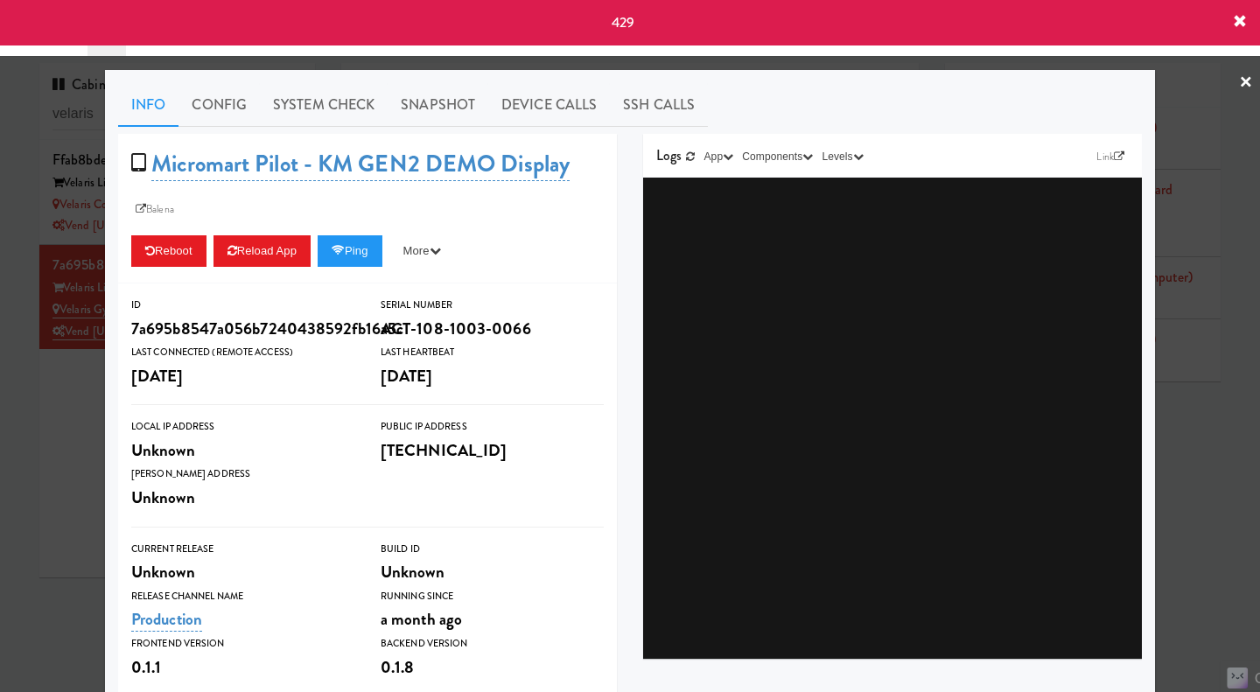
click at [56, 496] on div at bounding box center [630, 346] width 1260 height 692
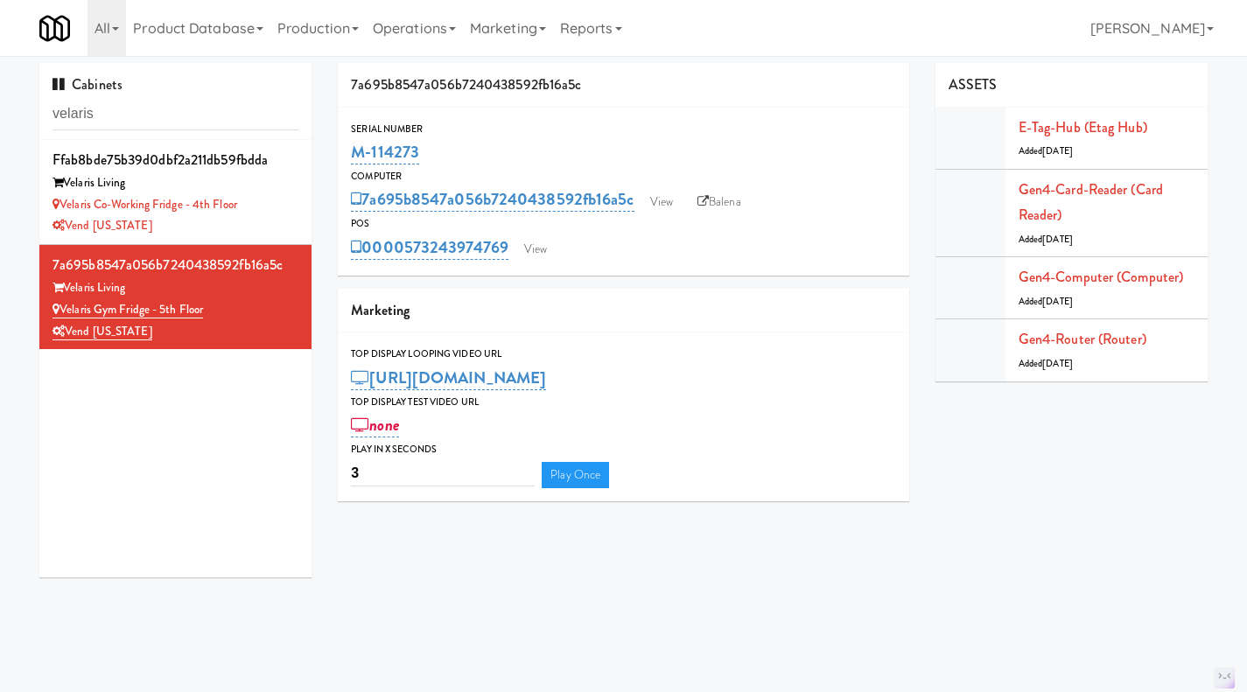
click at [276, 214] on div "Velaris Co-Working Fridge - 4th Floor" at bounding box center [176, 205] width 246 height 22
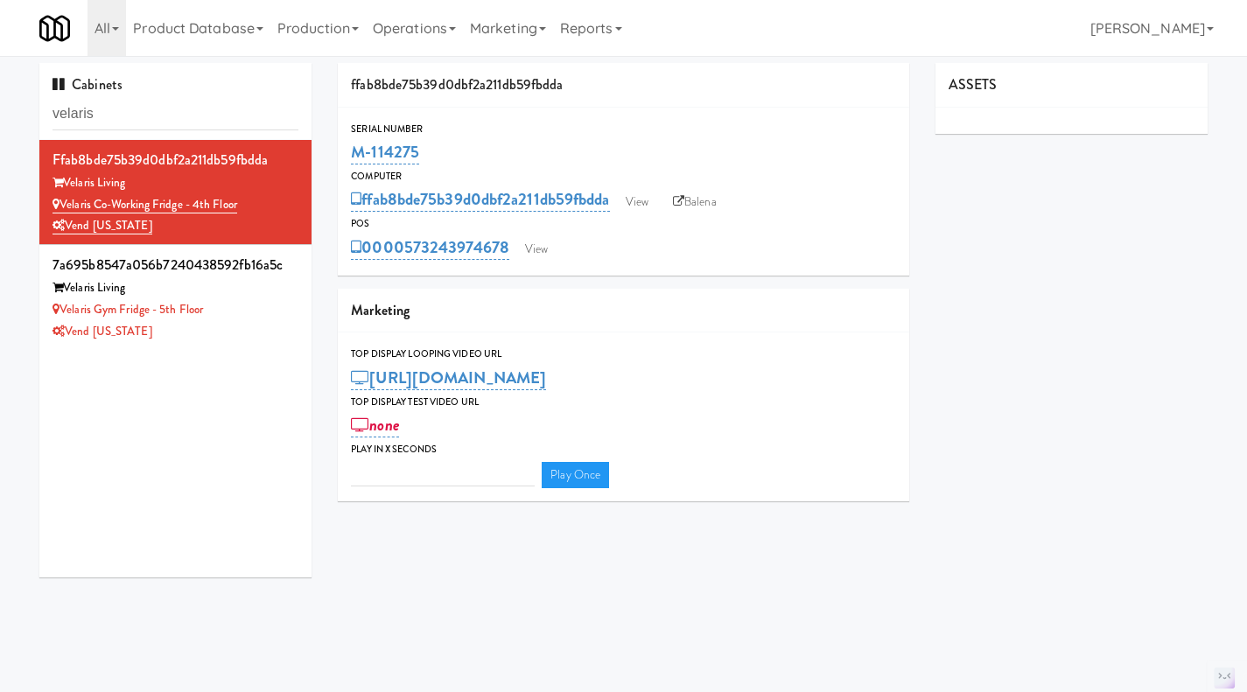
type input "3"
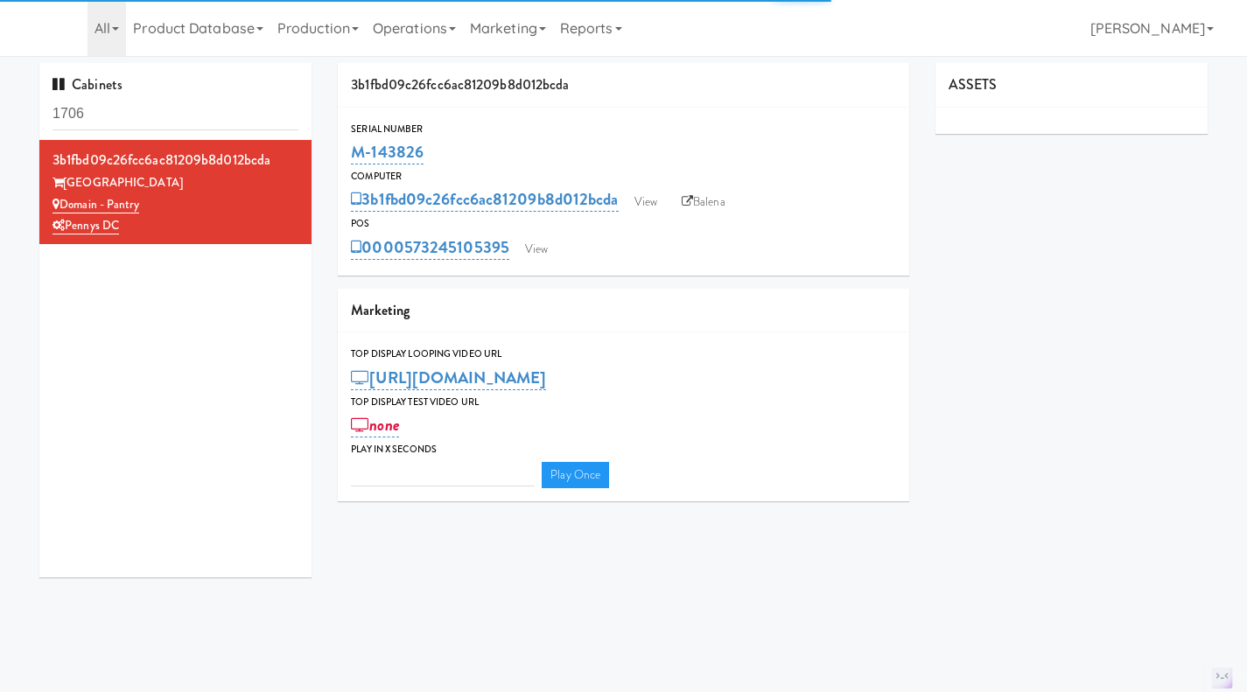
type input "3"
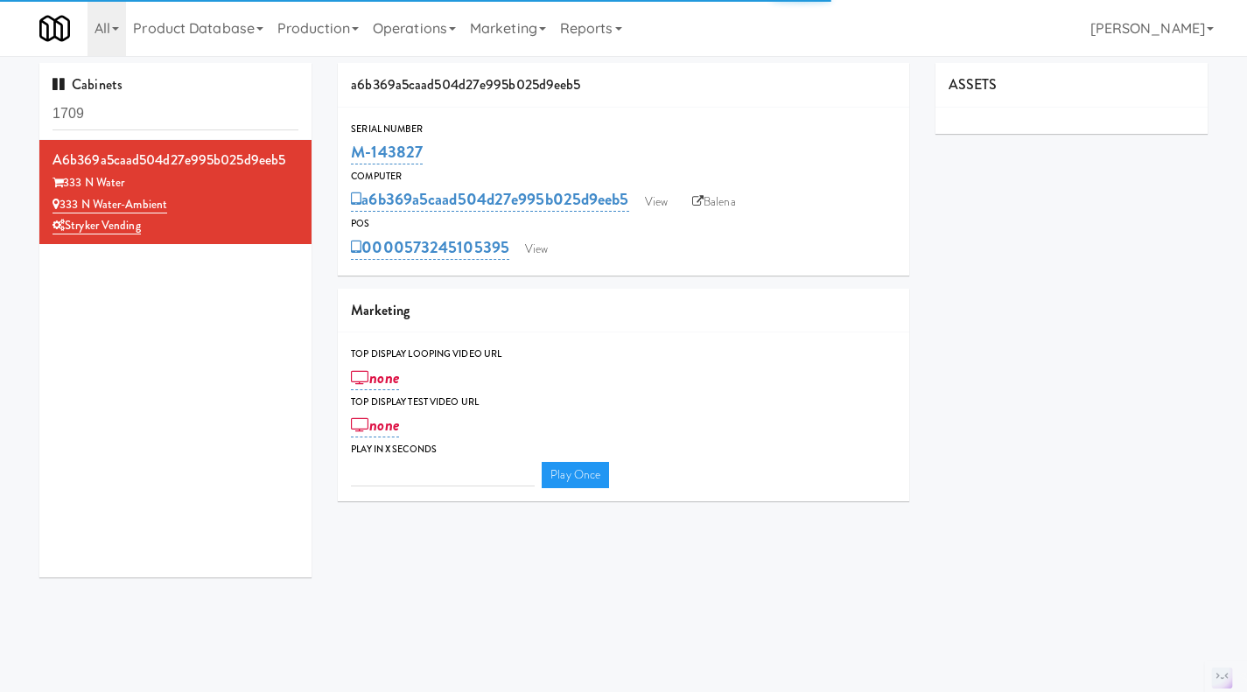
type input "3"
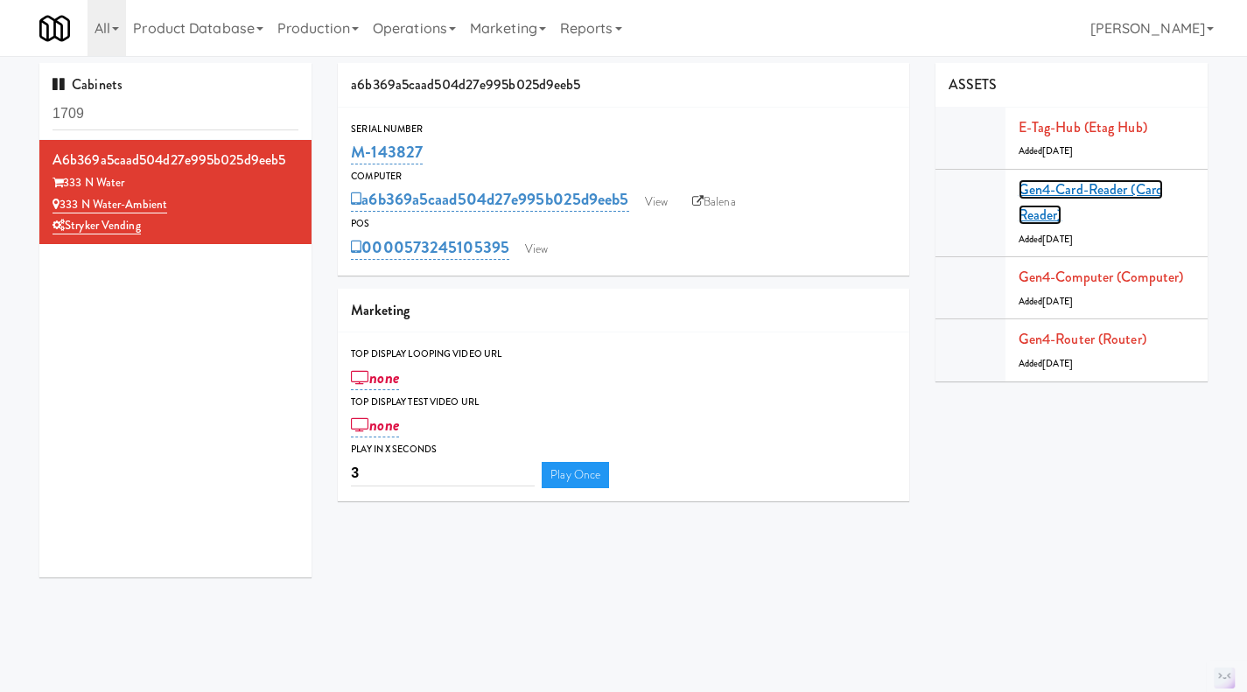
click at [1053, 186] on link "Gen4-card-reader (Card Reader)" at bounding box center [1091, 202] width 144 height 46
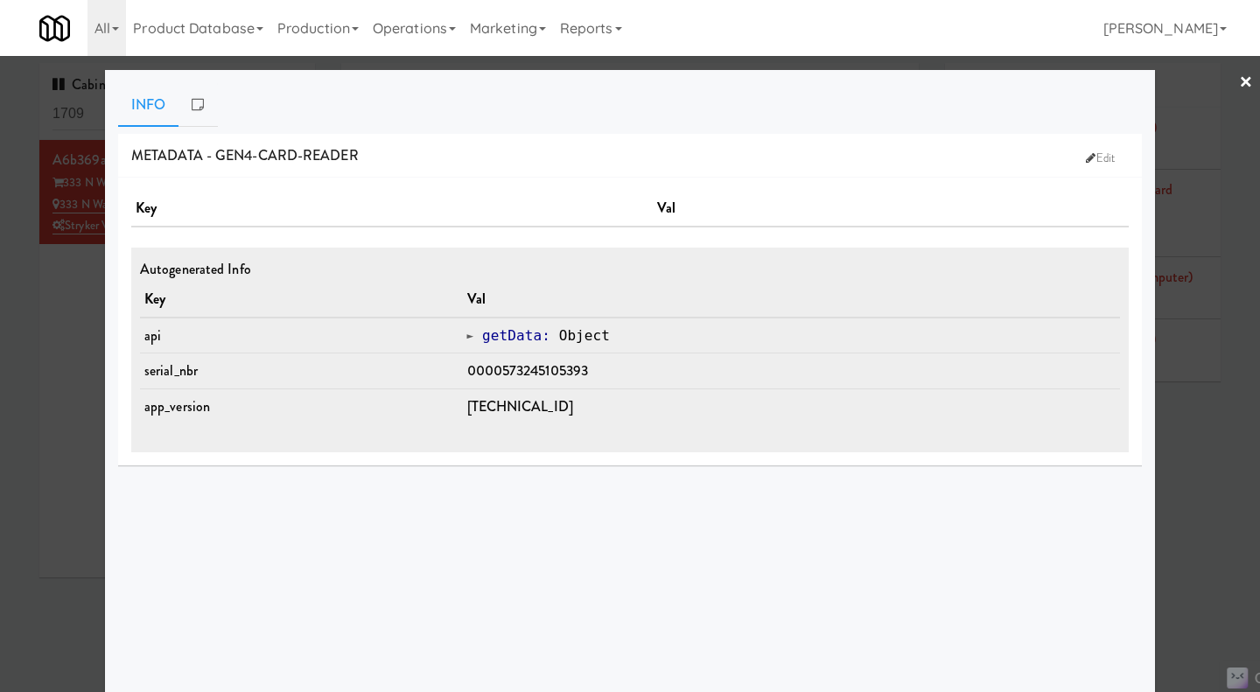
click at [1199, 401] on div at bounding box center [630, 346] width 1260 height 692
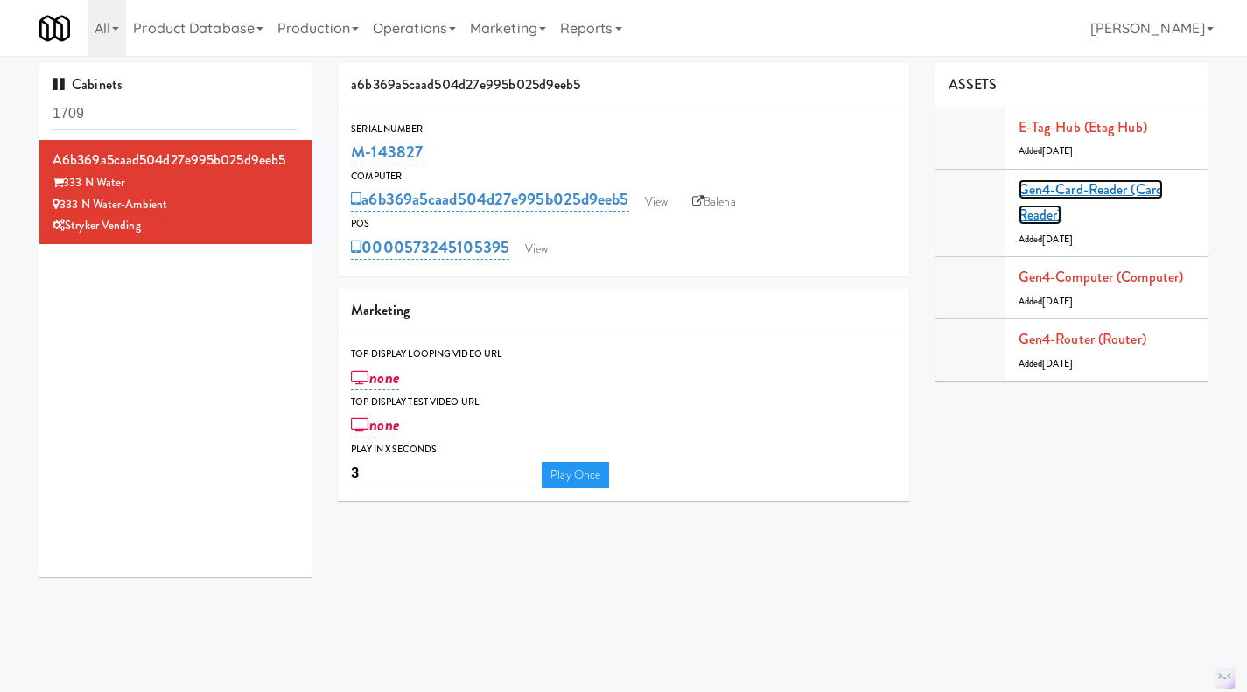
click at [1050, 193] on link "Gen4-card-reader (Card Reader)" at bounding box center [1091, 202] width 144 height 46
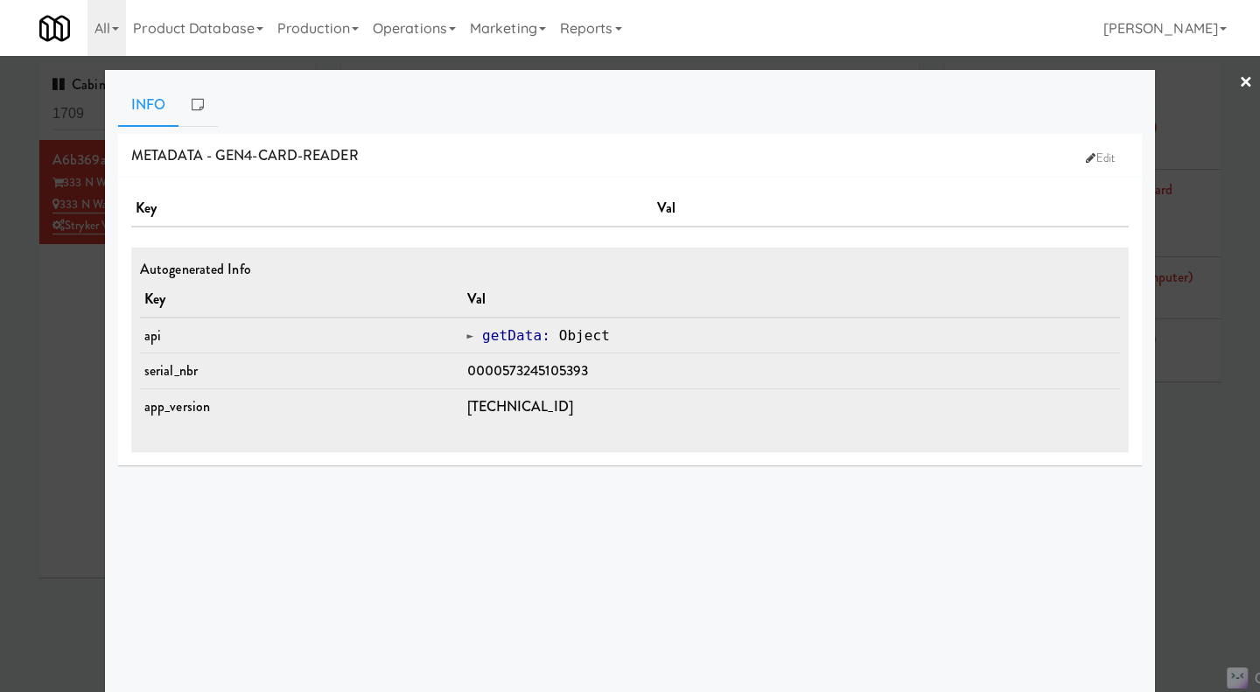
click at [1172, 408] on div at bounding box center [630, 346] width 1260 height 692
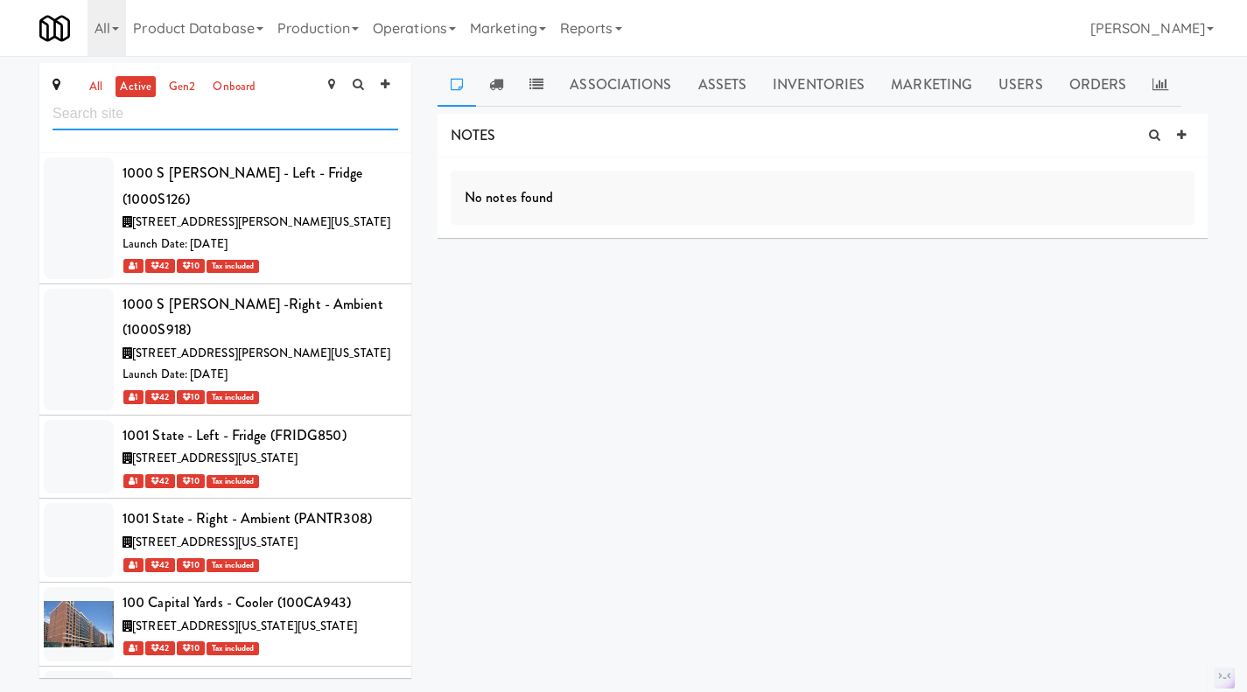
scroll to position [70064, 0]
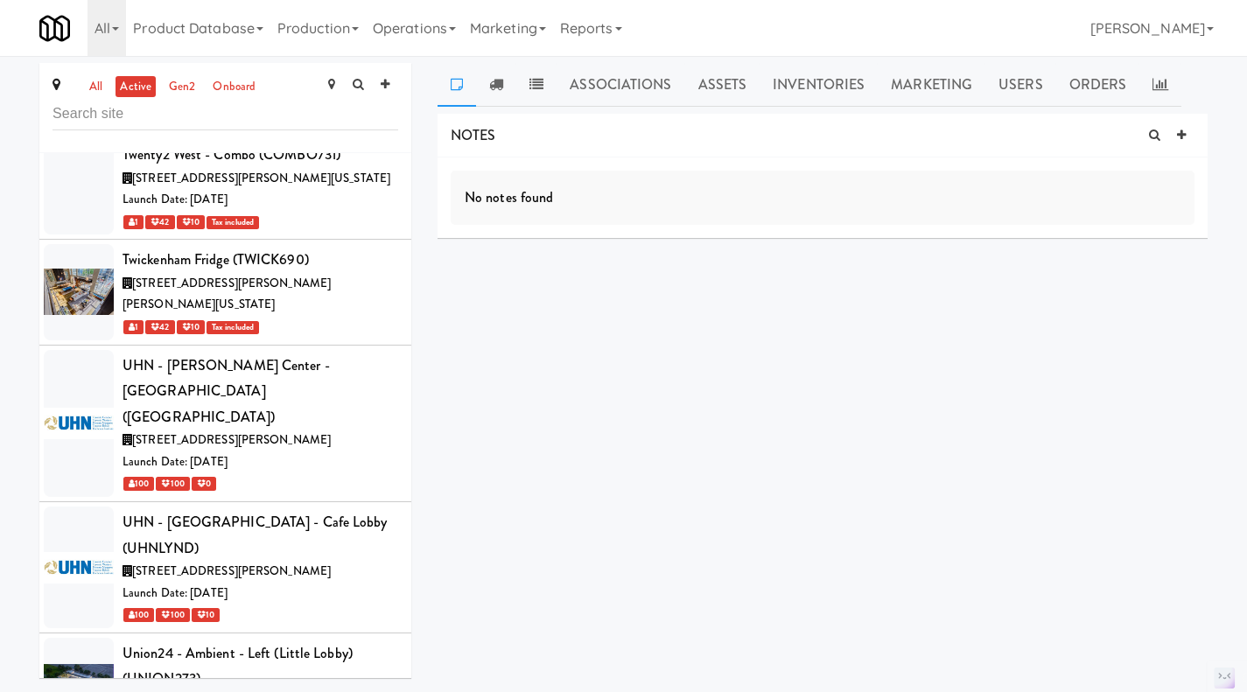
click at [97, 92] on link "all" at bounding box center [96, 87] width 22 height 22
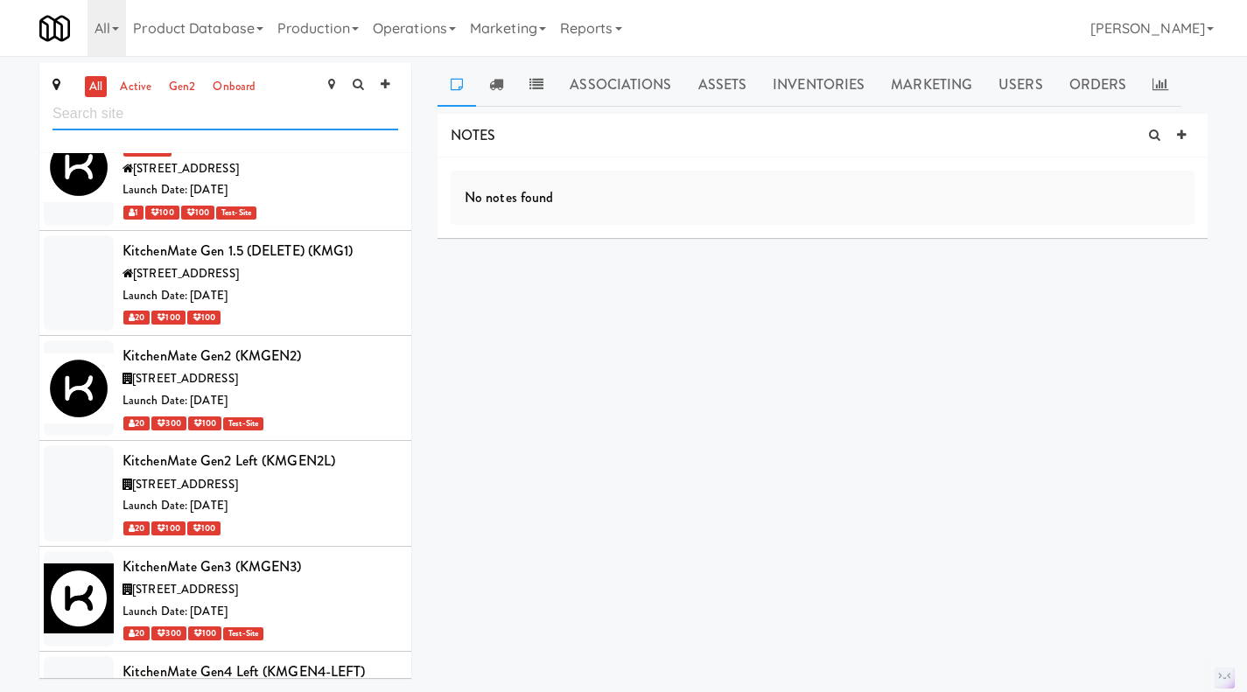
click at [113, 118] on input "text" at bounding box center [226, 114] width 346 height 32
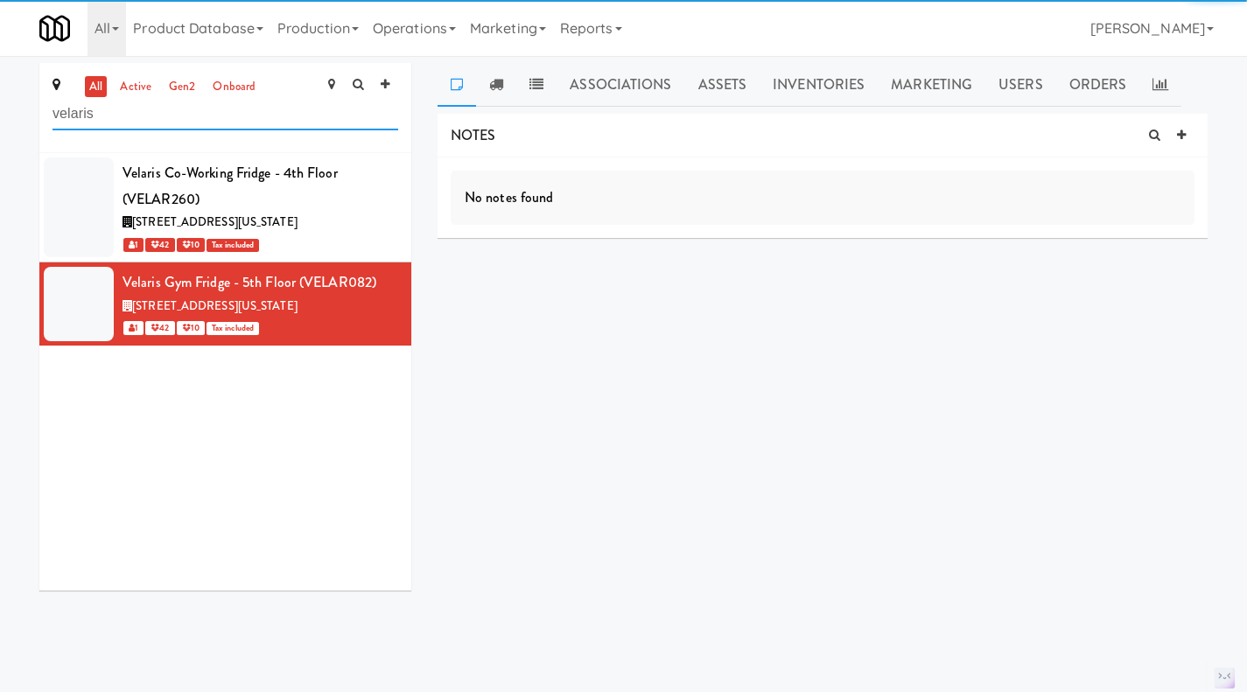
scroll to position [0, 0]
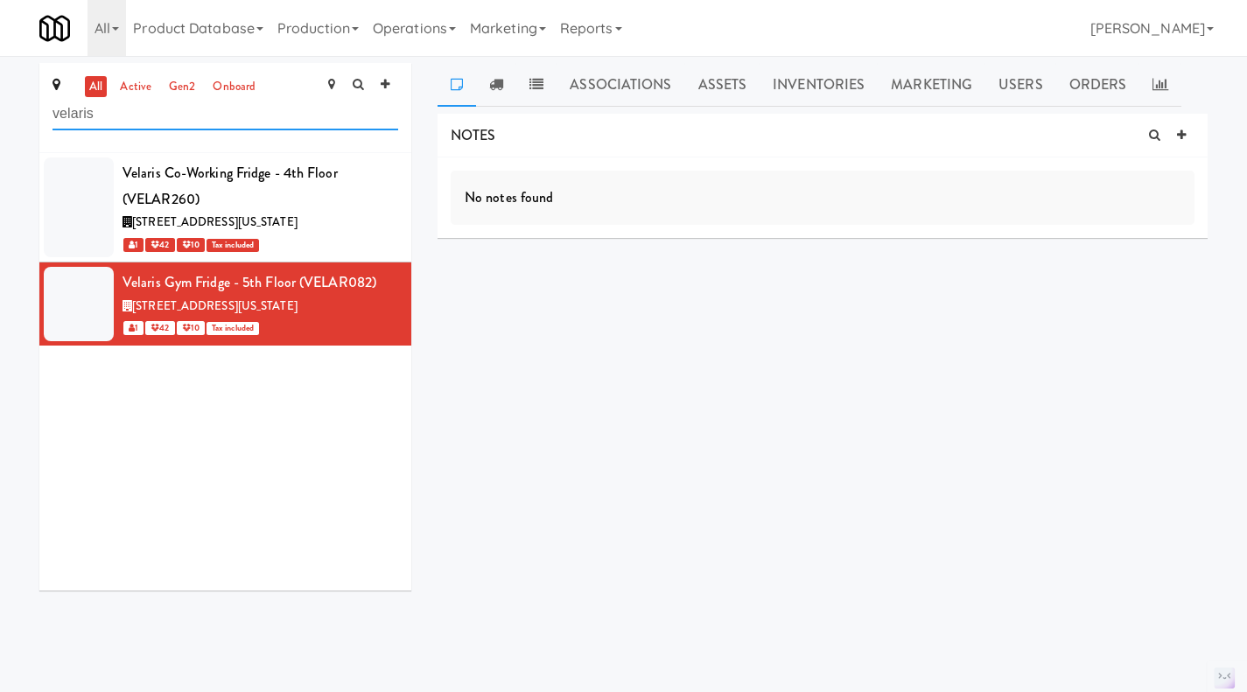
type input "velaris"
click at [395, 161] on icon at bounding box center [400, 163] width 10 height 11
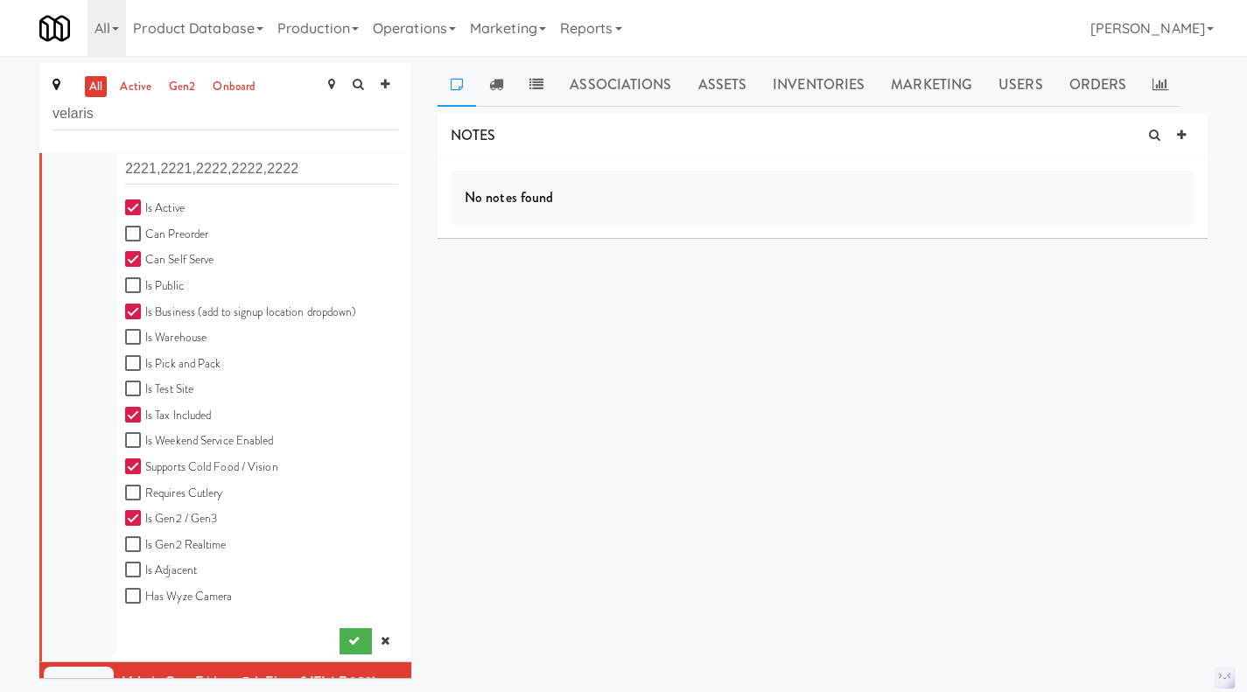
scroll to position [564, 0]
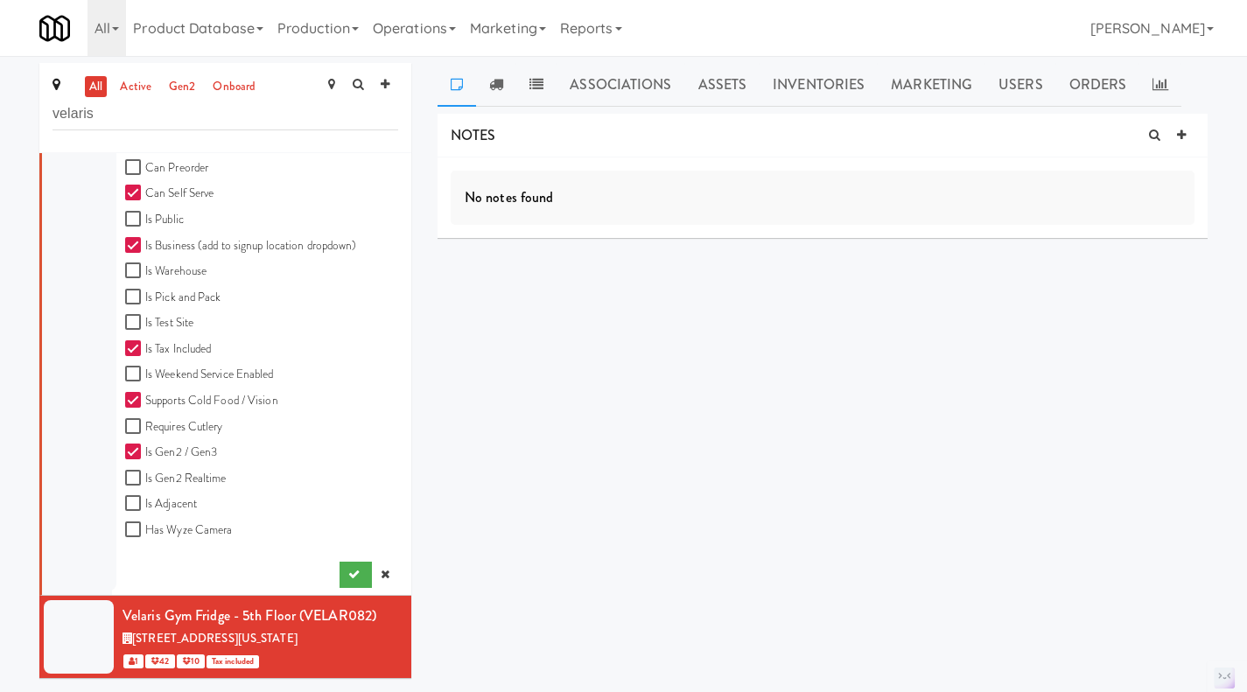
click at [381, 573] on icon at bounding box center [385, 574] width 9 height 11
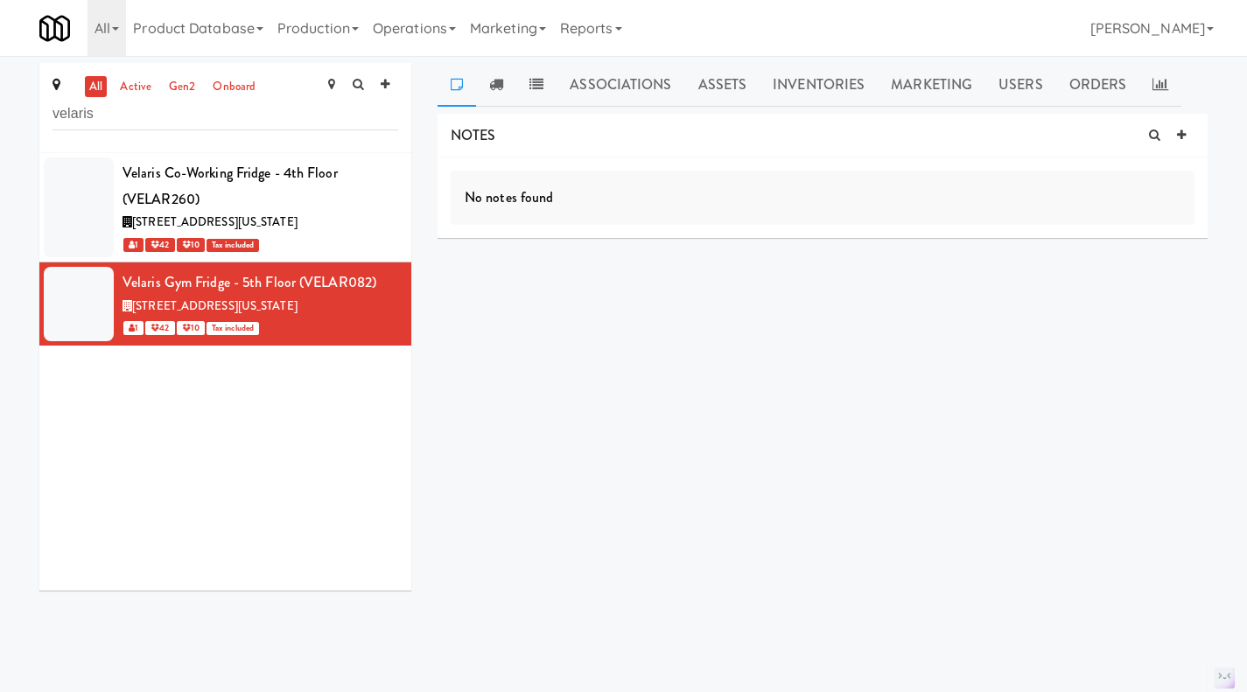
scroll to position [0, 0]
click at [395, 273] on icon at bounding box center [400, 272] width 10 height 11
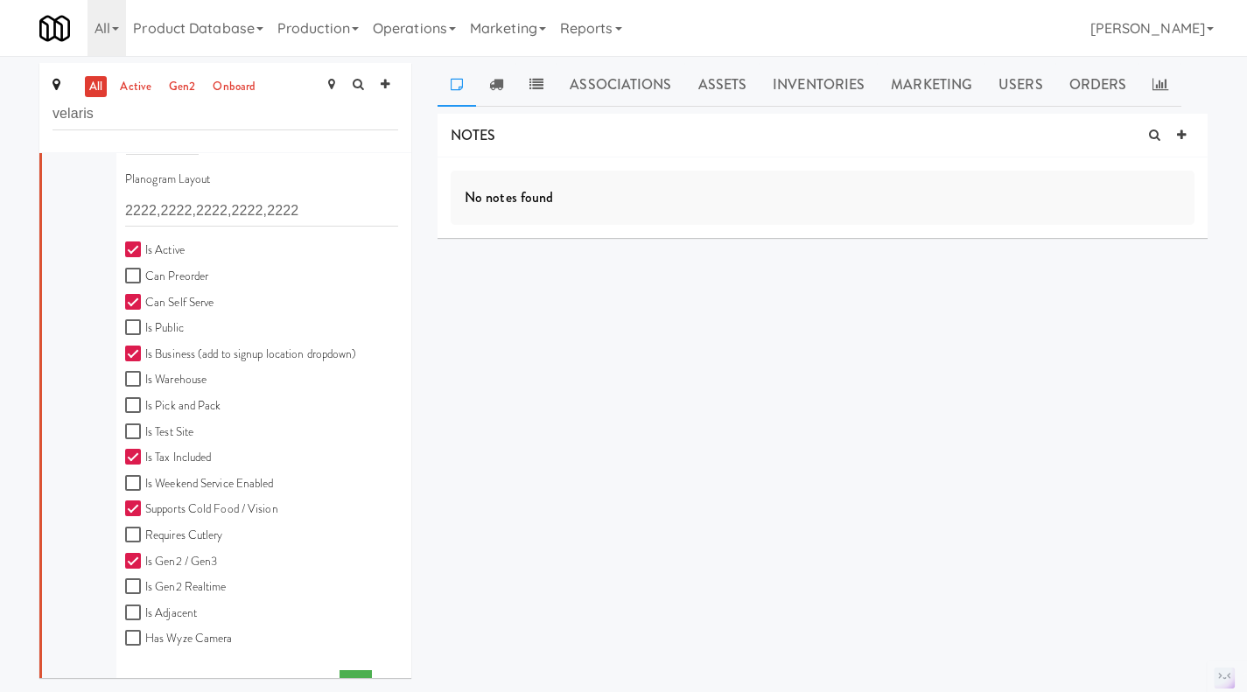
scroll to position [595, 0]
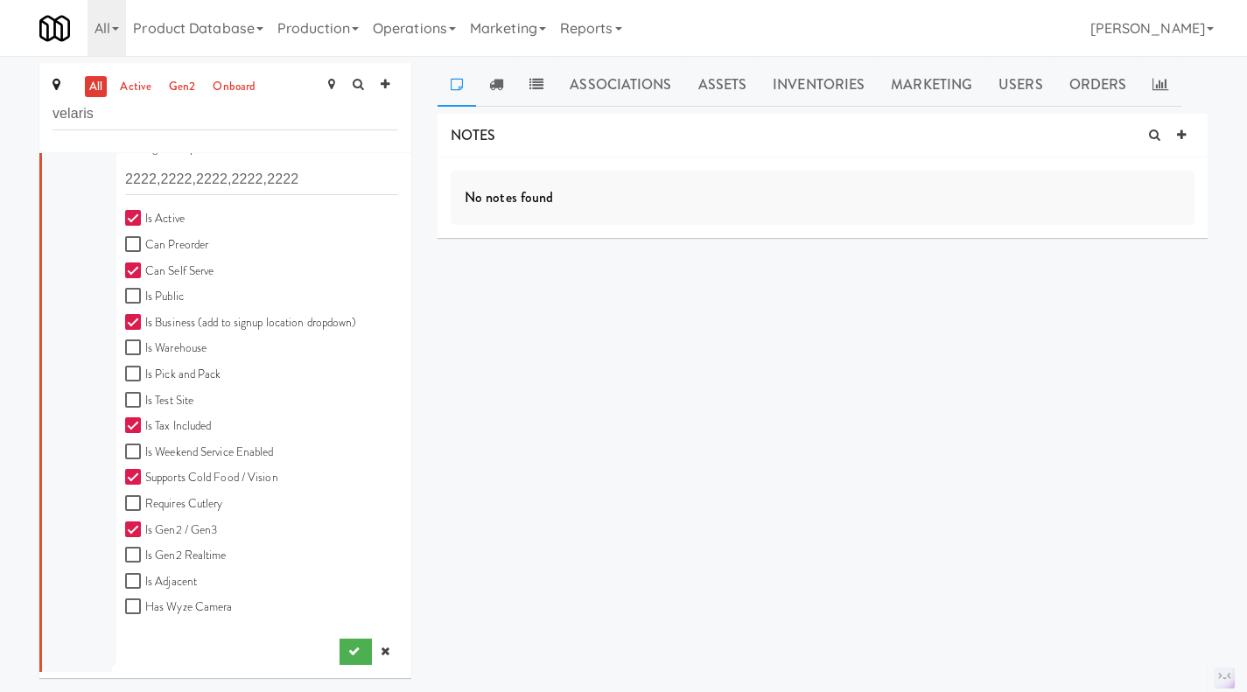
click at [381, 657] on icon at bounding box center [385, 651] width 9 height 11
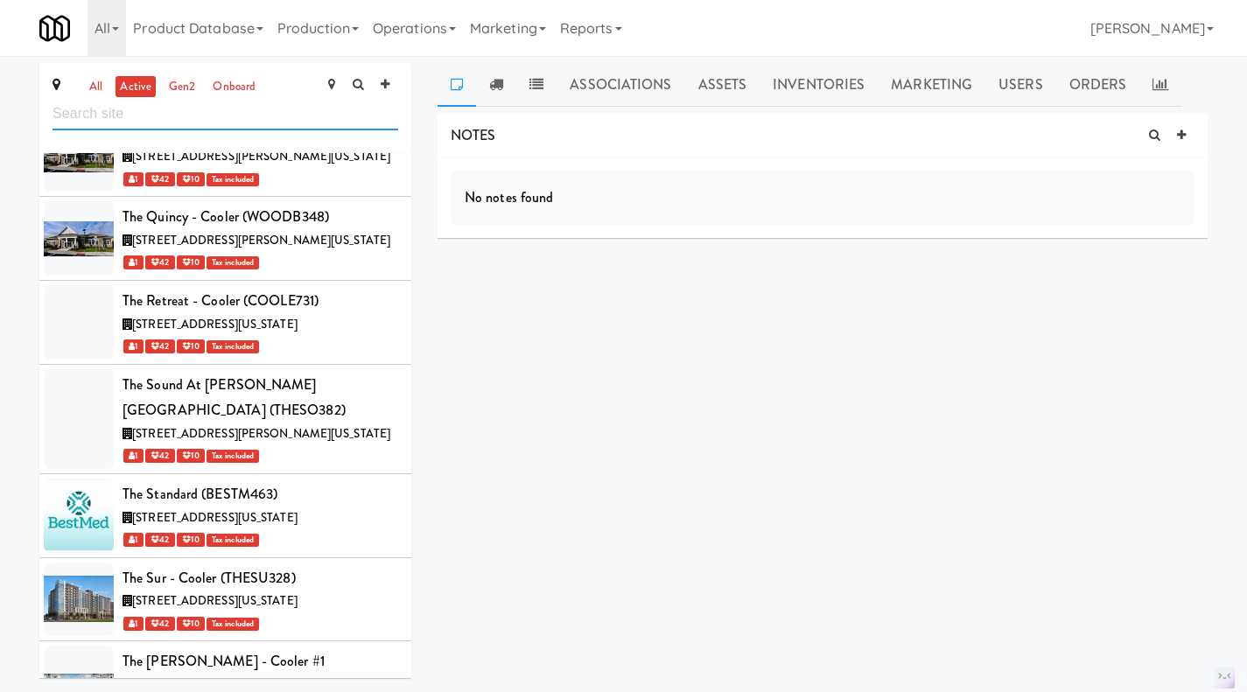
scroll to position [68378, 0]
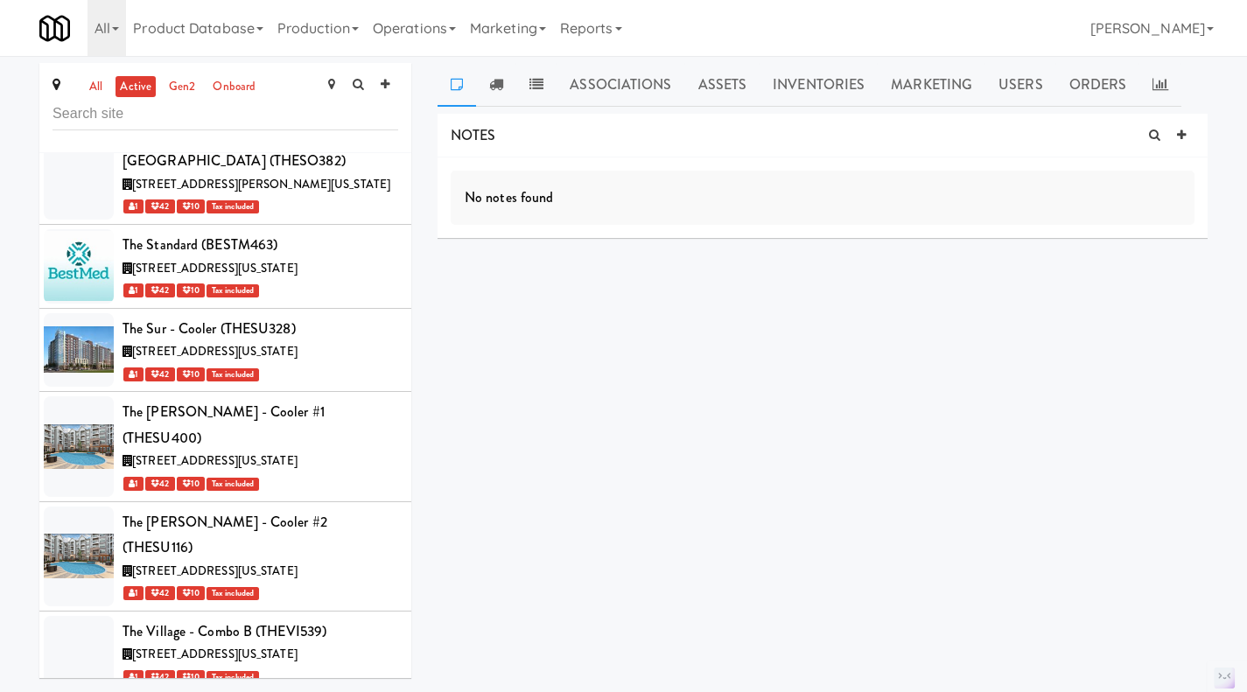
click at [98, 92] on link "all" at bounding box center [96, 87] width 22 height 22
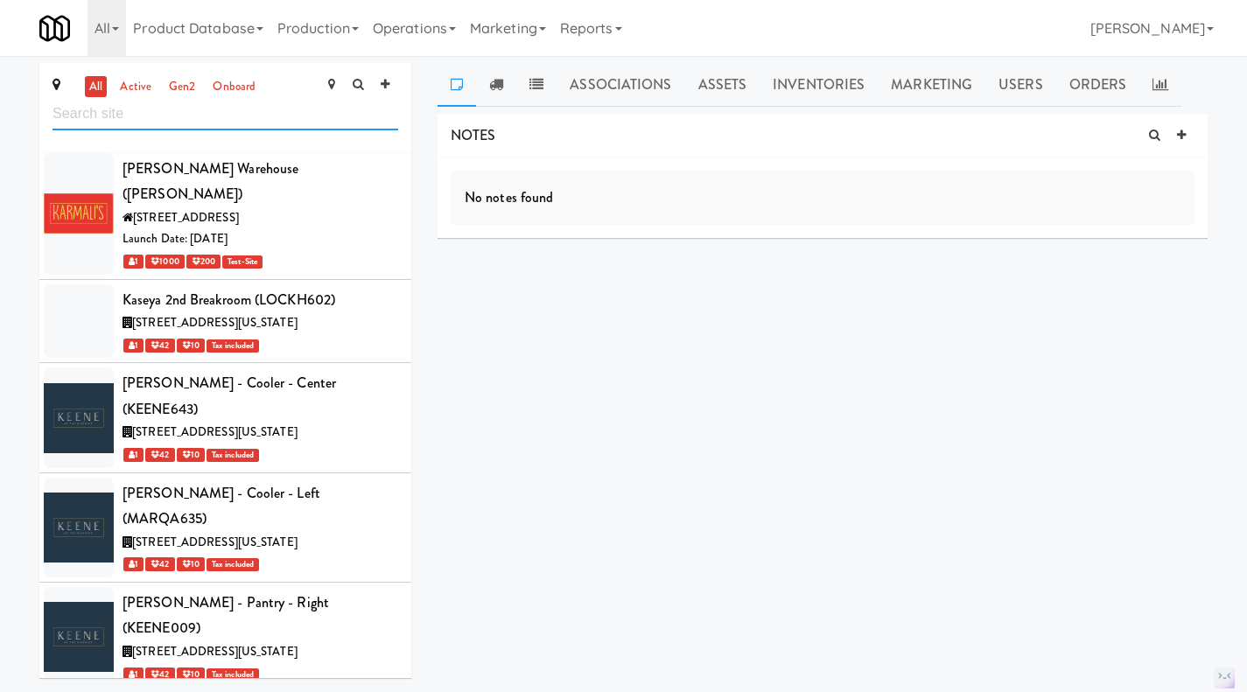
click at [144, 116] on input "text" at bounding box center [226, 114] width 346 height 32
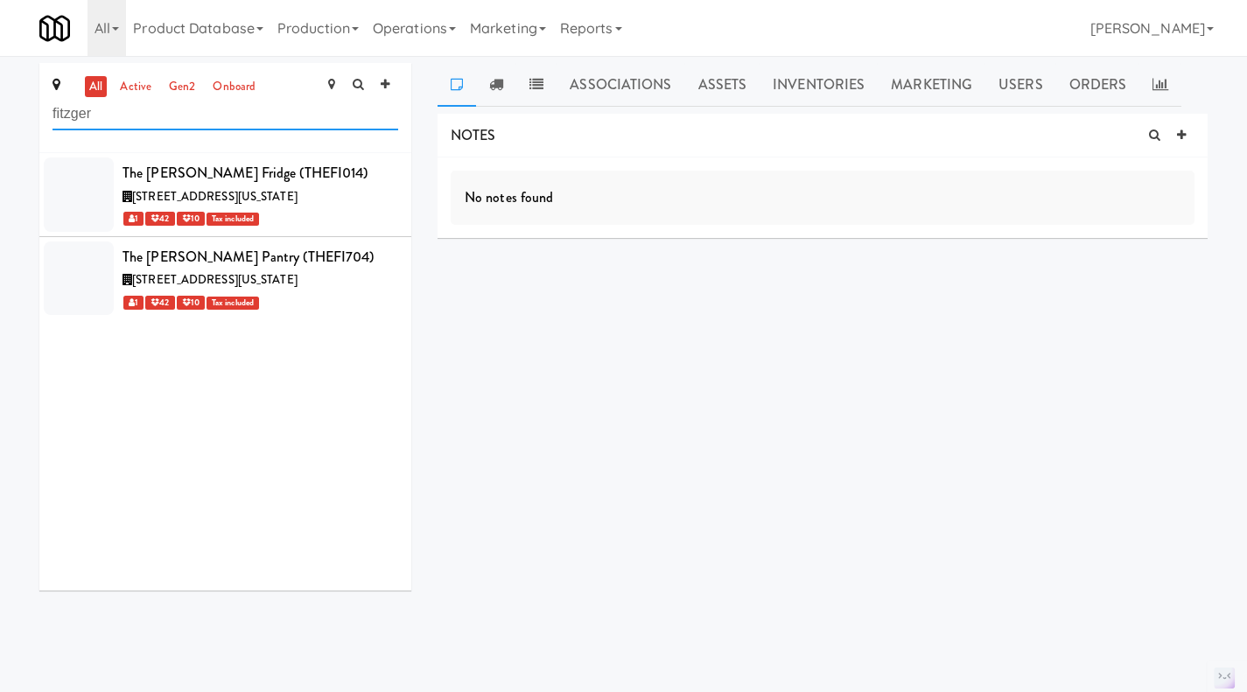
scroll to position [0, 0]
type input "fitzger"
click at [351, 192] on div "[STREET_ADDRESS][US_STATE]" at bounding box center [261, 197] width 276 height 22
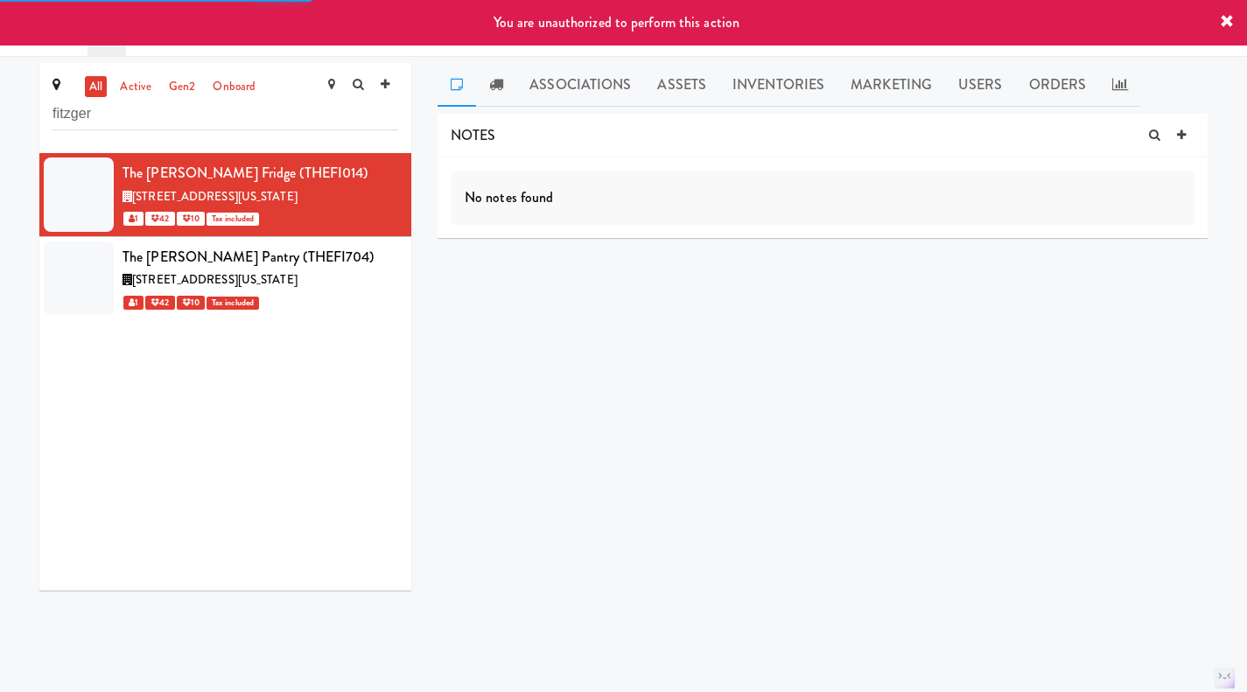
click at [395, 167] on icon at bounding box center [400, 163] width 10 height 11
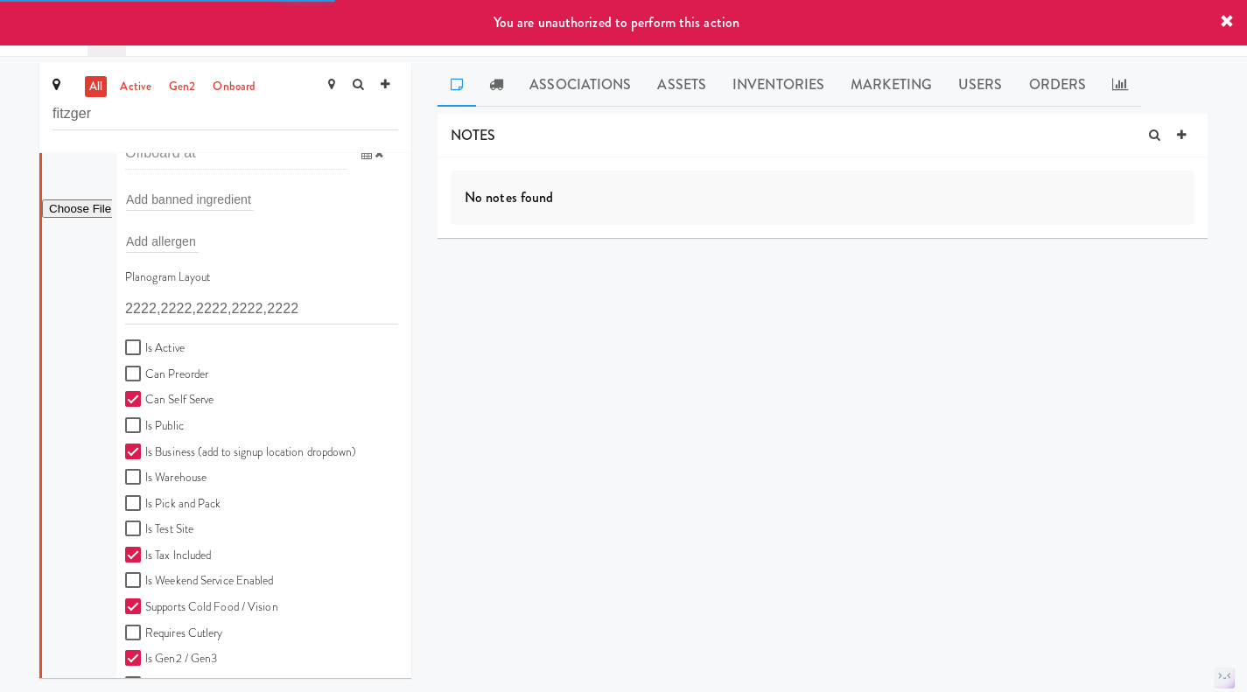
scroll to position [438, 0]
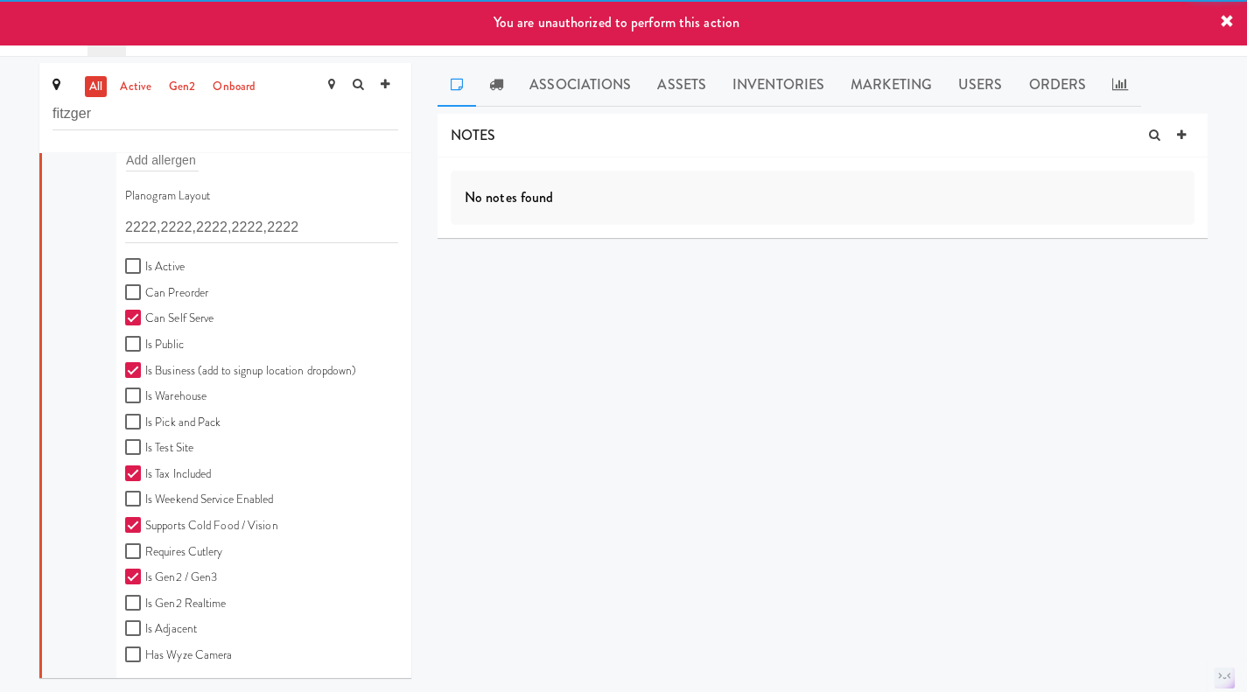
click at [150, 263] on label "Is Active" at bounding box center [155, 267] width 60 height 22
click at [145, 263] on input "Is Active" at bounding box center [135, 267] width 20 height 14
checkbox input "true"
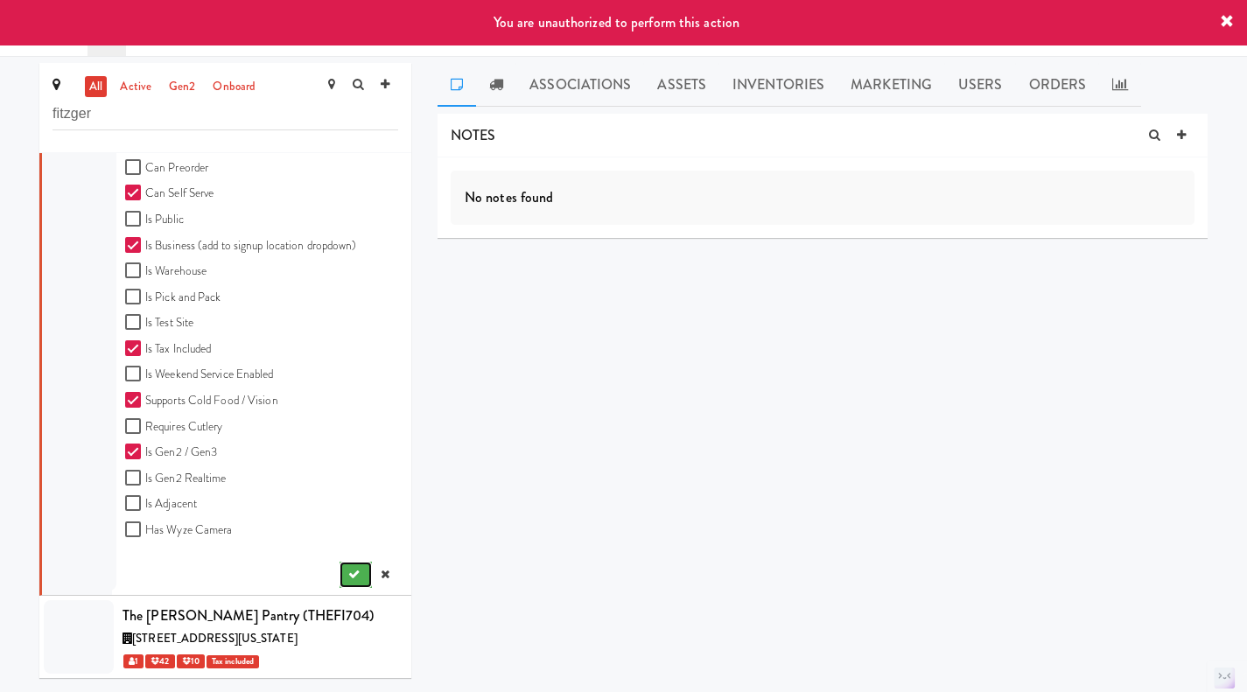
click at [346, 575] on button "submit" at bounding box center [356, 575] width 32 height 26
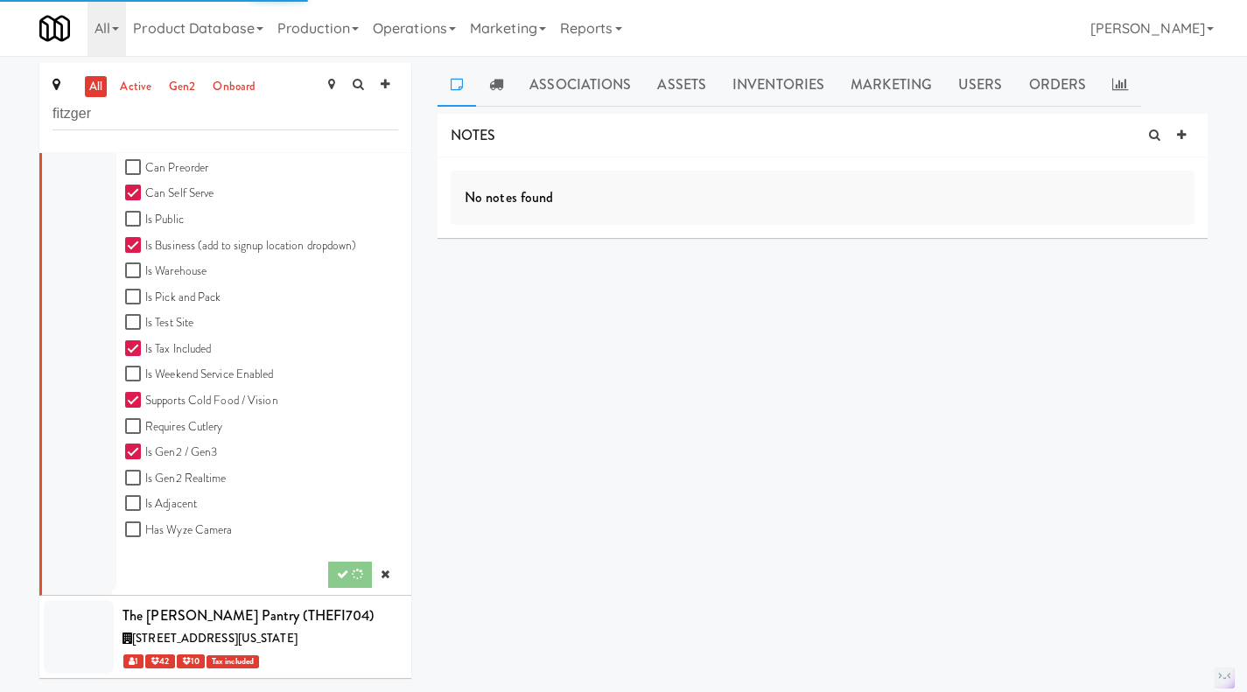
scroll to position [0, 0]
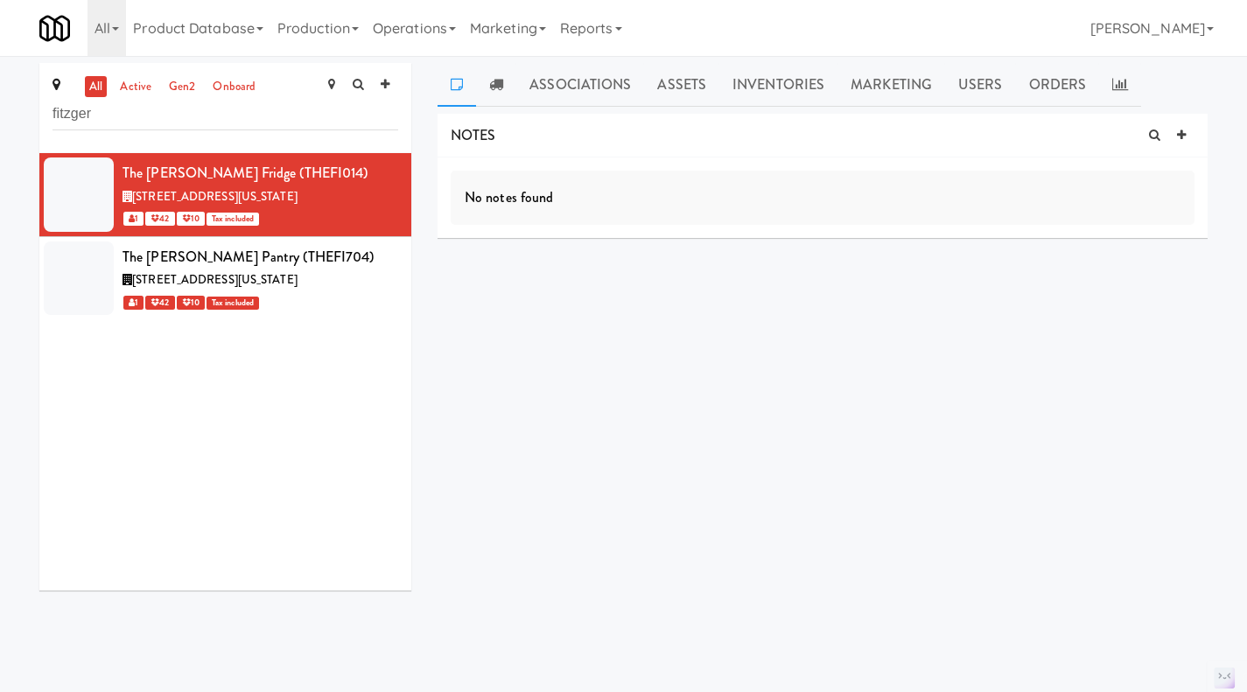
click at [395, 247] on icon at bounding box center [400, 247] width 10 height 11
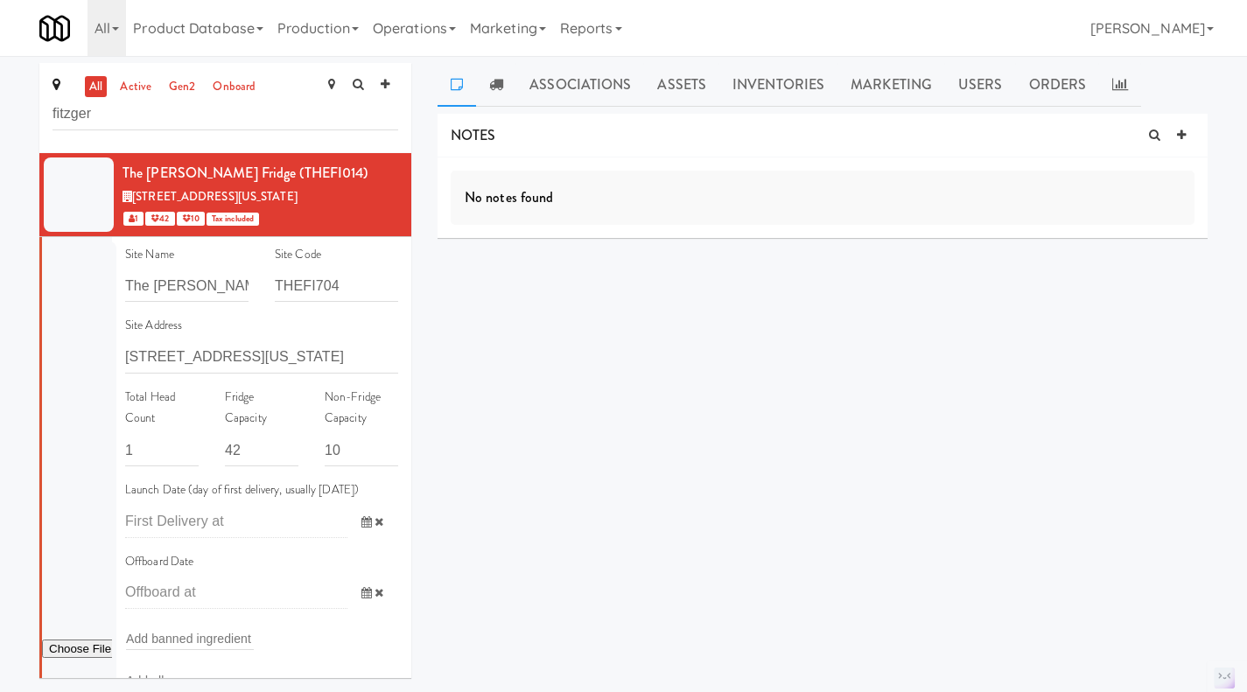
scroll to position [350, 0]
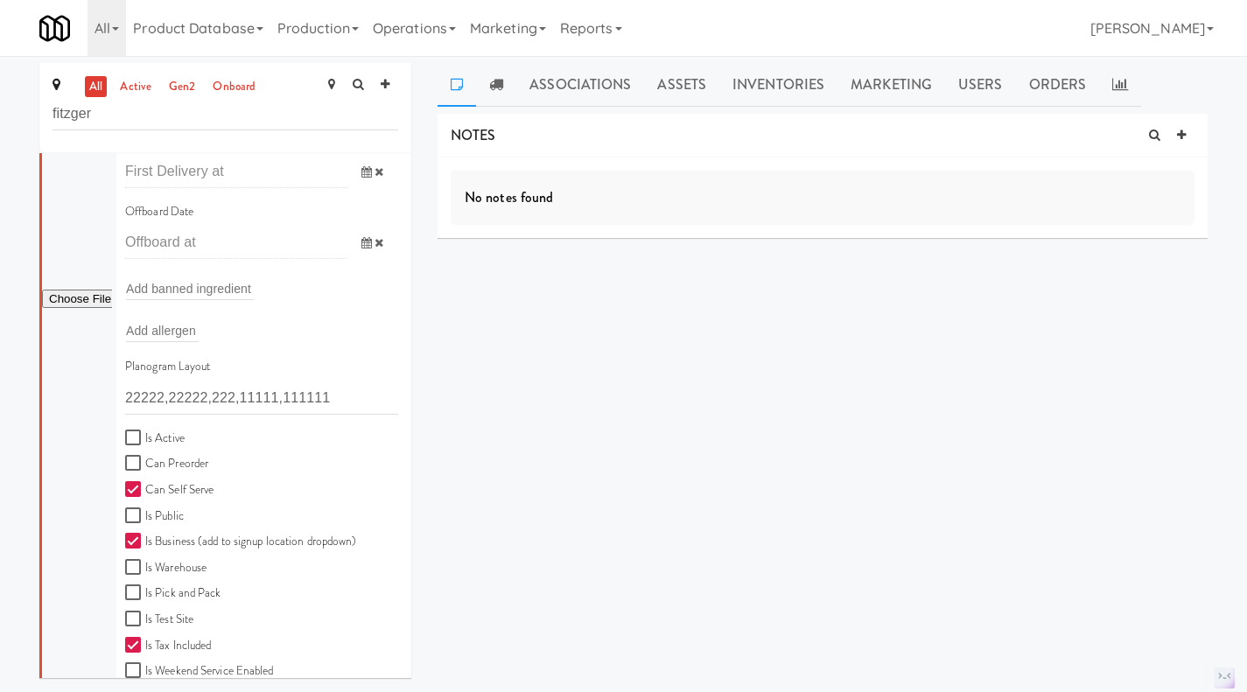
click at [158, 444] on label "Is Active" at bounding box center [155, 439] width 60 height 22
click at [145, 444] on input "Is Active" at bounding box center [135, 438] width 20 height 14
checkbox input "true"
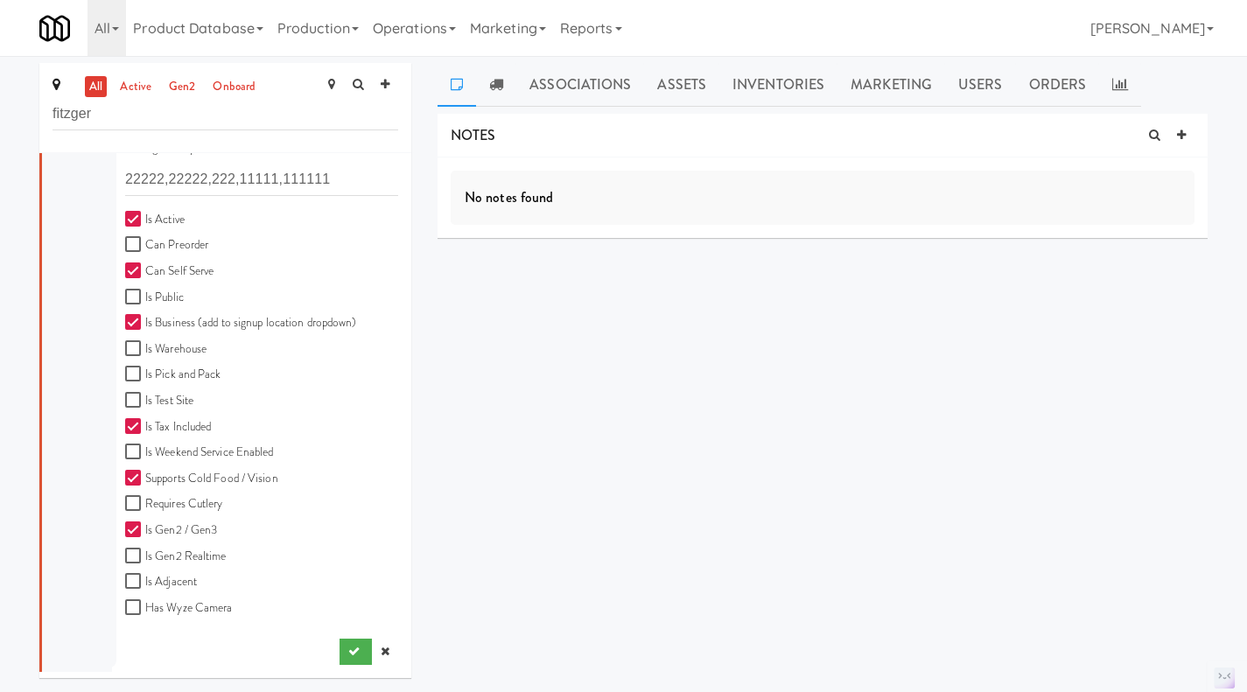
scroll to position [570, 0]
click at [340, 652] on button "submit" at bounding box center [356, 652] width 32 height 26
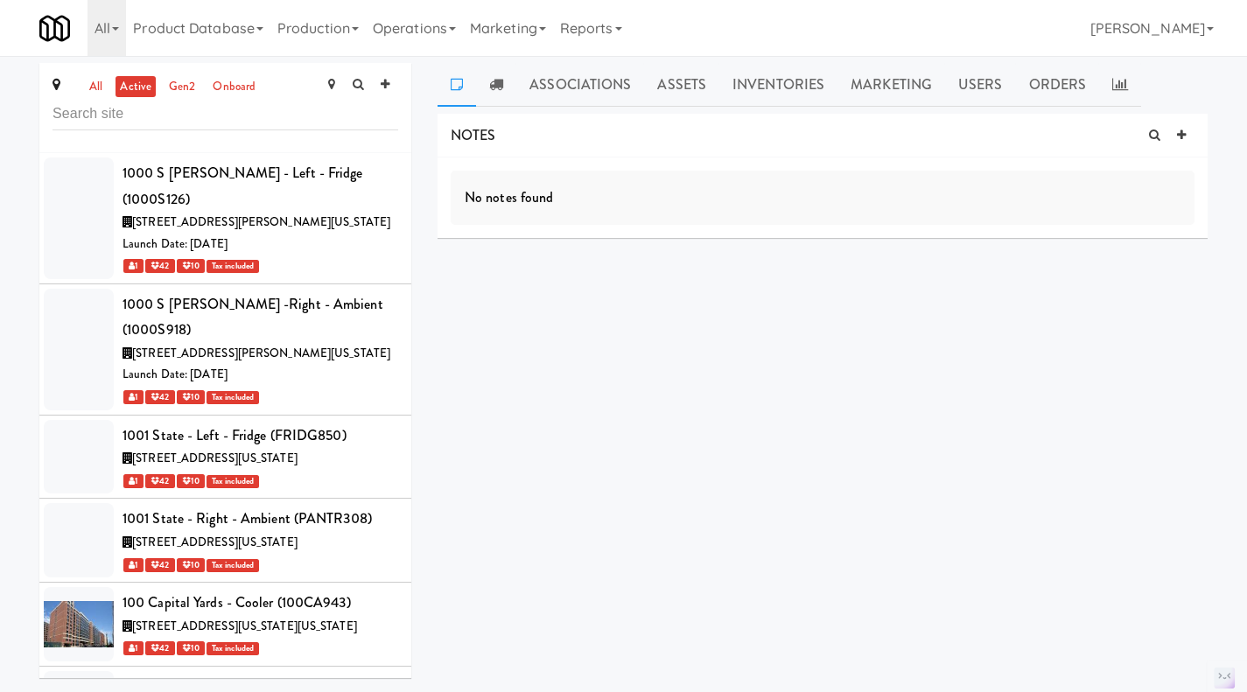
drag, startPoint x: 92, startPoint y: 80, endPoint x: 91, endPoint y: 93, distance: 13.2
click at [91, 86] on link "all" at bounding box center [96, 87] width 22 height 22
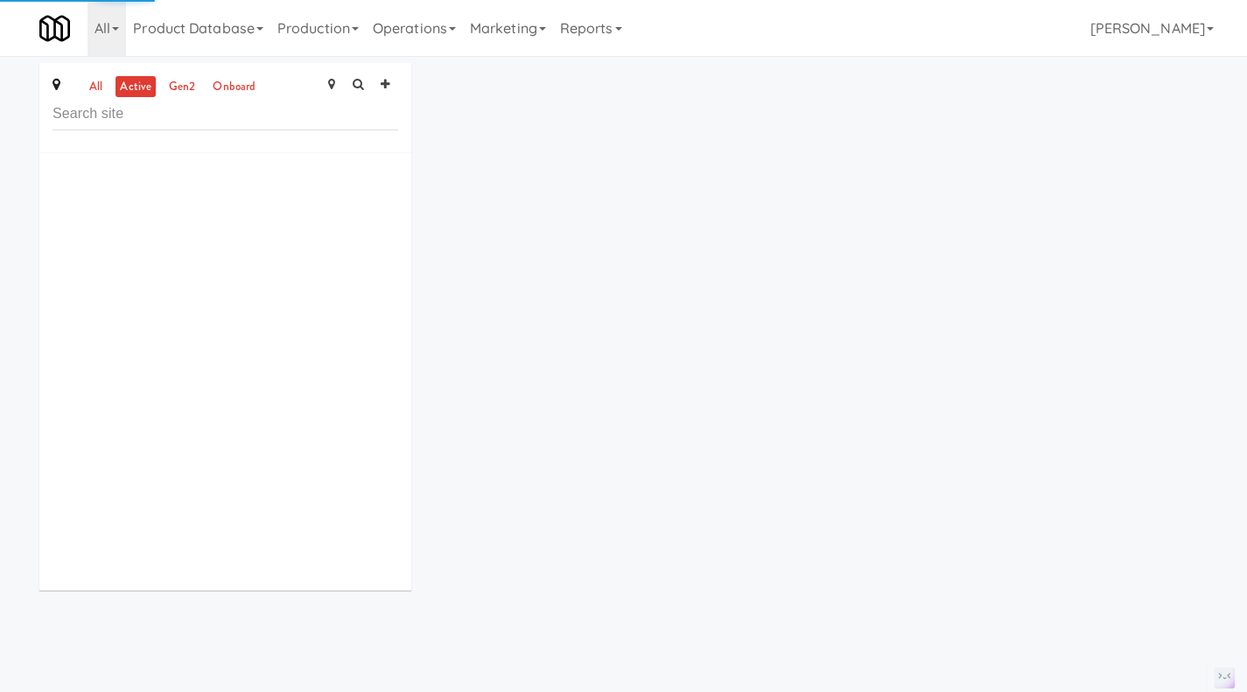
click at [95, 86] on link "all" at bounding box center [96, 87] width 22 height 22
